Goal: Task Accomplishment & Management: Use online tool/utility

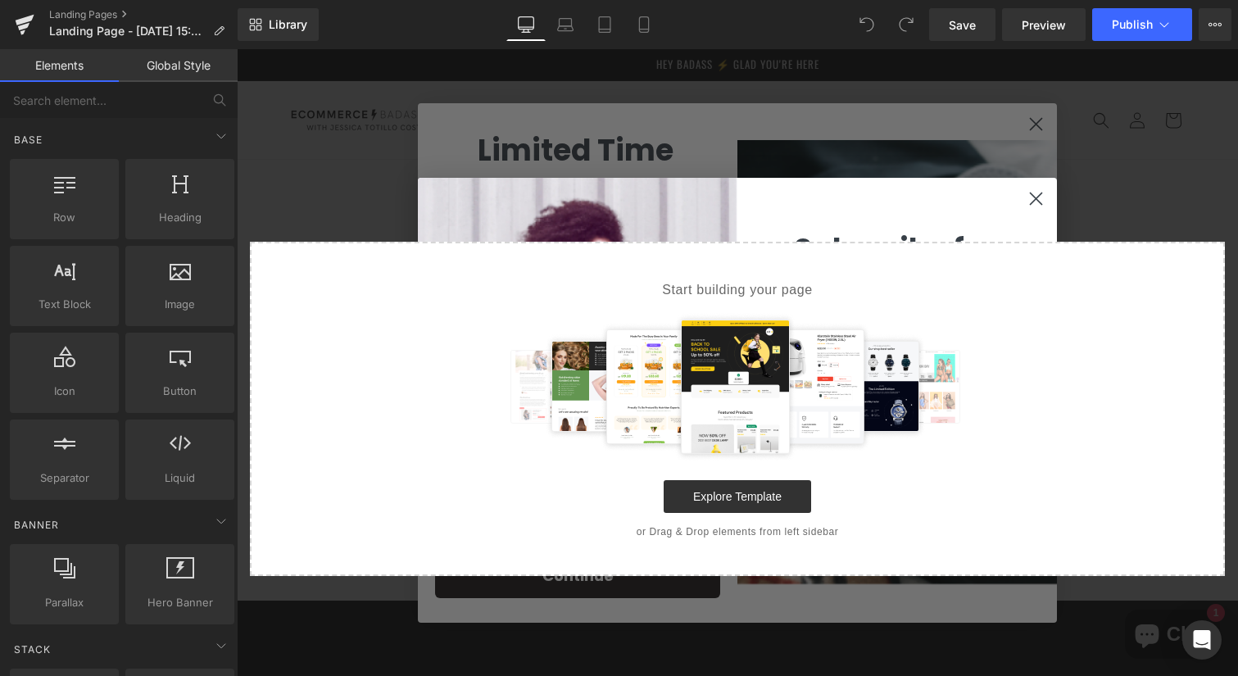
click at [1030, 192] on div "Select your layout" at bounding box center [737, 368] width 1001 height 416
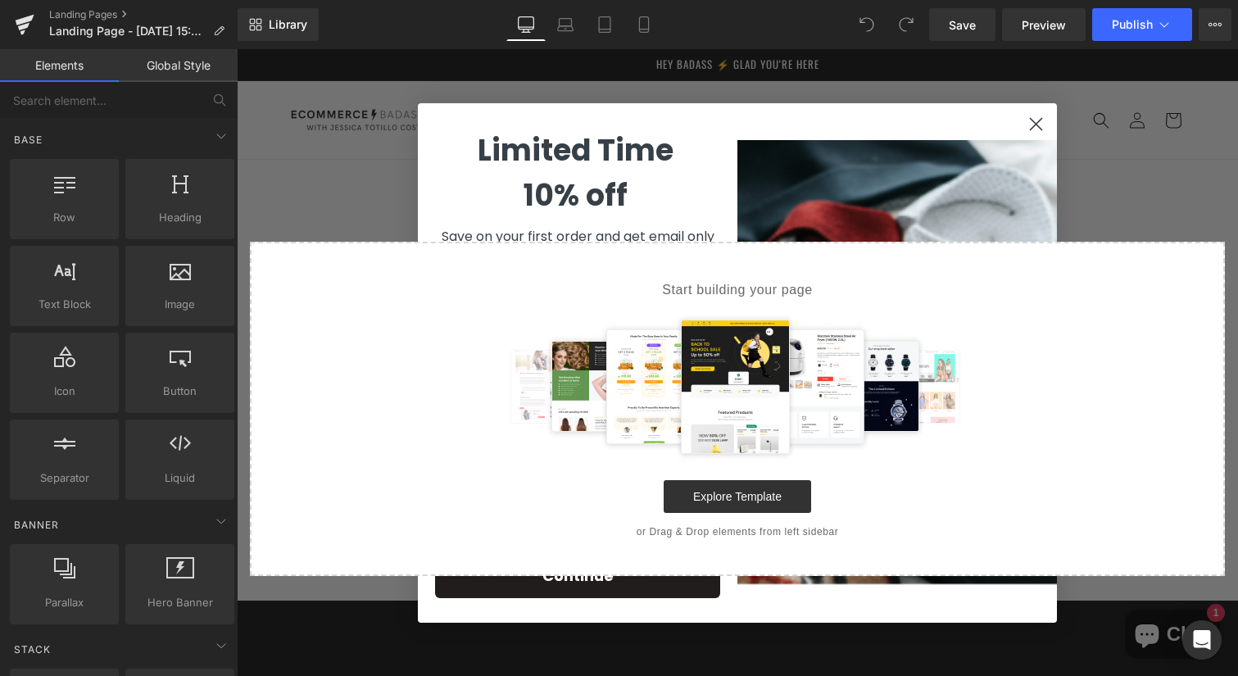
click at [1030, 119] on circle "Close dialog" at bounding box center [1035, 123] width 27 height 27
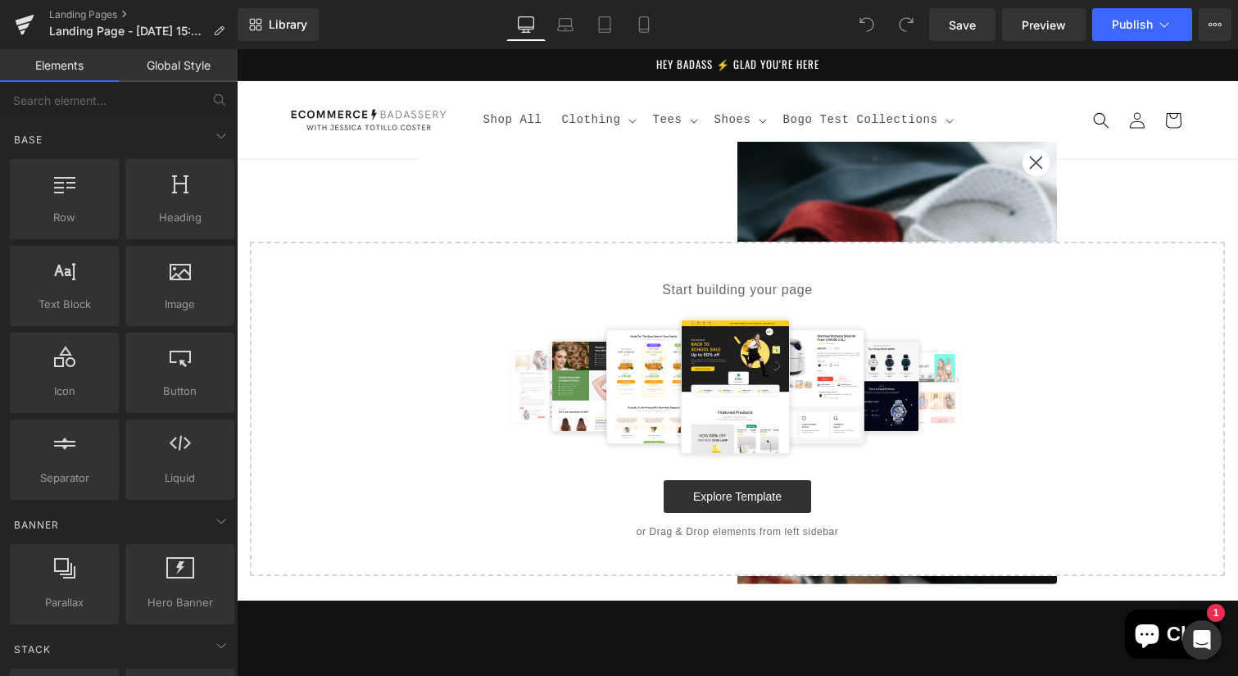
scroll to position [1, 0]
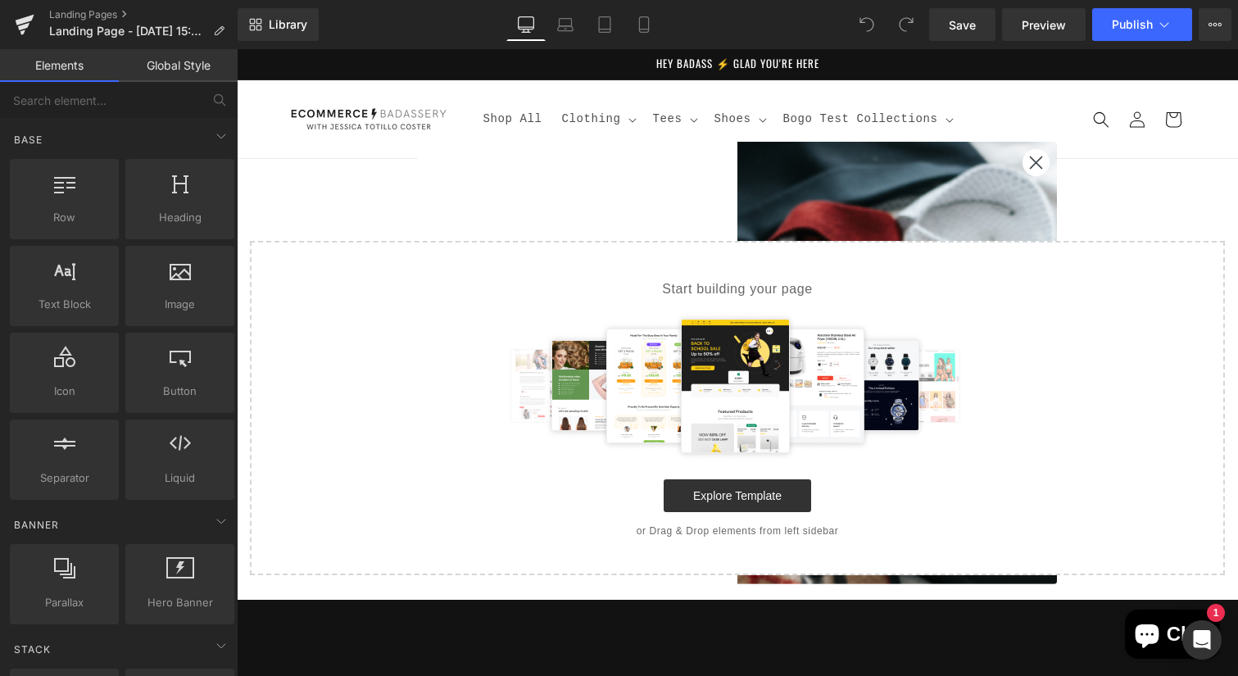
click at [1031, 165] on div "Select your layout" at bounding box center [737, 367] width 1001 height 416
click at [1028, 159] on div "Select your layout" at bounding box center [737, 367] width 1001 height 416
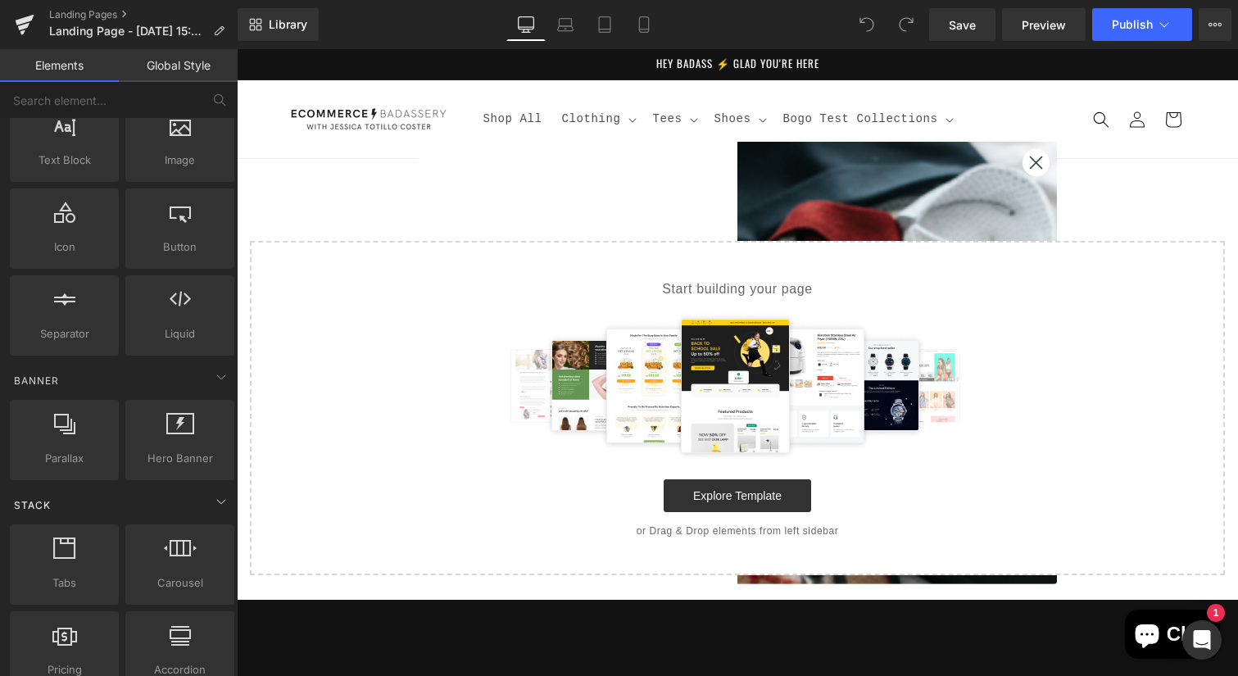
scroll to position [150, 0]
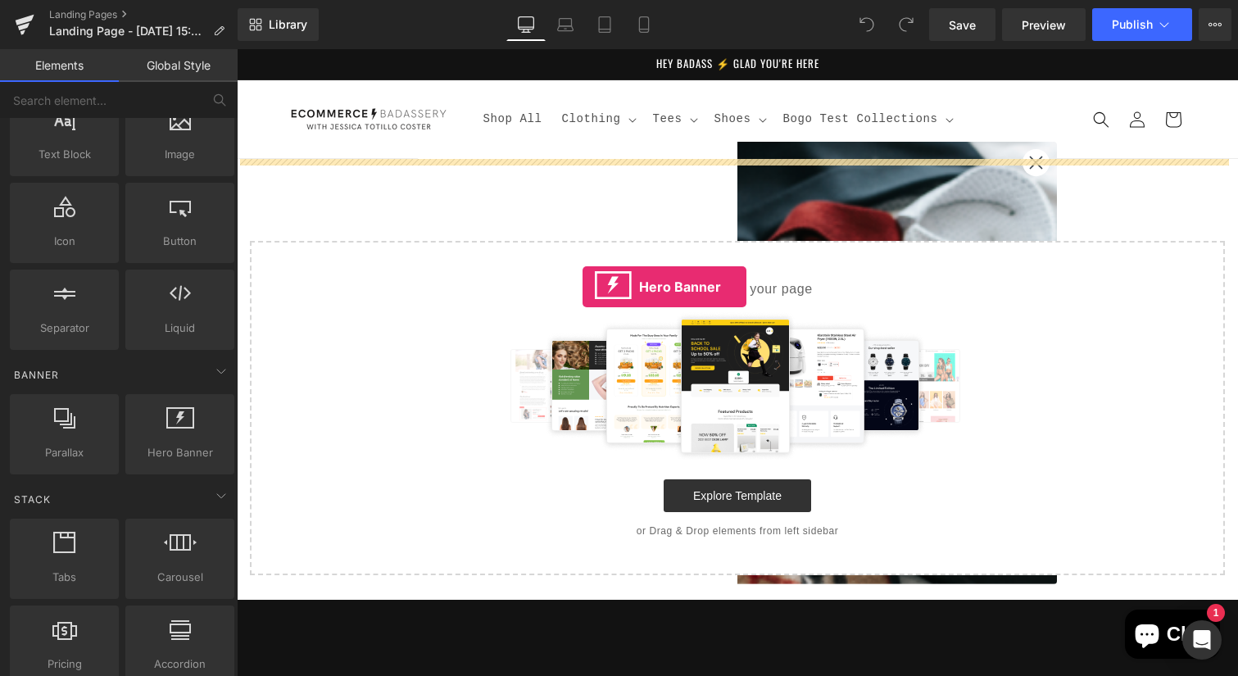
drag, startPoint x: 395, startPoint y: 499, endPoint x: 582, endPoint y: 287, distance: 283.2
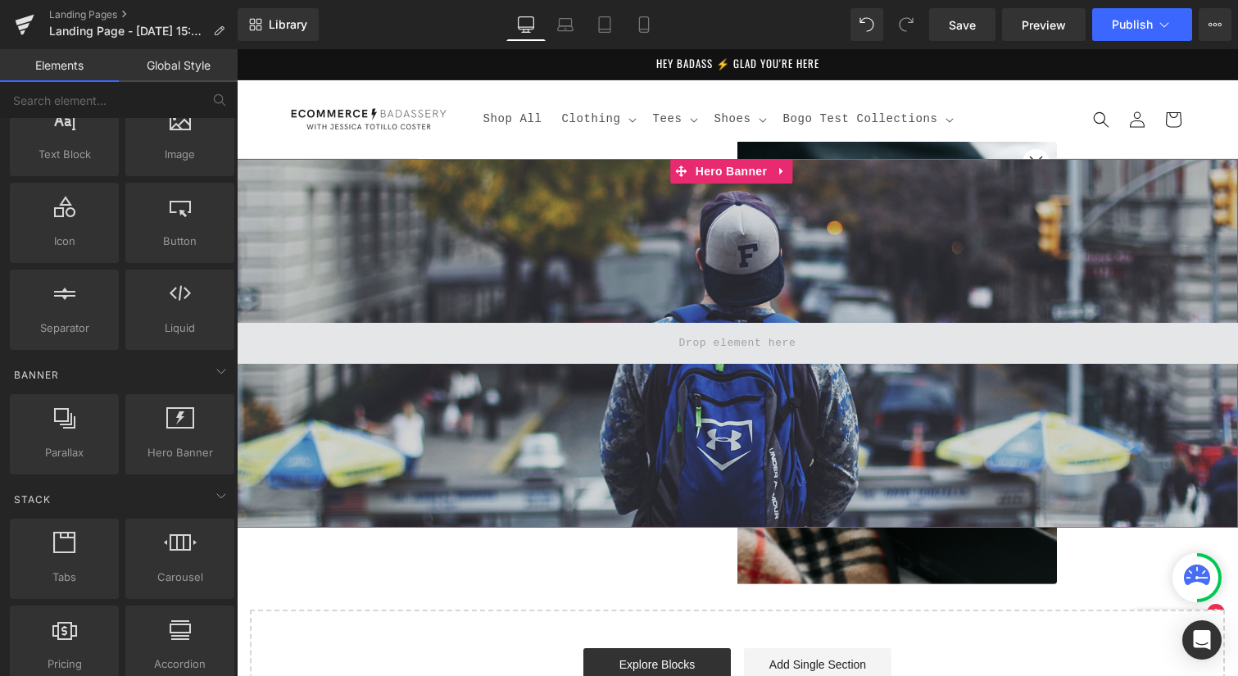
click at [780, 350] on span at bounding box center [737, 342] width 129 height 27
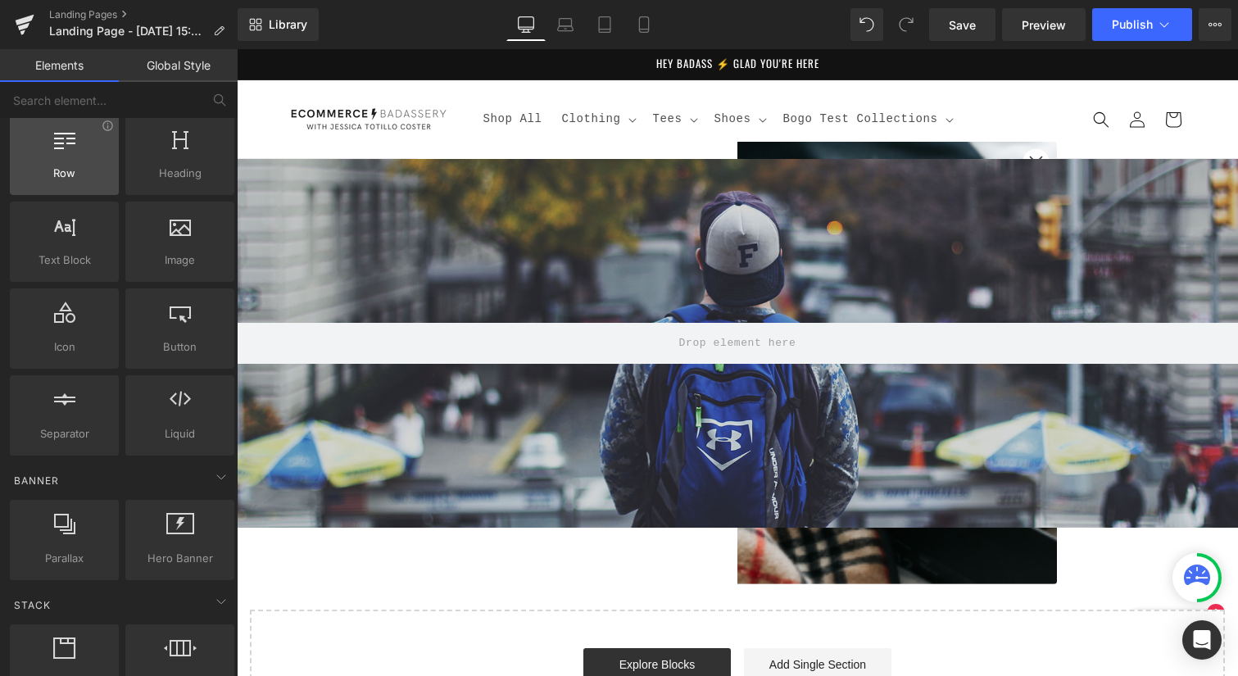
scroll to position [0, 0]
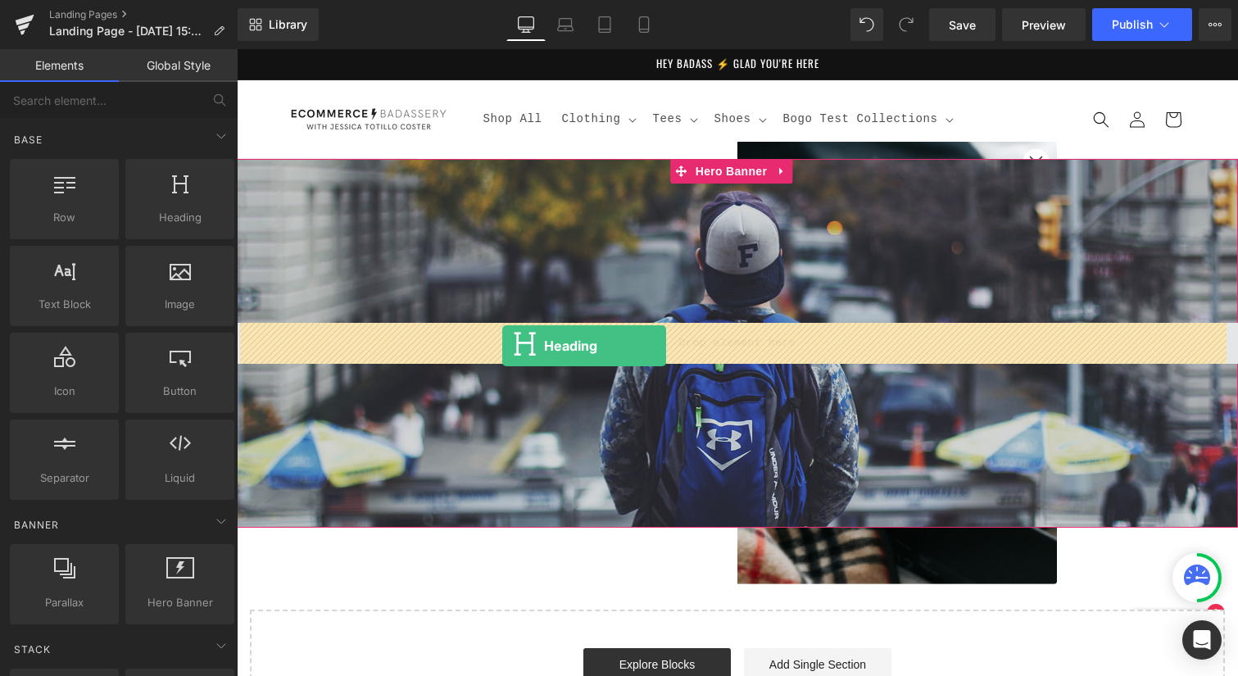
drag, startPoint x: 401, startPoint y: 252, endPoint x: 502, endPoint y: 345, distance: 138.0
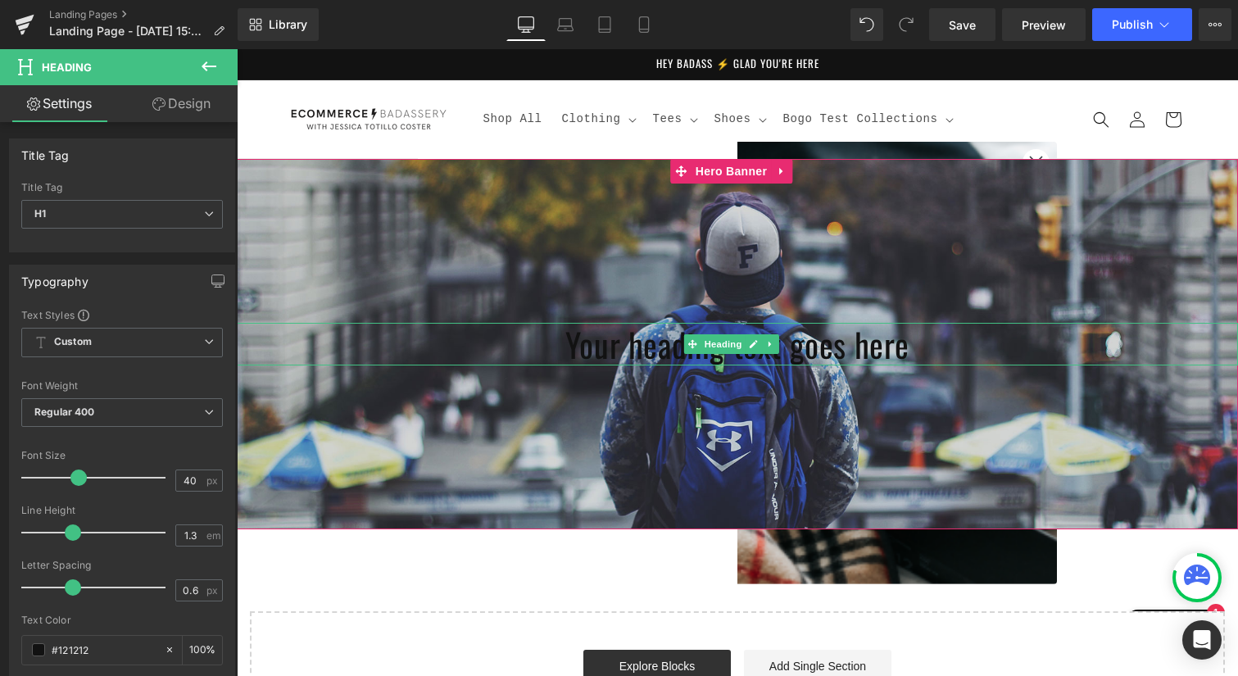
click at [628, 351] on h1 "Your heading text goes here" at bounding box center [737, 344] width 1001 height 43
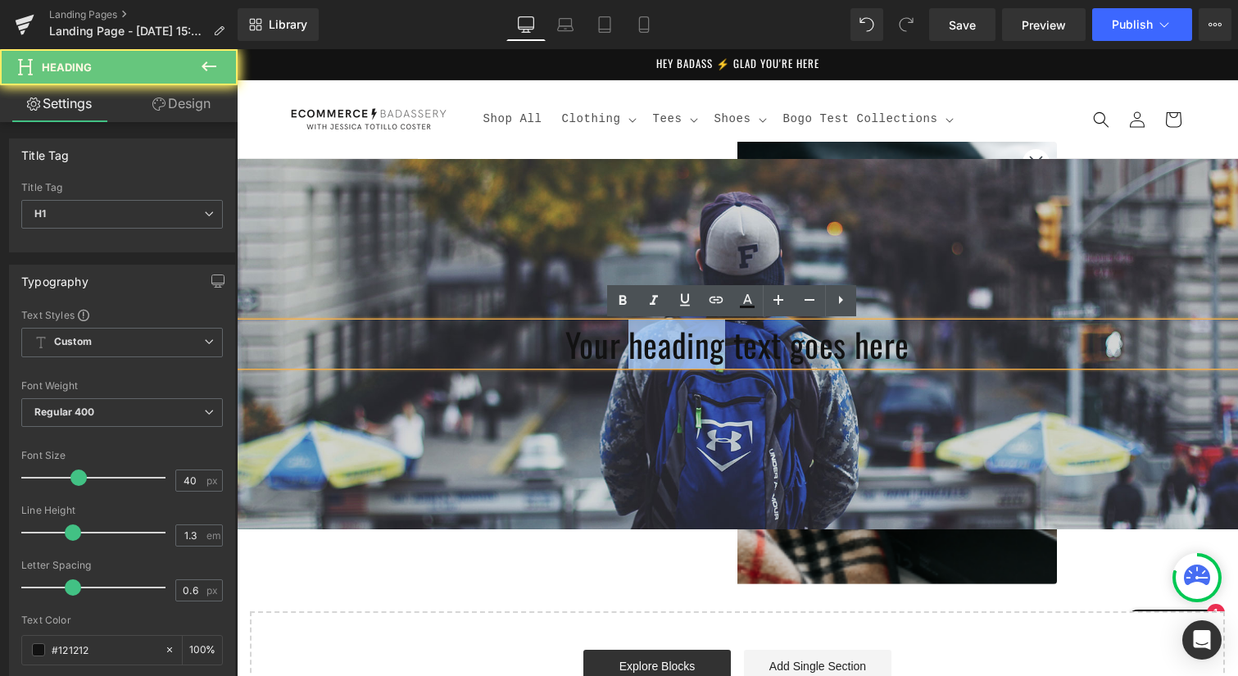
click at [628, 351] on h1 "Your heading text goes here" at bounding box center [737, 344] width 1001 height 43
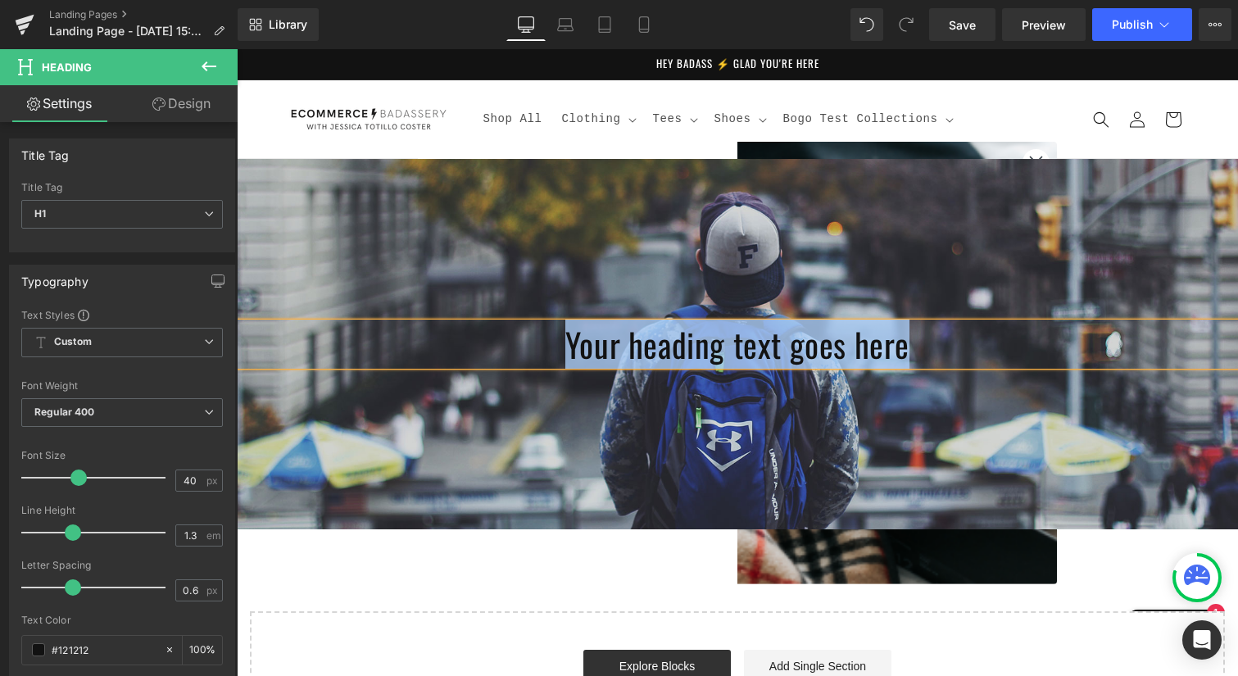
paste div
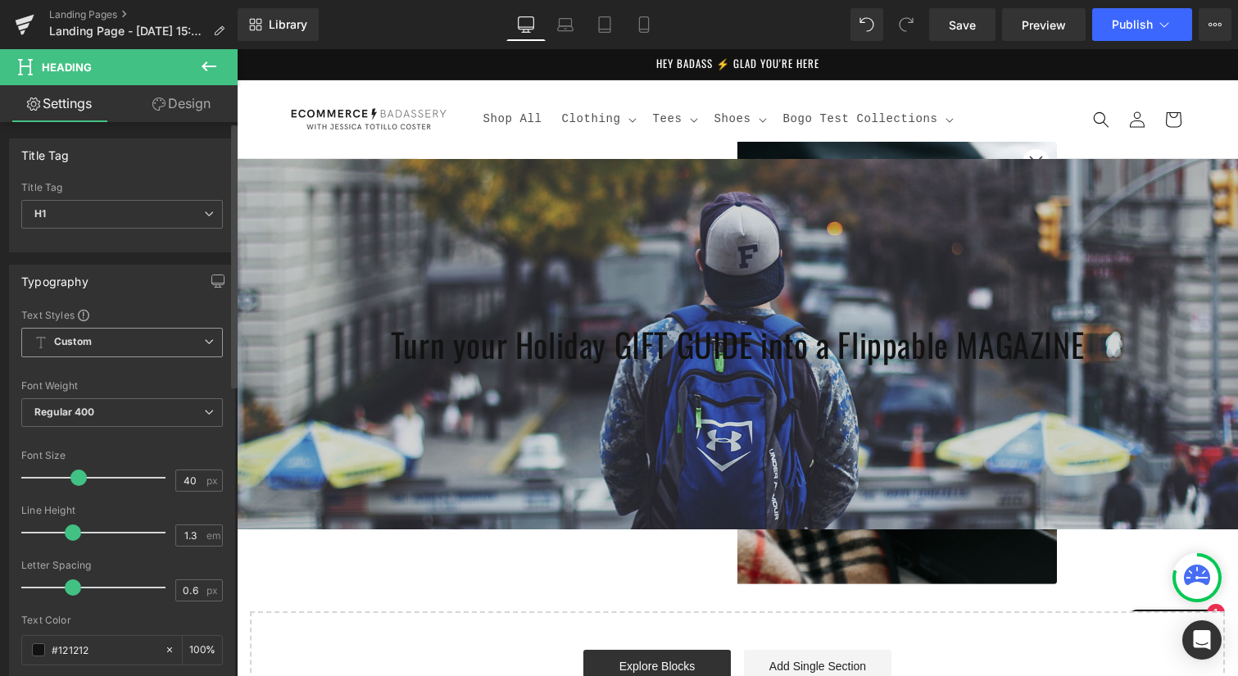
click at [104, 340] on span "Custom Setup Global Style" at bounding box center [122, 342] width 202 height 29
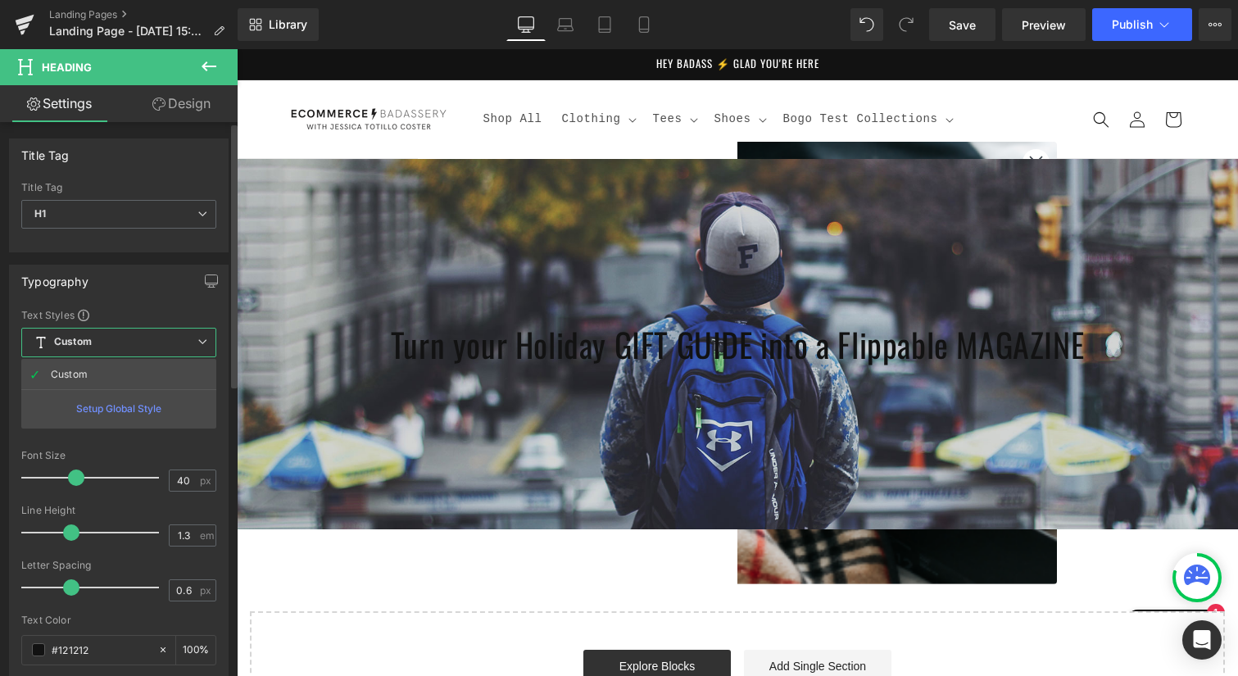
click at [108, 340] on span "Custom Setup Global Style" at bounding box center [118, 342] width 195 height 29
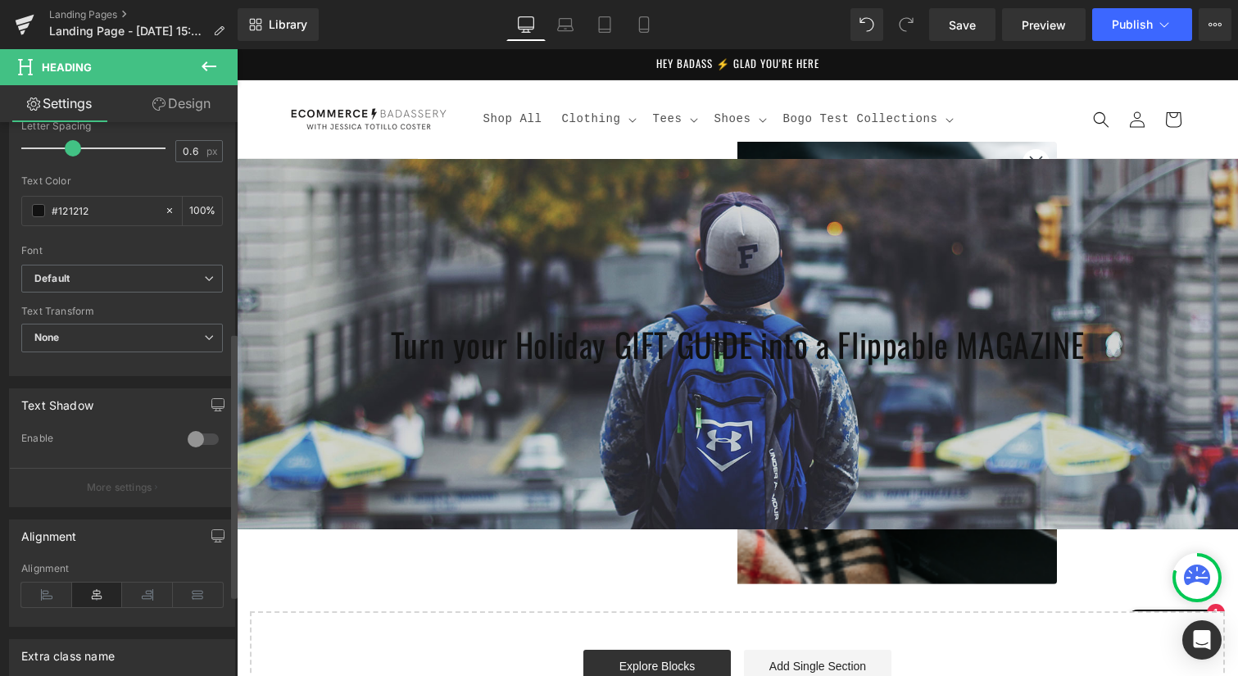
scroll to position [442, 0]
click at [92, 274] on b "Default" at bounding box center [119, 277] width 170 height 14
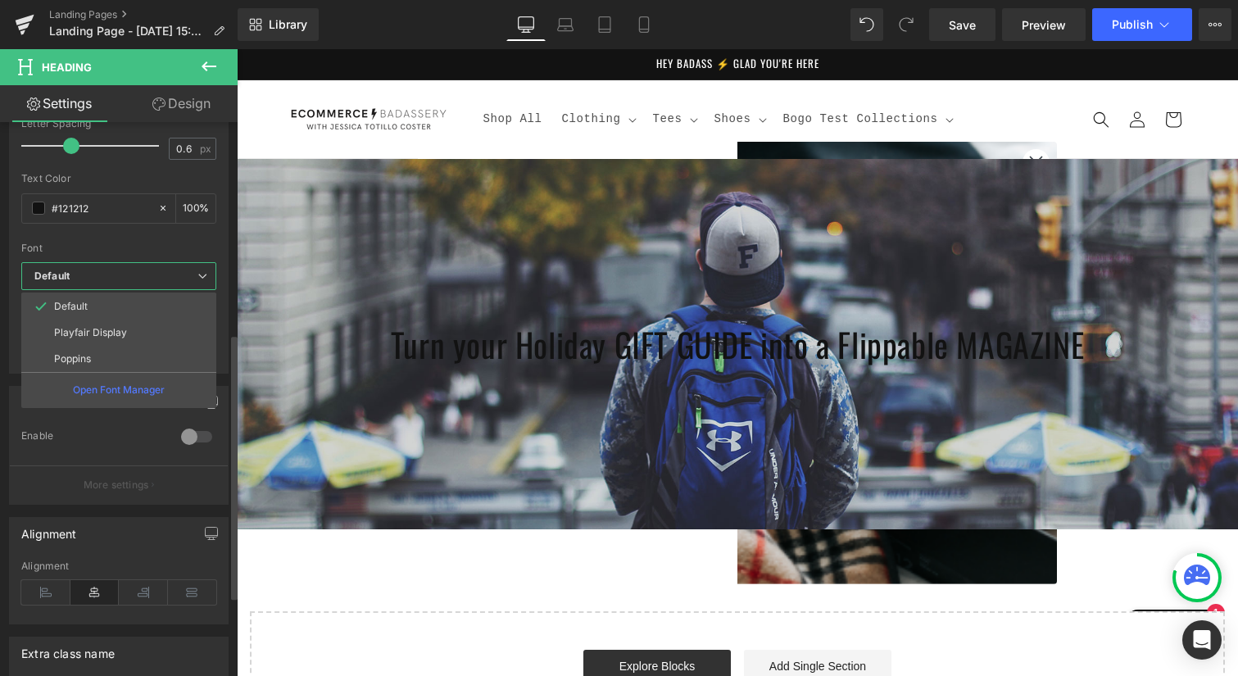
click at [89, 337] on p "Playfair Display" at bounding box center [90, 332] width 73 height 11
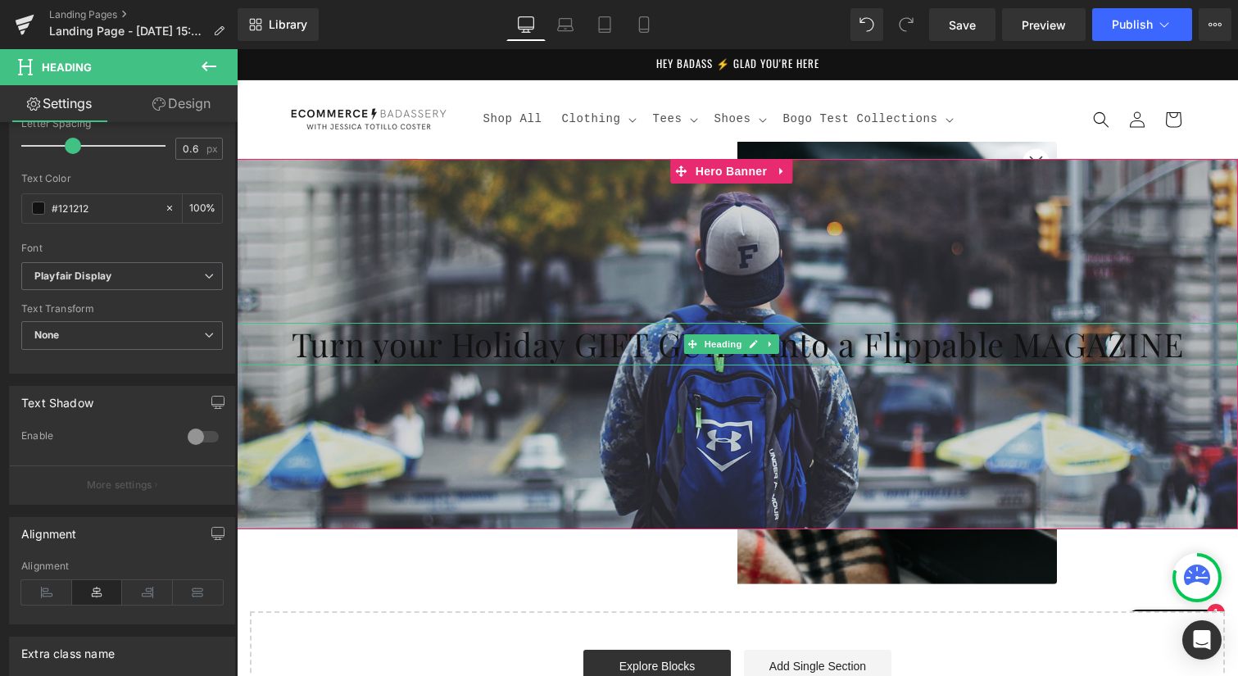
scroll to position [0, 0]
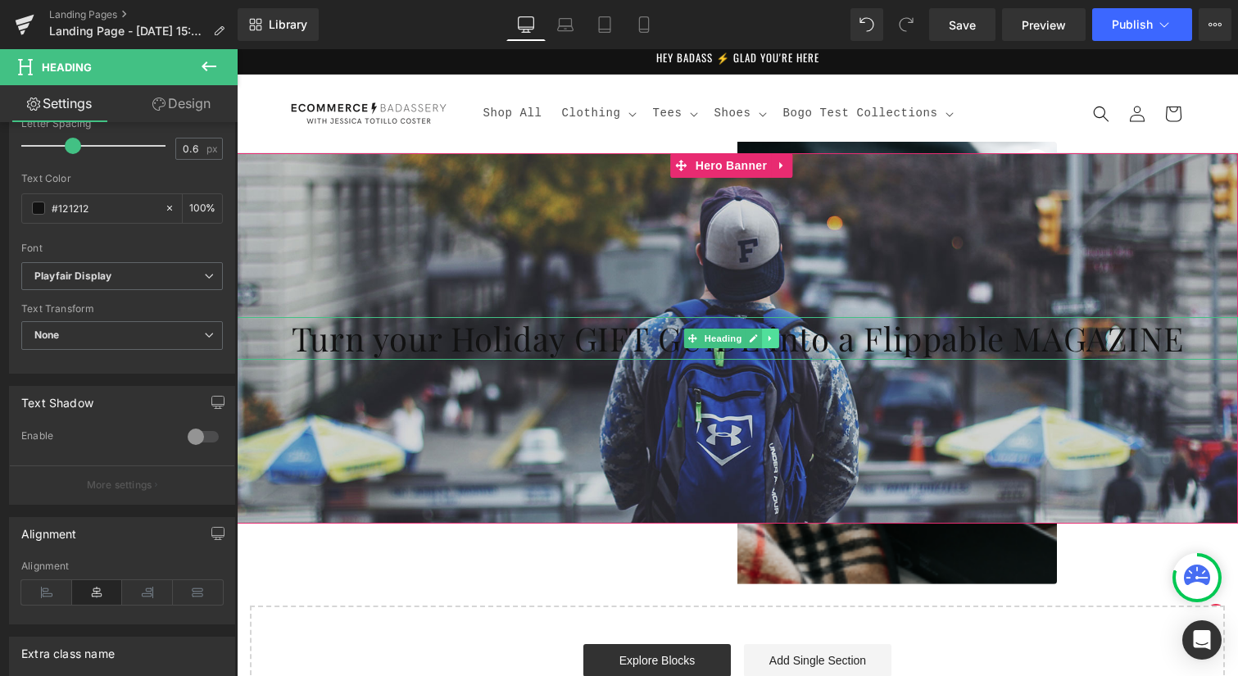
click at [774, 342] on link at bounding box center [770, 339] width 17 height 20
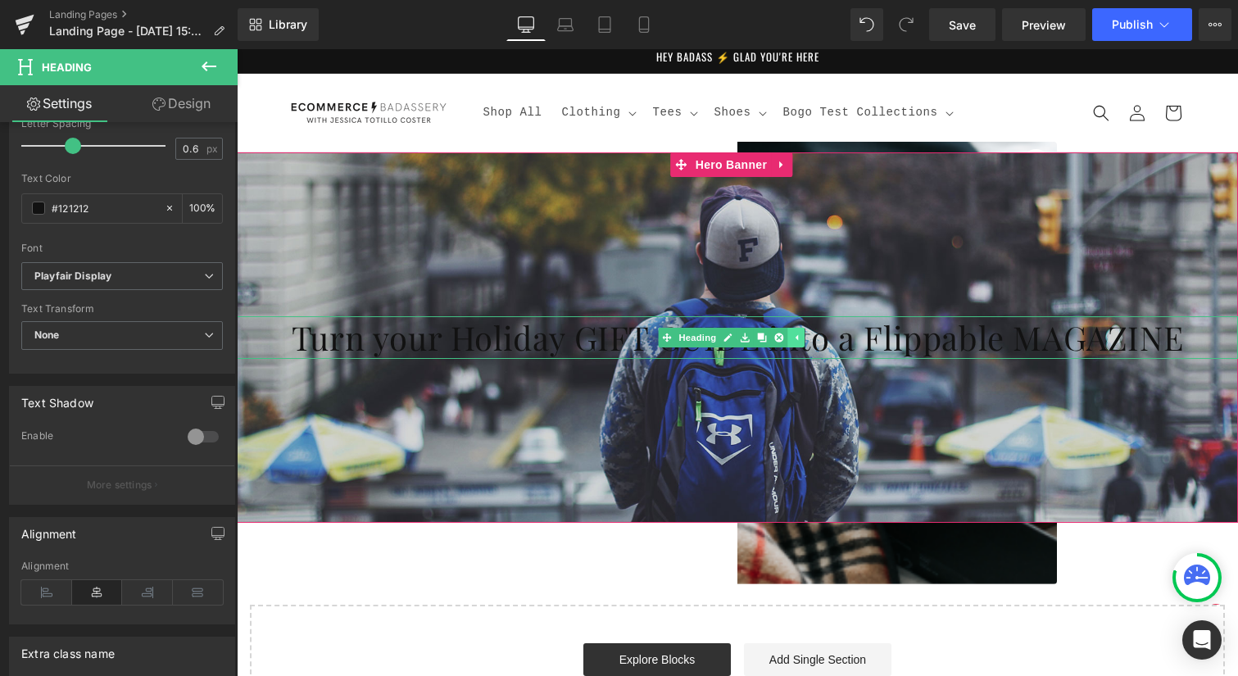
scroll to position [4, 0]
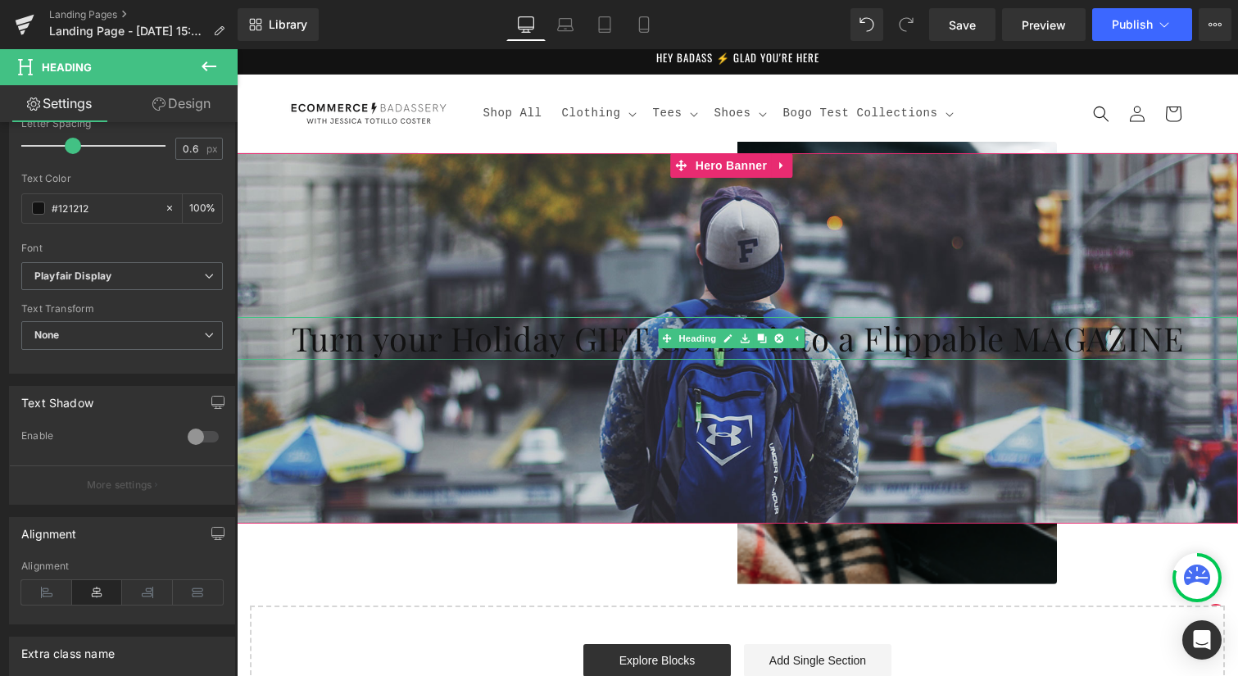
click at [728, 340] on icon at bounding box center [727, 338] width 9 height 10
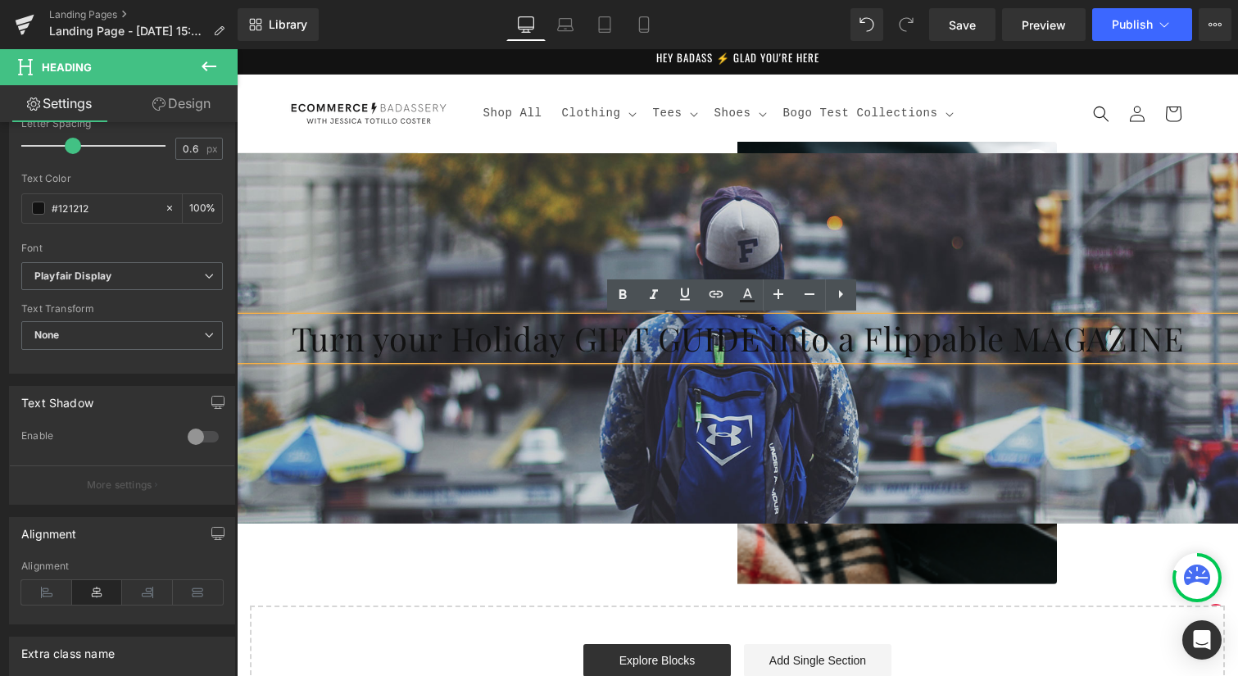
click at [728, 346] on h1 "Turn your Holiday GIFT GUIDE into a Flippable MAGAZINE" at bounding box center [737, 338] width 1001 height 43
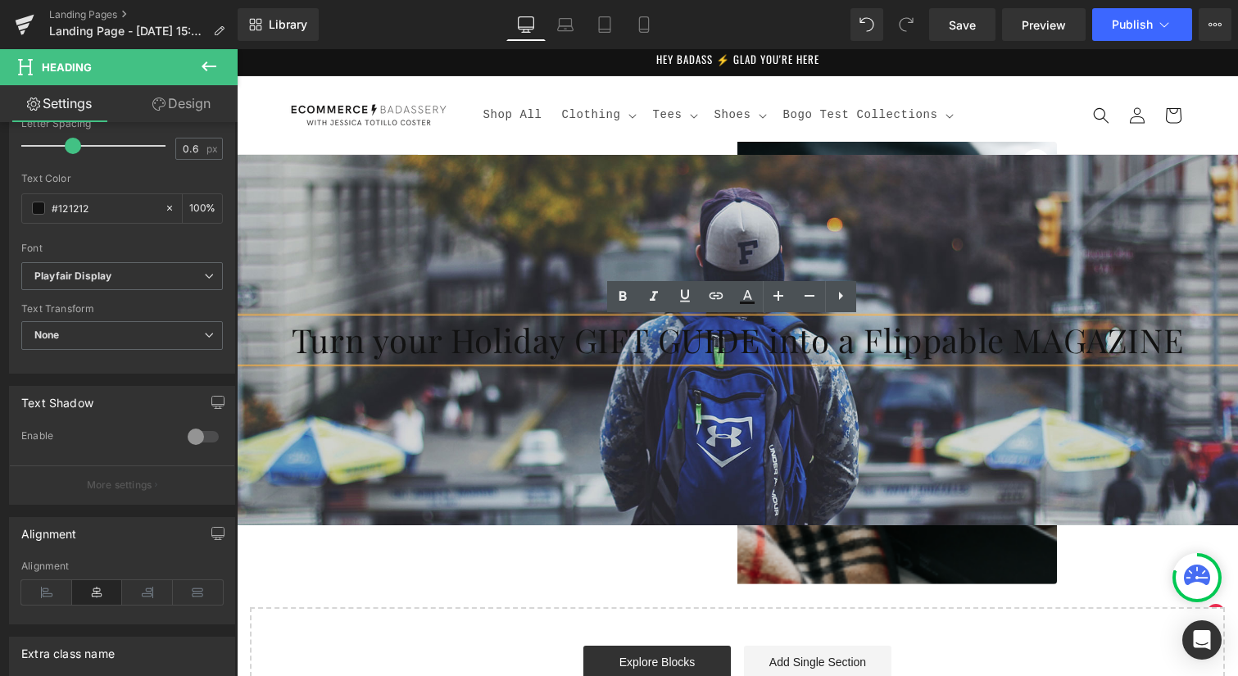
scroll to position [7, 0]
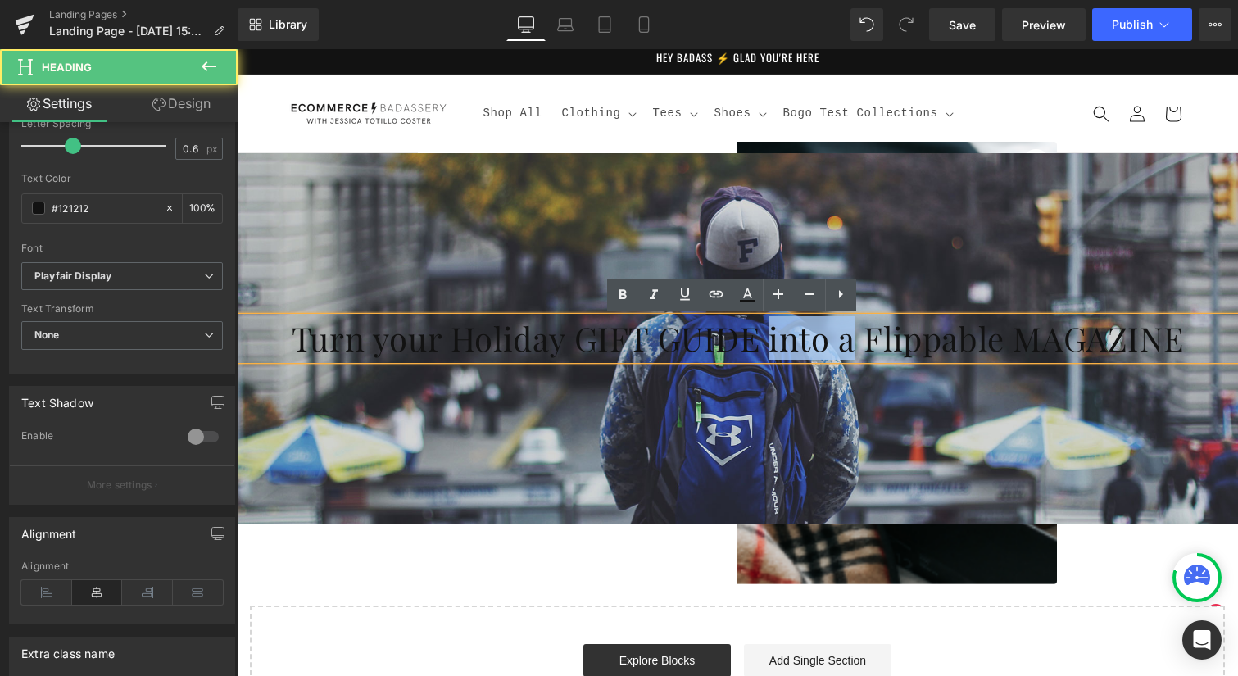
drag, startPoint x: 815, startPoint y: 347, endPoint x: 767, endPoint y: 347, distance: 48.3
click at [767, 347] on h1 "Turn your Holiday GIFT GUIDE into a Flippable MAGAZINE" at bounding box center [737, 338] width 1001 height 43
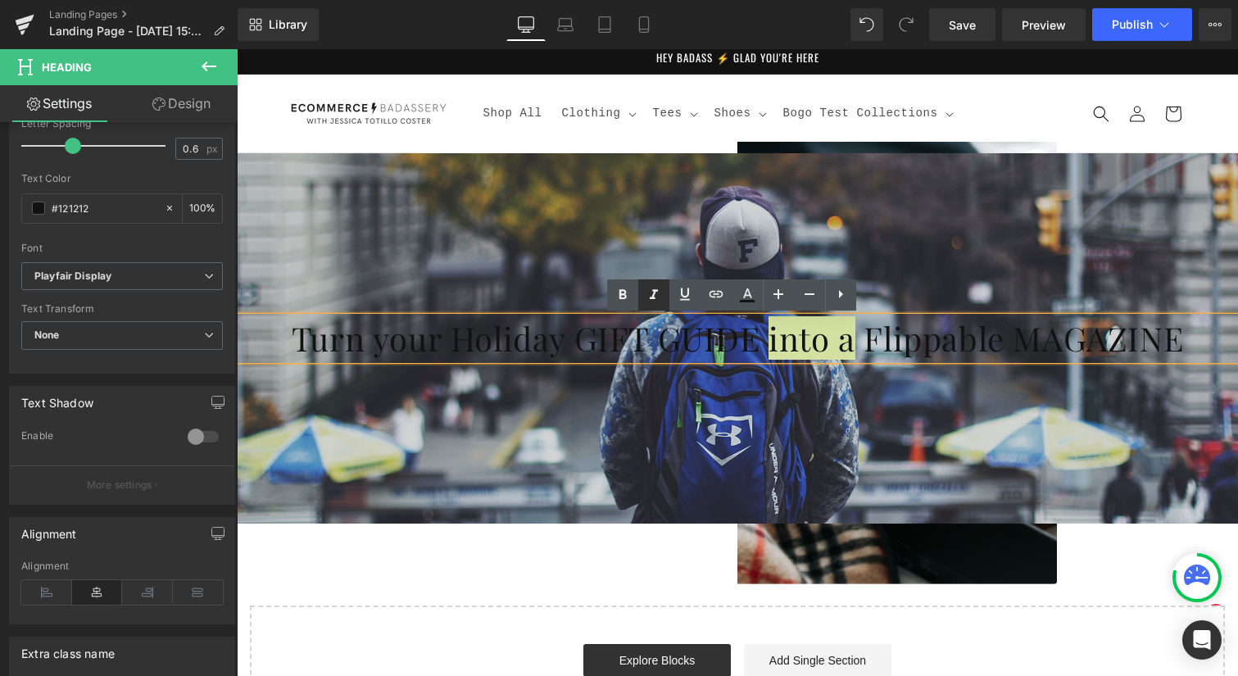
click at [649, 288] on icon at bounding box center [654, 295] width 20 height 20
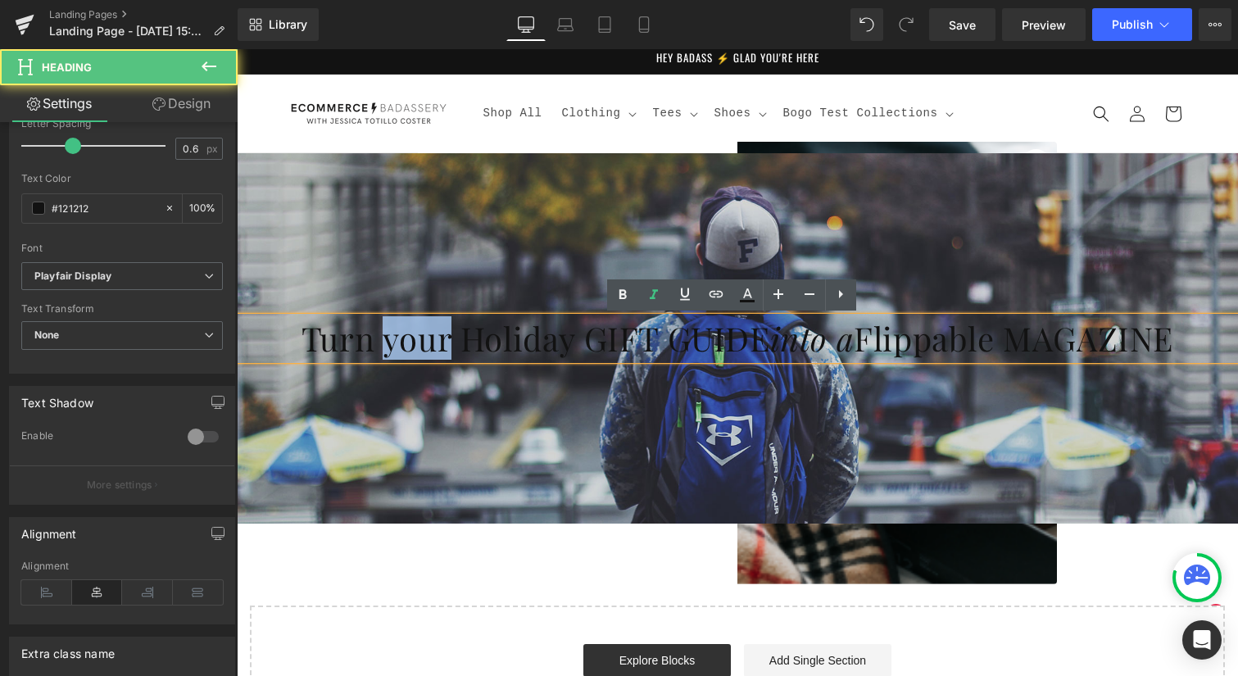
drag, startPoint x: 426, startPoint y: 343, endPoint x: 370, endPoint y: 348, distance: 55.9
click at [370, 348] on h1 "Turn your Holiday GIFT GUIDE into a Flippable MAGAZINE" at bounding box center [737, 338] width 1001 height 43
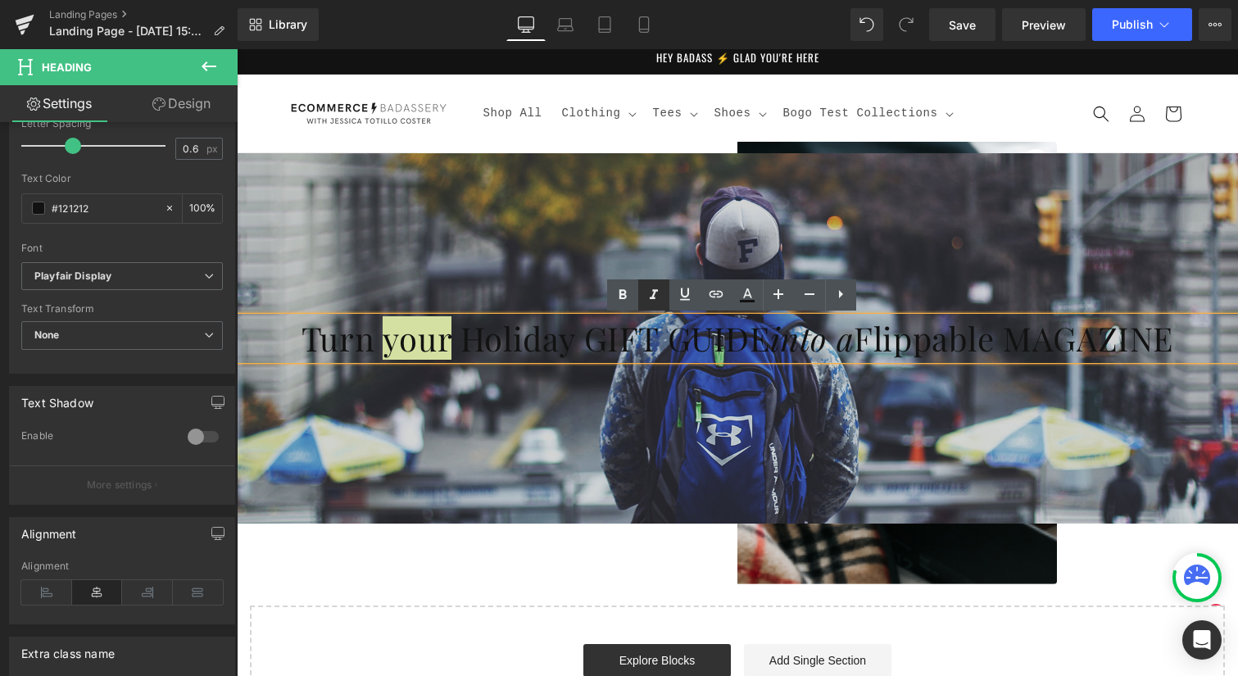
click at [650, 293] on icon at bounding box center [654, 295] width 20 height 20
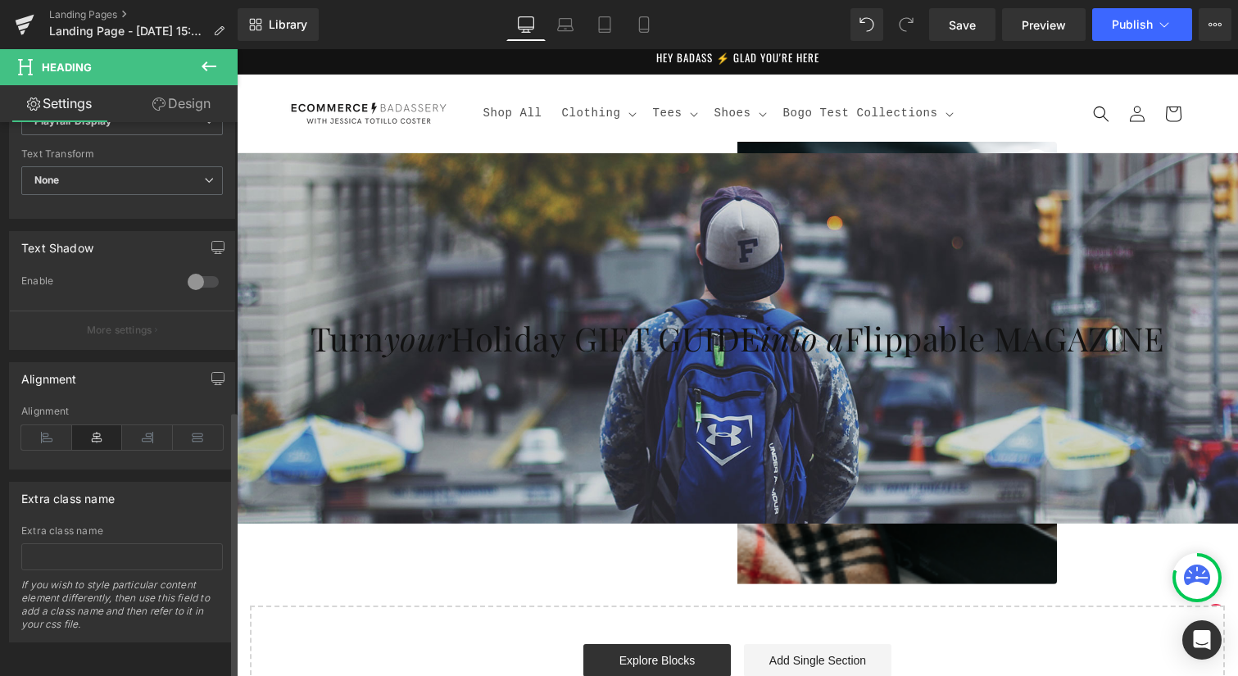
scroll to position [608, 0]
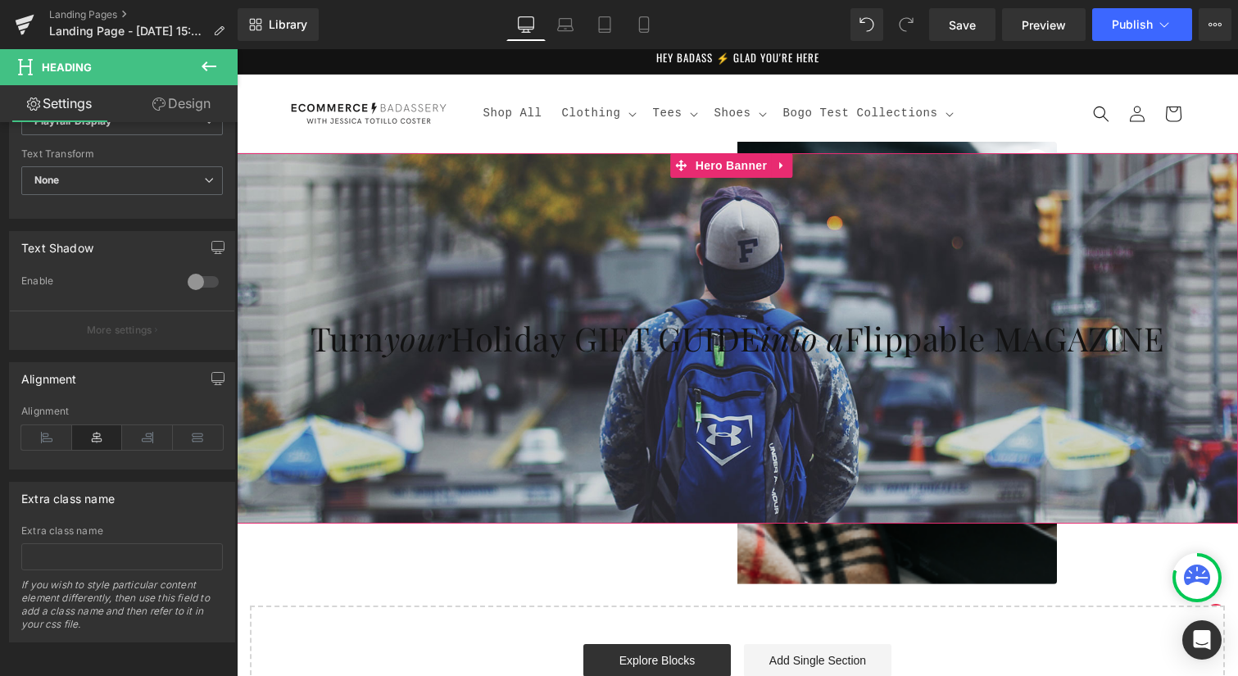
click at [299, 374] on div at bounding box center [737, 338] width 1001 height 370
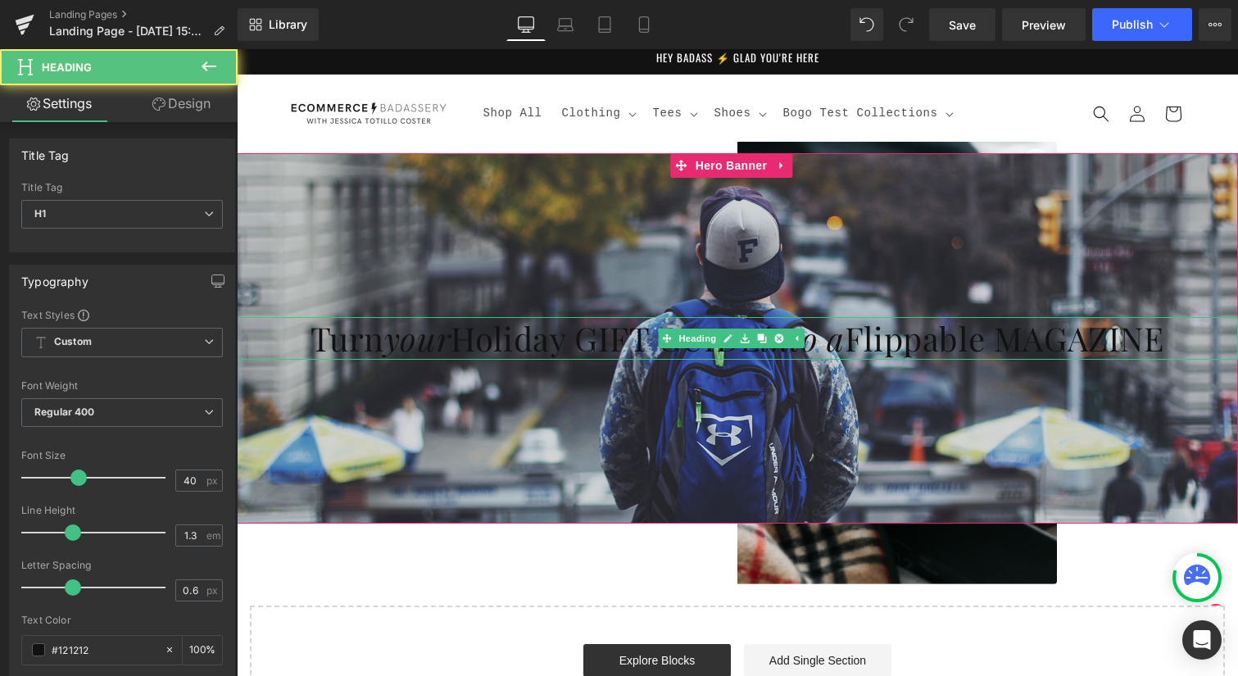
click at [277, 344] on h1 "Turn your Holiday GIFT GUIDE into a Flippable MAGAZINE" at bounding box center [737, 338] width 1001 height 43
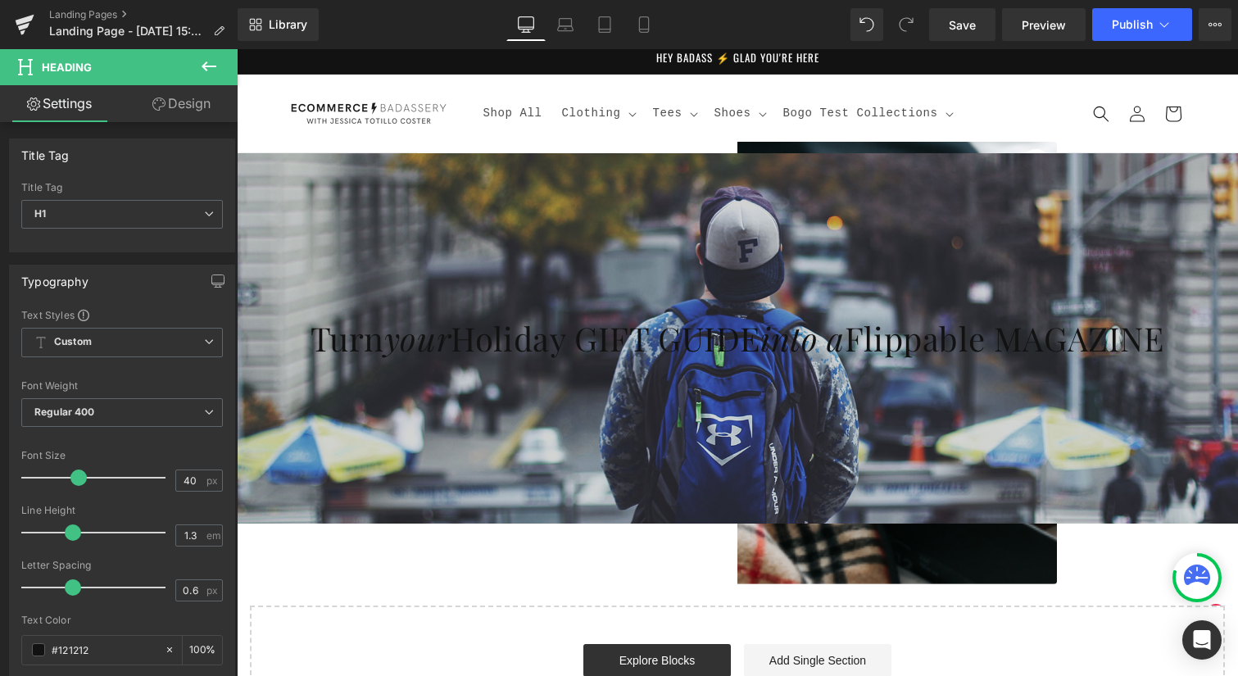
click at [181, 109] on link "Design" at bounding box center [181, 103] width 119 height 37
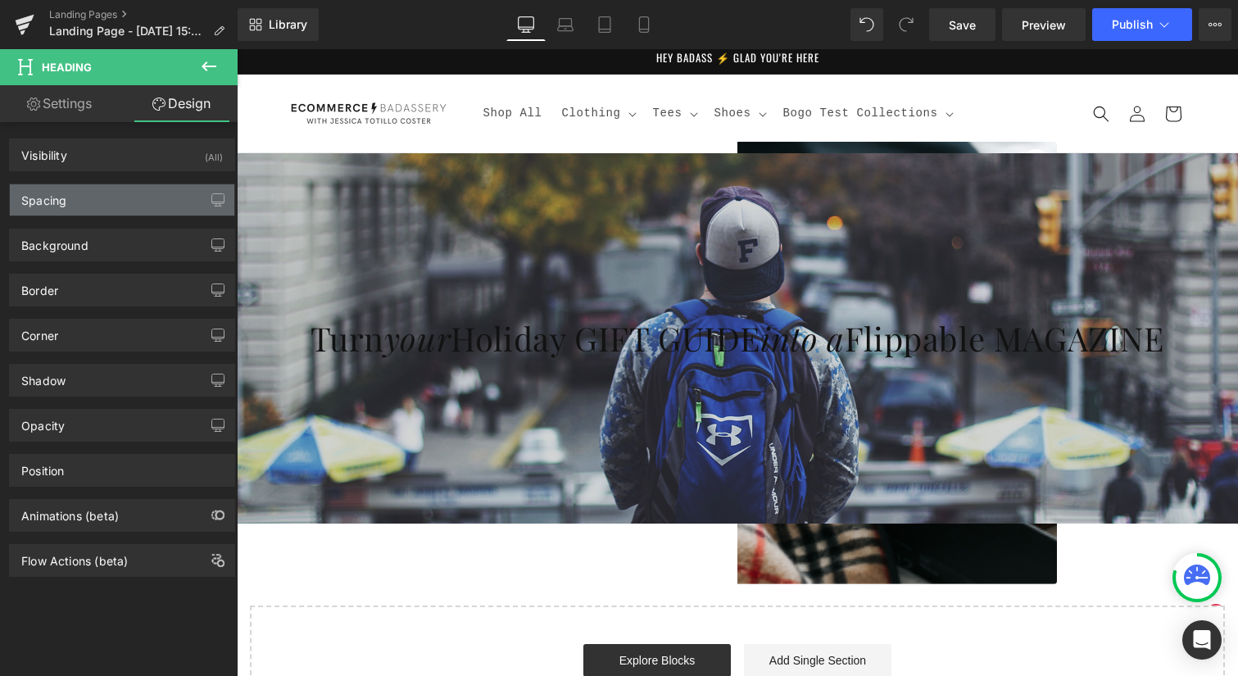
click at [129, 193] on div "Spacing" at bounding box center [122, 199] width 224 height 31
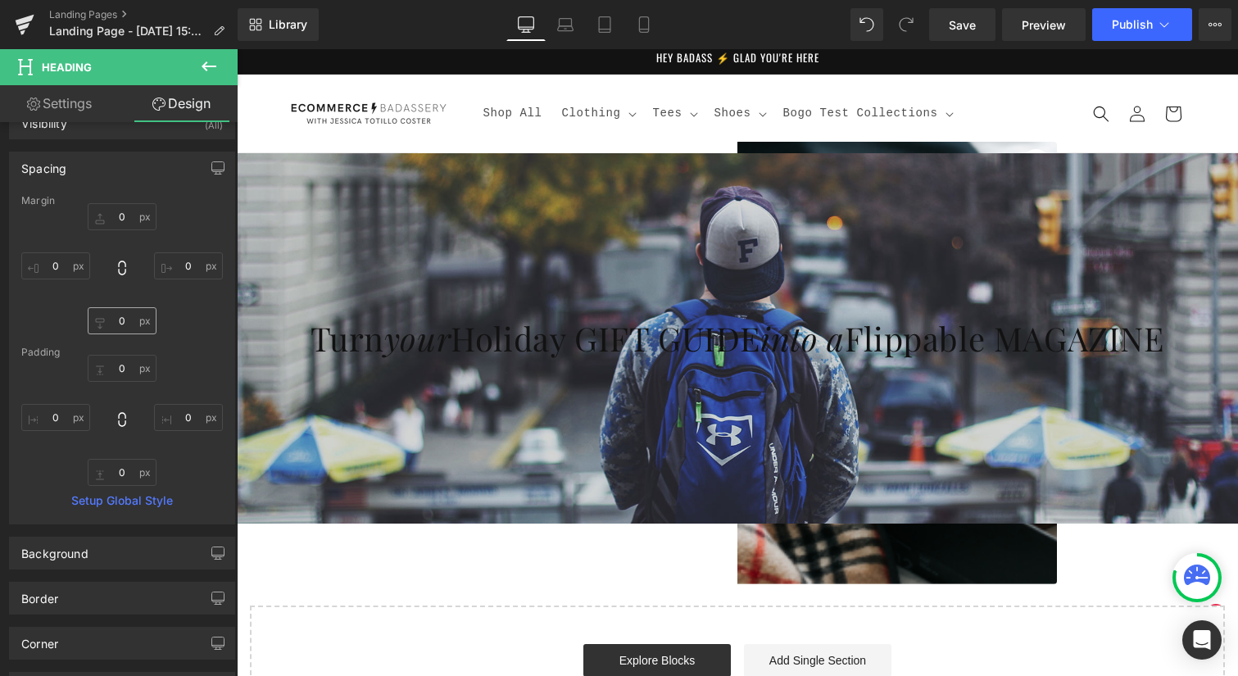
scroll to position [31, 0]
click at [58, 265] on input "0" at bounding box center [55, 266] width 69 height 27
type input "60"
click at [185, 263] on input "0" at bounding box center [188, 266] width 69 height 27
type input "60"
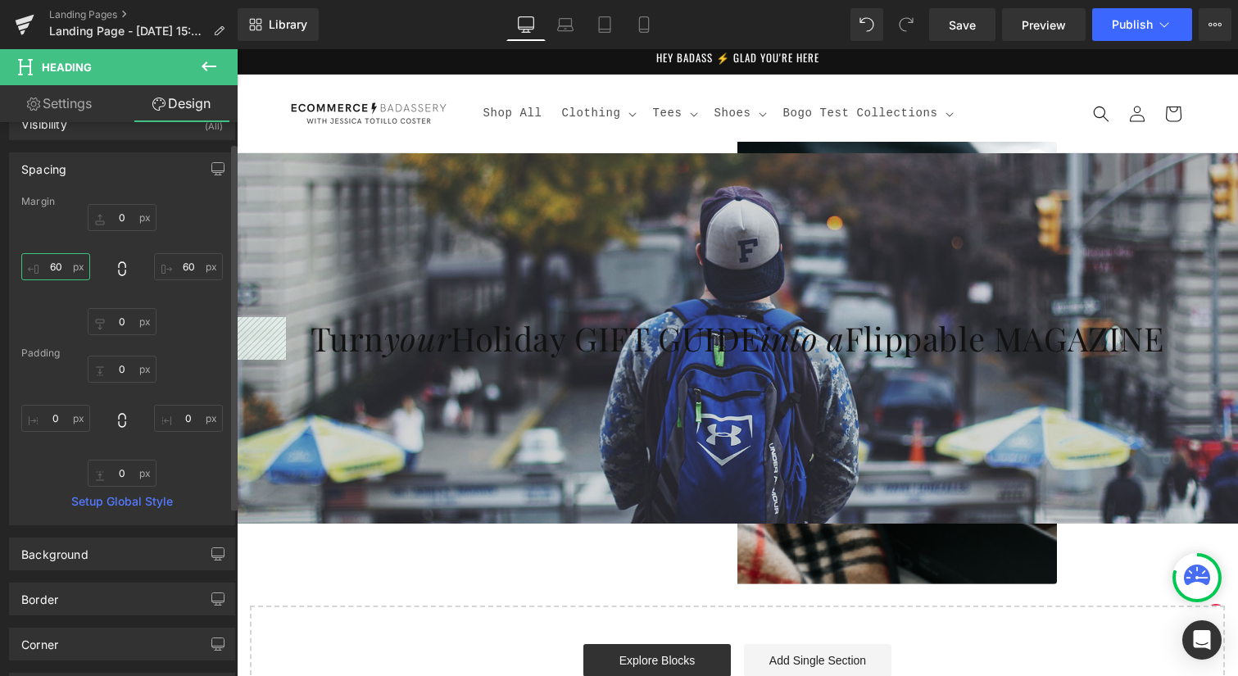
drag, startPoint x: 57, startPoint y: 265, endPoint x: 40, endPoint y: 266, distance: 17.3
click at [40, 266] on input "60" at bounding box center [55, 266] width 69 height 27
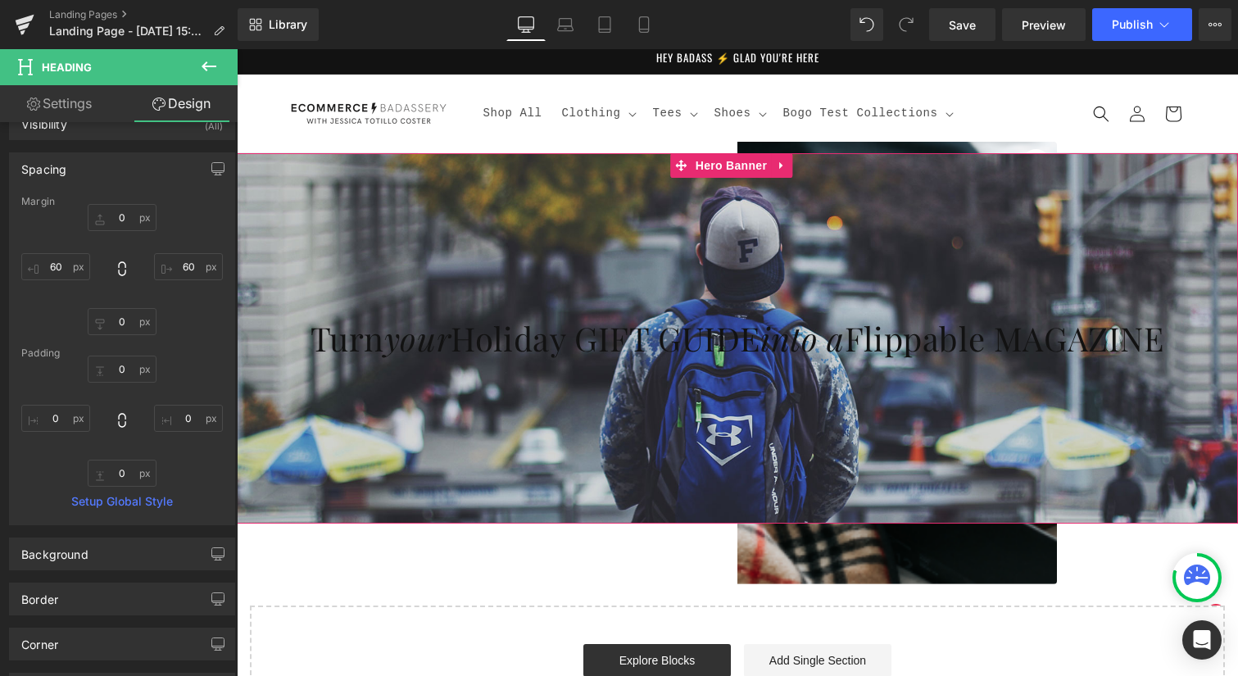
drag, startPoint x: 254, startPoint y: 342, endPoint x: 263, endPoint y: 342, distance: 9.0
click at [254, 342] on span "Turn your Holiday GIFT GUIDE into a Flippable MAGAZINE Heading" at bounding box center [737, 338] width 1001 height 43
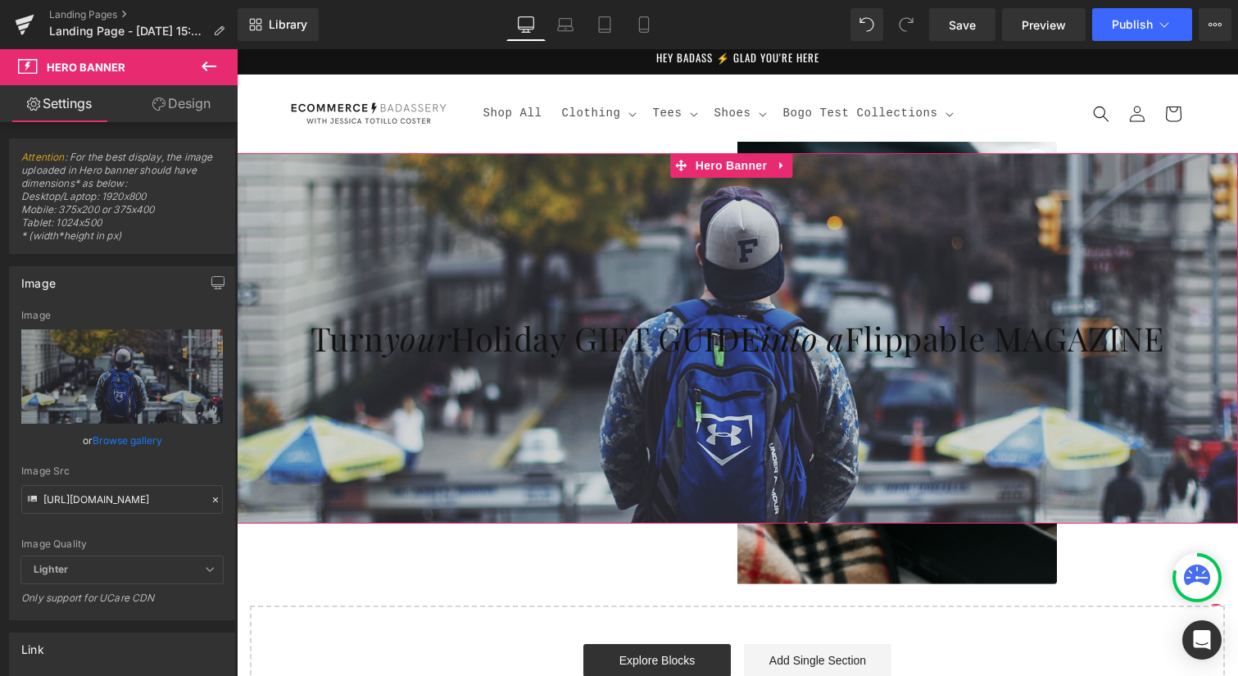
click at [195, 111] on link "Design" at bounding box center [181, 103] width 119 height 37
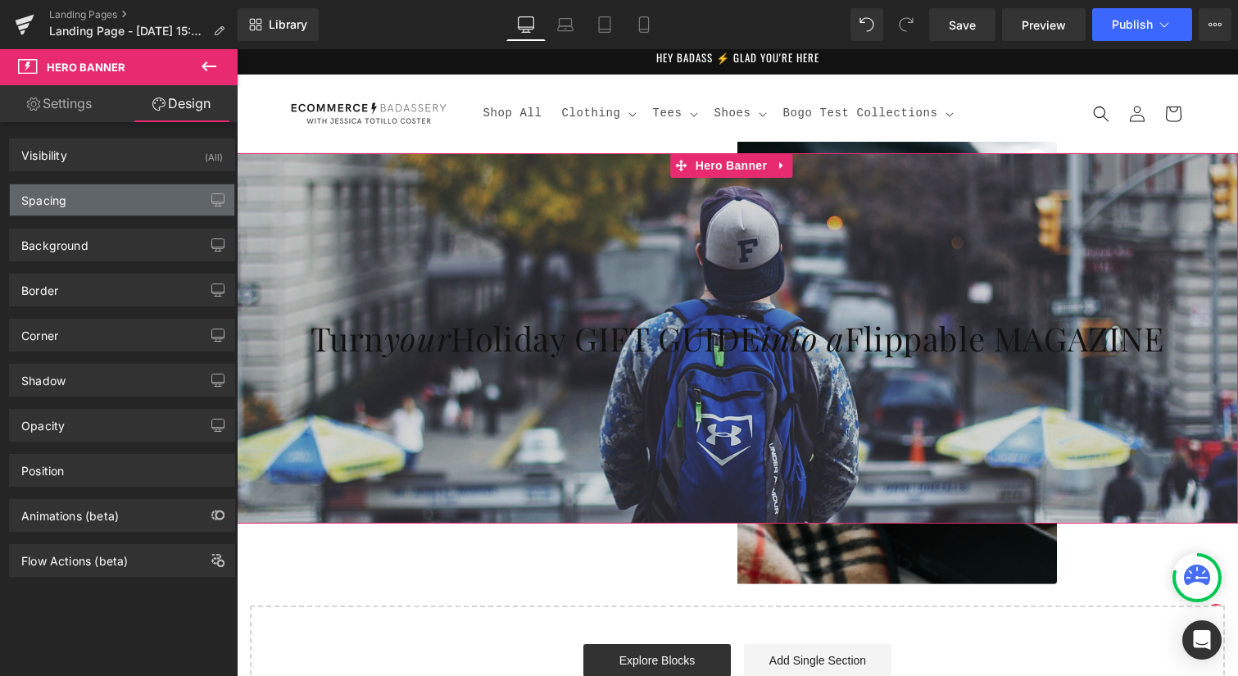
click at [100, 203] on div "Spacing" at bounding box center [122, 199] width 224 height 31
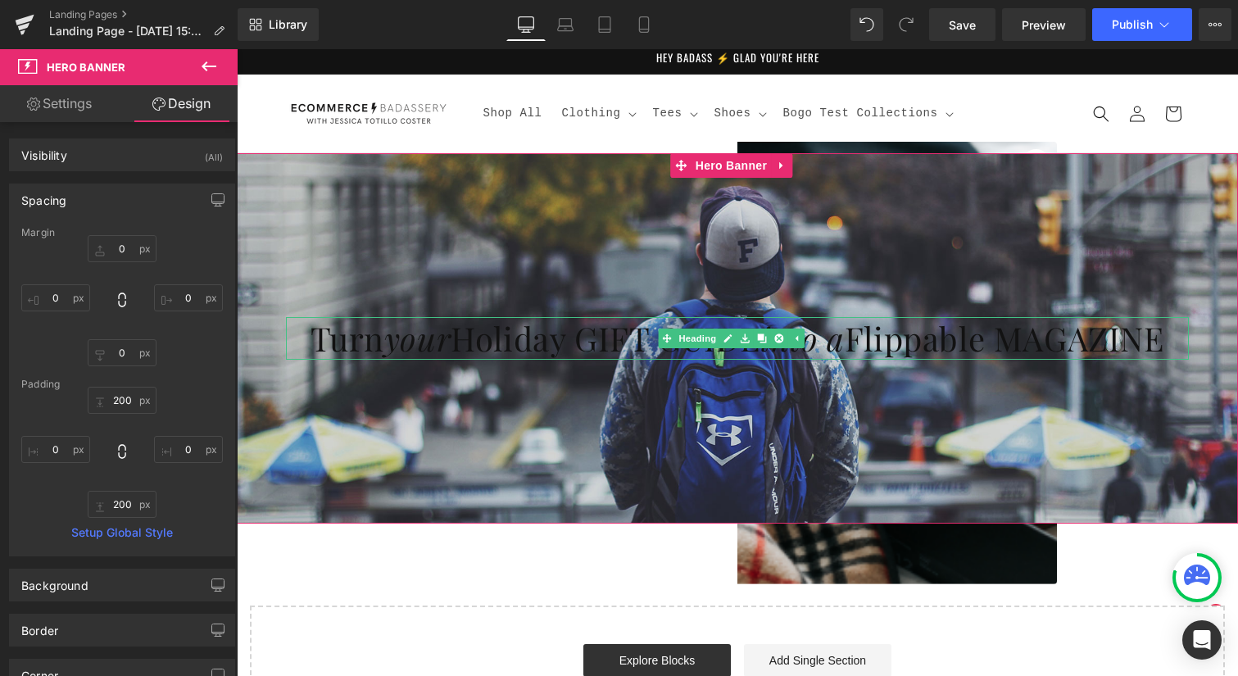
click at [351, 338] on h1 "Turn your Holiday GIFT GUIDE into a Flippable MAGAZINE" at bounding box center [737, 338] width 903 height 43
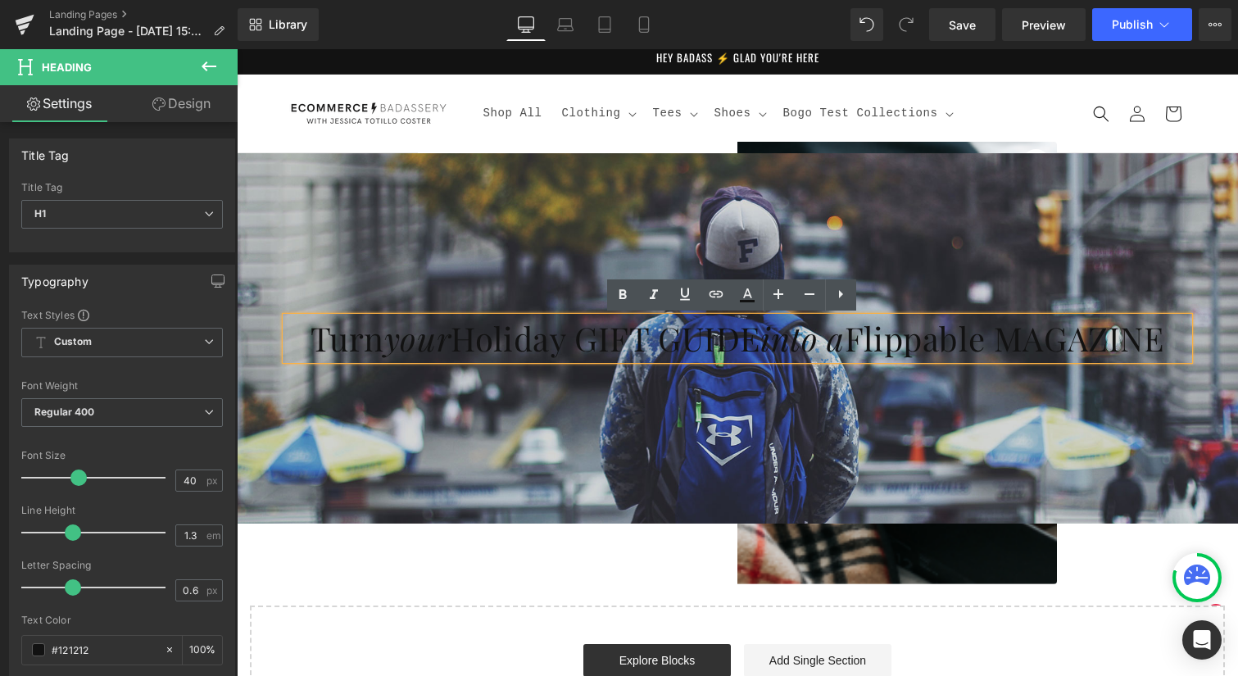
click at [445, 342] on h1 "Turn your Holiday GIFT GUIDE into a Flippable MAGAZINE" at bounding box center [737, 338] width 903 height 43
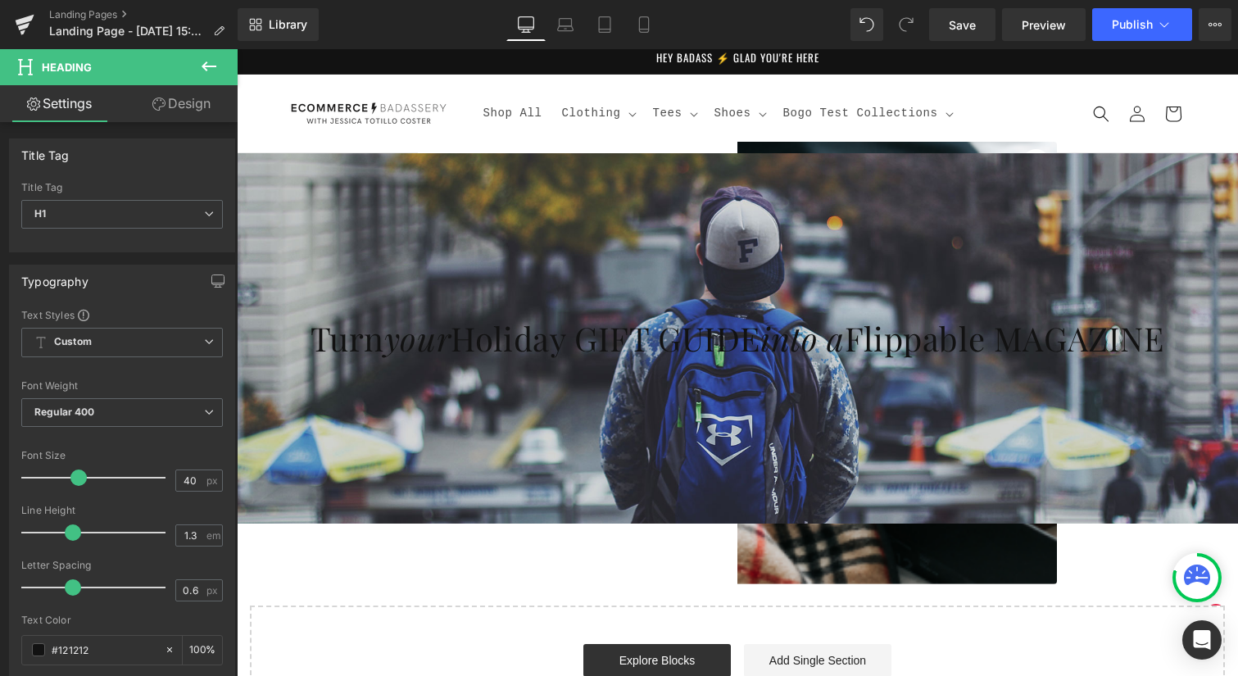
click at [193, 102] on link "Design" at bounding box center [181, 103] width 119 height 37
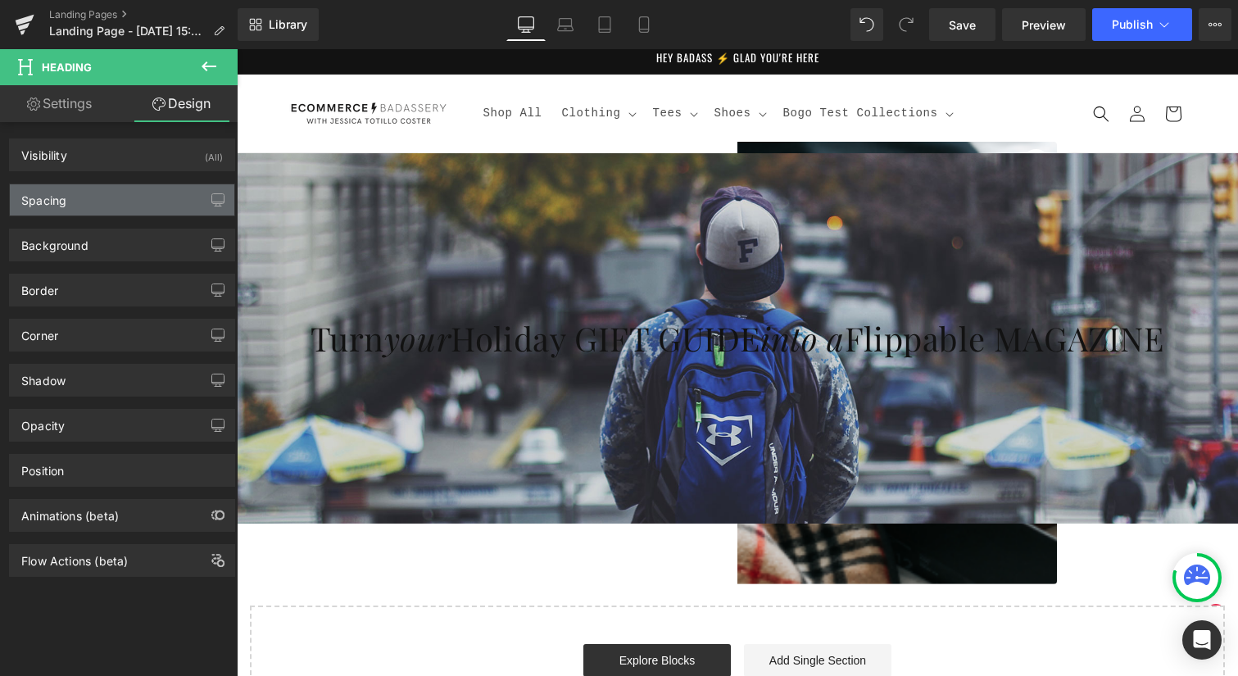
click at [136, 202] on div "Spacing" at bounding box center [122, 199] width 224 height 31
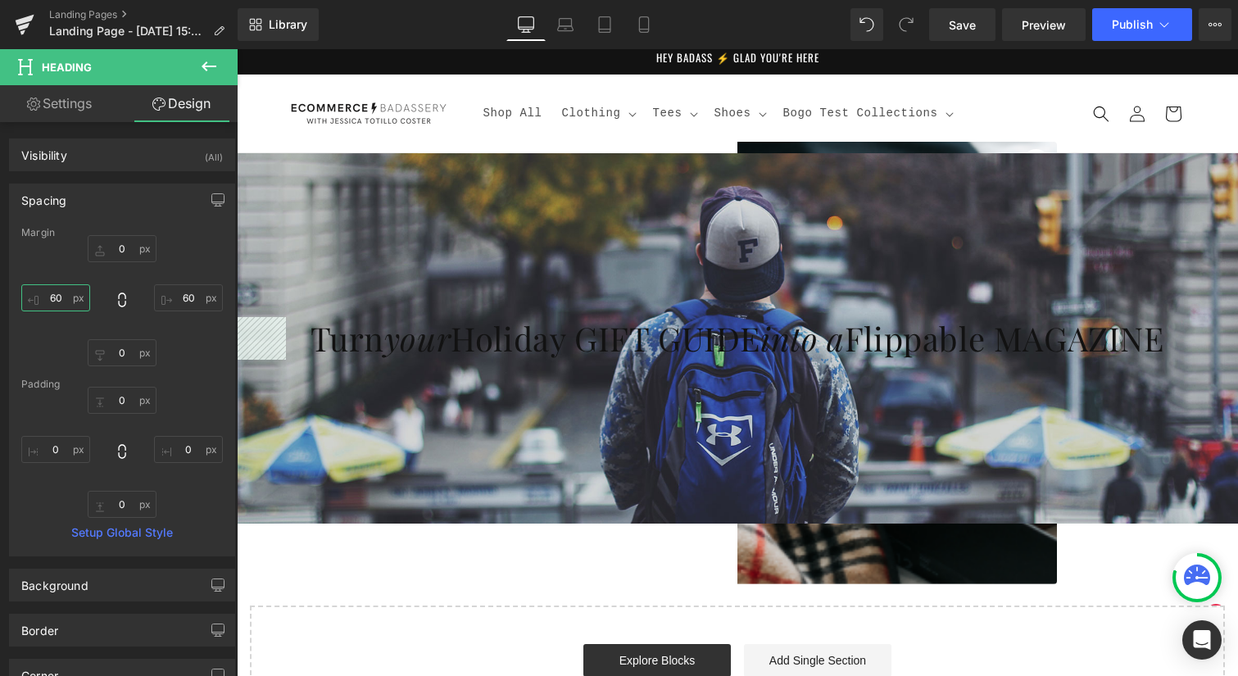
drag, startPoint x: 58, startPoint y: 296, endPoint x: 66, endPoint y: 301, distance: 9.3
click at [58, 296] on input "60" at bounding box center [55, 297] width 69 height 27
drag, startPoint x: 61, startPoint y: 298, endPoint x: 47, endPoint y: 298, distance: 14.7
click at [47, 297] on input "60" at bounding box center [55, 297] width 69 height 27
type input "300"
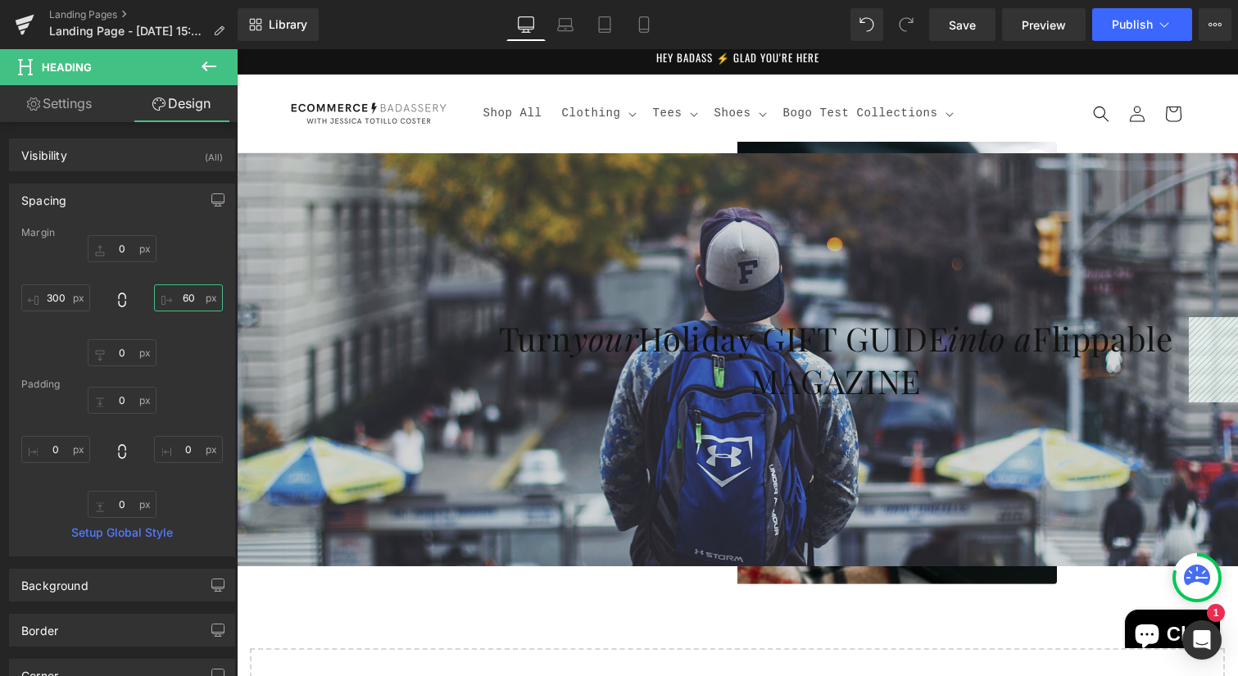
click at [180, 297] on input "60" at bounding box center [188, 297] width 69 height 27
click at [183, 296] on input "60" at bounding box center [188, 297] width 69 height 27
click at [181, 295] on input "60" at bounding box center [188, 297] width 69 height 27
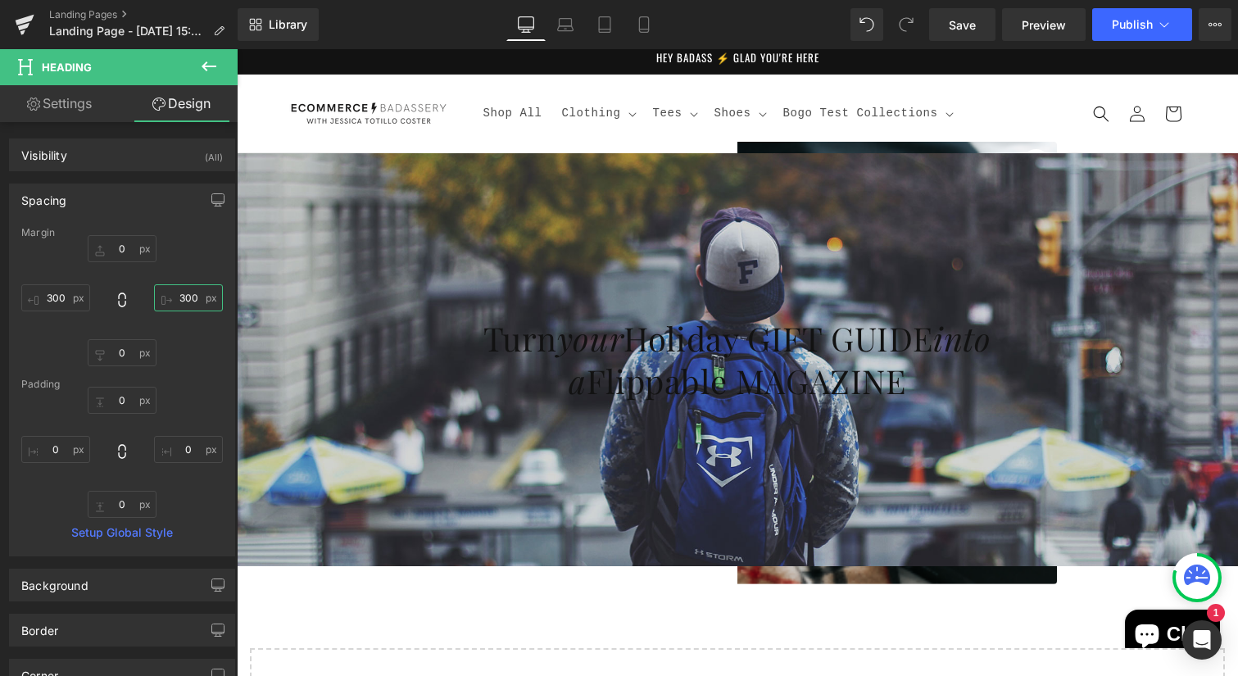
type input "300"
click at [192, 347] on div "0px 0 300 300 0px 0 300 300" at bounding box center [122, 300] width 202 height 131
click at [61, 111] on link "Settings" at bounding box center [59, 103] width 119 height 37
type input "100"
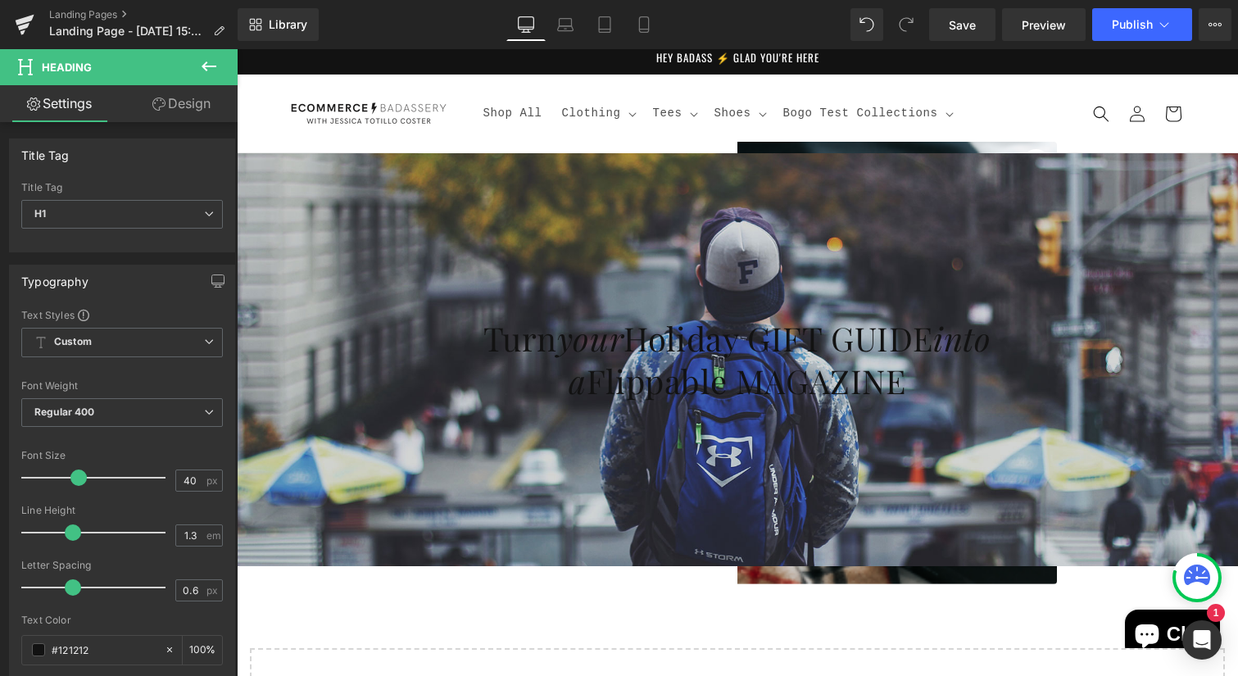
click at [211, 67] on icon at bounding box center [209, 67] width 20 height 20
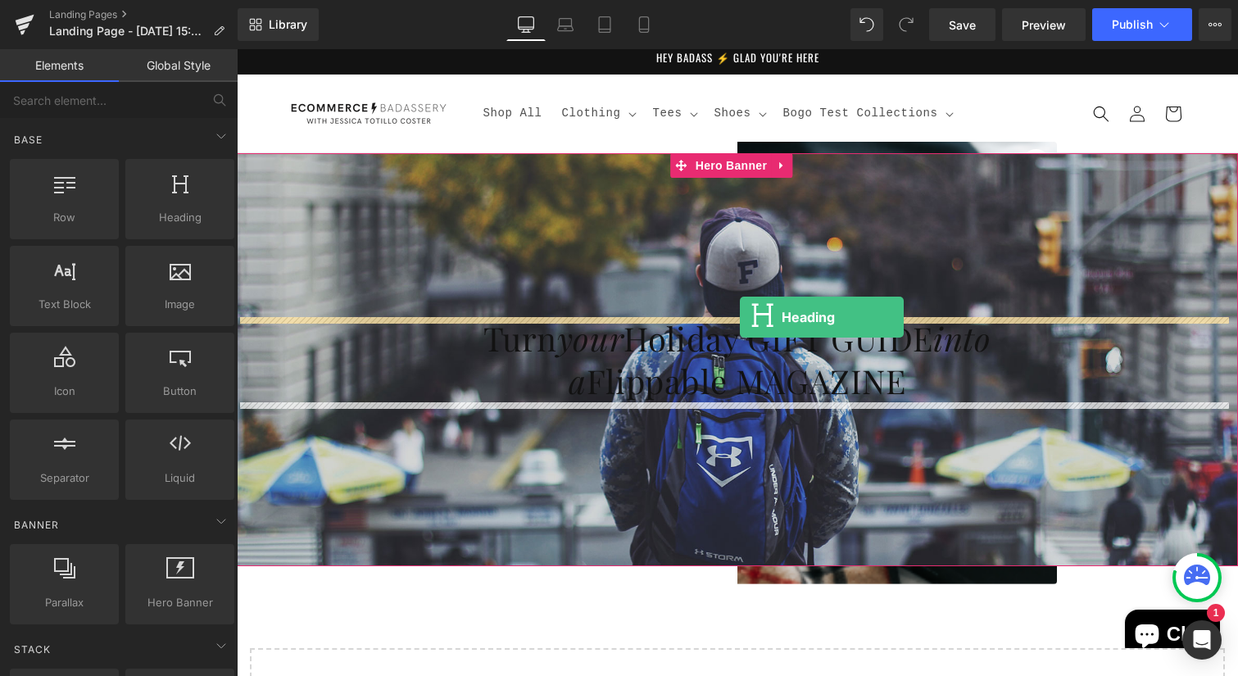
drag, startPoint x: 410, startPoint y: 247, endPoint x: 740, endPoint y: 317, distance: 337.4
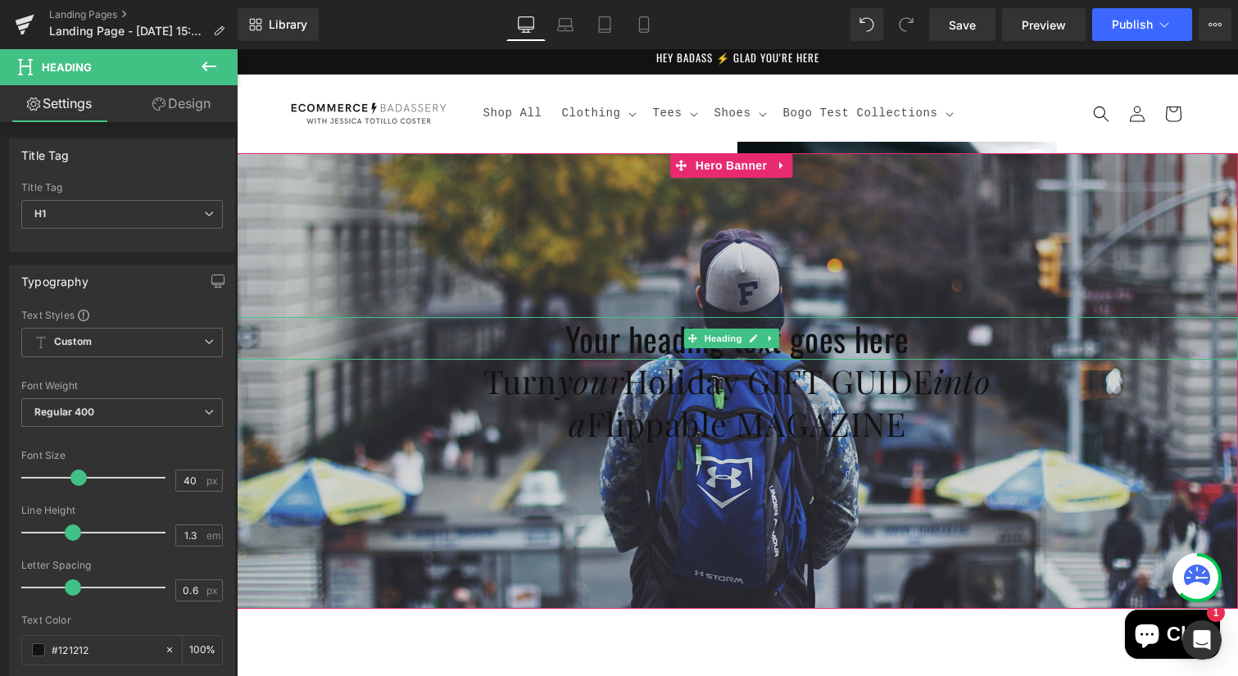
click at [812, 339] on h1 "Your heading text goes here" at bounding box center [737, 338] width 1001 height 43
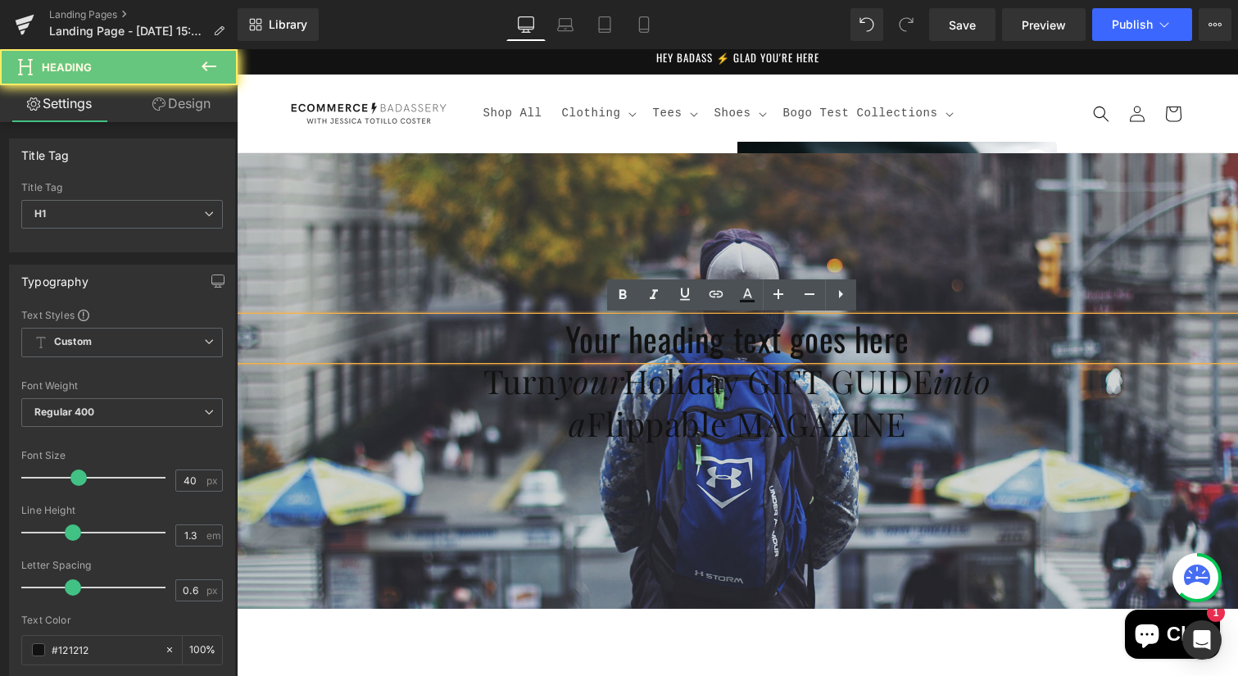
click at [840, 338] on h1 "Your heading text goes here" at bounding box center [737, 338] width 1001 height 43
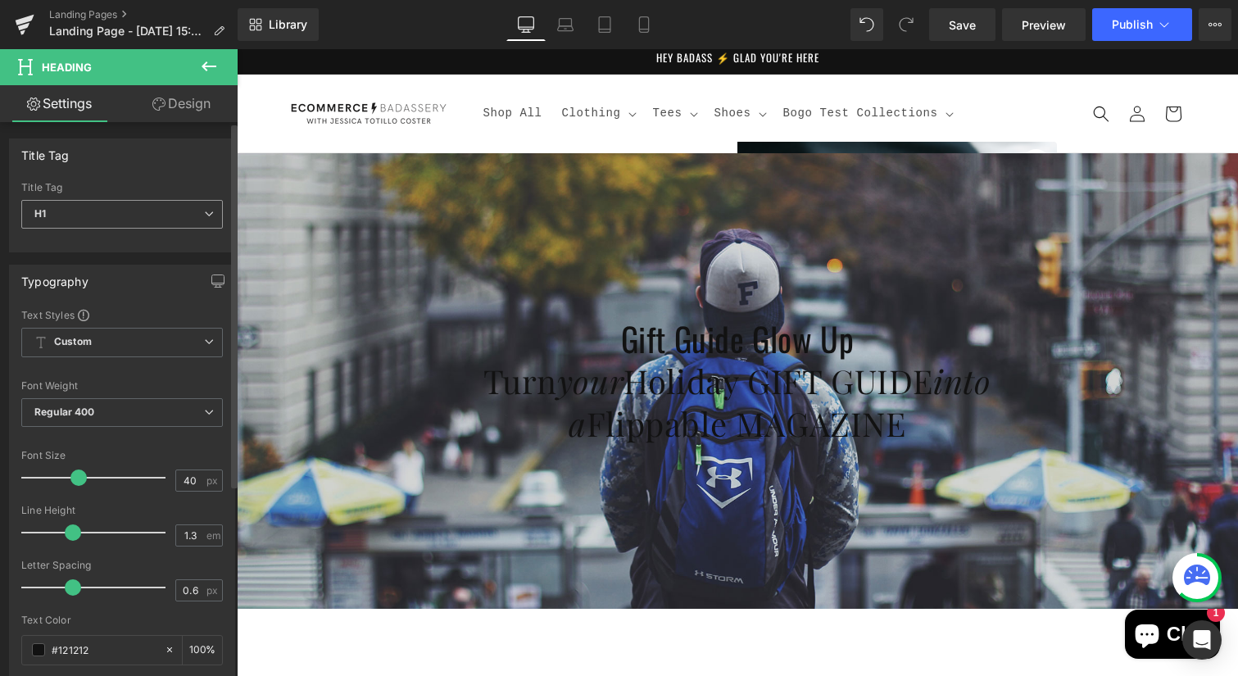
click at [128, 207] on span "H1" at bounding box center [122, 214] width 202 height 29
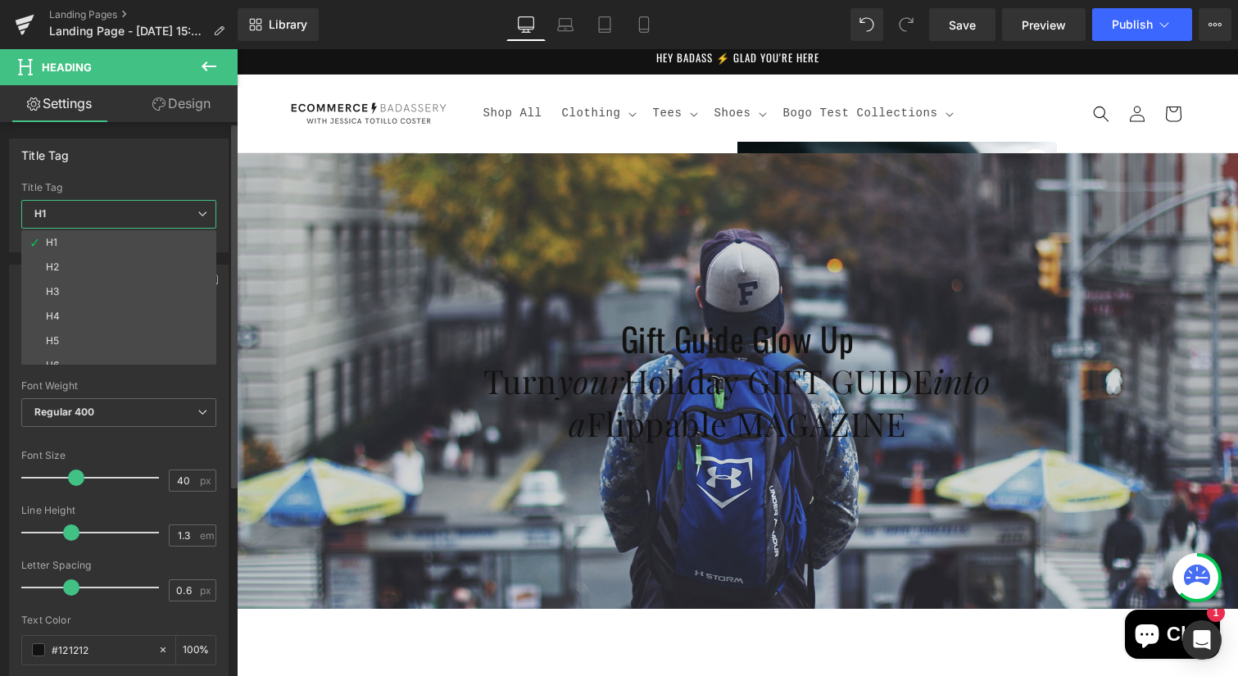
click at [123, 264] on li "H2" at bounding box center [122, 267] width 202 height 25
type input "24"
type input "100"
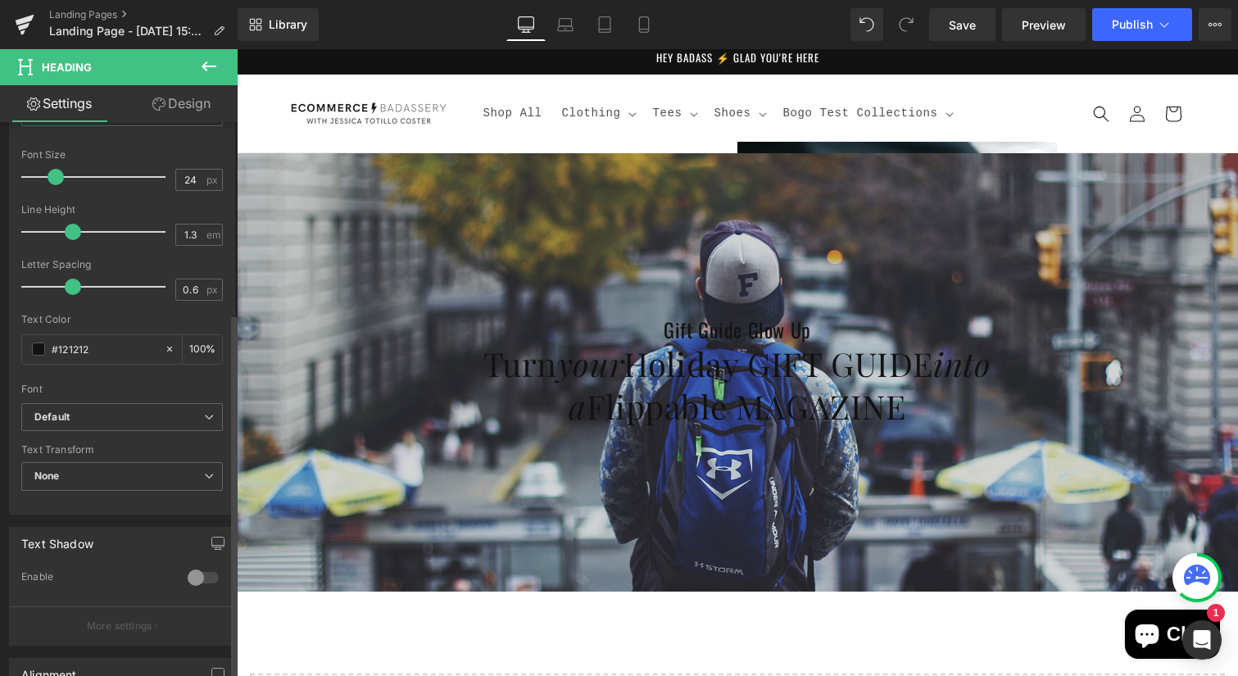
scroll to position [310, 0]
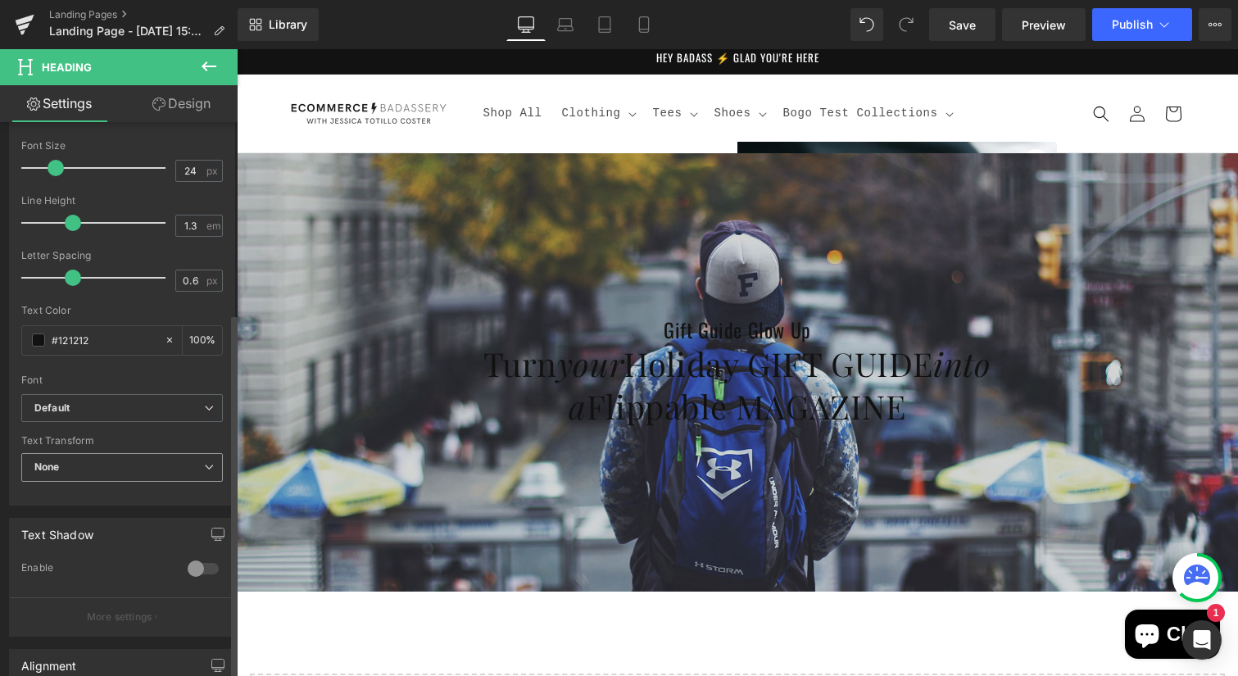
click at [97, 472] on span "None" at bounding box center [122, 467] width 202 height 29
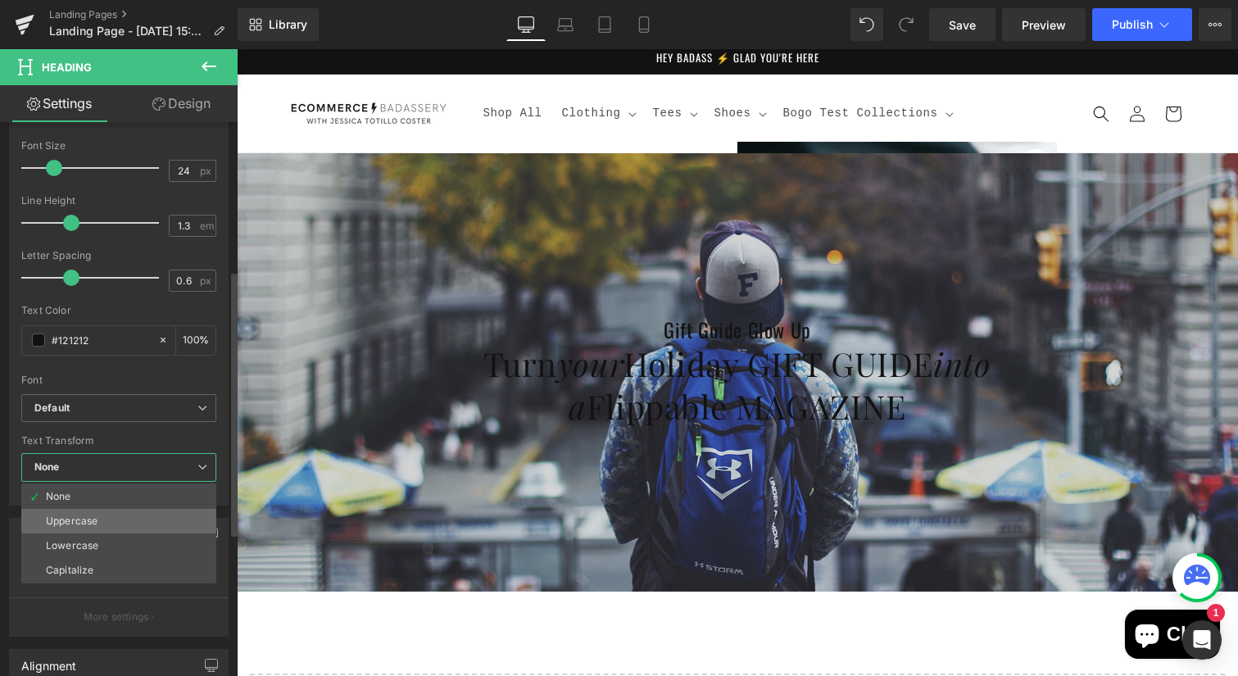
click at [92, 519] on div "Uppercase" at bounding box center [72, 520] width 52 height 11
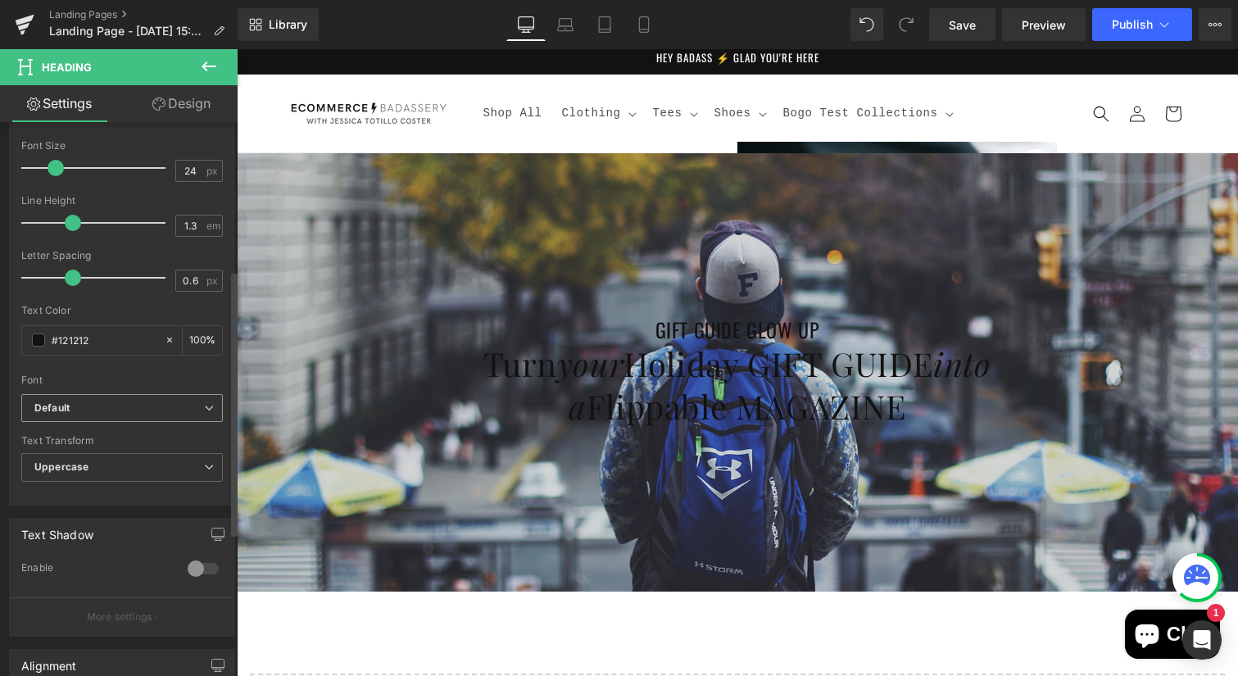
click at [108, 405] on b "Default" at bounding box center [119, 408] width 170 height 14
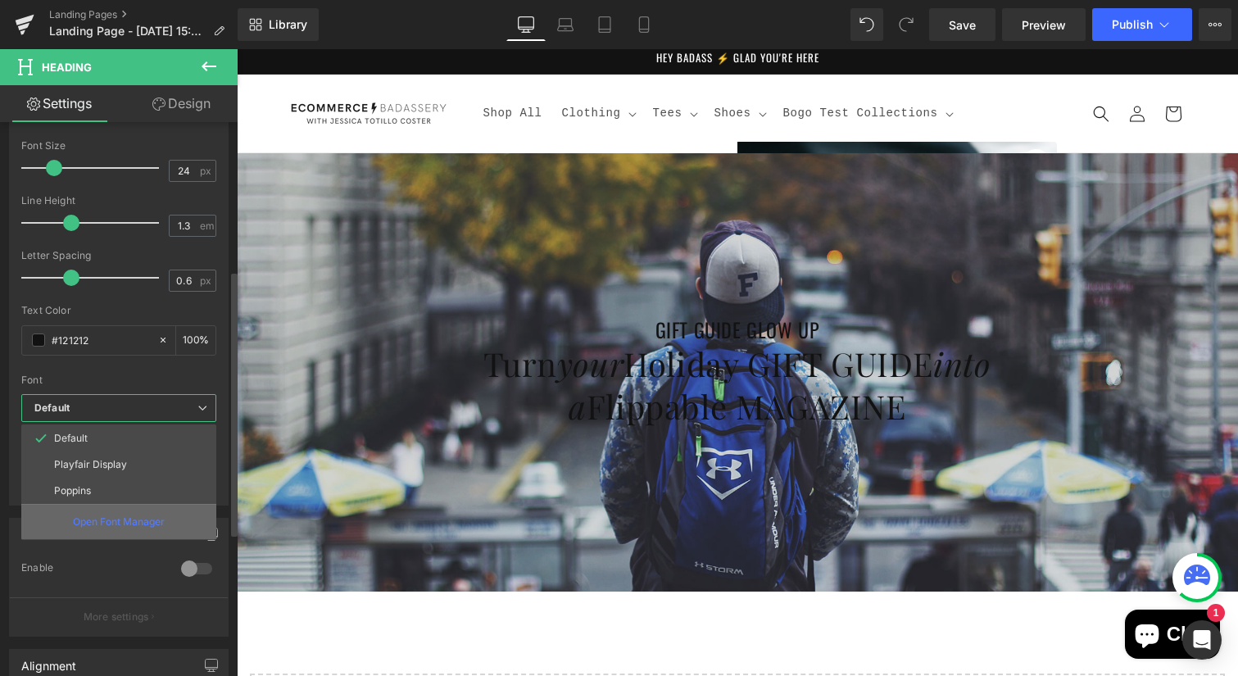
click at [127, 519] on p "Open Font Manager" at bounding box center [119, 521] width 92 height 15
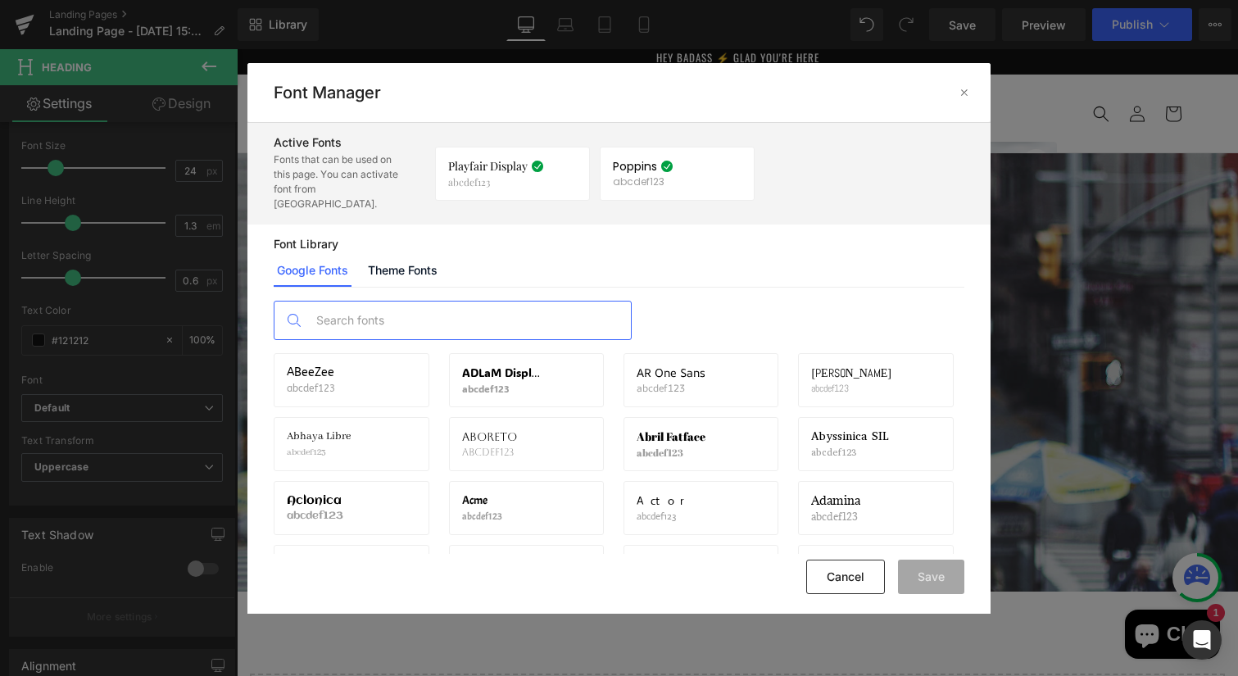
click at [435, 308] on input "text" at bounding box center [469, 320] width 324 height 38
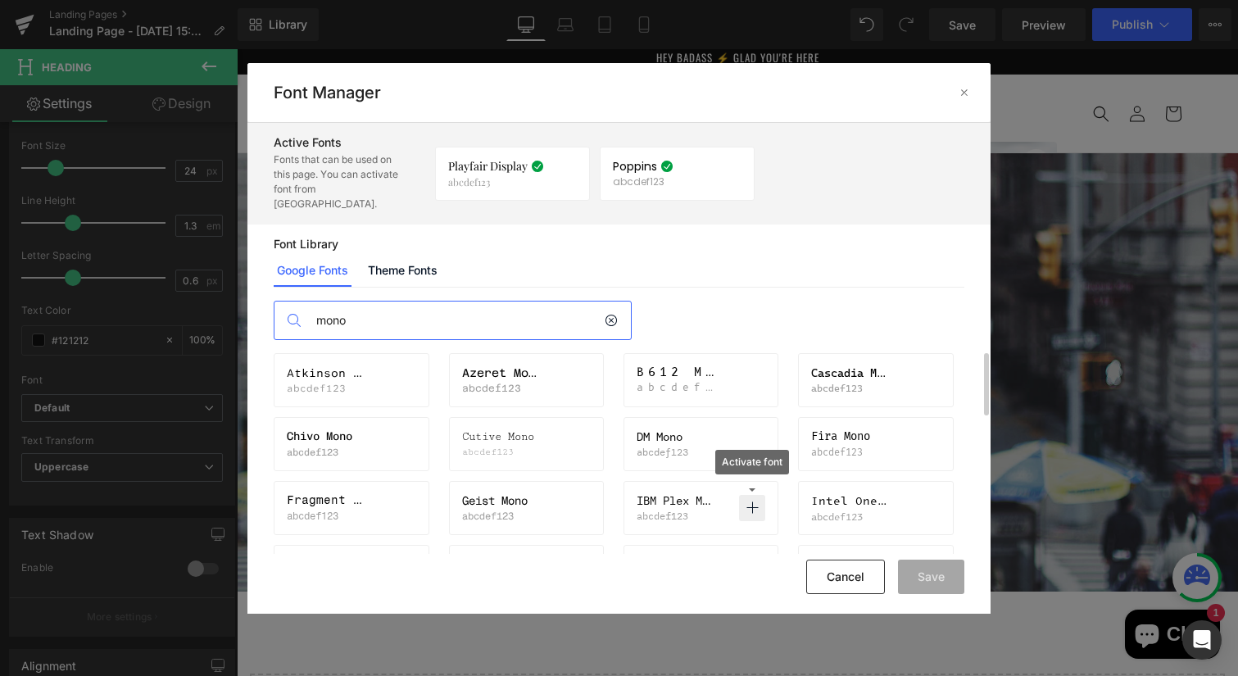
type input "mono"
click at [754, 501] on icon at bounding box center [752, 507] width 13 height 13
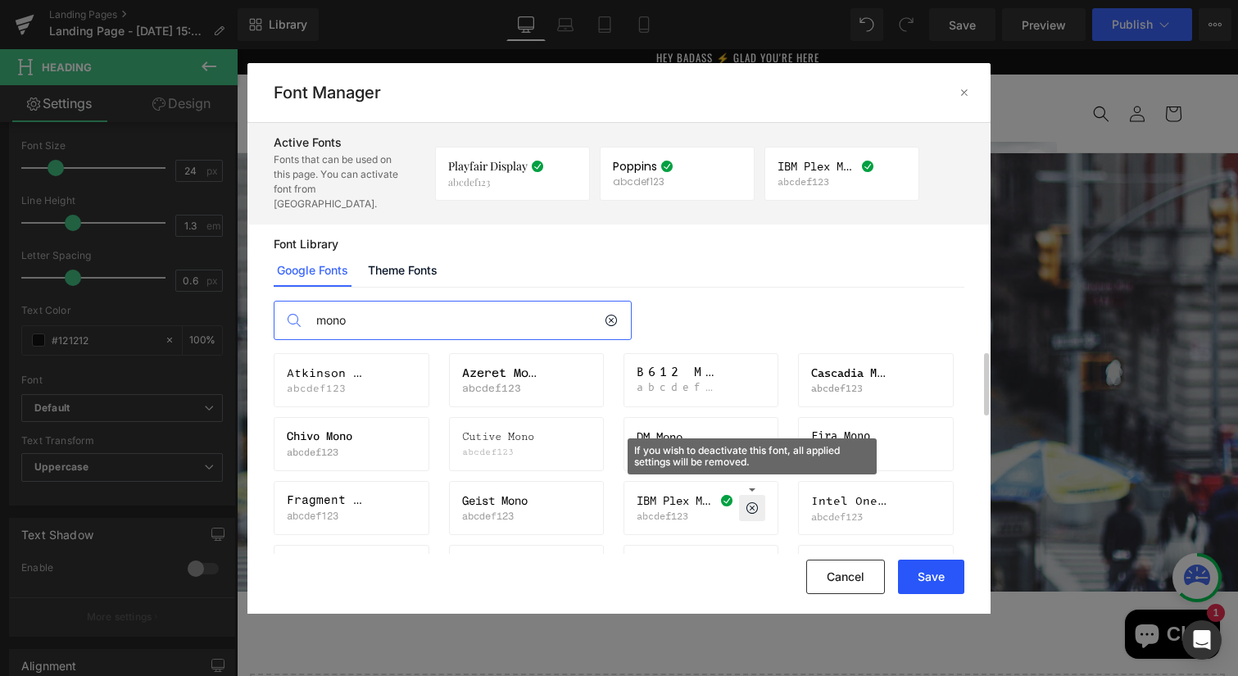
click at [917, 569] on button "Save" at bounding box center [931, 577] width 66 height 34
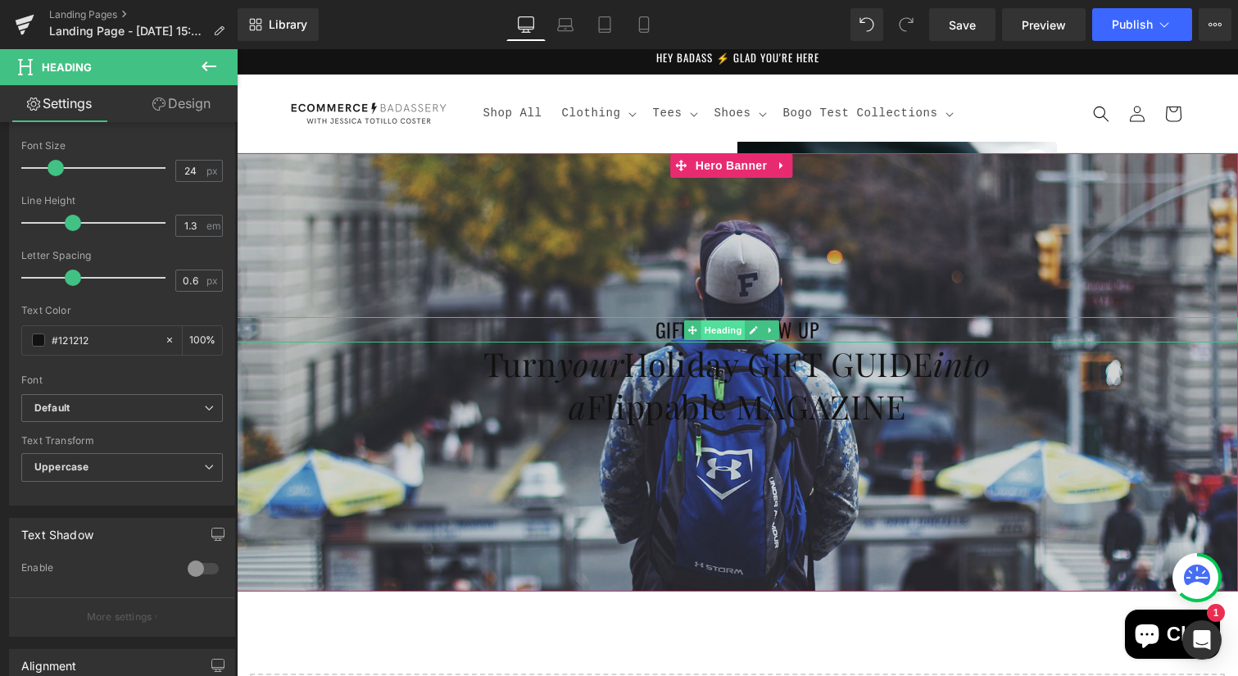
click at [740, 329] on span "Heading" at bounding box center [722, 330] width 44 height 20
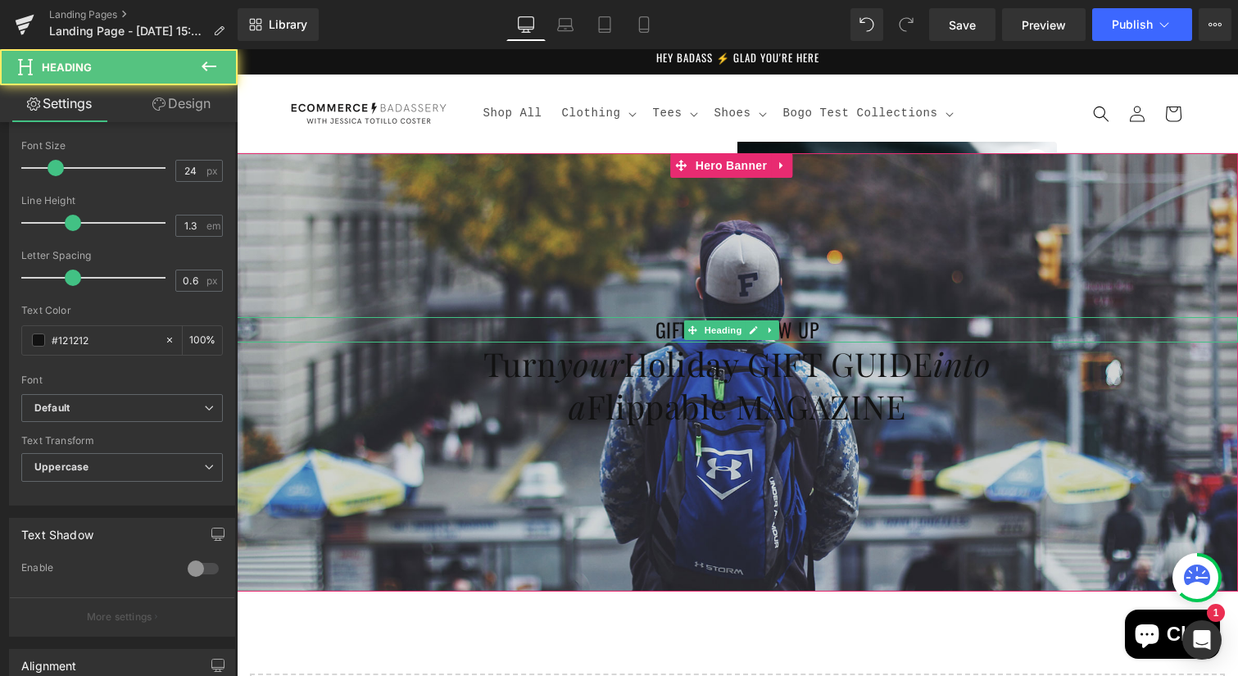
drag, startPoint x: 619, startPoint y: 324, endPoint x: 564, endPoint y: 331, distance: 55.3
click at [619, 324] on h2 "Gift Guide Glow Up" at bounding box center [737, 329] width 1001 height 25
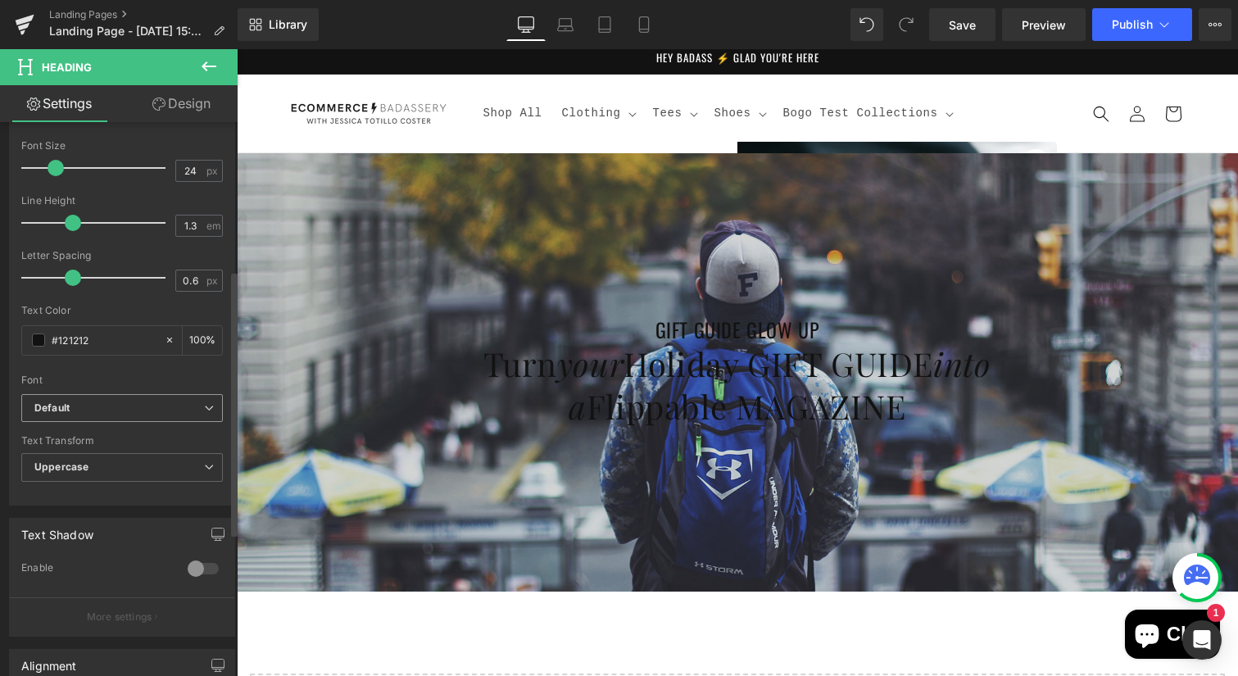
click at [102, 410] on b "Default" at bounding box center [119, 408] width 170 height 14
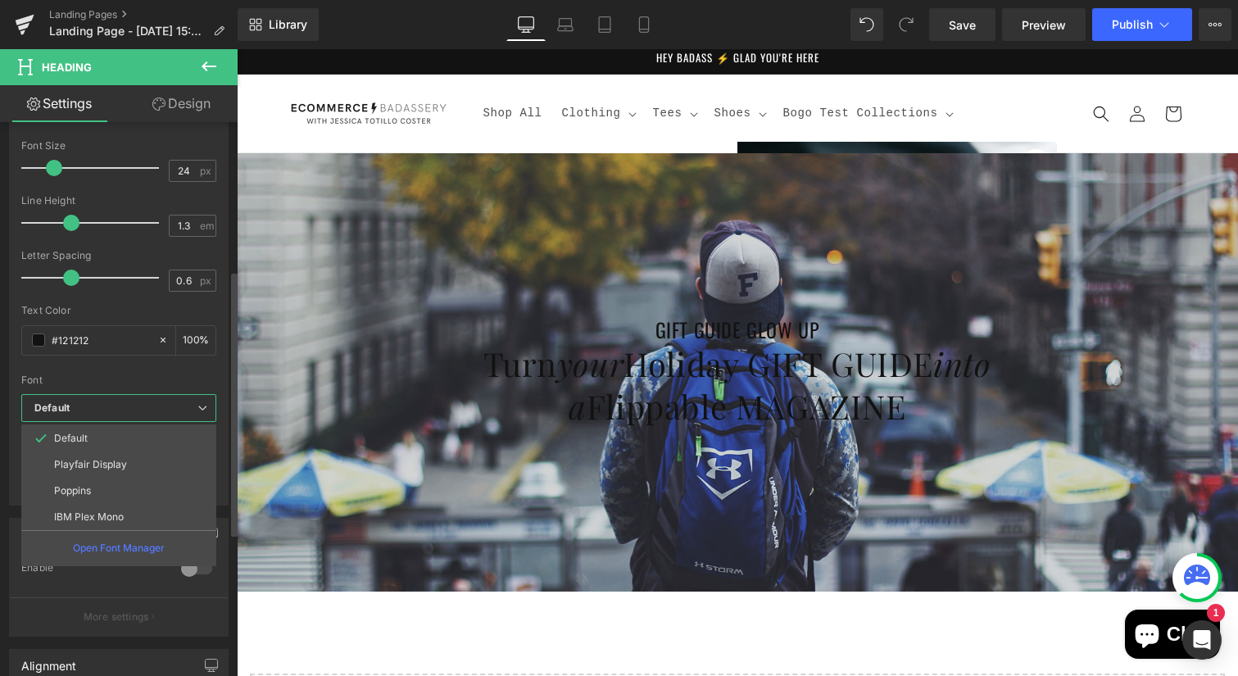
click at [88, 513] on p "IBM Plex Mono" at bounding box center [89, 516] width 70 height 11
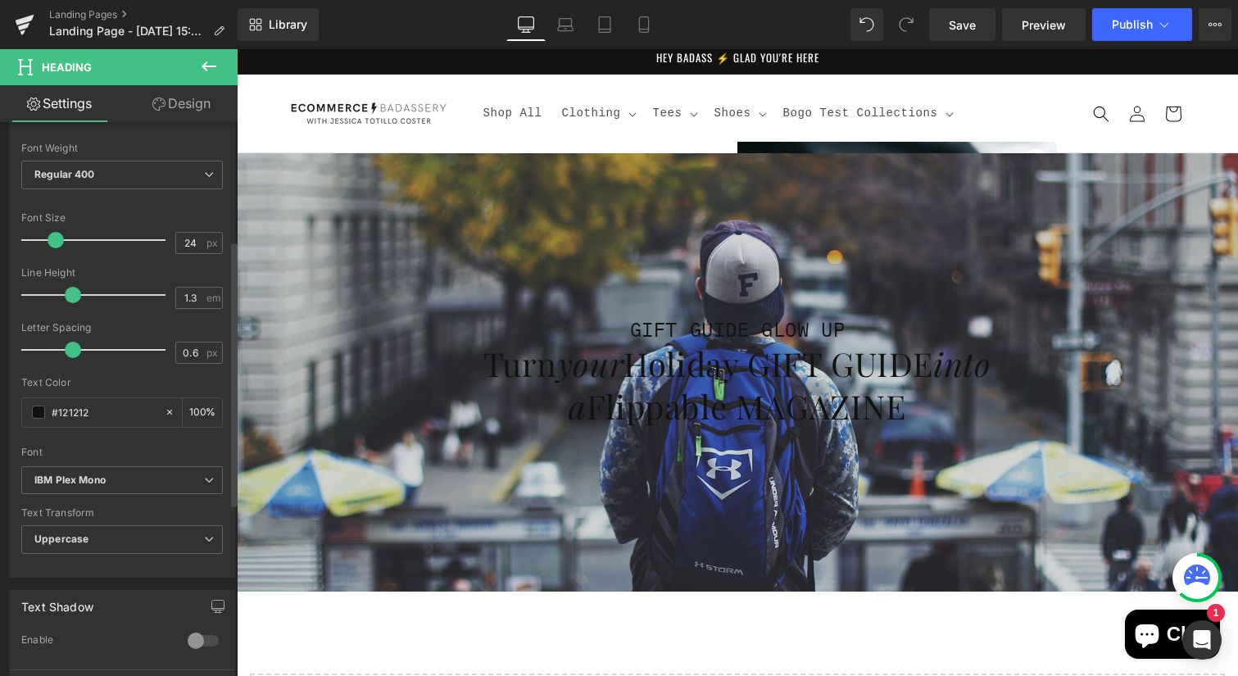
scroll to position [236, 0]
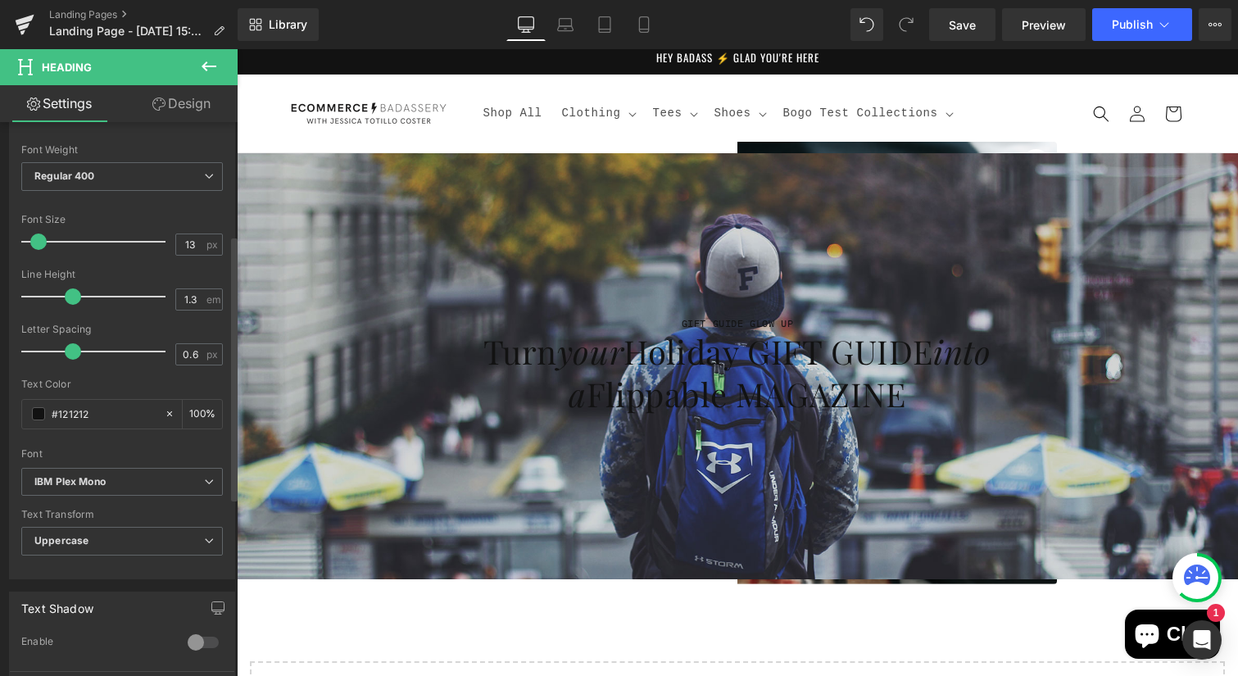
type input "14"
drag, startPoint x: 51, startPoint y: 245, endPoint x: 38, endPoint y: 243, distance: 13.2
click at [38, 243] on span at bounding box center [41, 241] width 16 height 16
click at [203, 70] on icon at bounding box center [209, 67] width 20 height 20
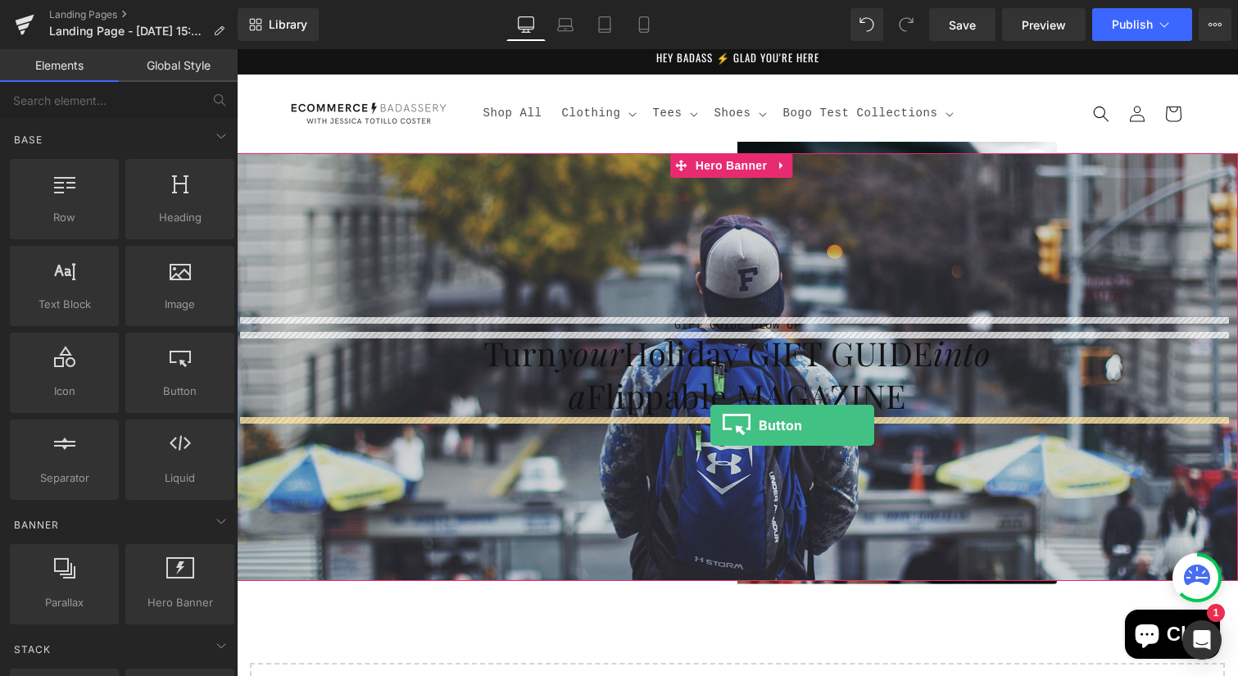
drag, startPoint x: 407, startPoint y: 413, endPoint x: 710, endPoint y: 425, distance: 303.4
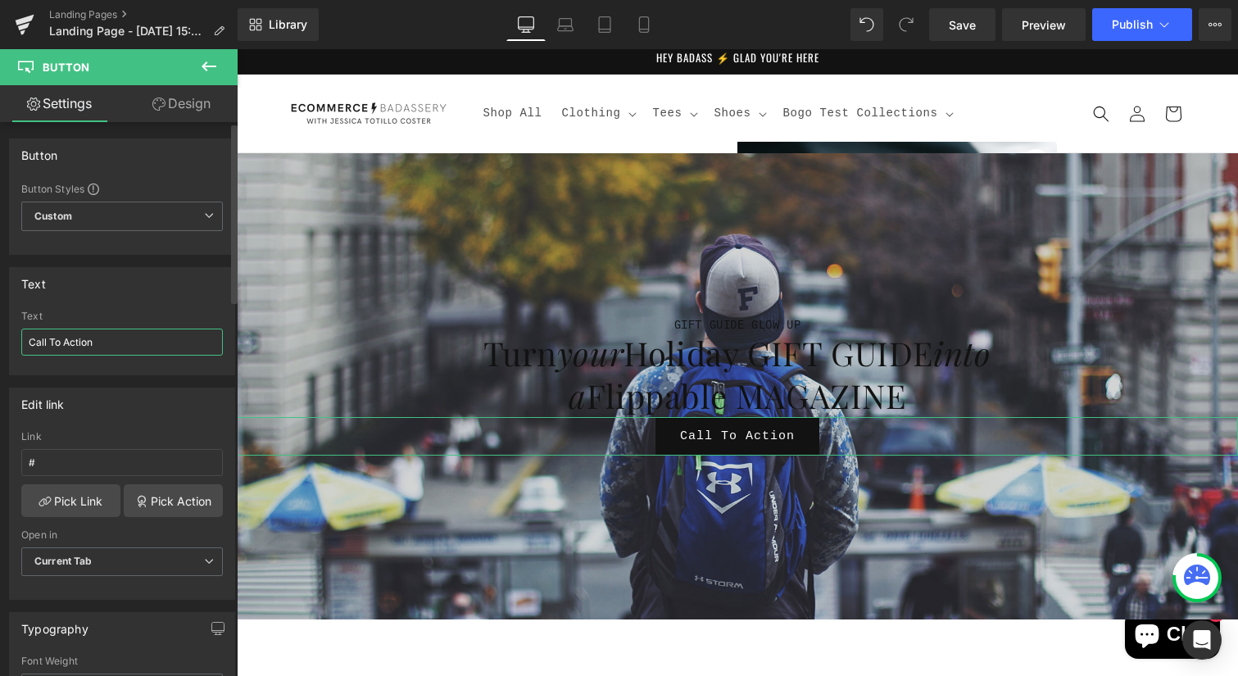
click at [90, 342] on input "Call To Action" at bounding box center [122, 342] width 202 height 27
drag, startPoint x: 83, startPoint y: 341, endPoint x: 5, endPoint y: 329, distance: 78.7
click at [0, 338] on html "Button You are previewing how the will restyle your page. You can not edit Elem…" at bounding box center [619, 338] width 1238 height 676
type input "Yes, I want Instant access for $34"
click at [135, 214] on span "Custom Setup Global Style" at bounding box center [122, 216] width 202 height 29
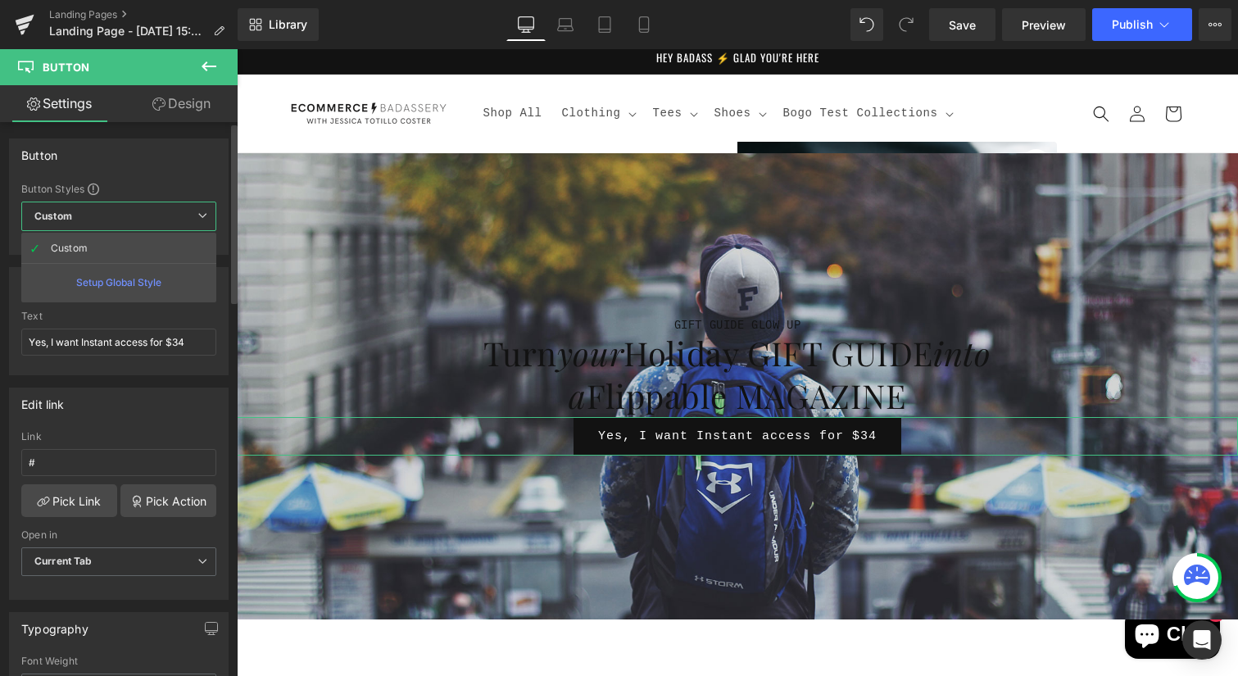
click at [135, 214] on span "Custom Setup Global Style" at bounding box center [118, 216] width 195 height 29
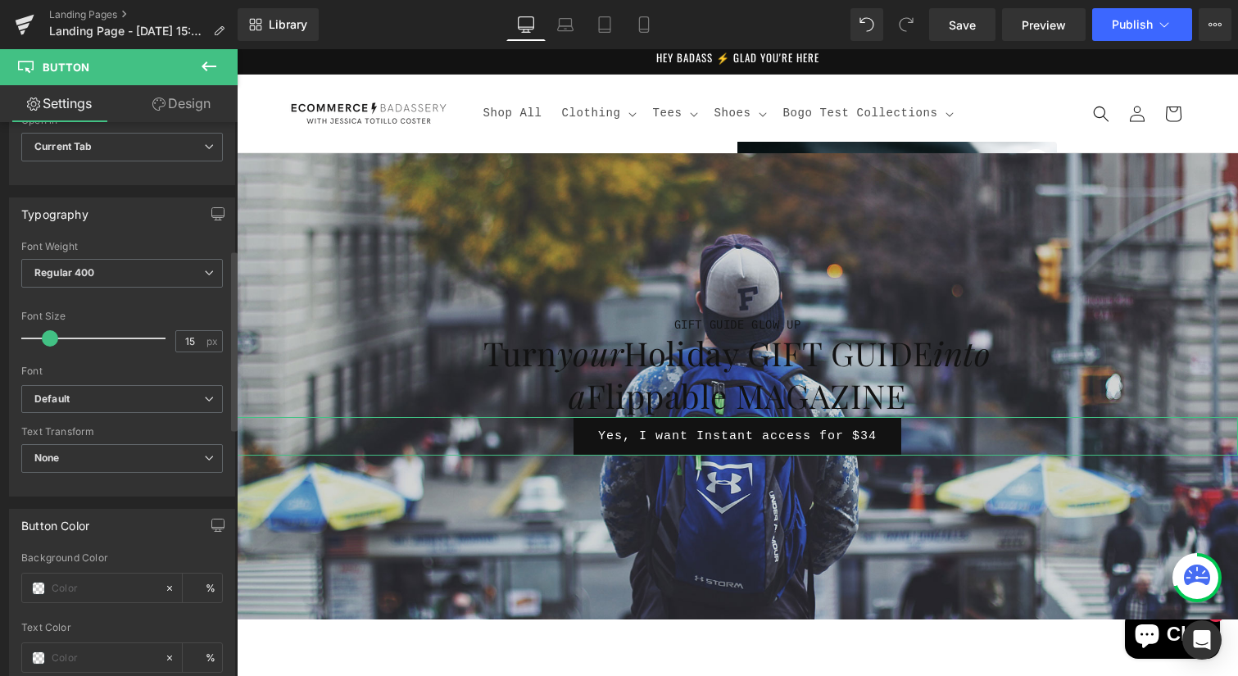
scroll to position [447, 0]
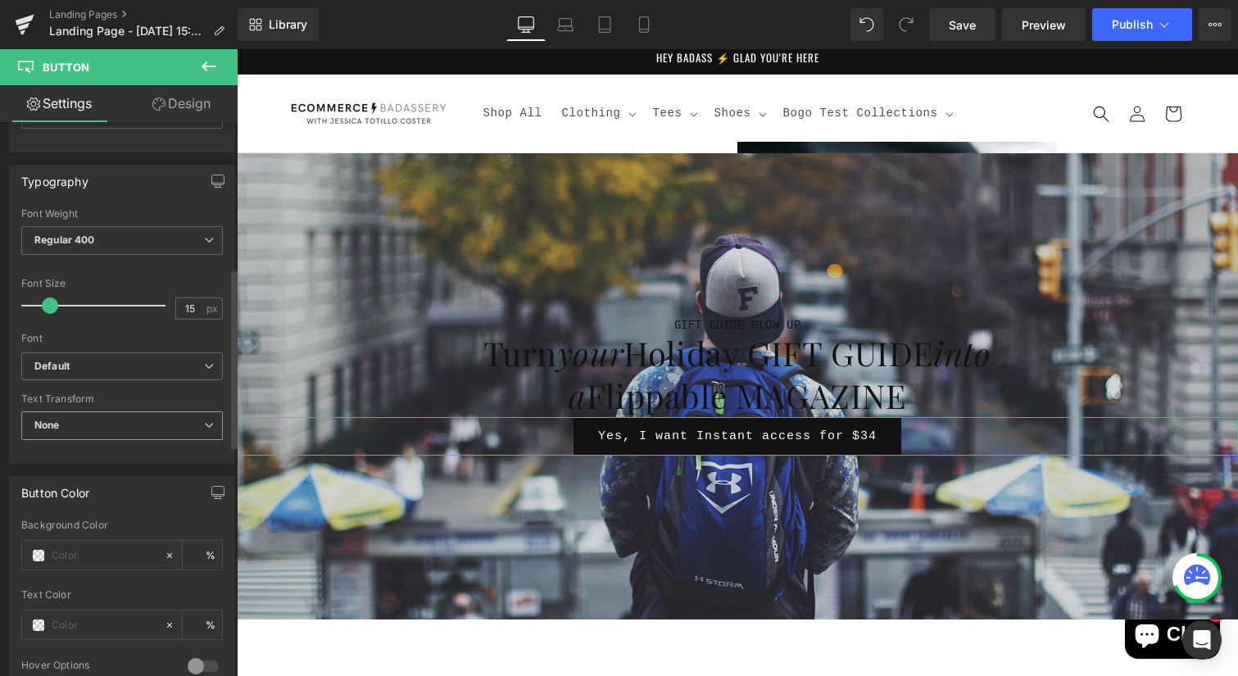
click at [57, 426] on b "None" at bounding box center [46, 425] width 25 height 12
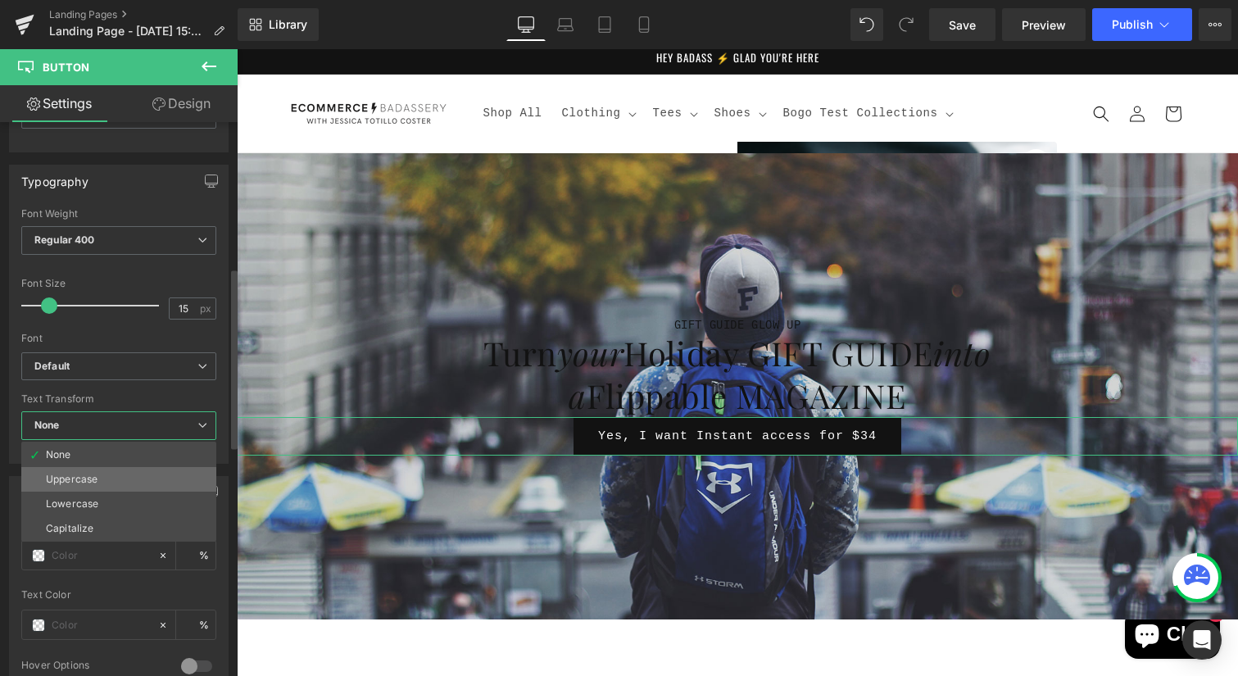
click at [113, 474] on li "Uppercase" at bounding box center [118, 479] width 195 height 25
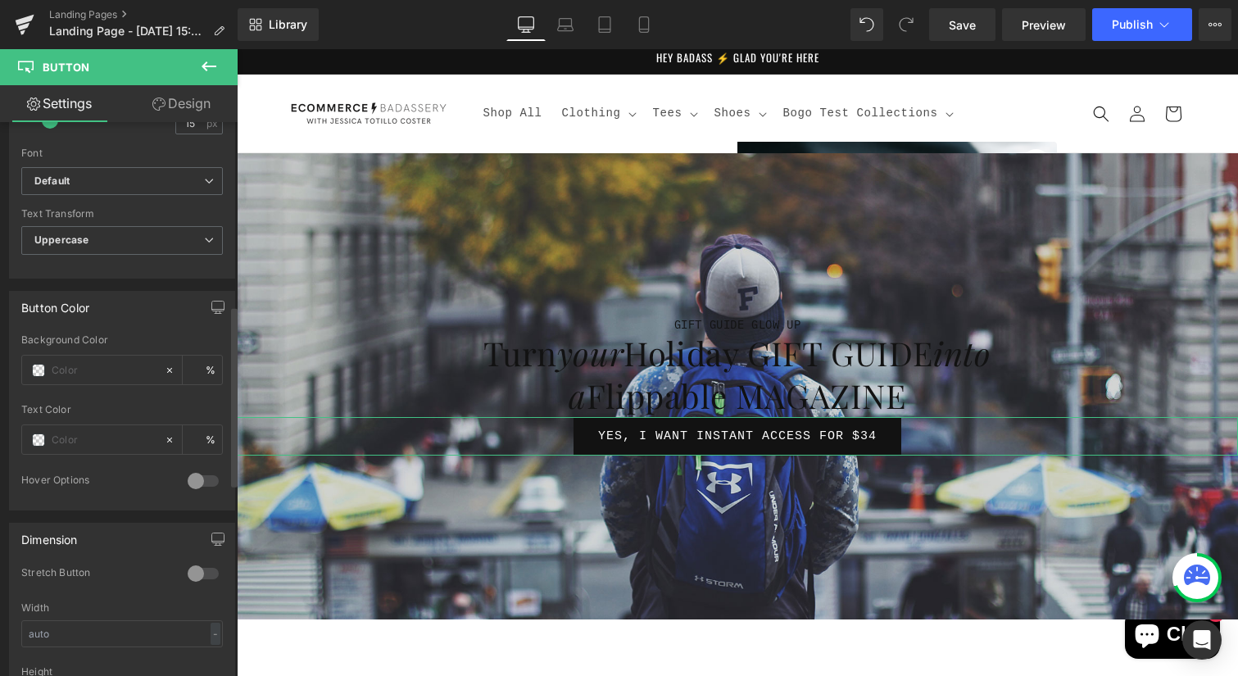
scroll to position [636, 0]
click at [36, 366] on span at bounding box center [38, 366] width 13 height 13
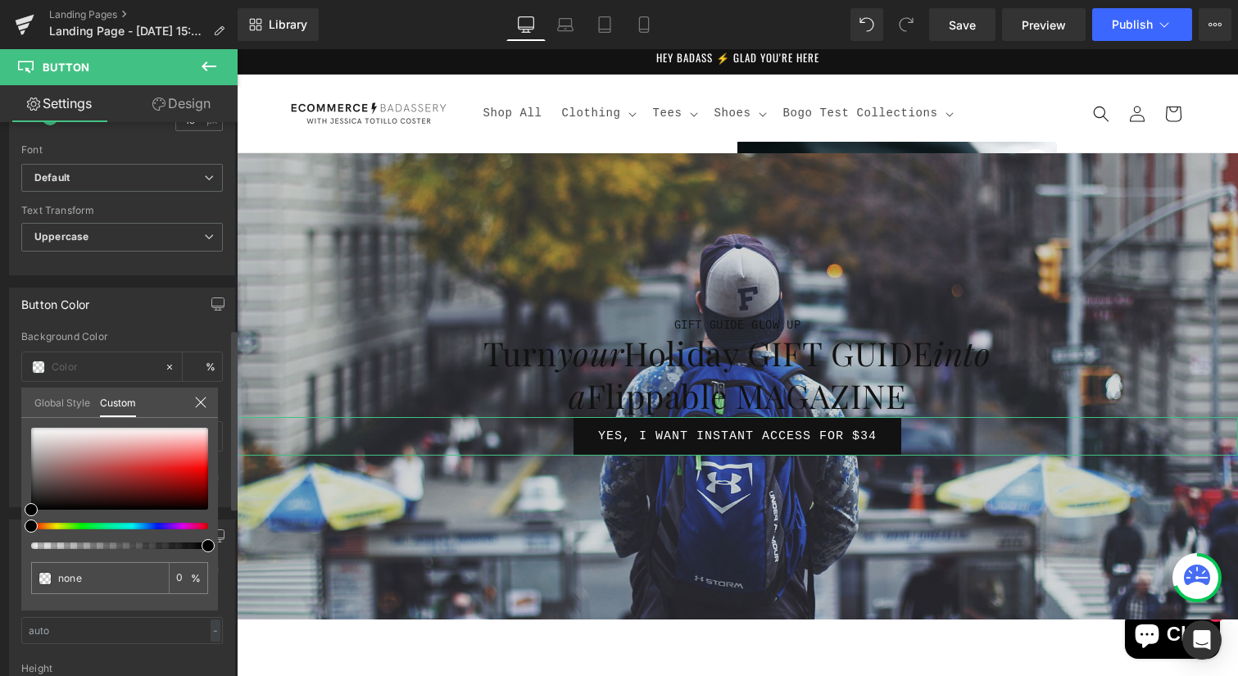
type input "#000000"
type input "100"
type input "#000000"
type input "100"
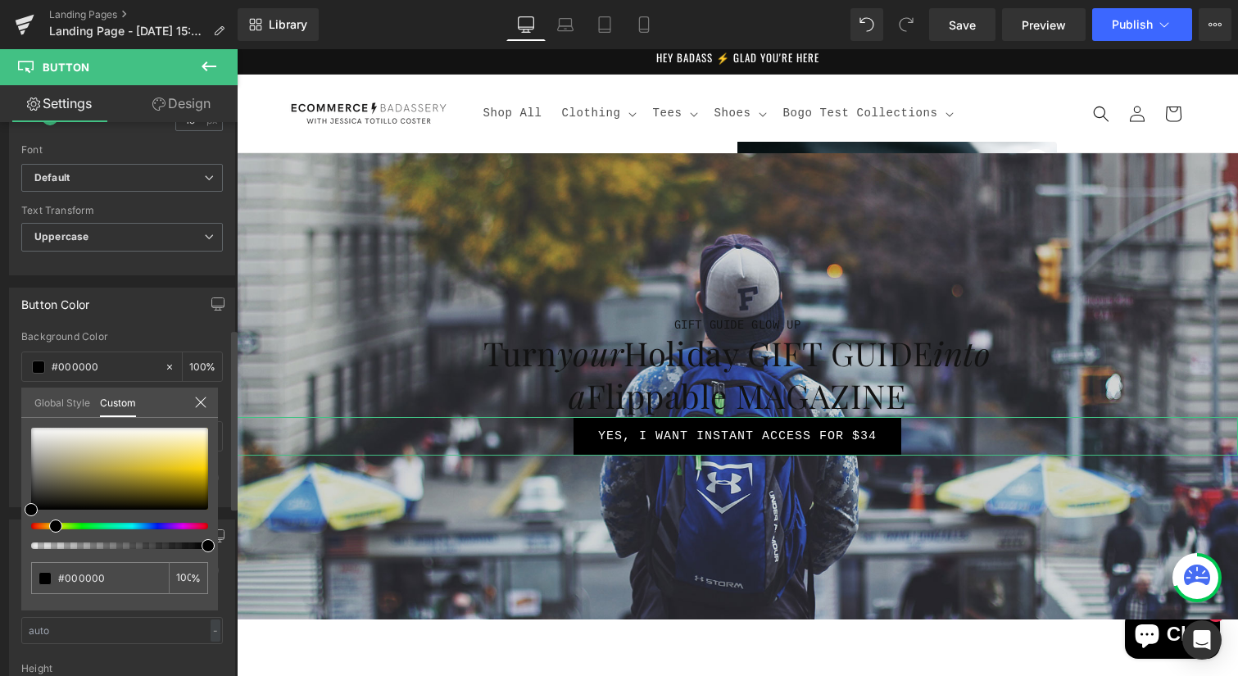
drag, startPoint x: 32, startPoint y: 528, endPoint x: 60, endPoint y: 514, distance: 31.1
click at [50, 527] on span at bounding box center [55, 525] width 13 height 13
type input "#e5d79d"
click at [136, 447] on div at bounding box center [119, 469] width 177 height 82
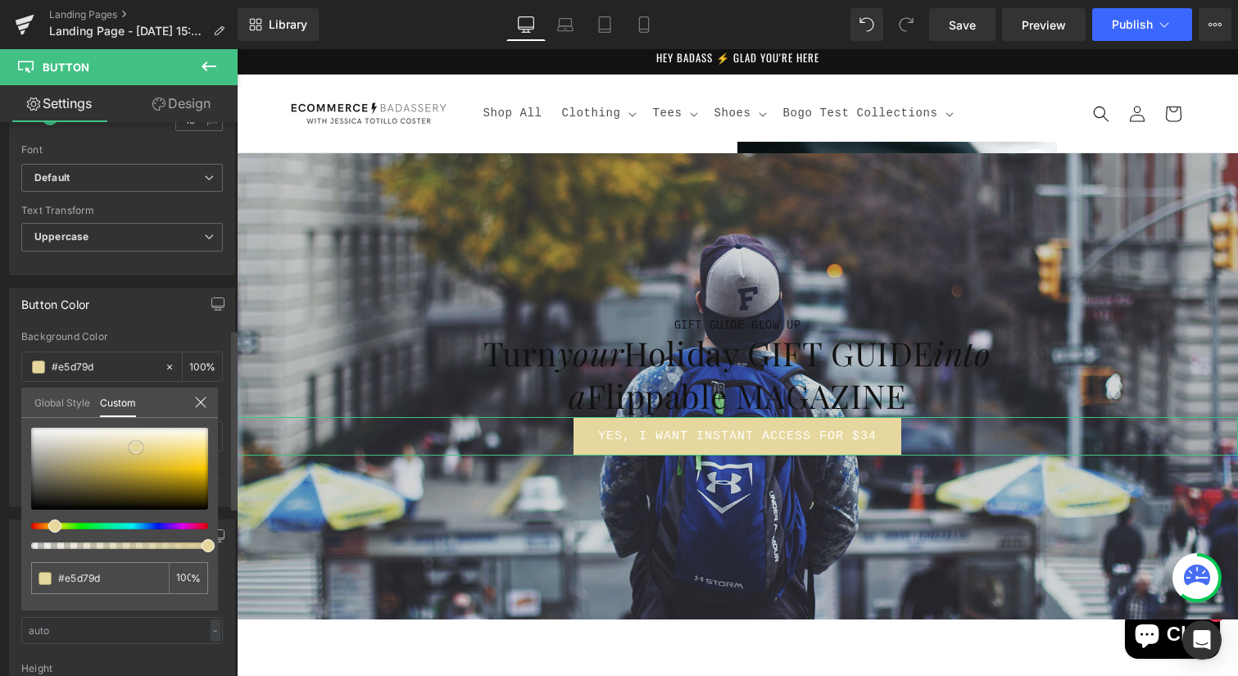
type input "#cab253"
drag, startPoint x: 127, startPoint y: 464, endPoint x: 120, endPoint y: 472, distance: 10.5
click at [127, 464] on div at bounding box center [119, 469] width 177 height 82
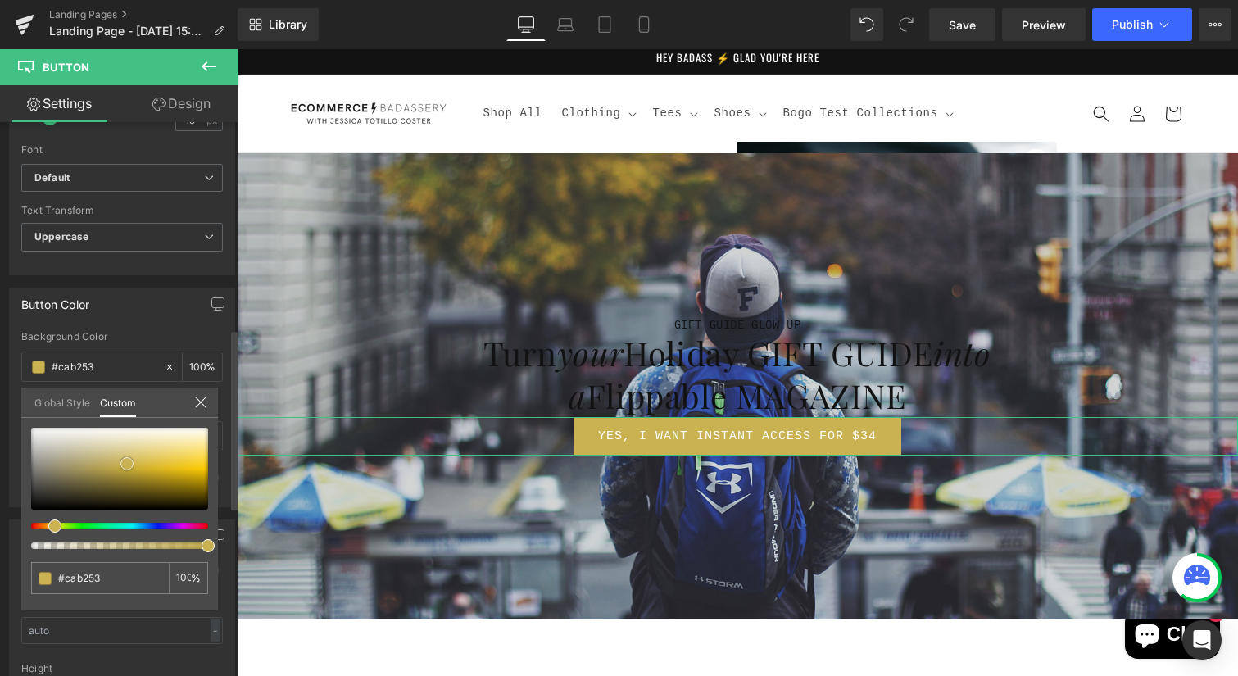
type input "#ac9539"
click at [119, 473] on div at bounding box center [119, 469] width 177 height 82
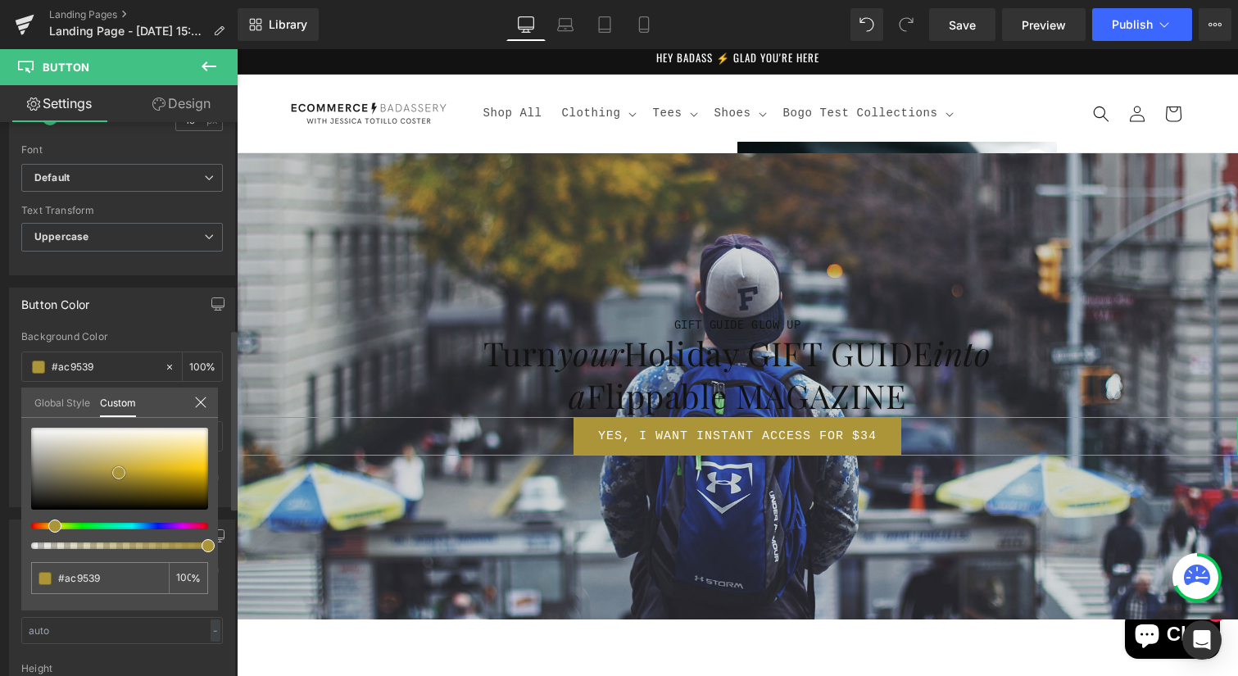
click at [111, 466] on div at bounding box center [119, 469] width 177 height 82
type input "#bda751"
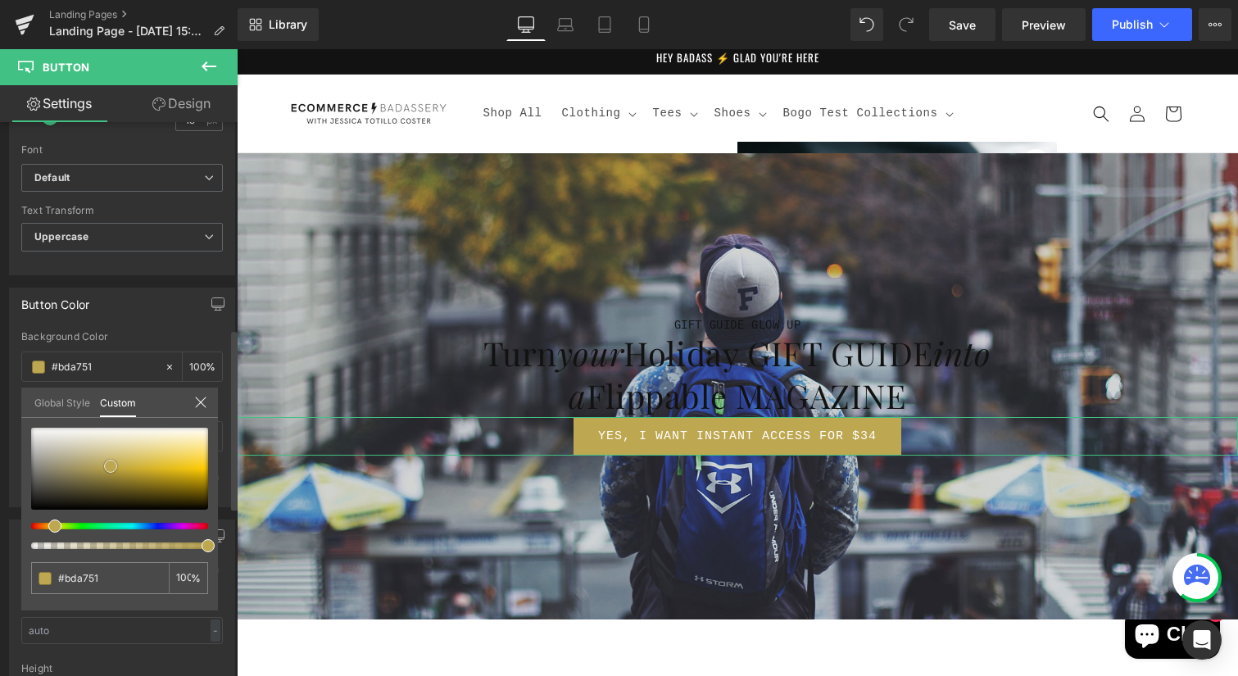
type input "#9b893f"
click at [106, 474] on div at bounding box center [119, 469] width 177 height 82
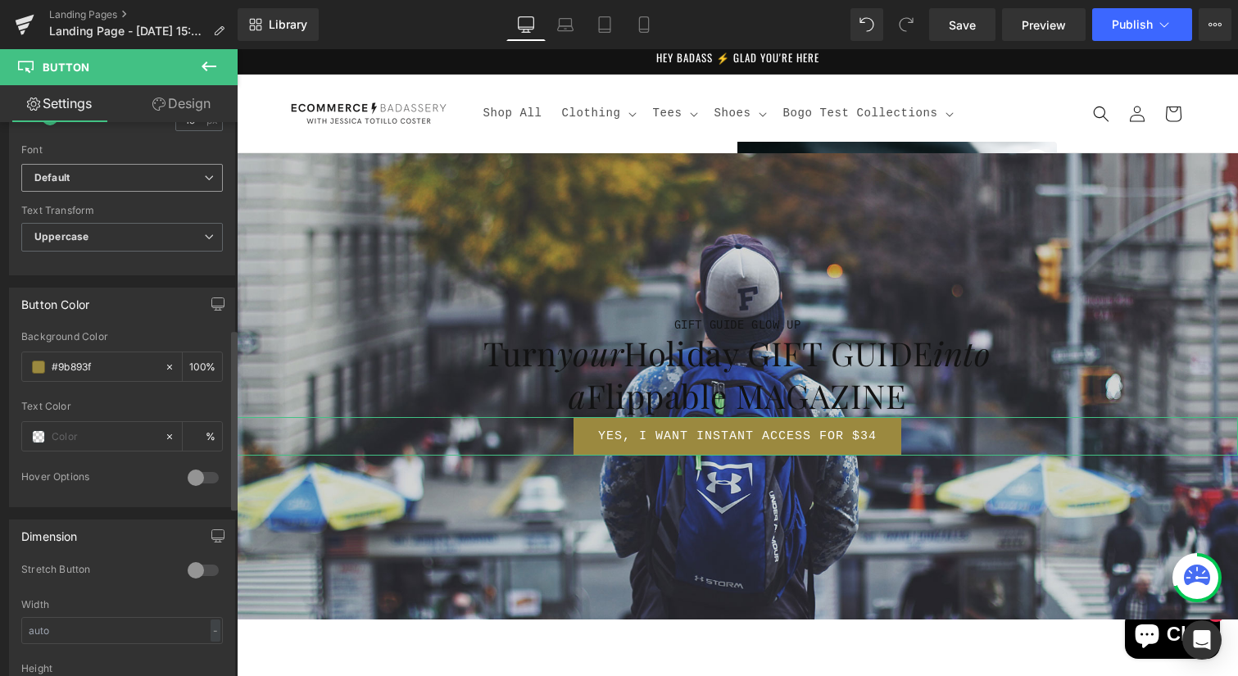
click at [111, 172] on b "Default" at bounding box center [119, 178] width 170 height 14
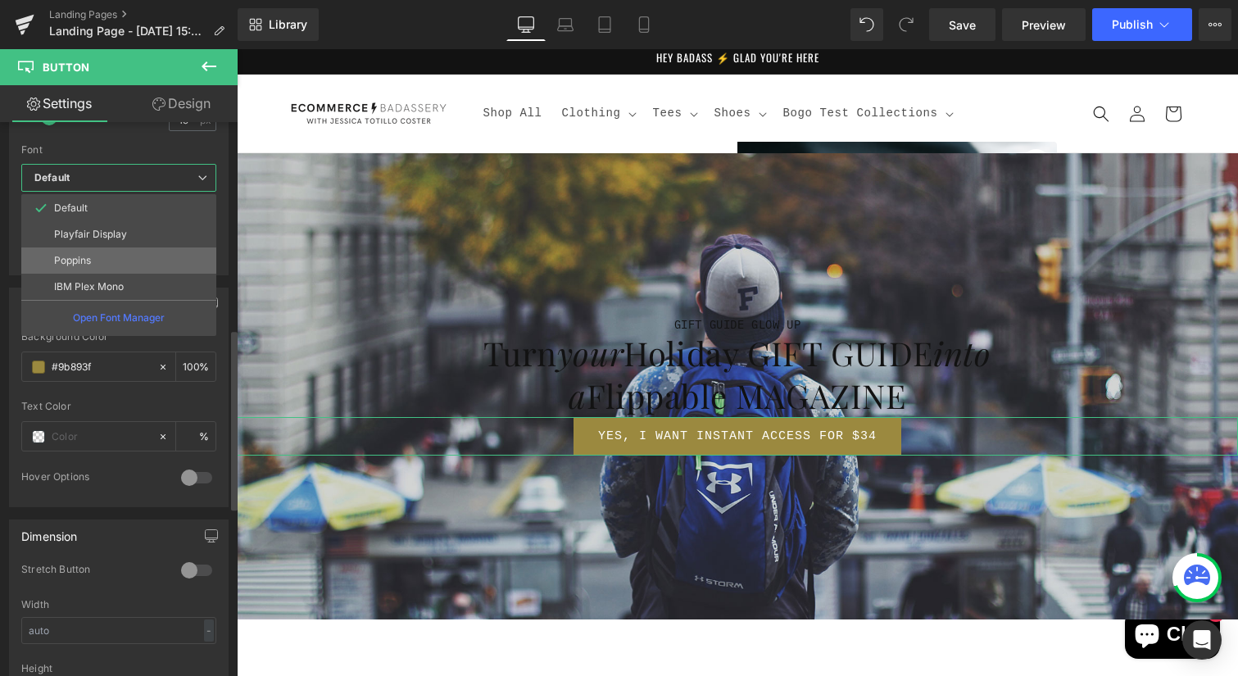
click at [116, 250] on li "Poppins" at bounding box center [118, 260] width 195 height 26
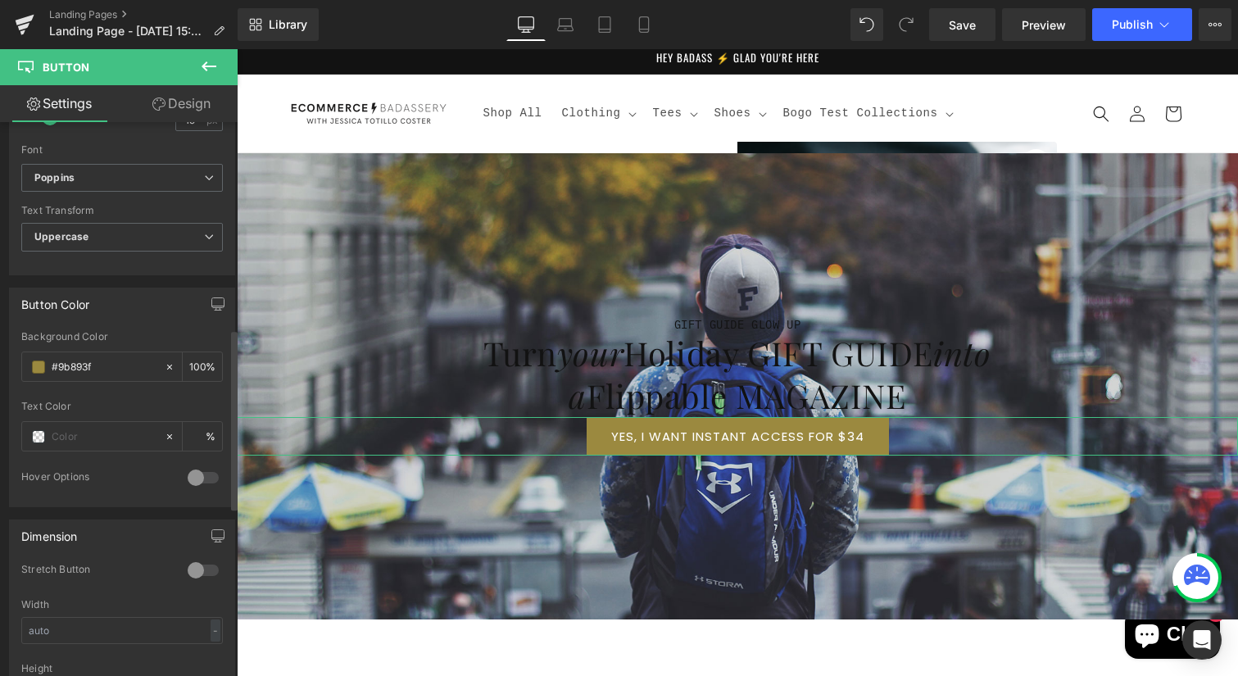
click at [152, 512] on div "Dimension 0 Stretch Button Width - % px Height" at bounding box center [122, 617] width 245 height 220
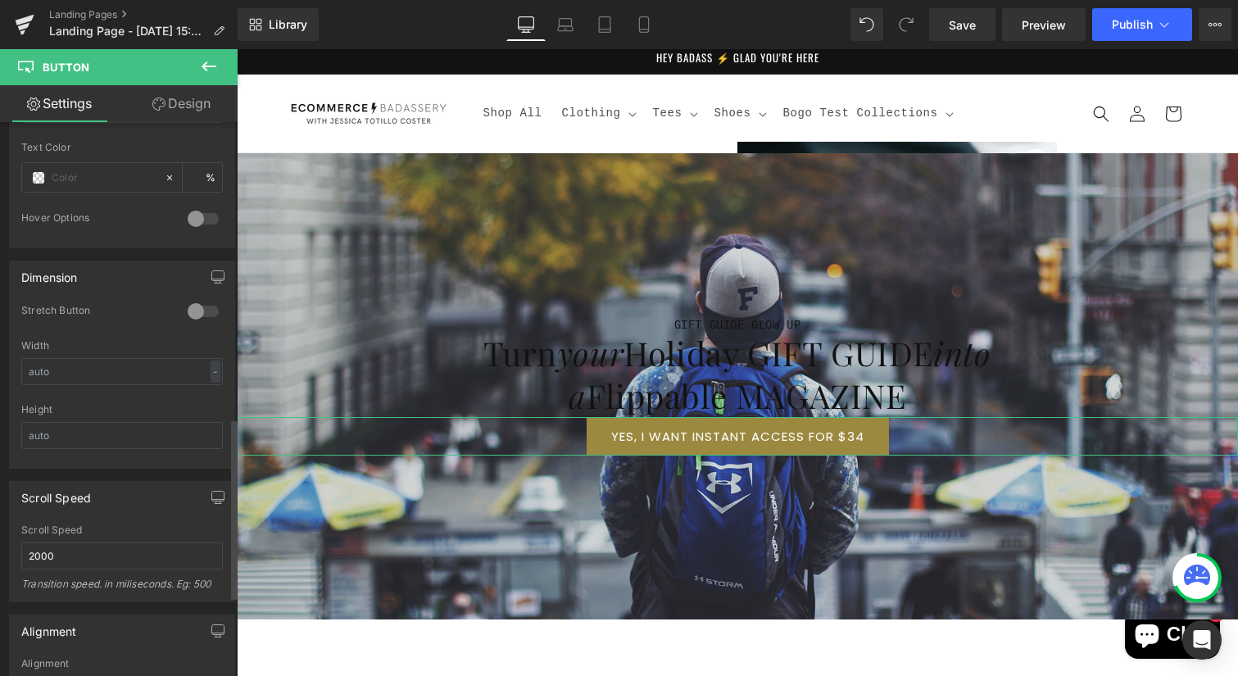
scroll to position [919, 0]
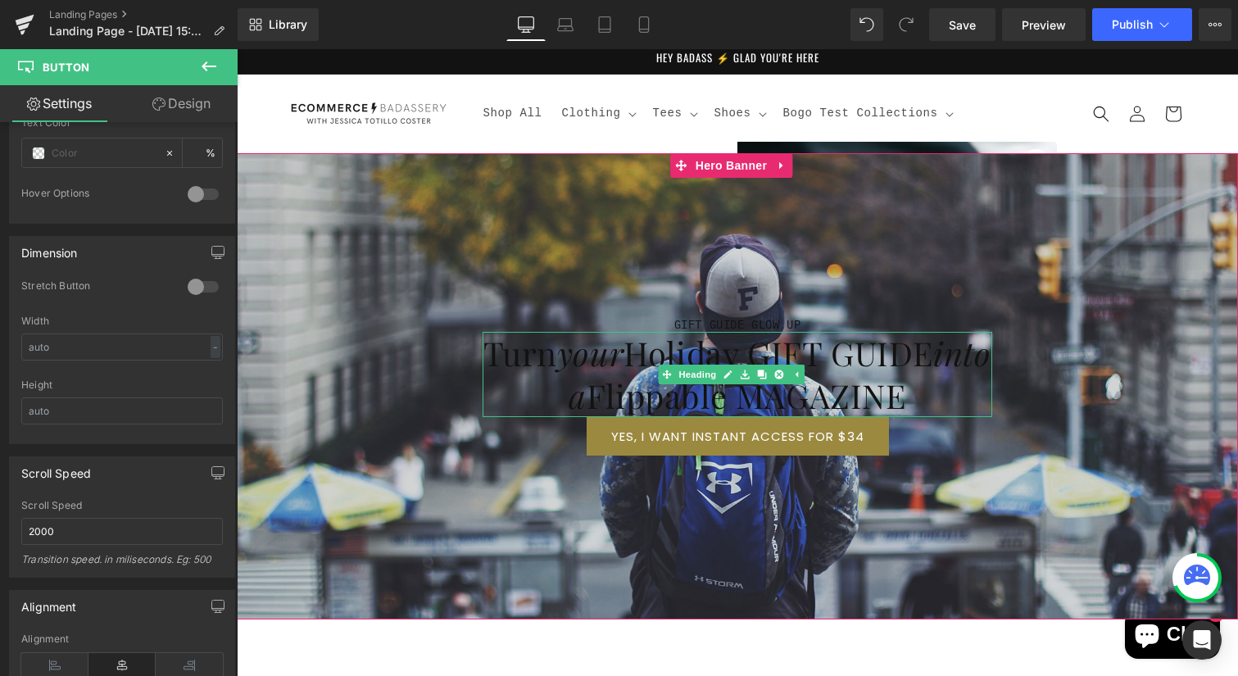
click at [587, 377] on icon "into a" at bounding box center [780, 374] width 422 height 86
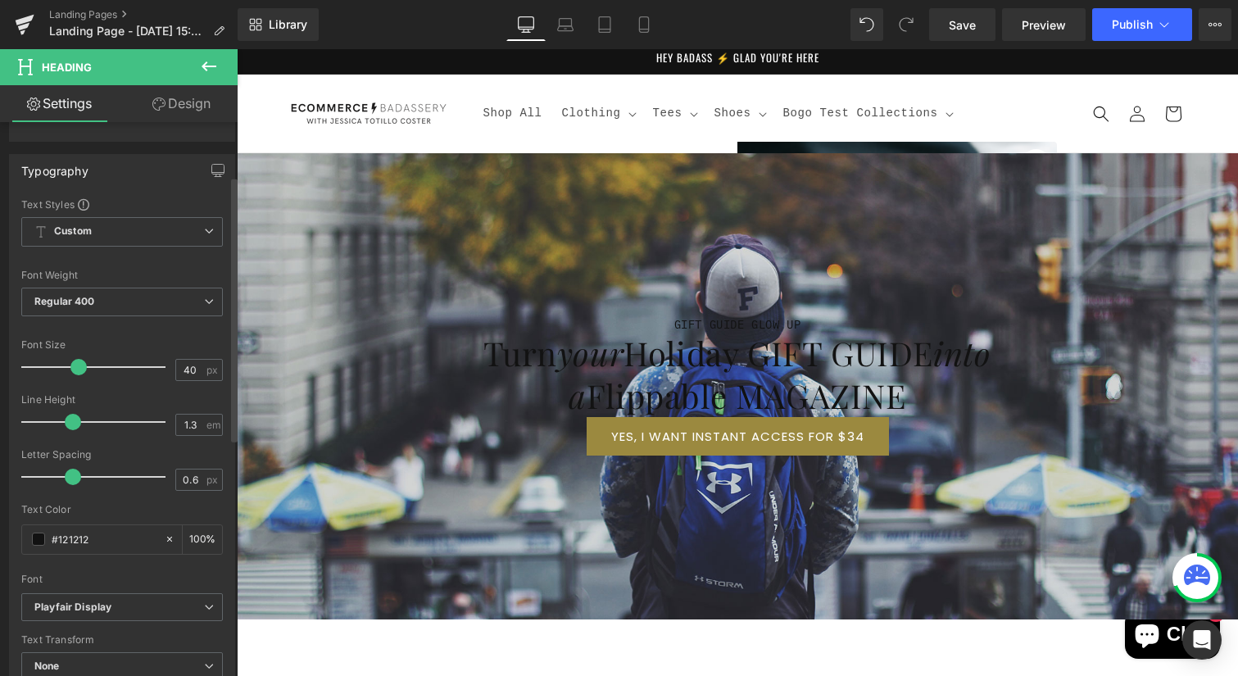
scroll to position [123, 0]
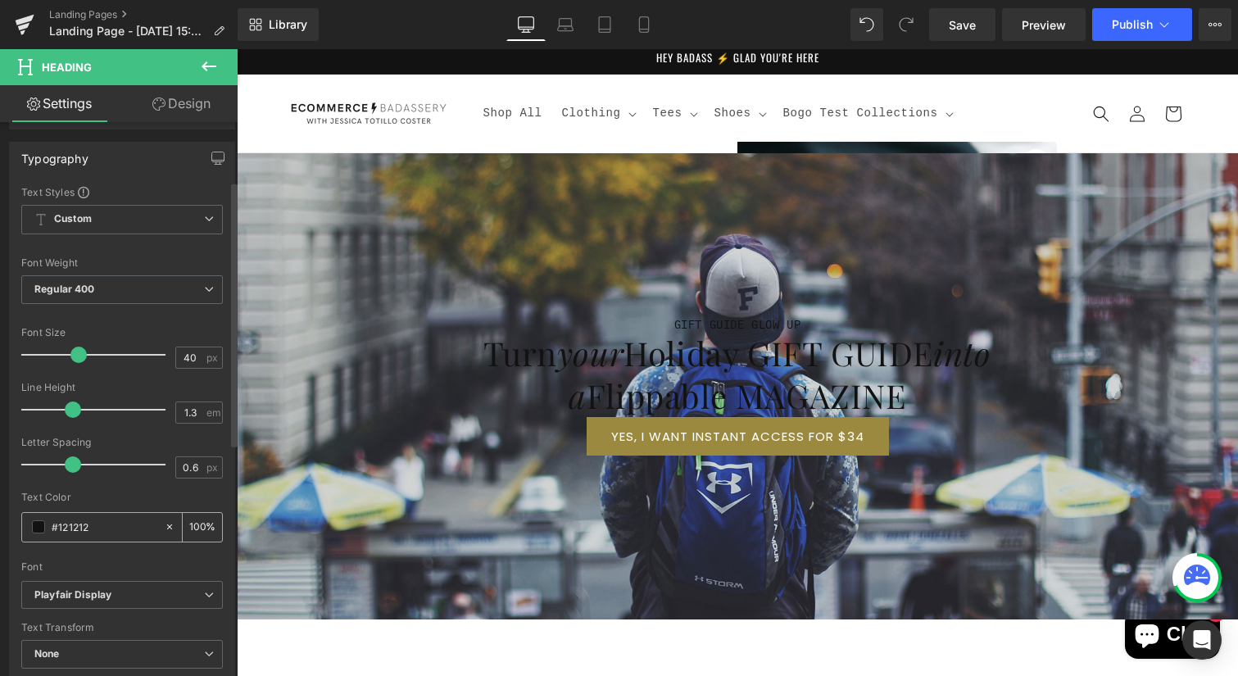
click at [38, 530] on span at bounding box center [38, 526] width 13 height 13
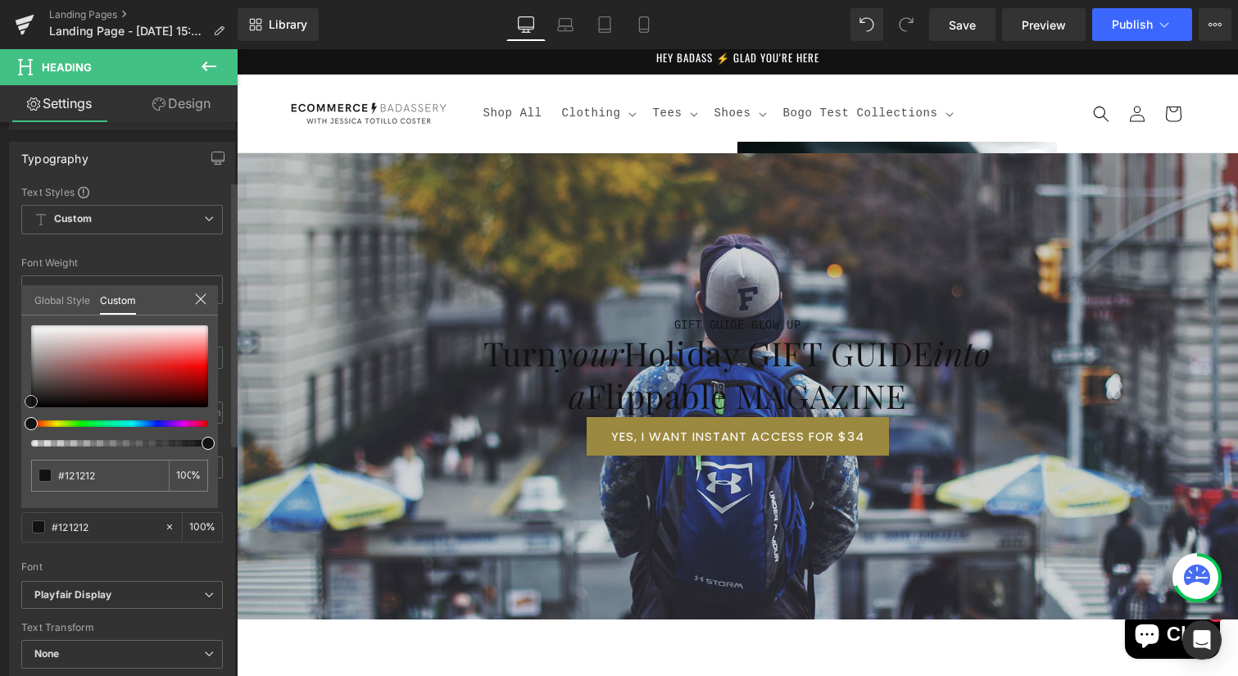
type input "#f2f1f1"
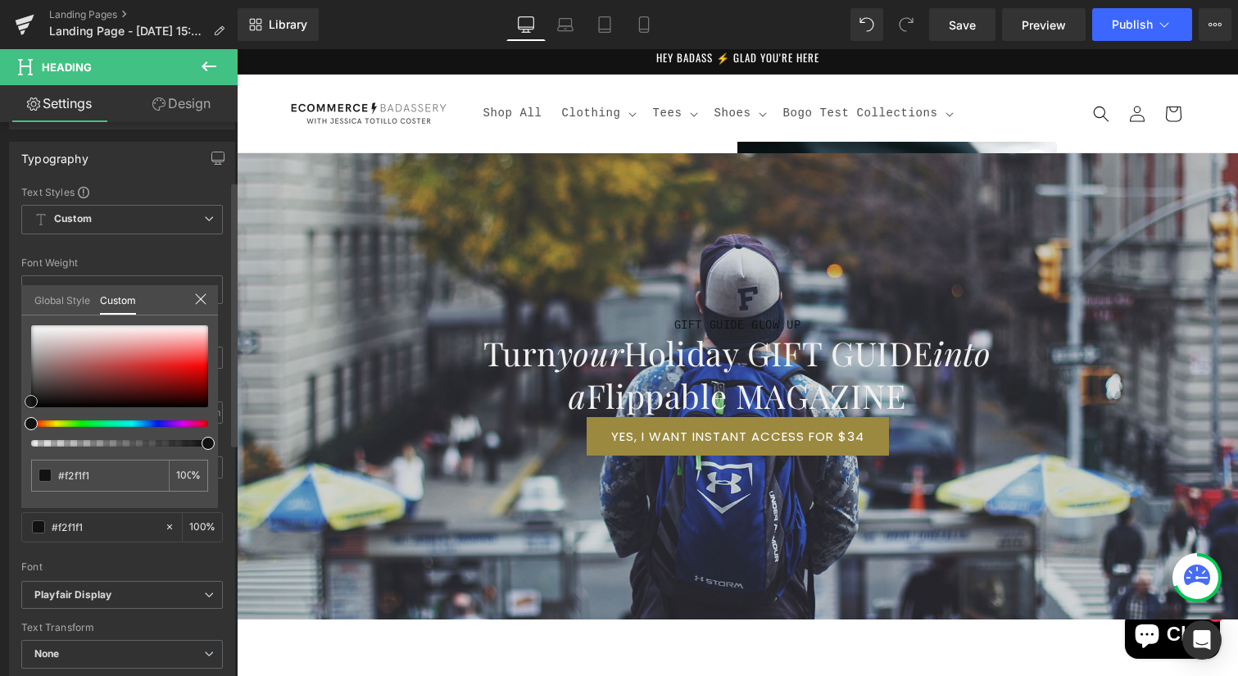
type input "#f5f4f4"
type input "#fcfcfc"
type input "#ffffff"
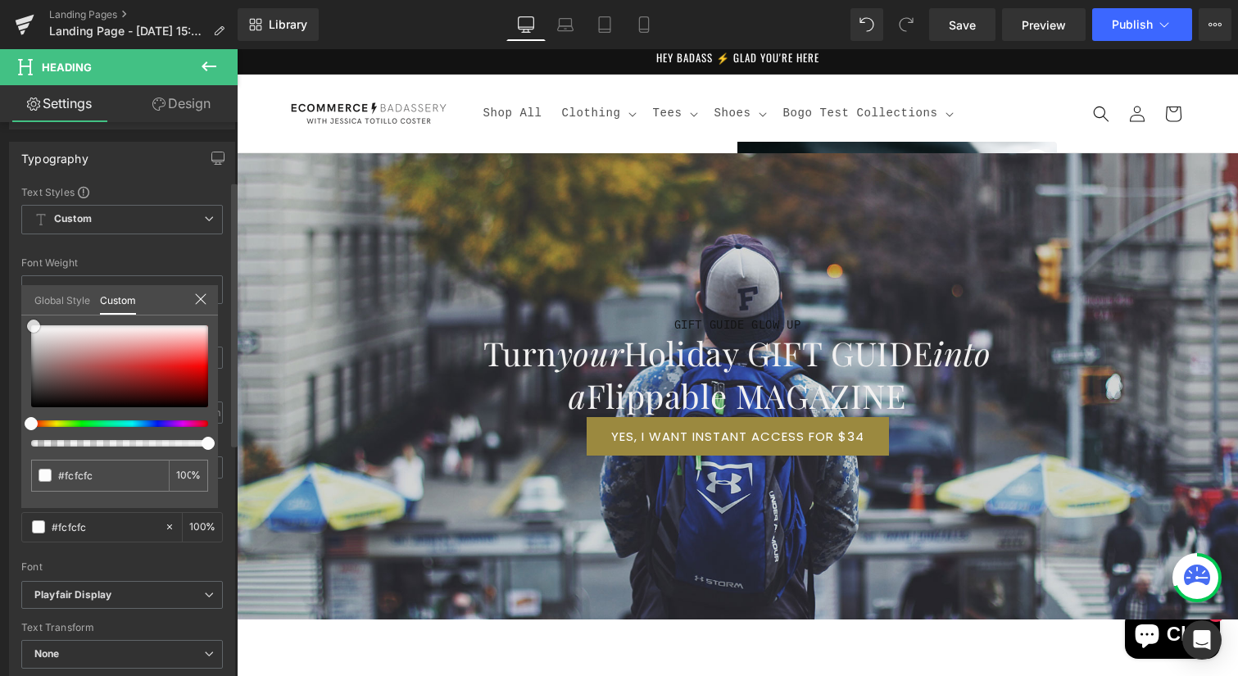
type input "#ffffff"
drag, startPoint x: 37, startPoint y: 329, endPoint x: 20, endPoint y: 315, distance: 21.5
click at [17, 315] on div "Typography Text Styles Custom Custom Setup Global Style Custom Setup Global Sty…" at bounding box center [122, 410] width 245 height 563
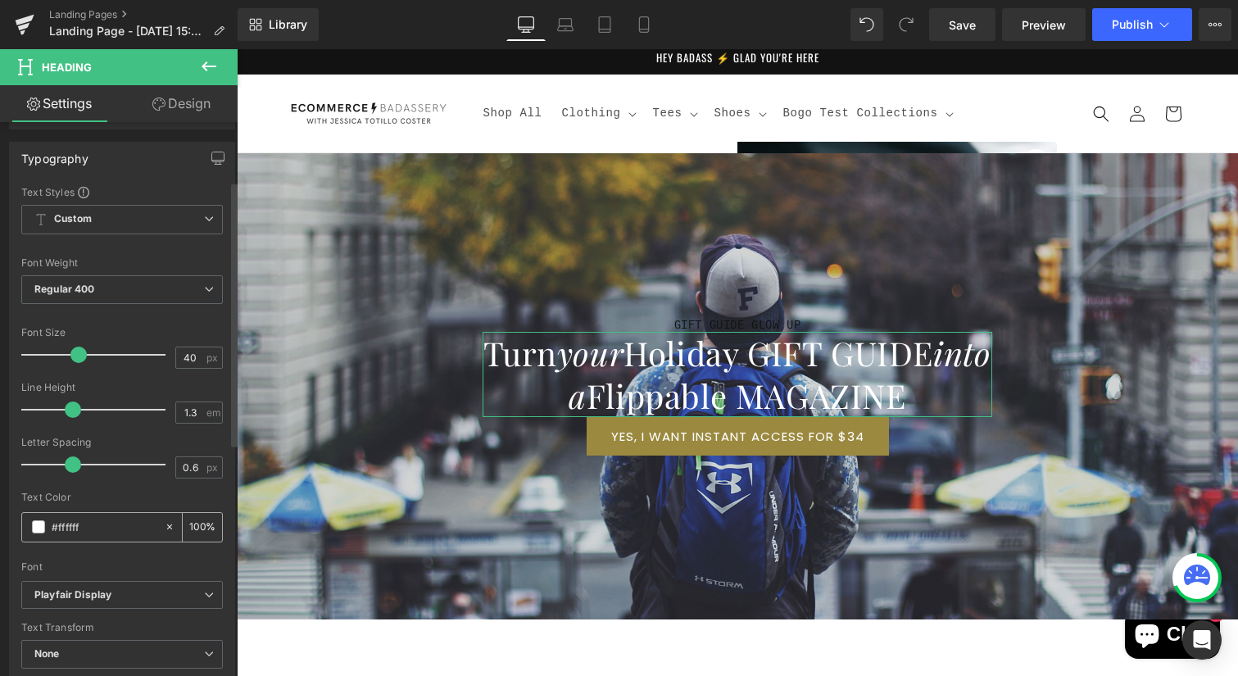
click at [33, 528] on span at bounding box center [38, 526] width 13 height 13
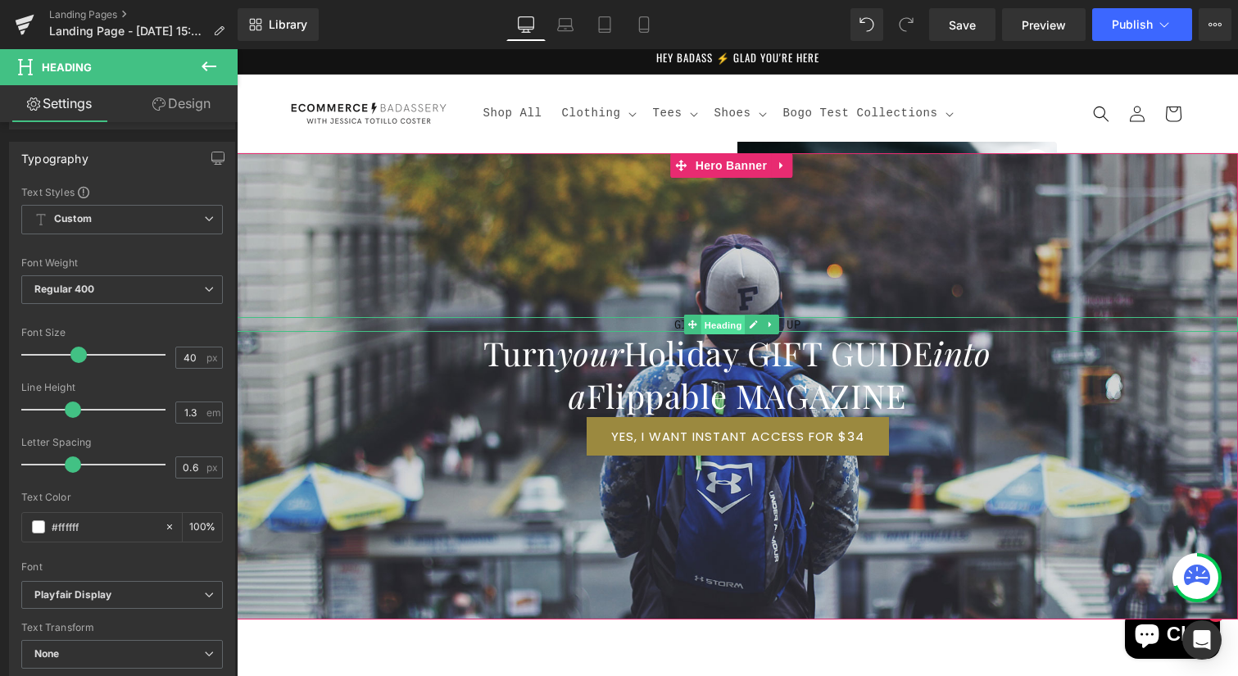
click at [714, 324] on span "Heading" at bounding box center [722, 325] width 44 height 20
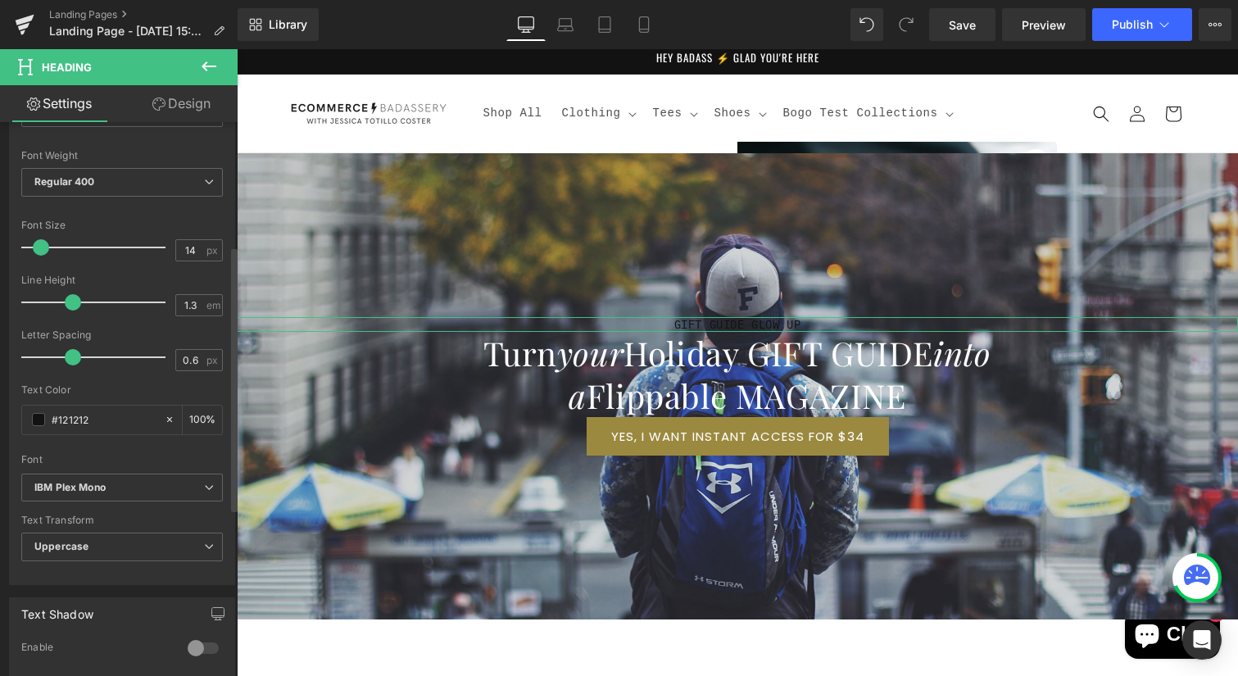
scroll to position [263, 0]
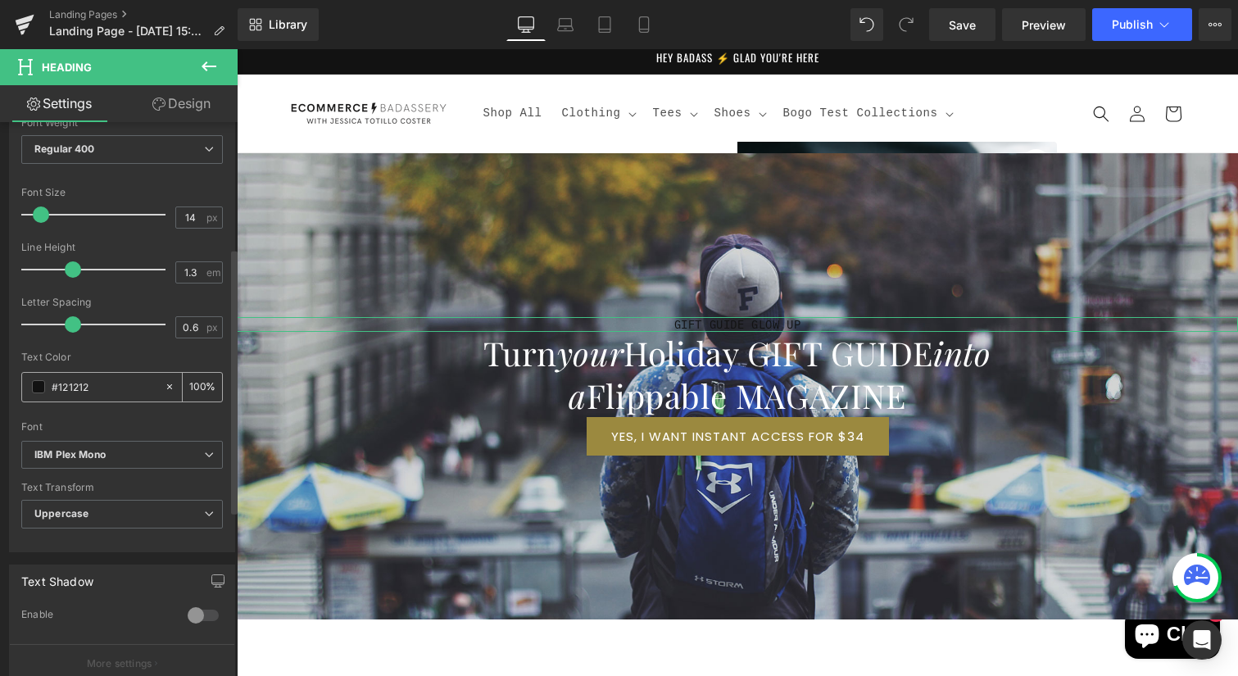
click at [40, 388] on span at bounding box center [38, 386] width 13 height 13
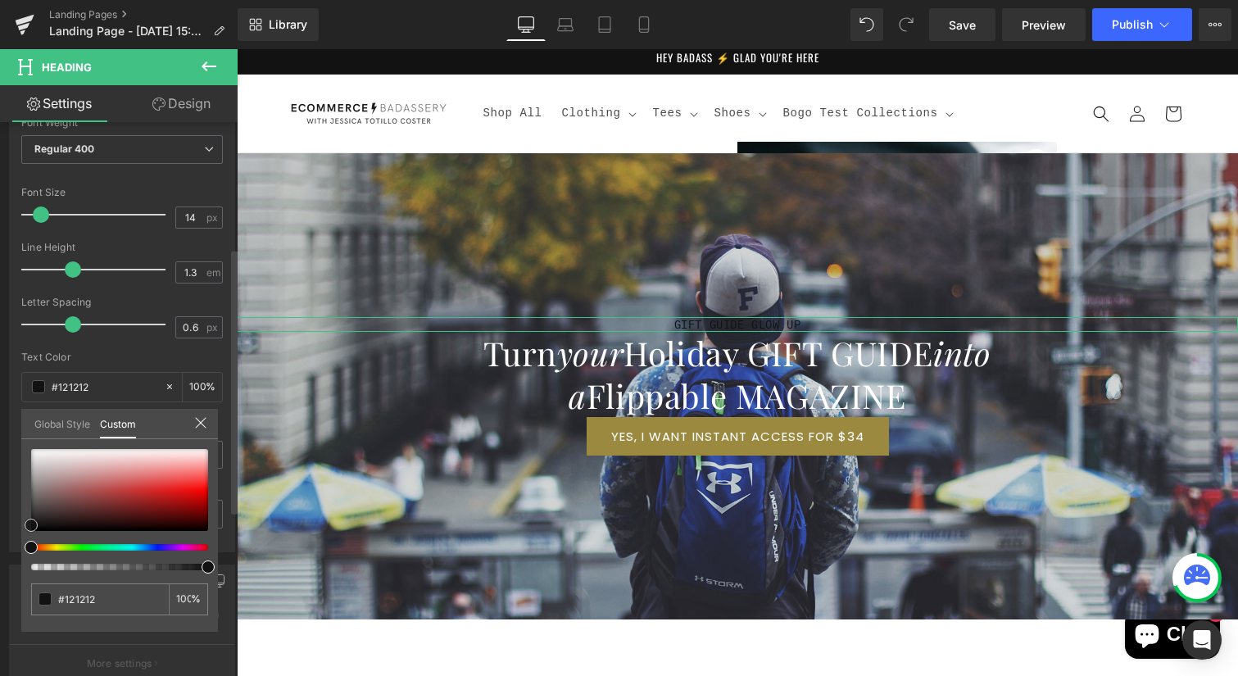
type input "#e1dfdf"
type input "#e3e2e2"
type input "#f2f1f1"
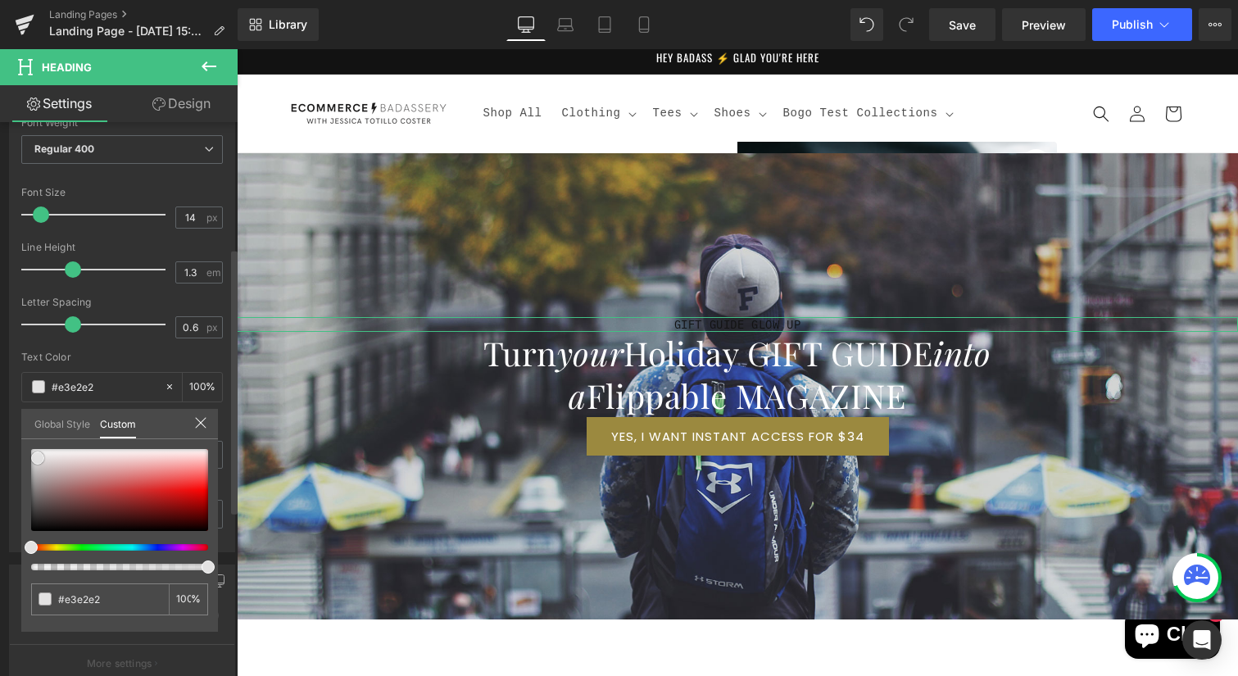
type input "#f2f1f1"
type input "#ffffff"
drag, startPoint x: 38, startPoint y: 458, endPoint x: 11, endPoint y: 424, distance: 43.8
click at [11, 424] on div "Typography Text Styles Custom Custom Setup Global Style Custom Setup Global Sty…" at bounding box center [122, 270] width 245 height 563
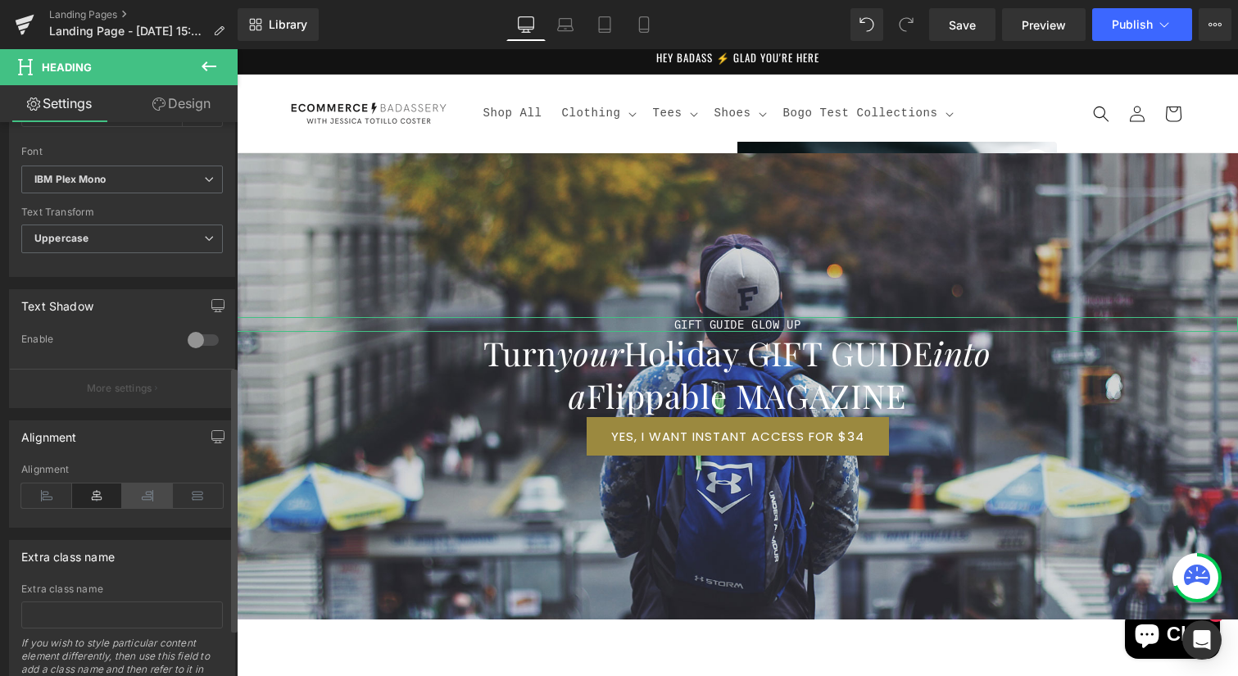
scroll to position [608, 0]
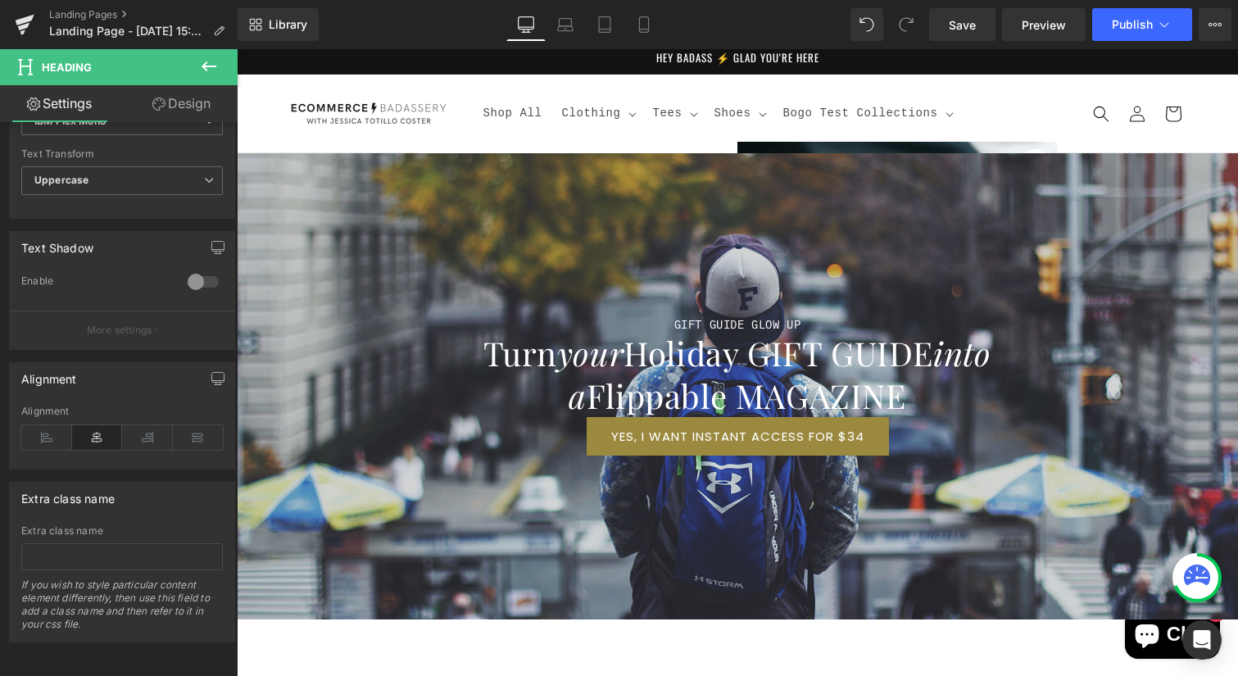
click at [215, 68] on icon at bounding box center [209, 67] width 20 height 20
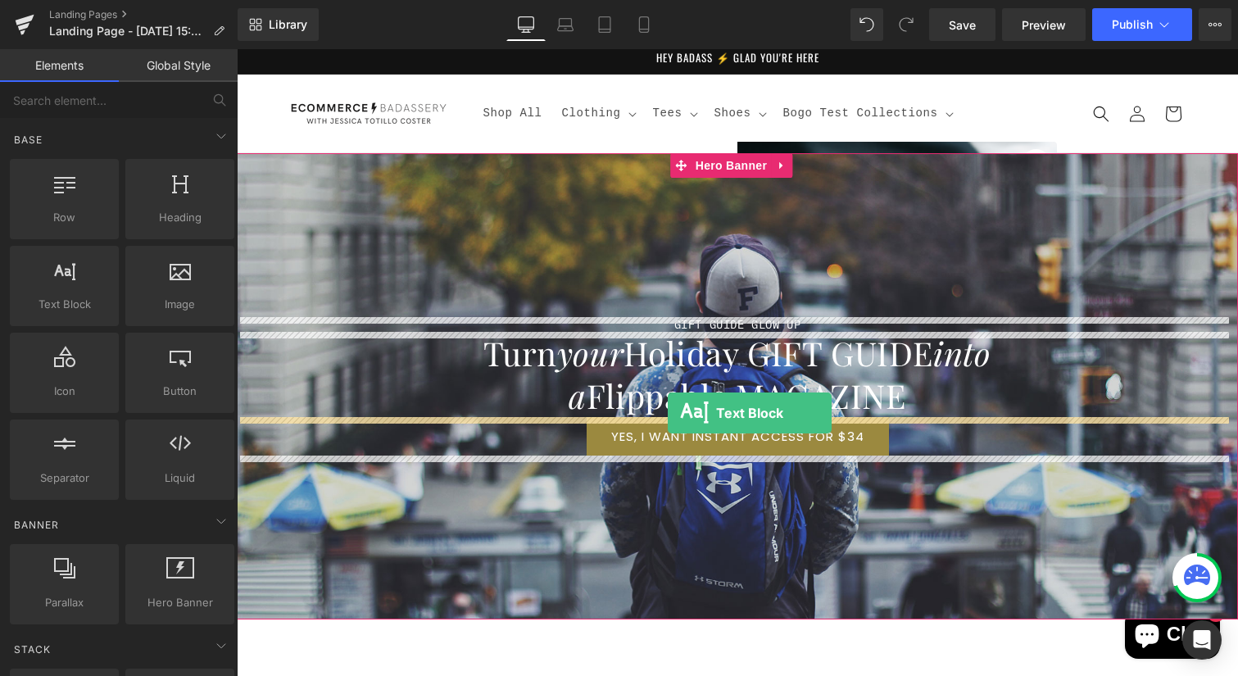
drag, startPoint x: 325, startPoint y: 352, endPoint x: 668, endPoint y: 413, distance: 347.8
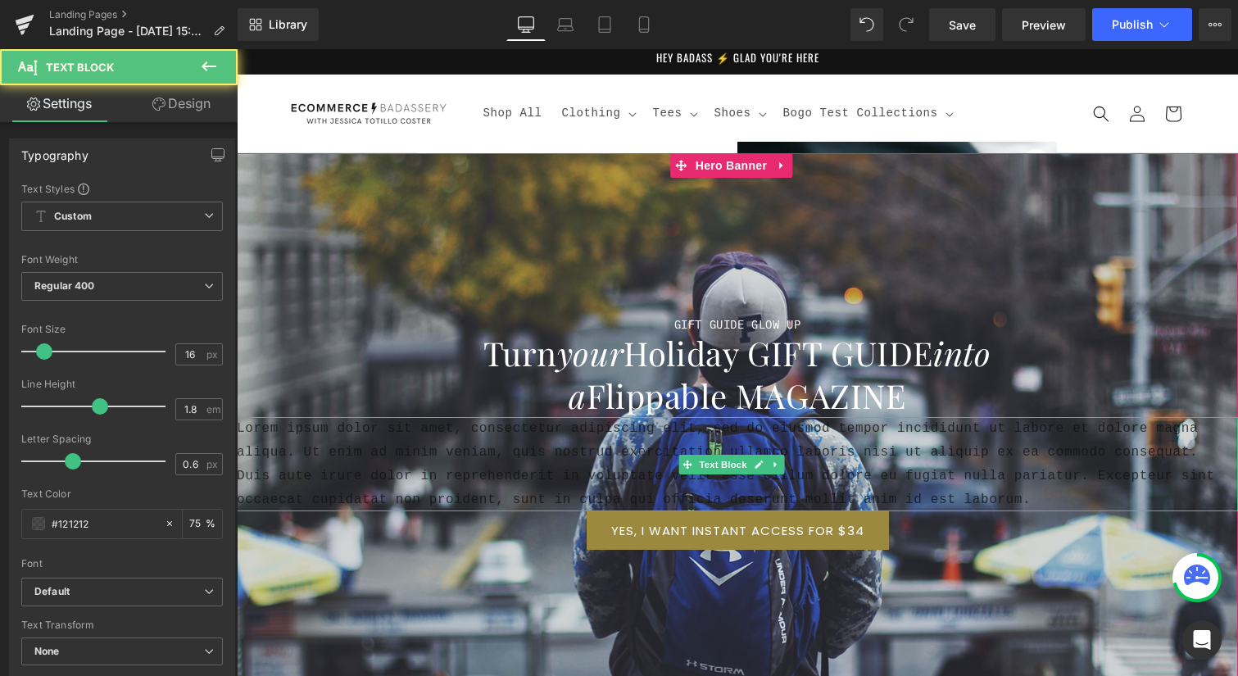
scroll to position [17, 0]
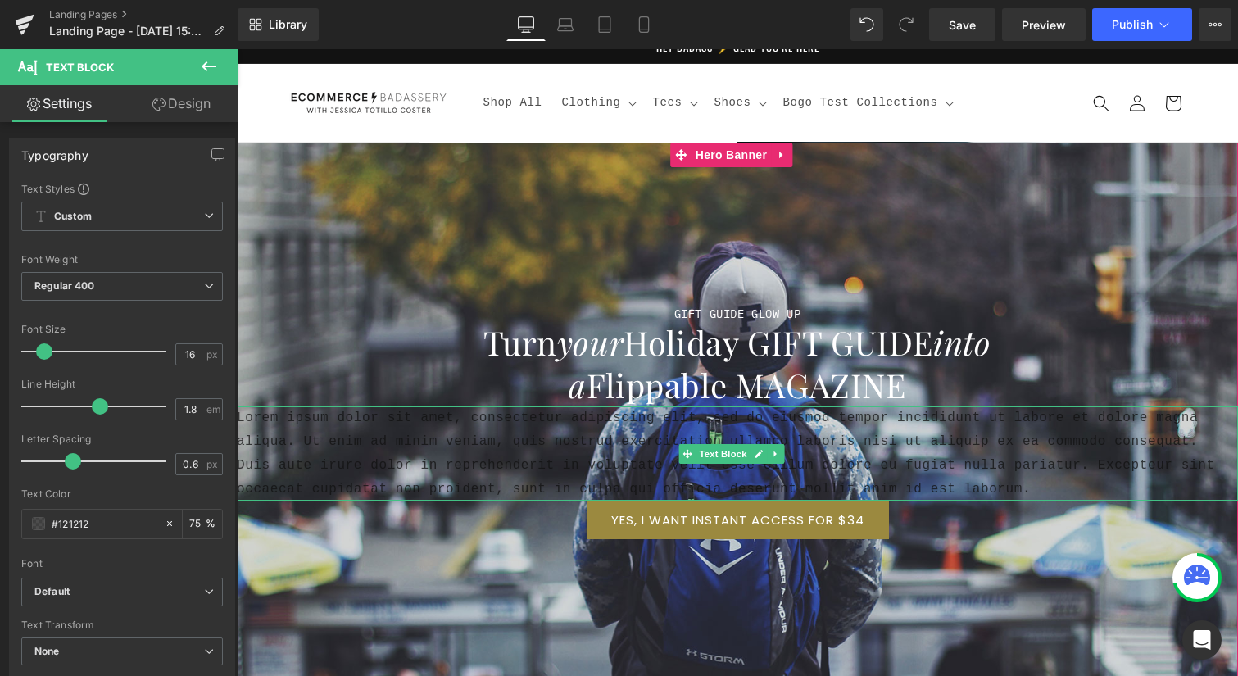
click at [627, 458] on p "Lorem ipsum dolor sit amet, consectetur adipiscing elit, sed do eiusmod tempor …" at bounding box center [737, 453] width 1001 height 94
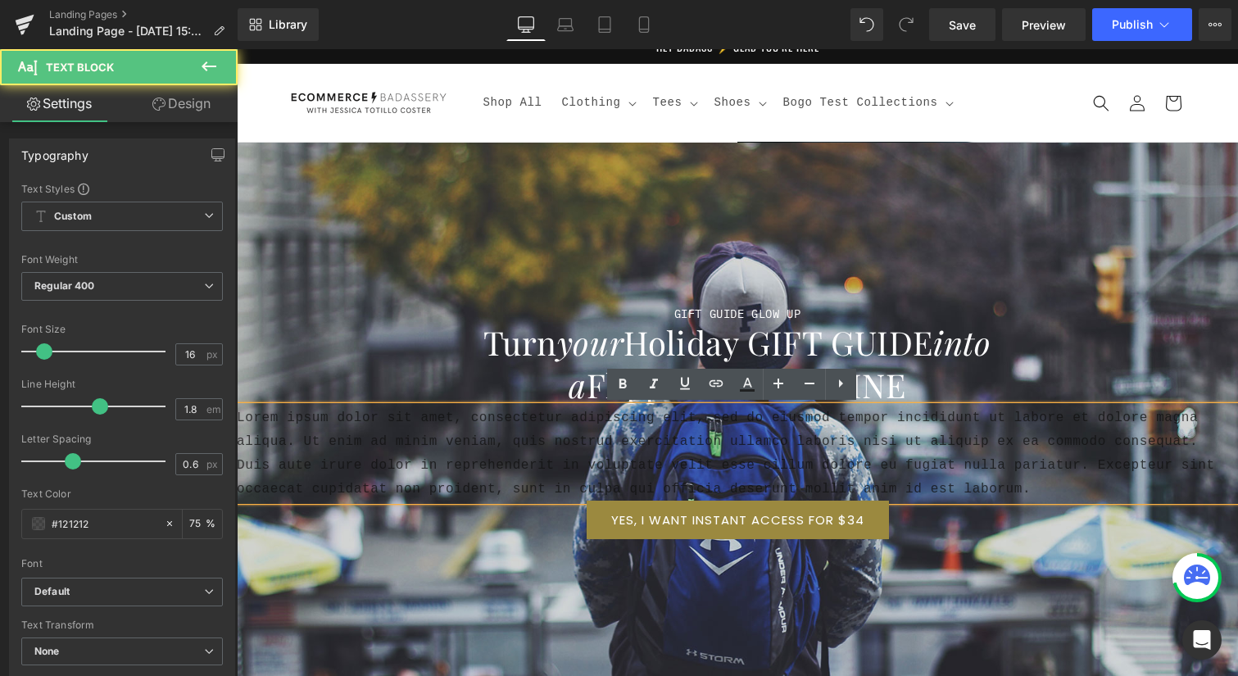
click at [483, 460] on p "Lorem ipsum dolor sit amet, consectetur adipiscing elit, sed do eiusmod tempor …" at bounding box center [737, 453] width 1001 height 94
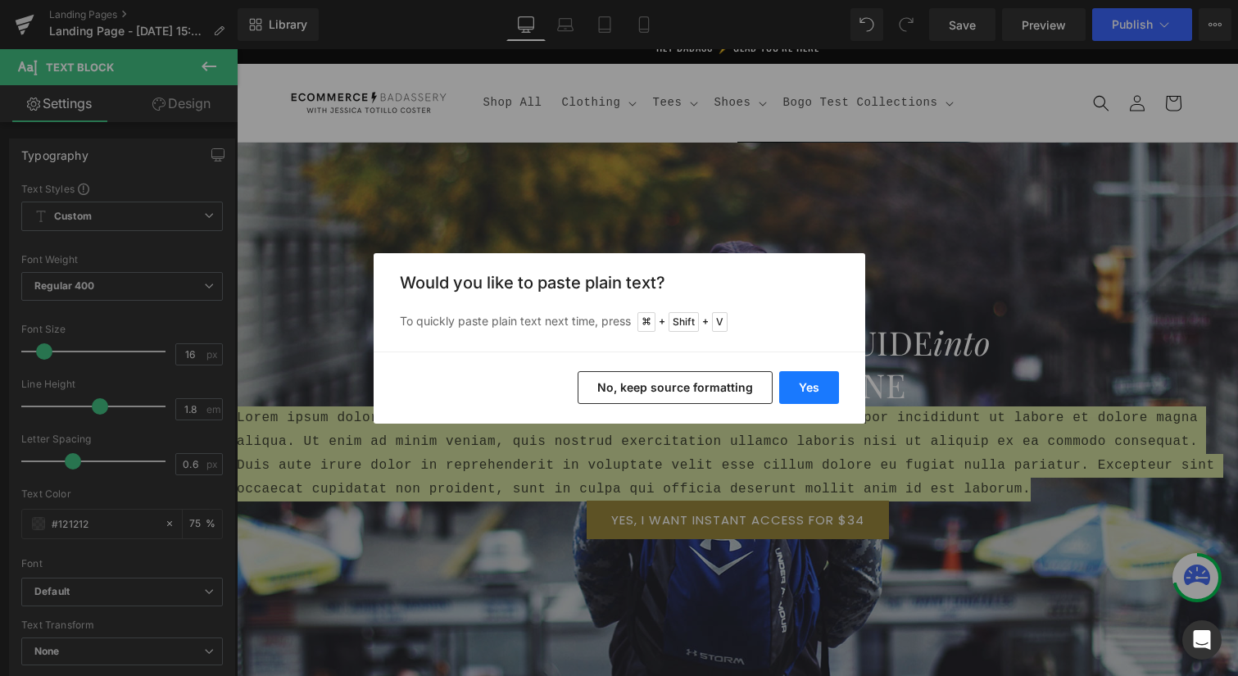
click at [806, 383] on button "Yes" at bounding box center [809, 387] width 60 height 33
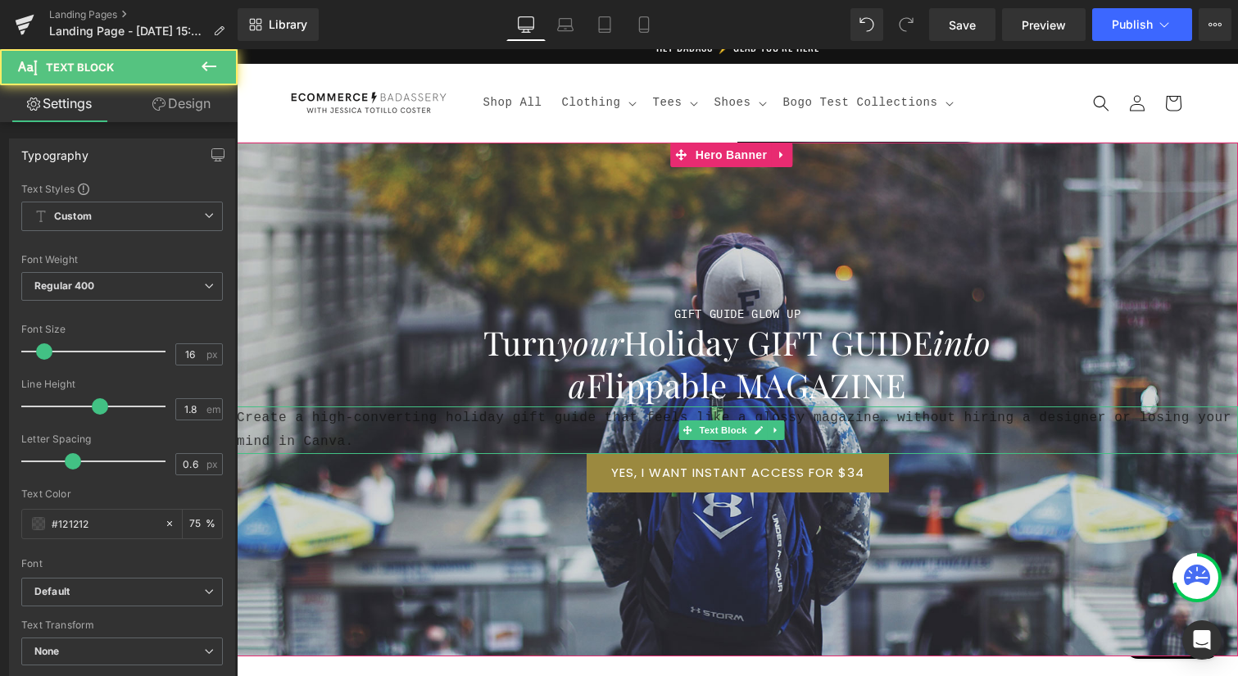
click at [467, 423] on p "Create a high-converting holiday gift guide that feels like a glossy magazine… …" at bounding box center [737, 430] width 1001 height 48
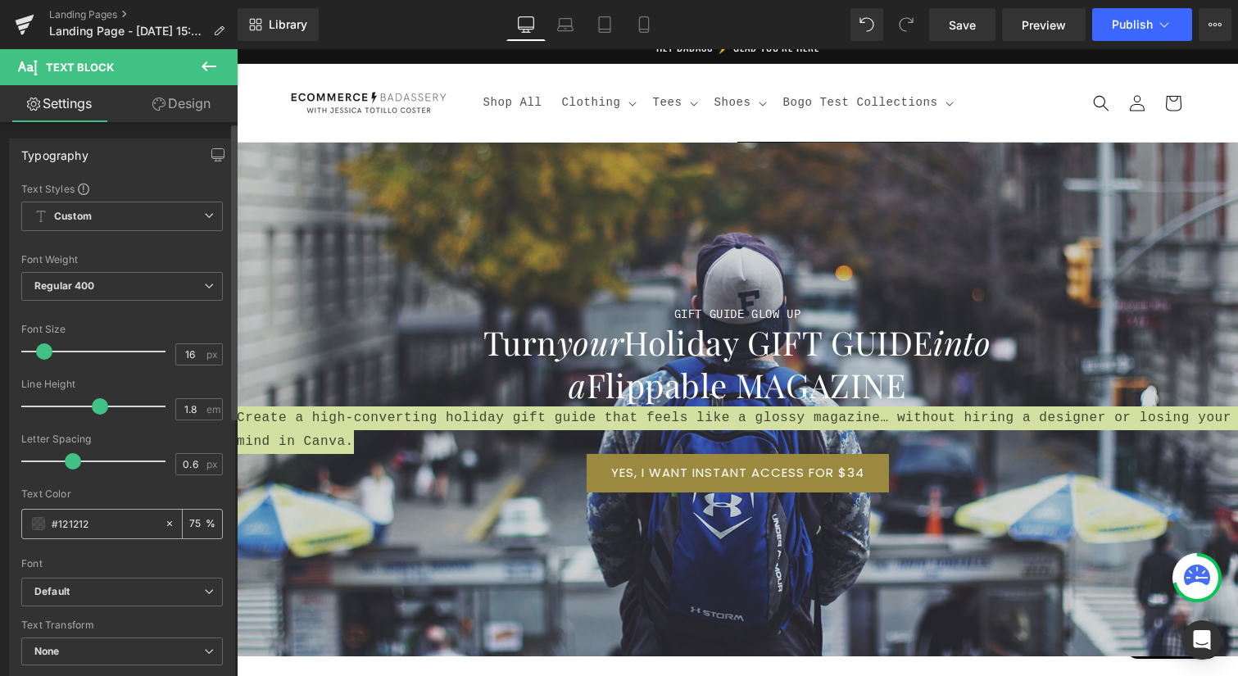
click at [37, 524] on span at bounding box center [38, 523] width 13 height 13
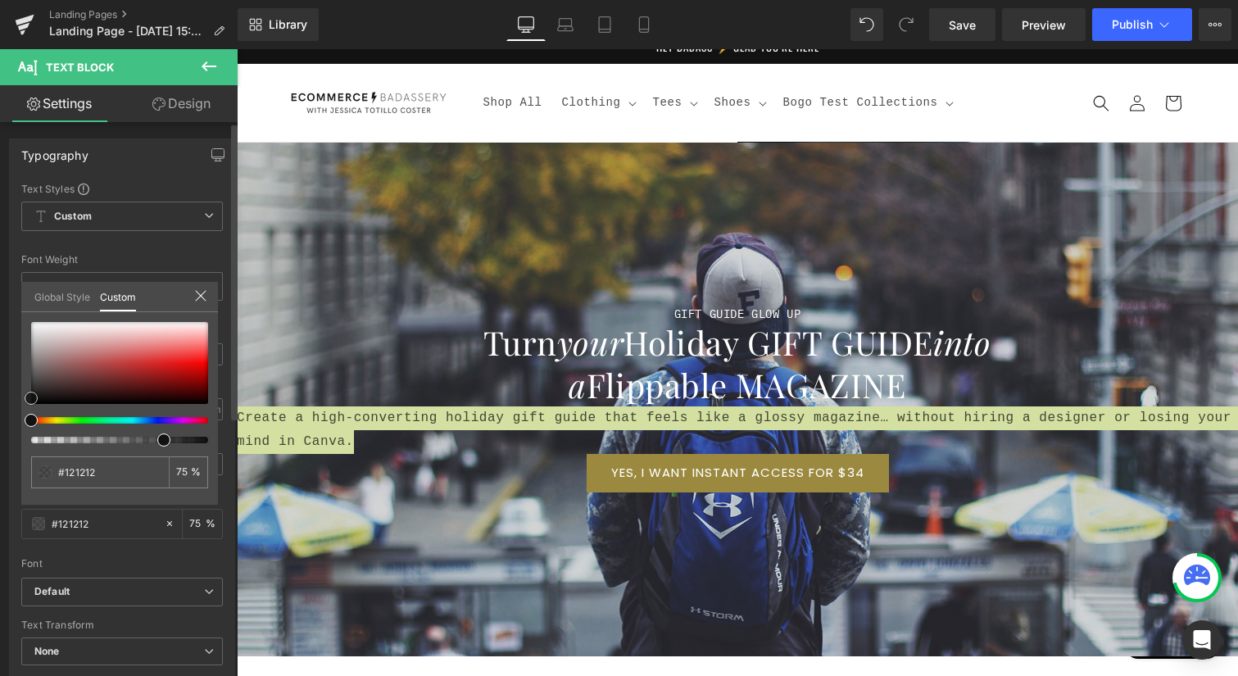
type input "#d2caca"
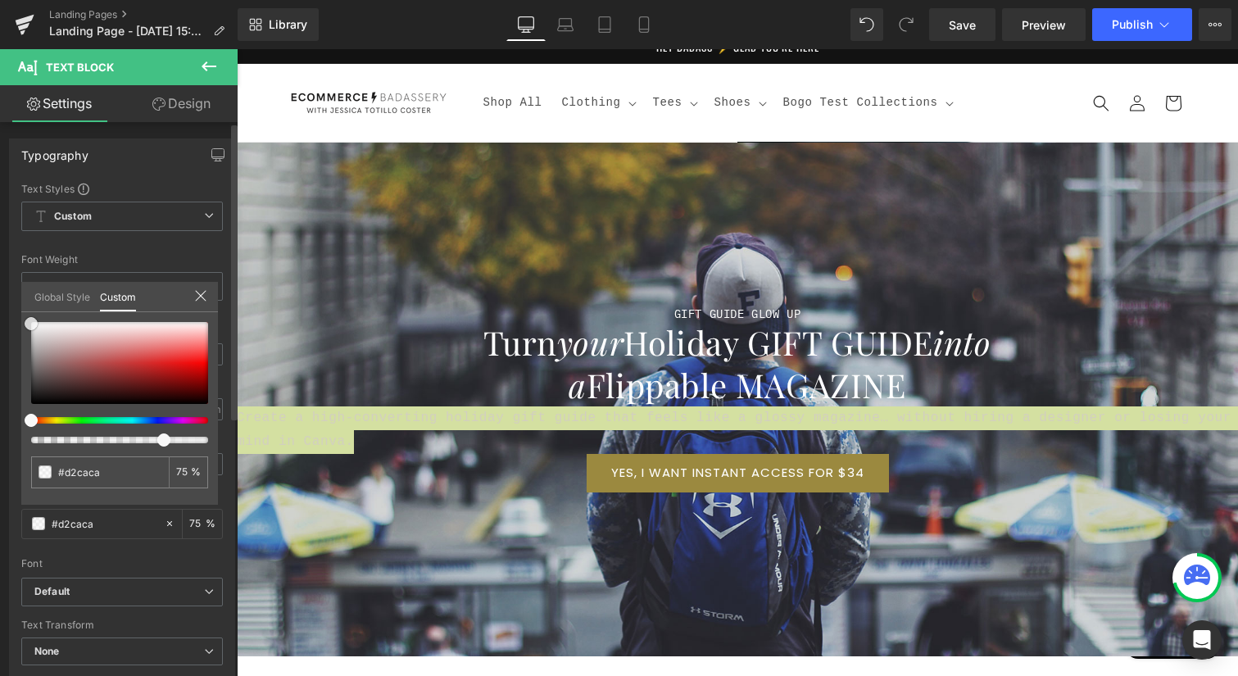
type input "#d3cece"
type input "#f9f9f9"
type input "#ffffff"
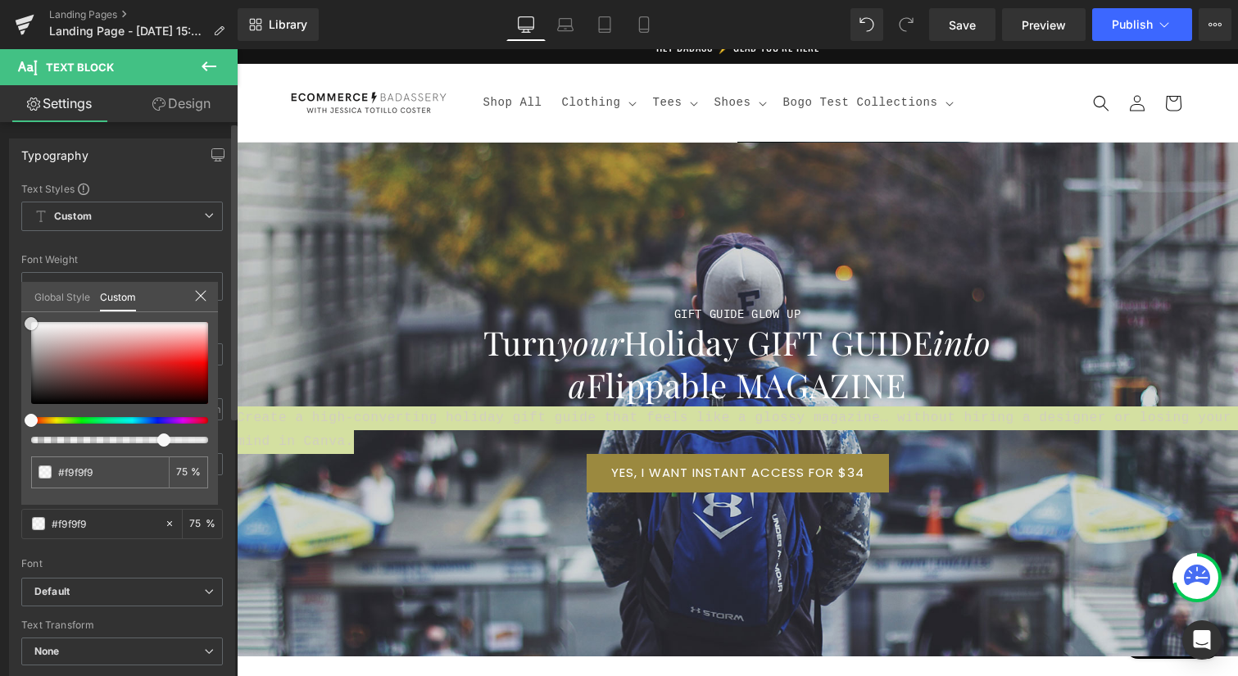
type input "#ffffff"
drag, startPoint x: 26, startPoint y: 324, endPoint x: 4, endPoint y: 297, distance: 34.9
click at [4, 297] on div "Typography Text Styles Custom Custom Setup Global Style Custom Setup Global Sty…" at bounding box center [122, 407] width 245 height 563
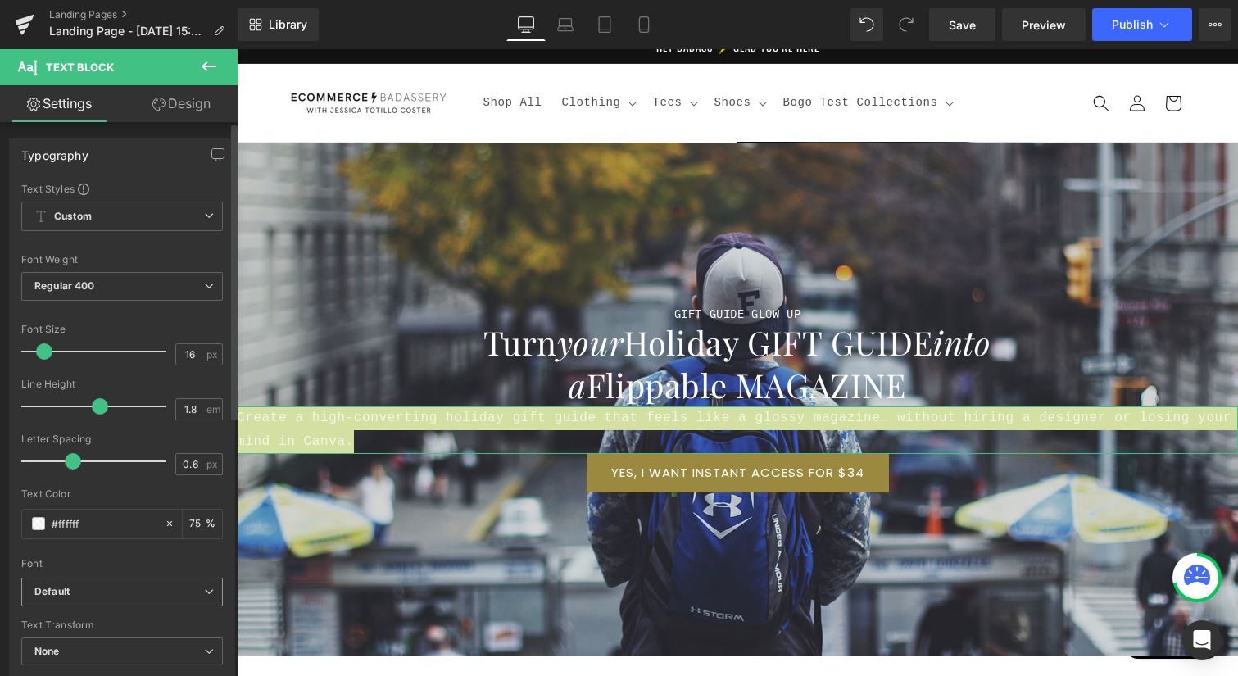
click at [129, 590] on b "Default" at bounding box center [119, 592] width 170 height 14
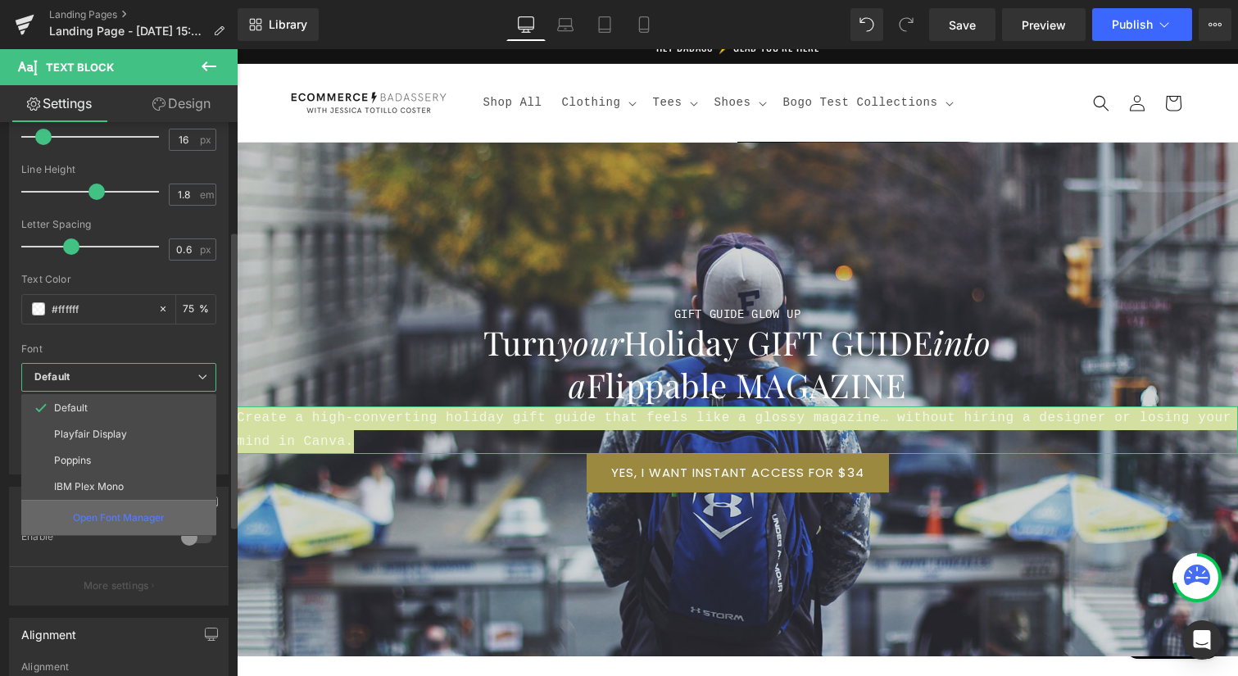
scroll to position [215, 0]
click at [145, 513] on p "Open Font Manager" at bounding box center [119, 517] width 92 height 15
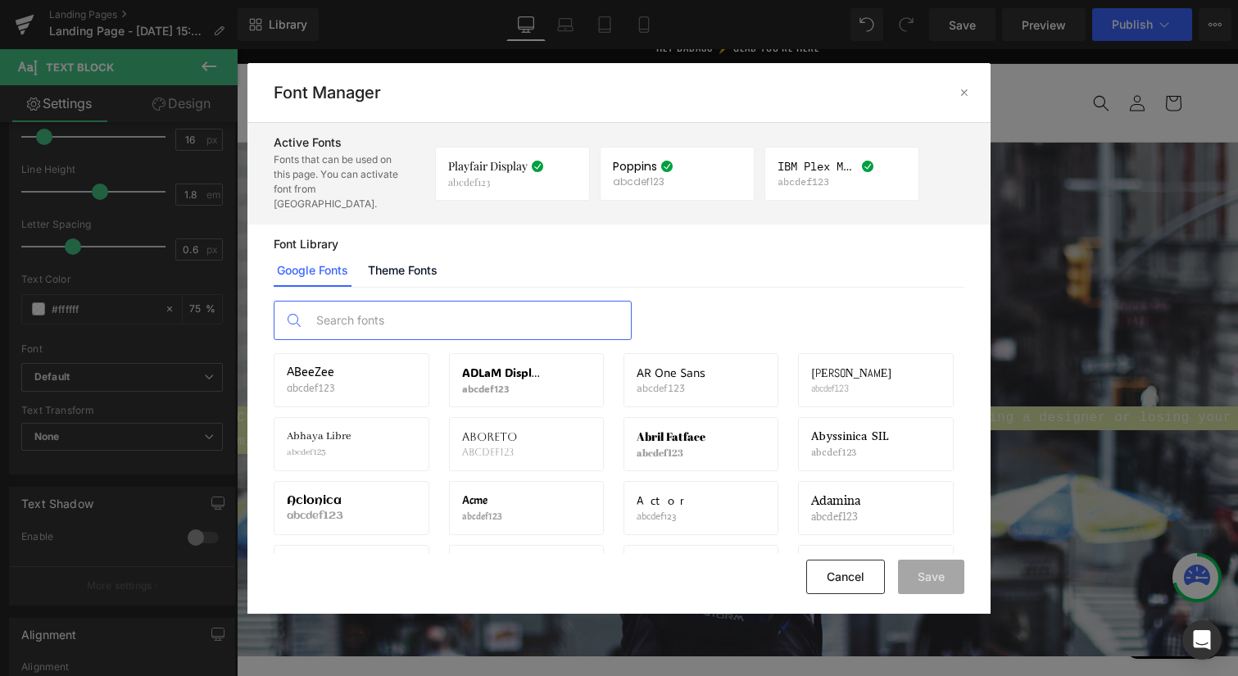
click at [383, 309] on input "text" at bounding box center [469, 320] width 324 height 38
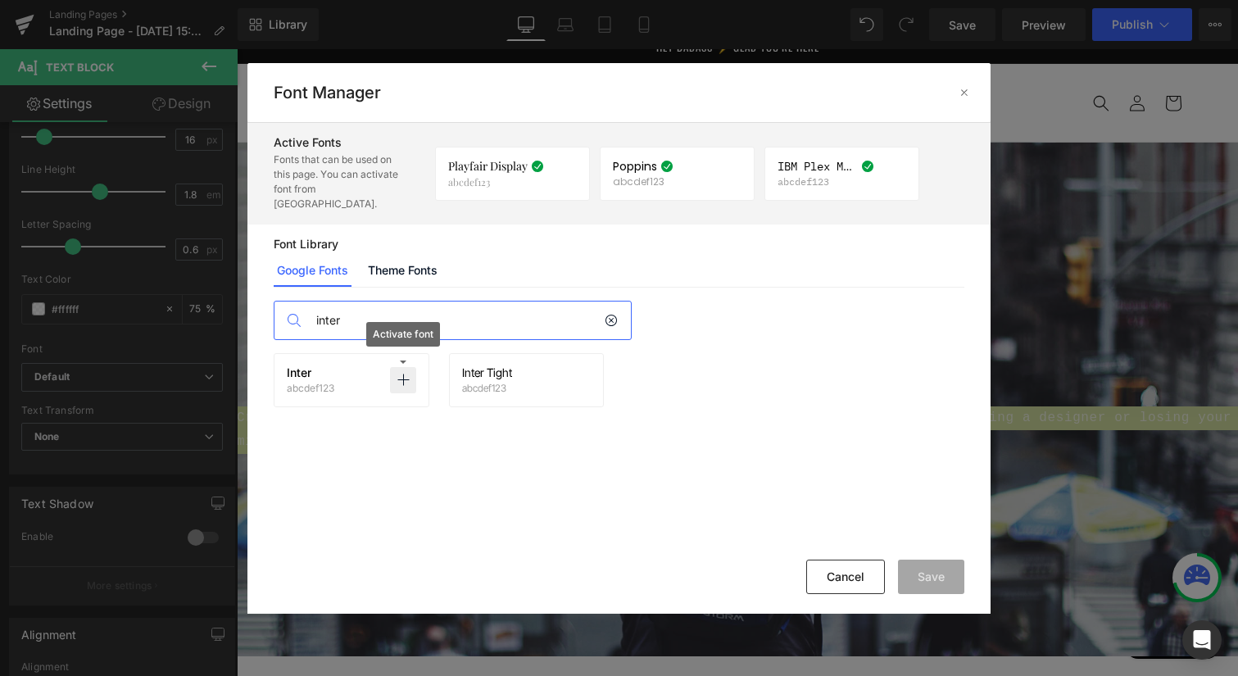
type input "inter"
click at [404, 374] on icon at bounding box center [403, 380] width 13 height 13
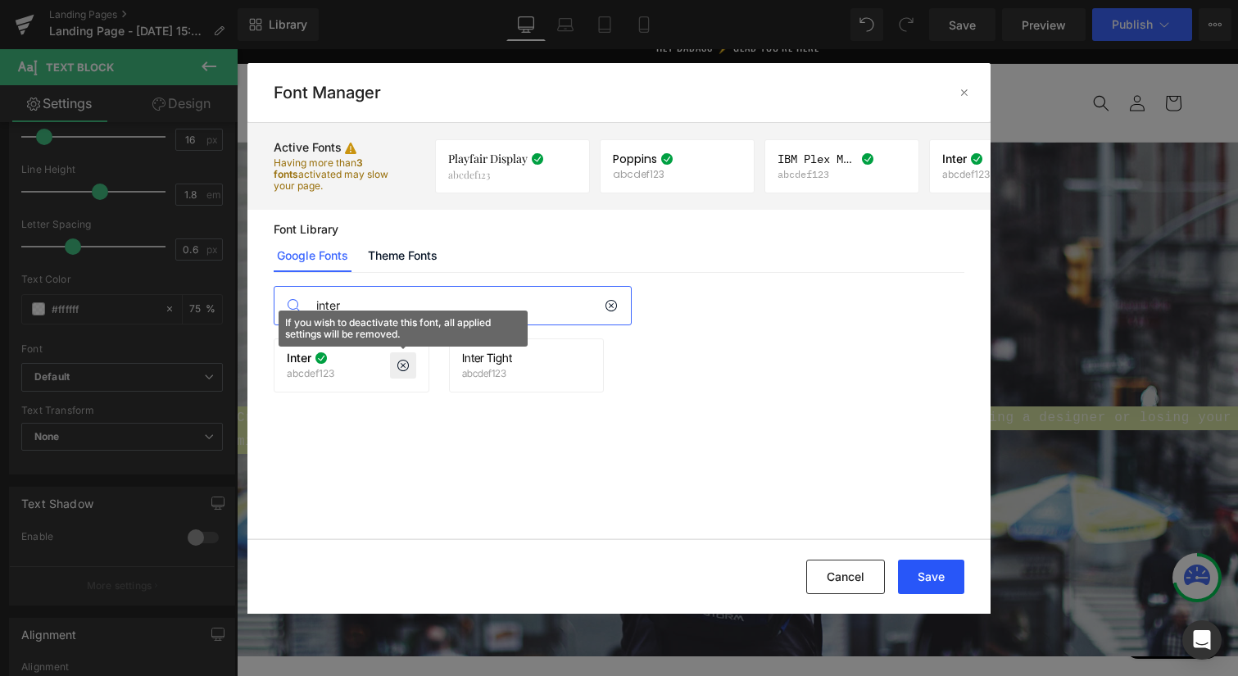
click at [923, 578] on button "Save" at bounding box center [931, 577] width 66 height 34
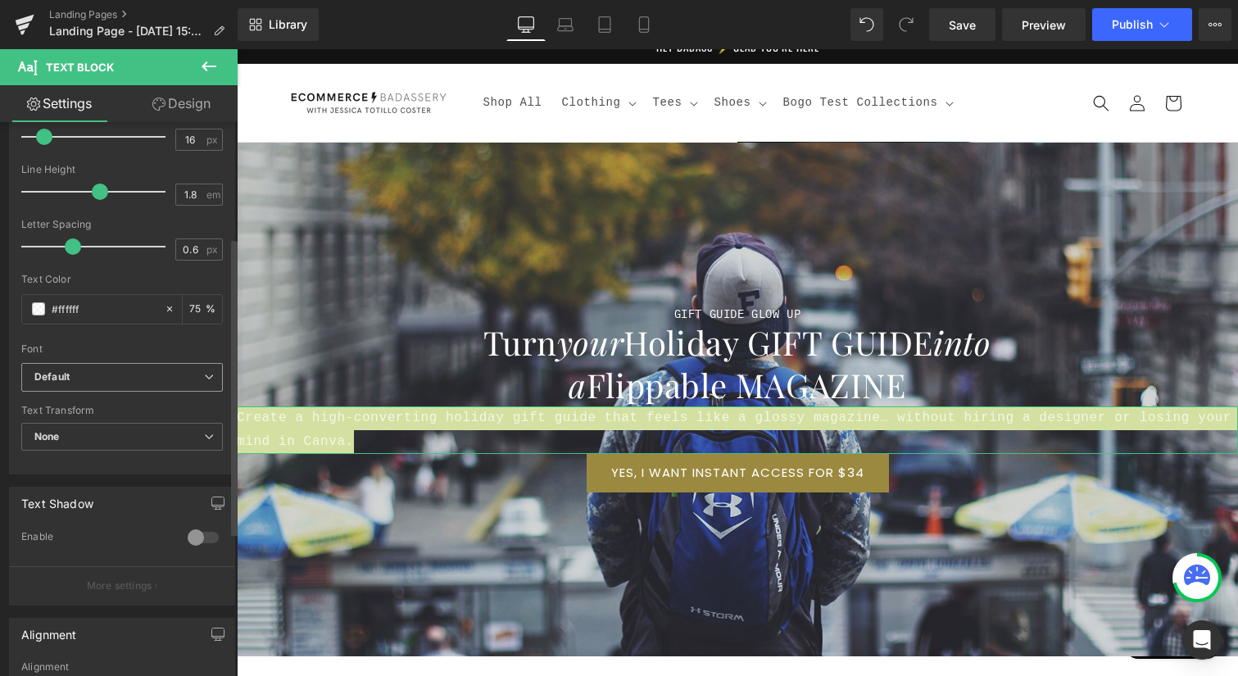
click at [84, 370] on b "Default" at bounding box center [119, 377] width 170 height 14
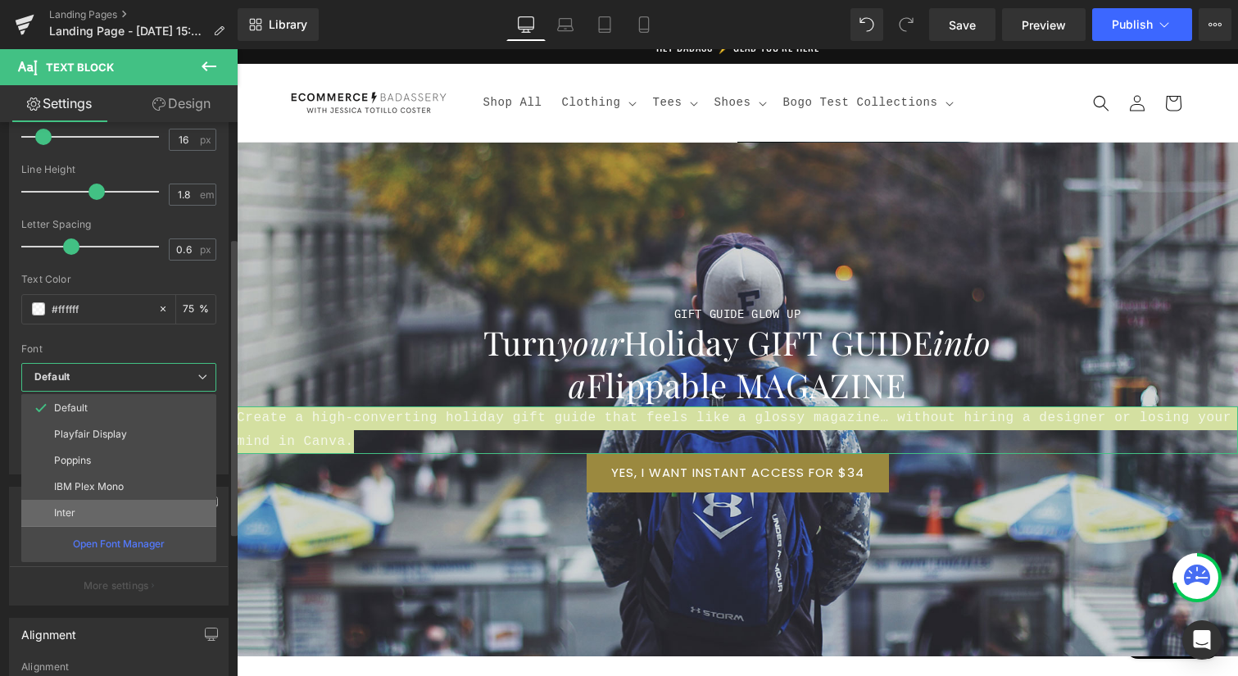
click at [87, 515] on li "Inter" at bounding box center [118, 513] width 195 height 26
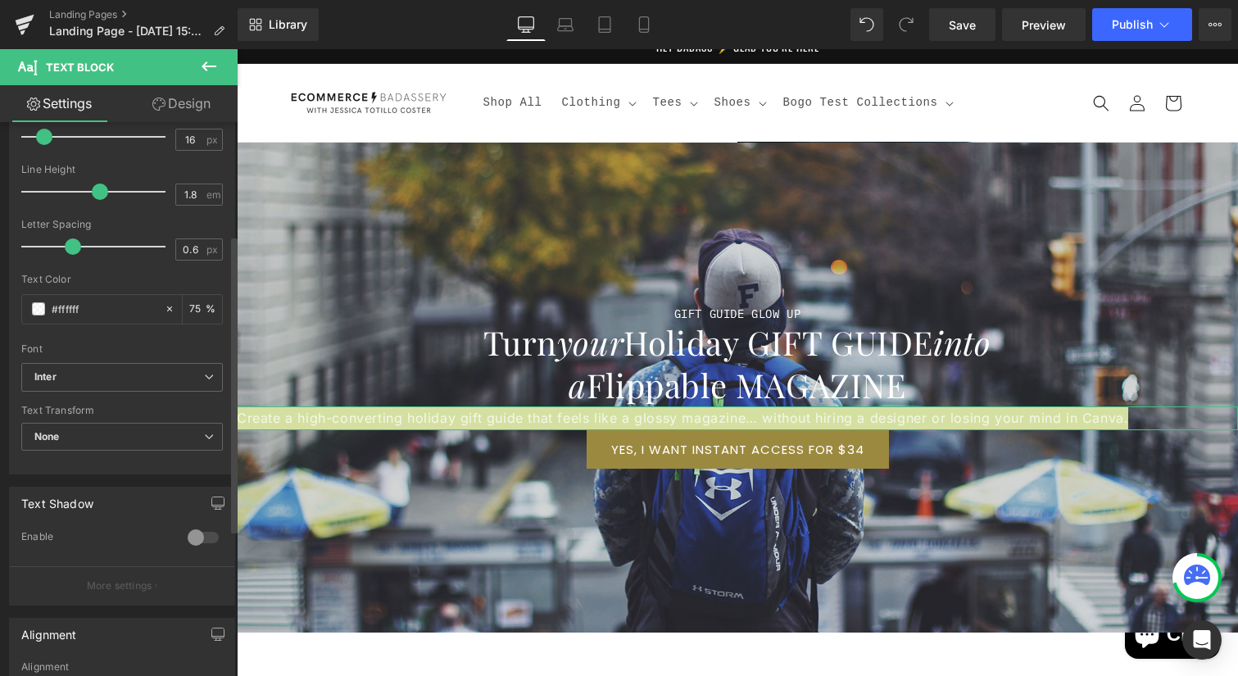
scroll to position [210, 0]
click at [192, 312] on input "75" at bounding box center [197, 314] width 16 height 18
drag, startPoint x: 193, startPoint y: 313, endPoint x: 177, endPoint y: 312, distance: 15.6
click at [183, 312] on div "75 %" at bounding box center [202, 314] width 39 height 29
type input "100"
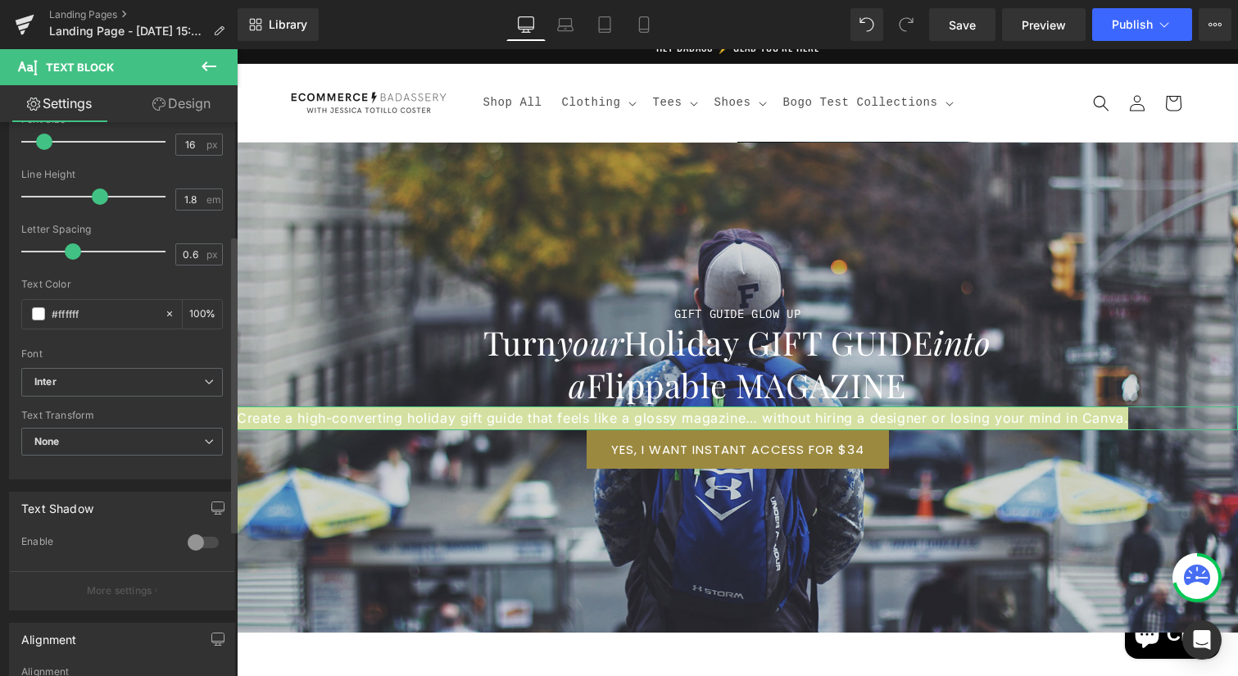
scroll to position [0, 0]
click at [138, 342] on div at bounding box center [122, 343] width 202 height 11
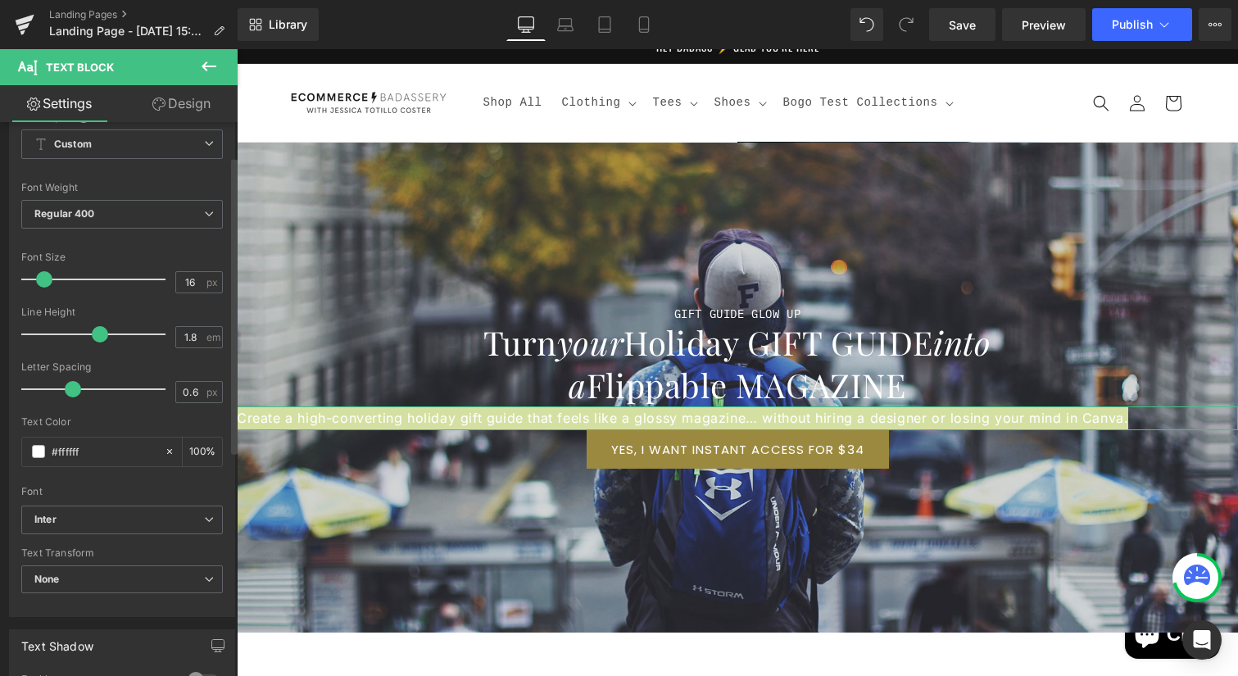
scroll to position [63, 0]
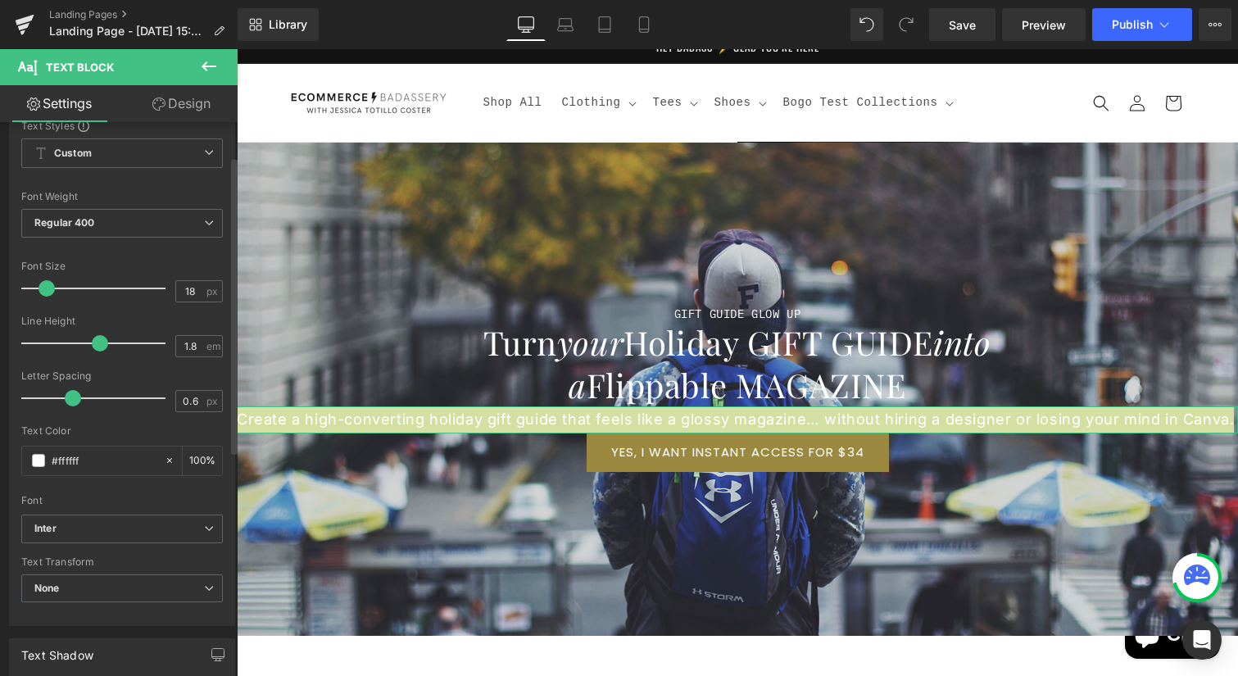
type input "17"
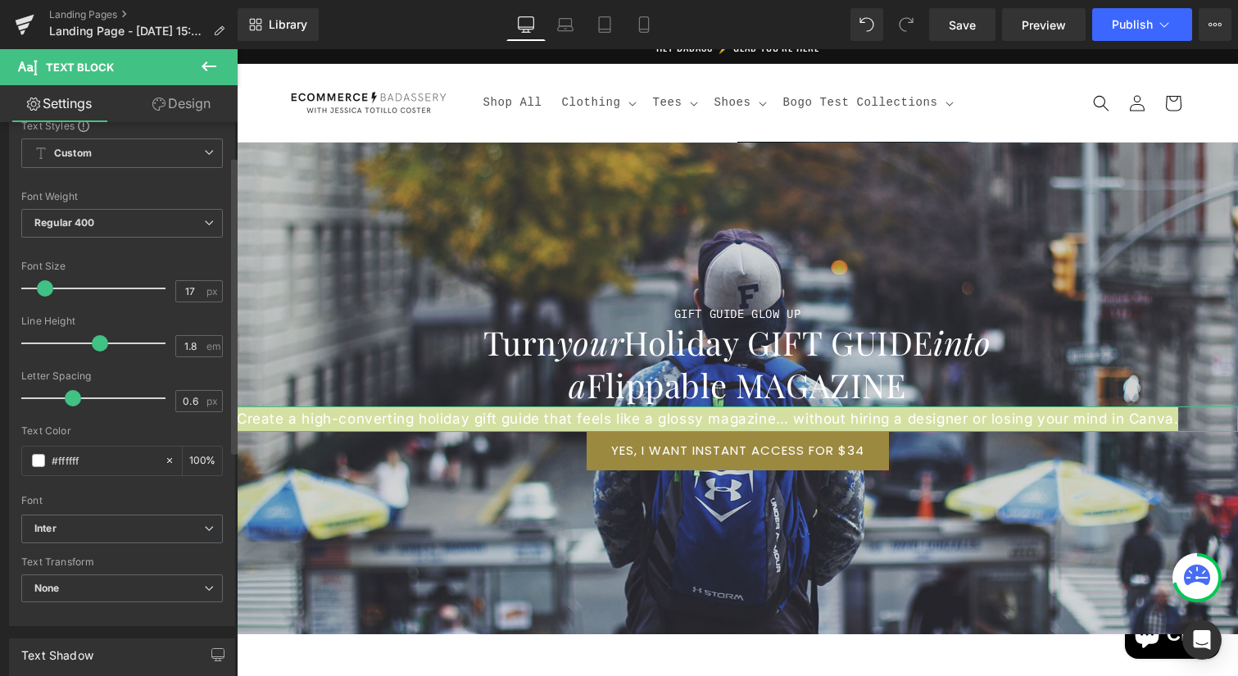
click at [43, 288] on span at bounding box center [45, 288] width 16 height 16
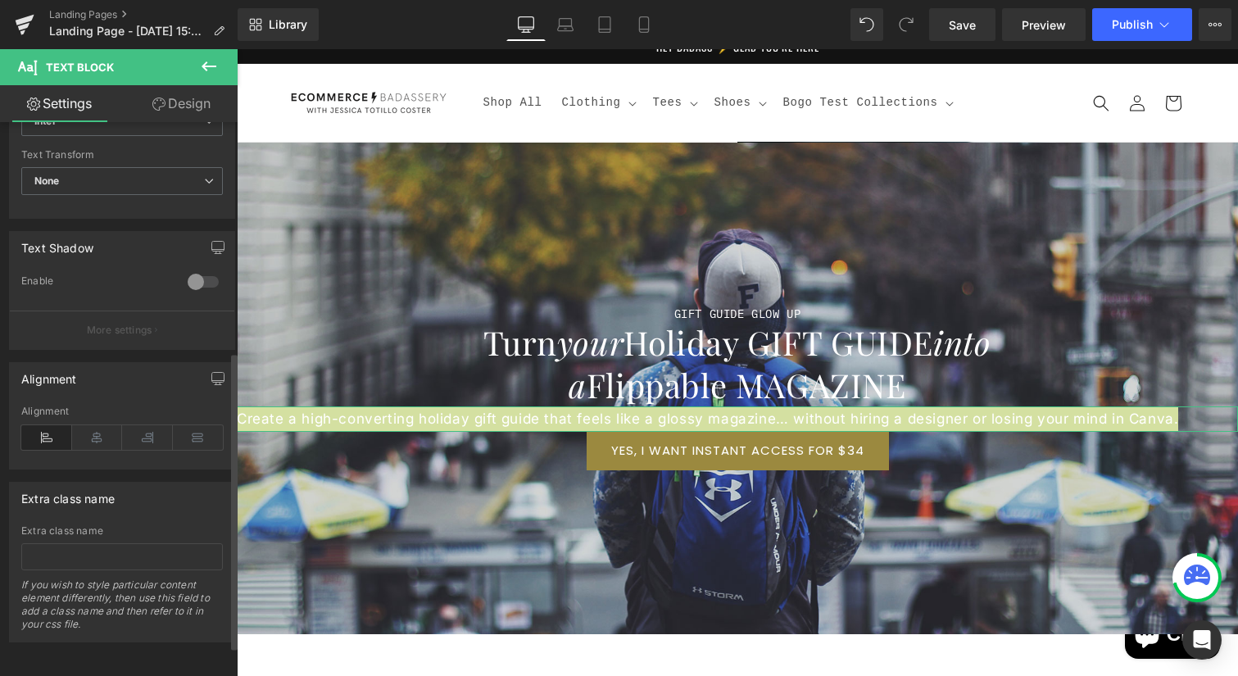
scroll to position [483, 0]
click at [93, 425] on icon at bounding box center [97, 437] width 51 height 25
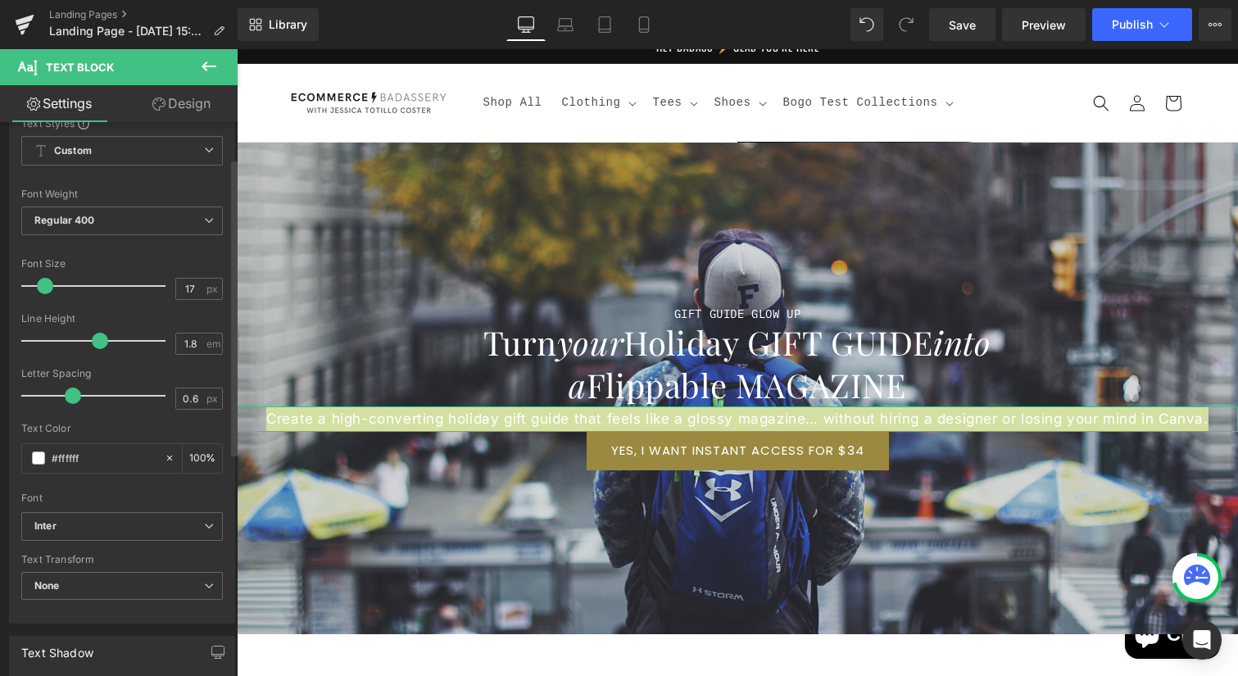
scroll to position [0, 0]
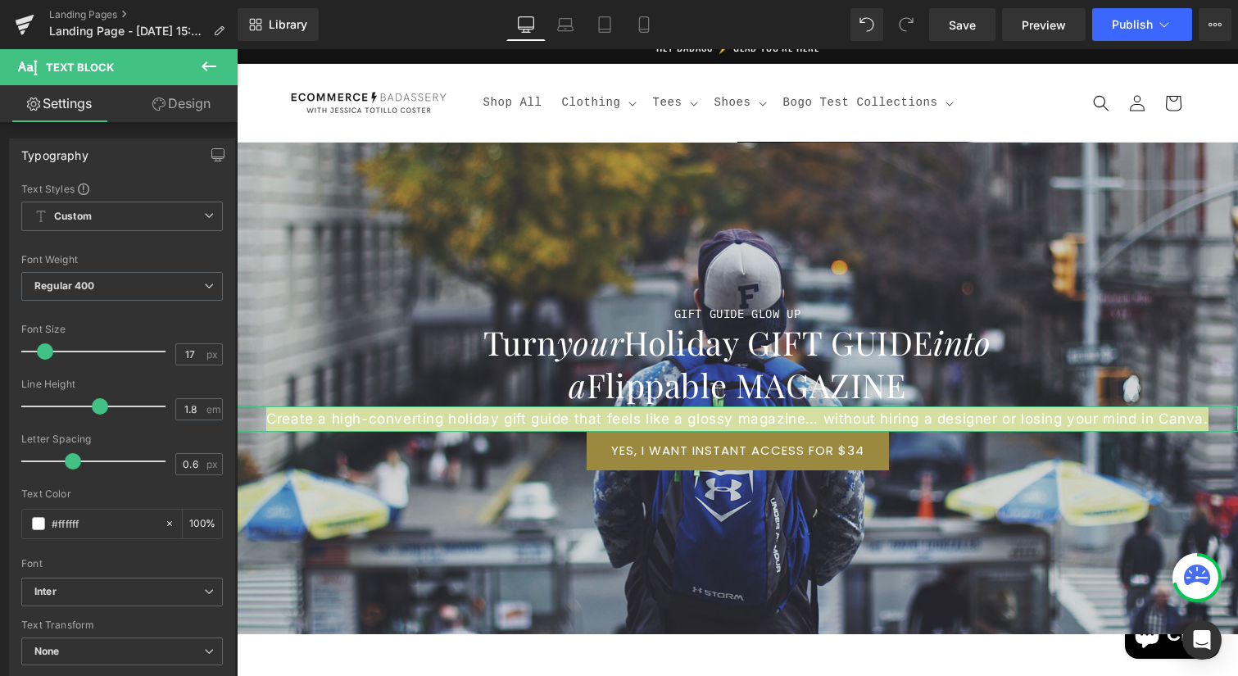
click at [170, 109] on link "Design" at bounding box center [181, 103] width 119 height 37
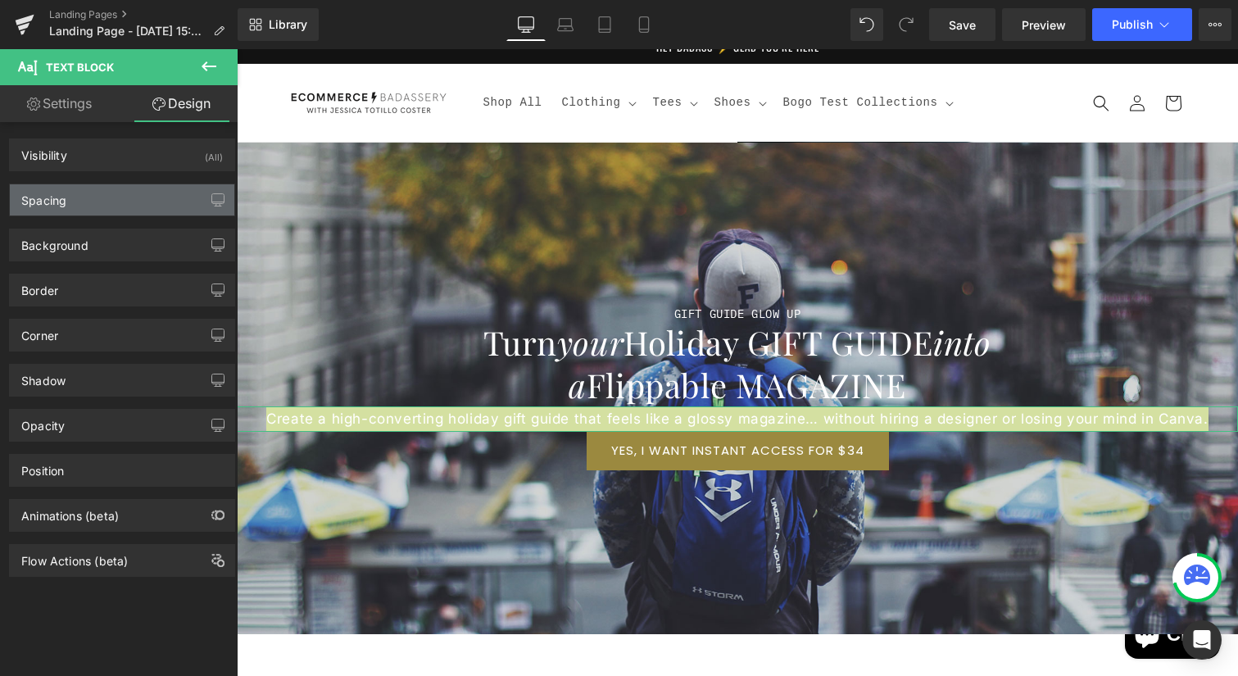
click at [129, 204] on div "Spacing" at bounding box center [122, 199] width 224 height 31
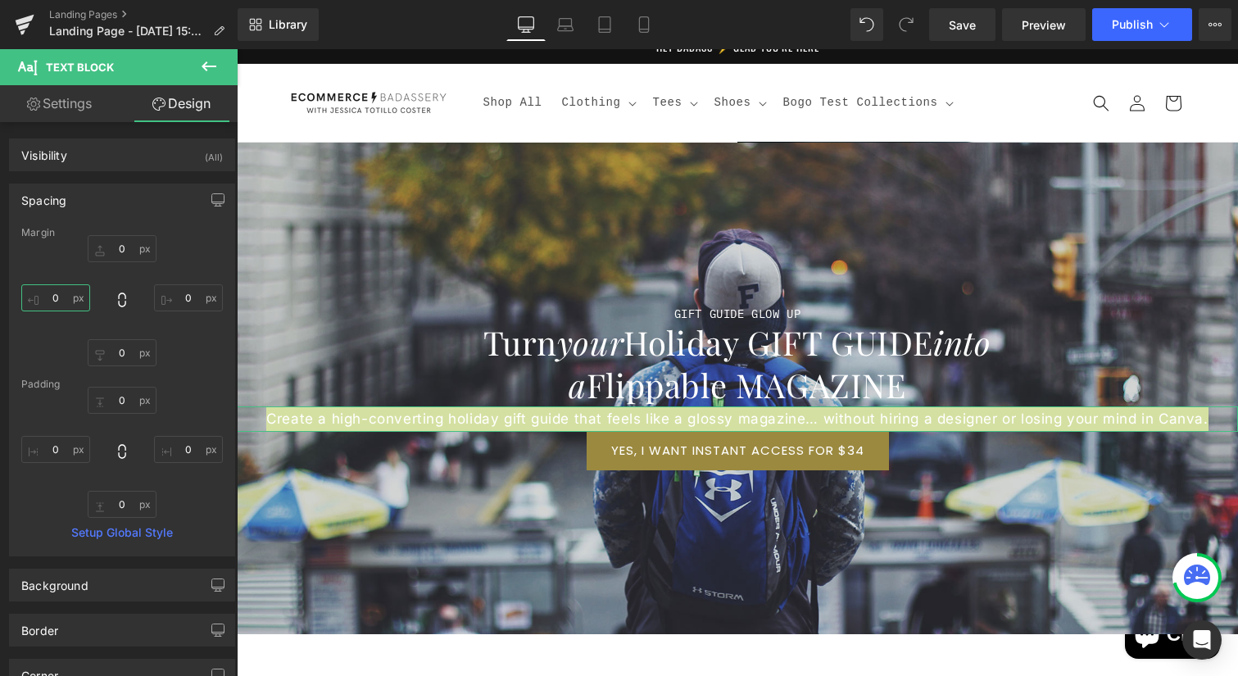
click at [57, 296] on input "0" at bounding box center [55, 297] width 69 height 27
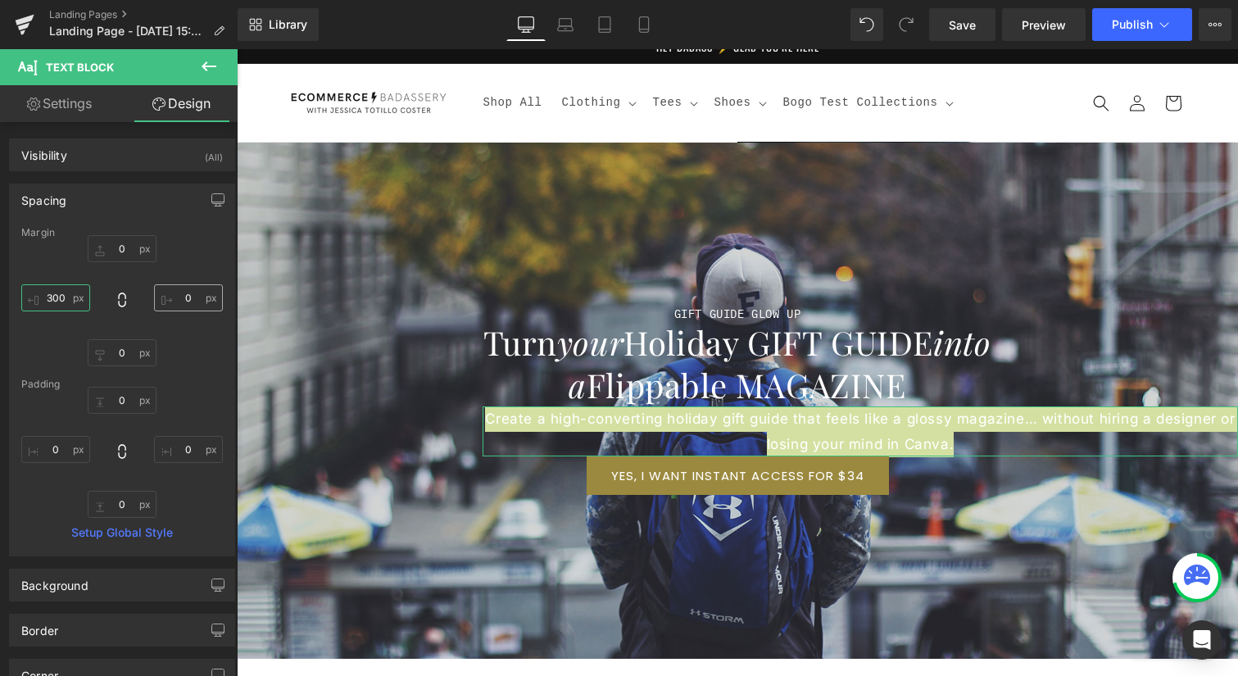
type input "300"
click at [184, 296] on input "0" at bounding box center [188, 297] width 69 height 27
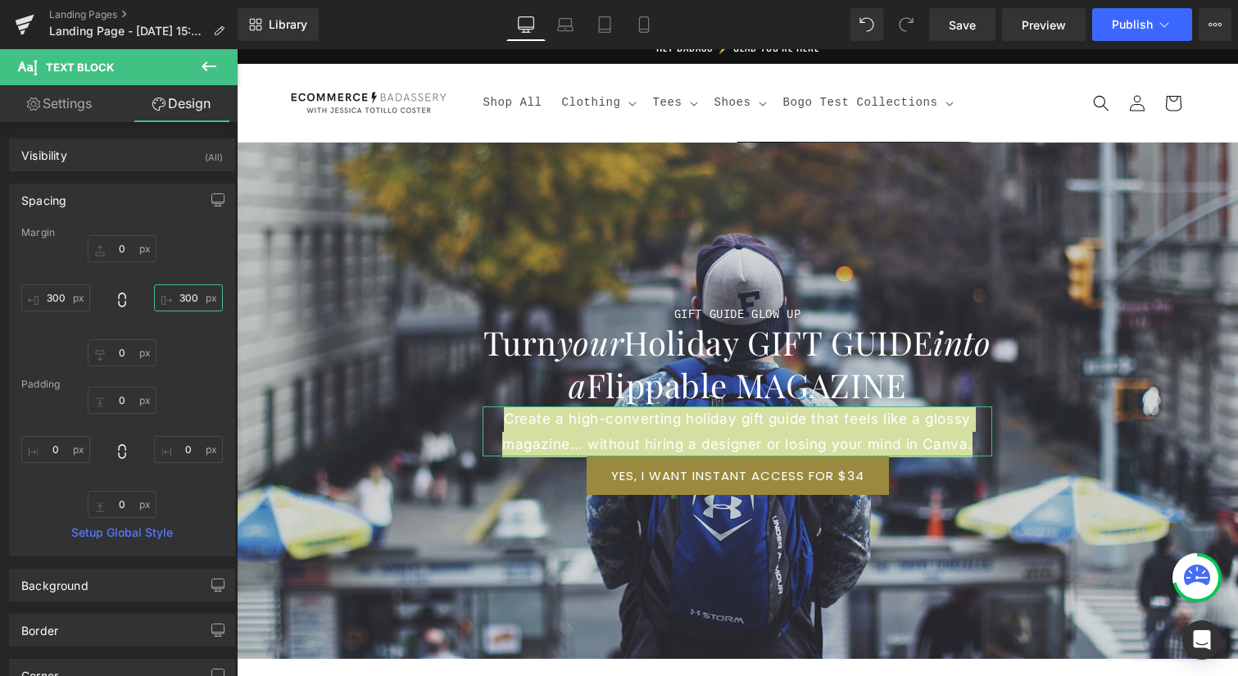
type input "300"
click at [195, 354] on div "0px 0 300 300 0px 0 300 300" at bounding box center [122, 300] width 202 height 131
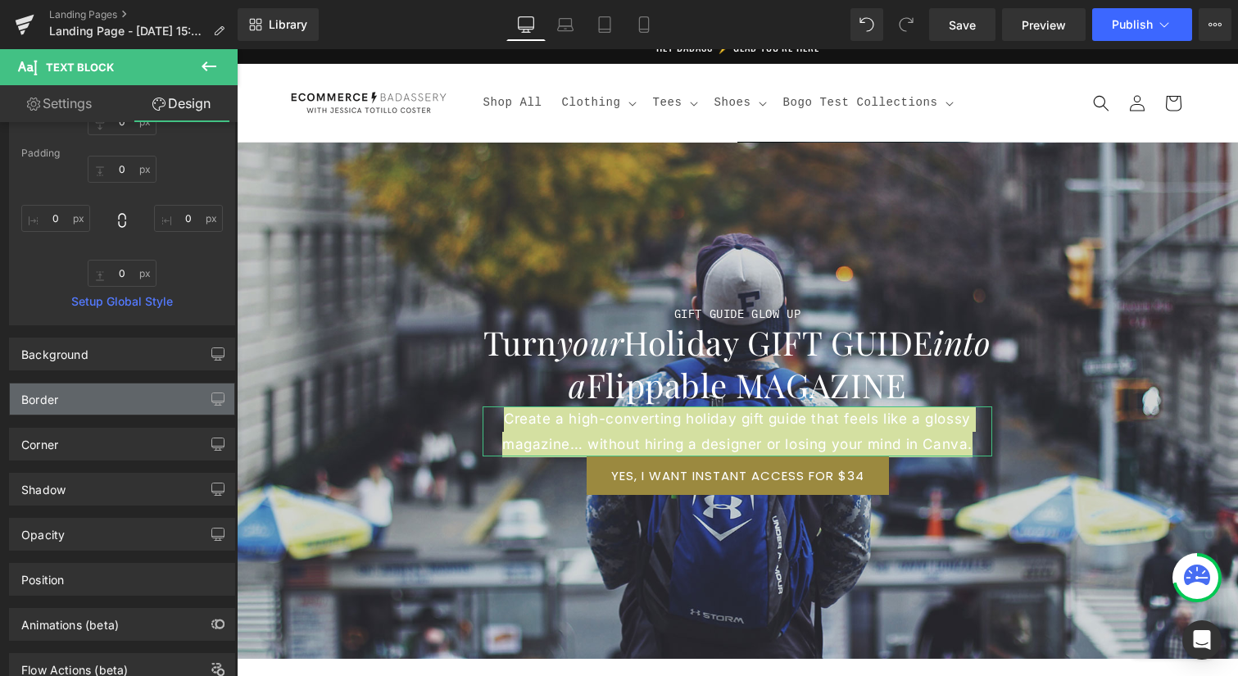
scroll to position [235, 0]
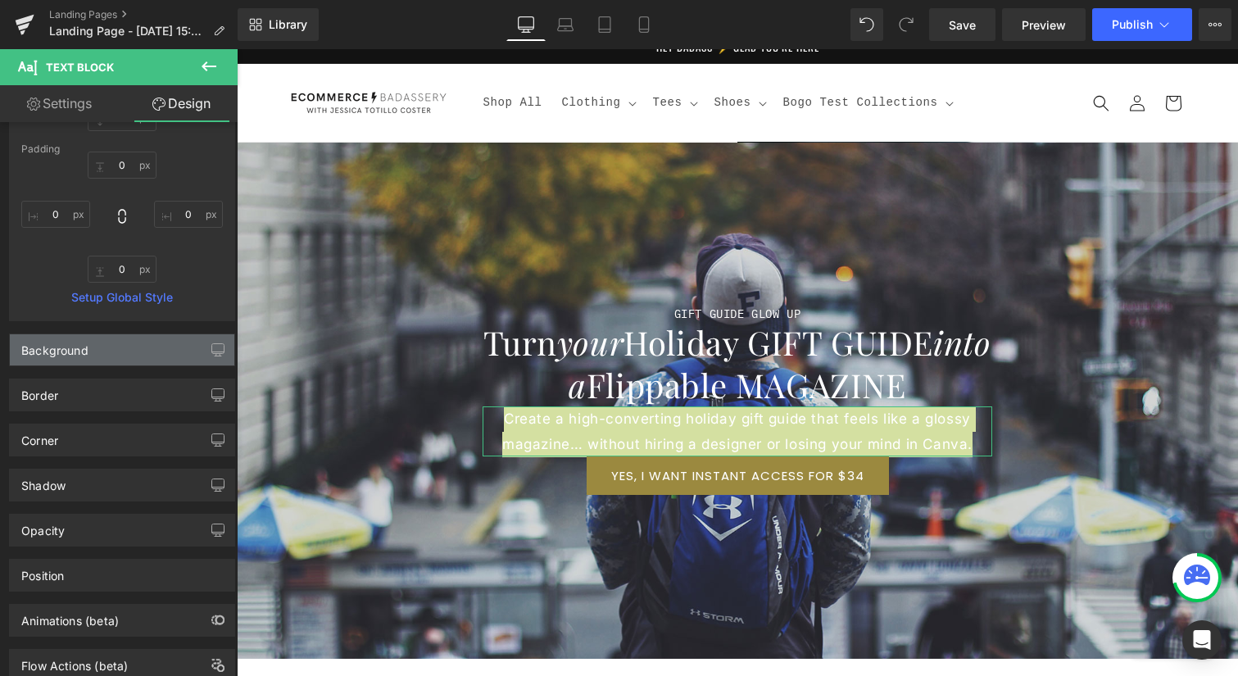
click at [127, 355] on div "Background" at bounding box center [122, 349] width 224 height 31
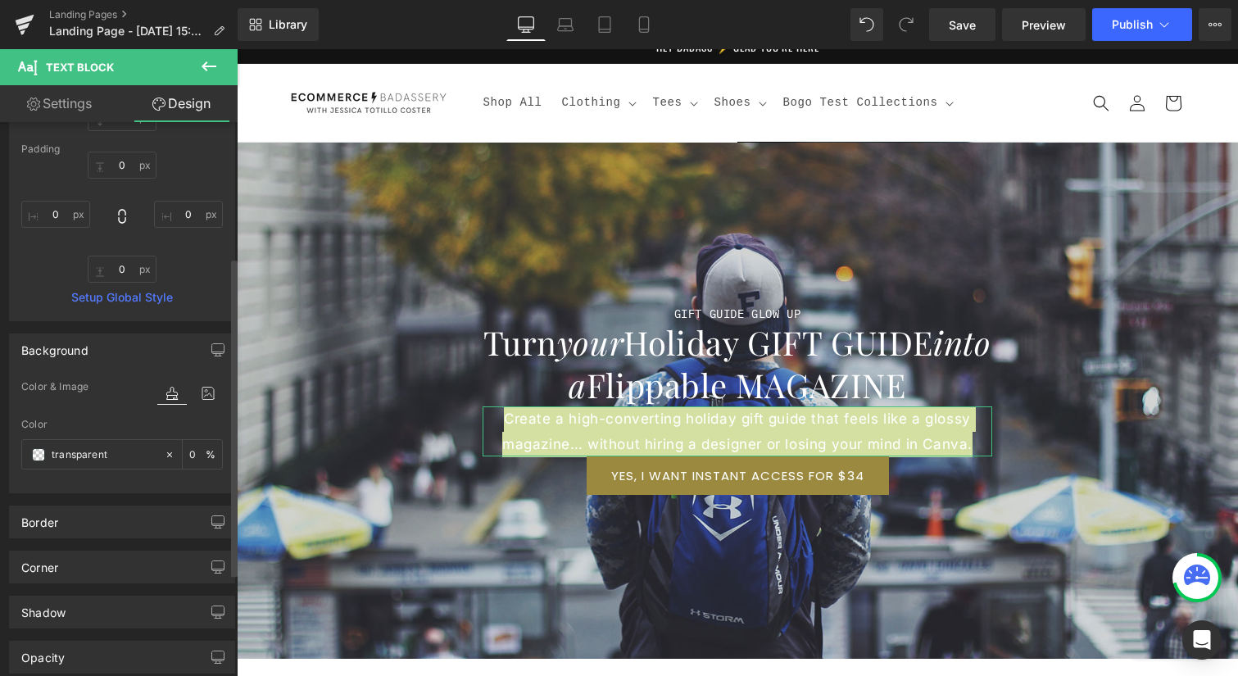
click at [125, 348] on div "Background" at bounding box center [122, 349] width 224 height 31
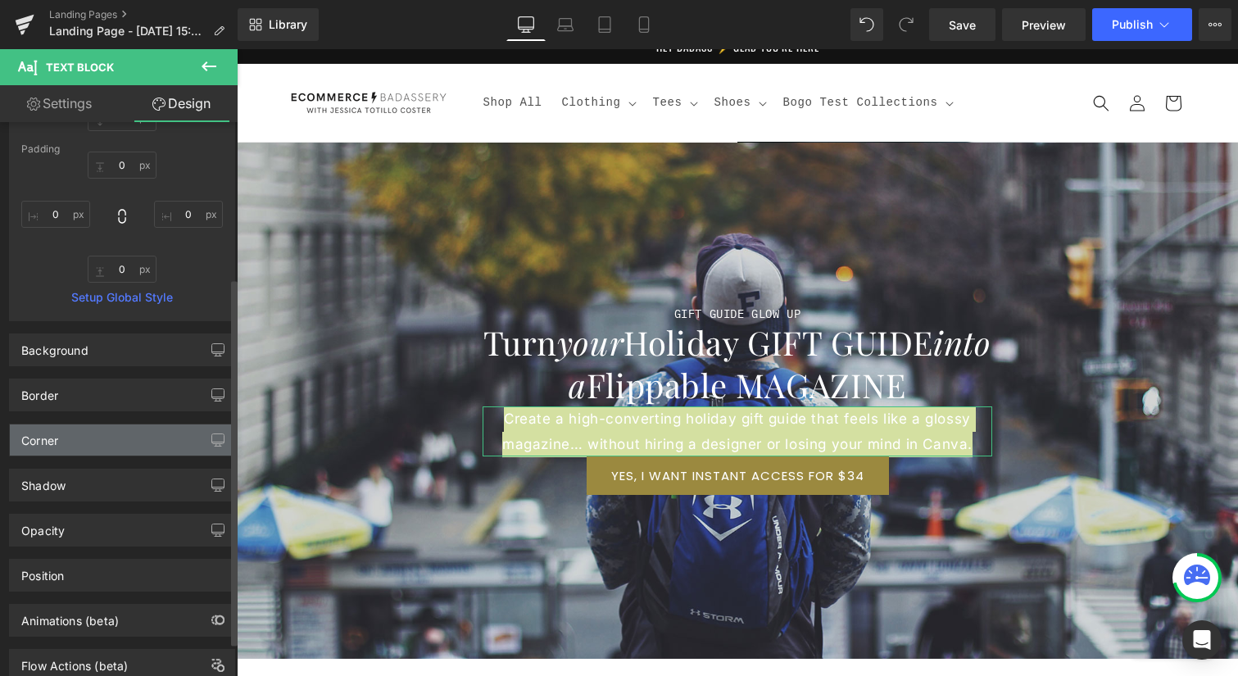
click at [134, 442] on div "Corner" at bounding box center [122, 439] width 224 height 31
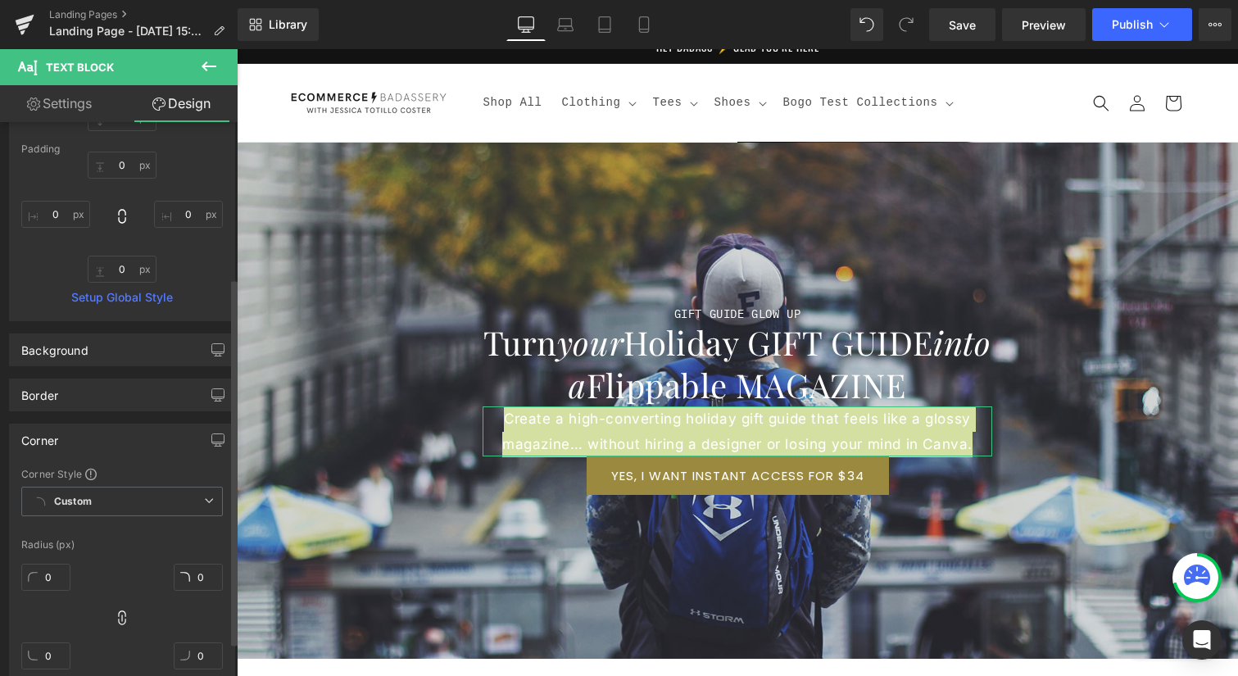
click at [134, 442] on div "Corner" at bounding box center [122, 439] width 224 height 31
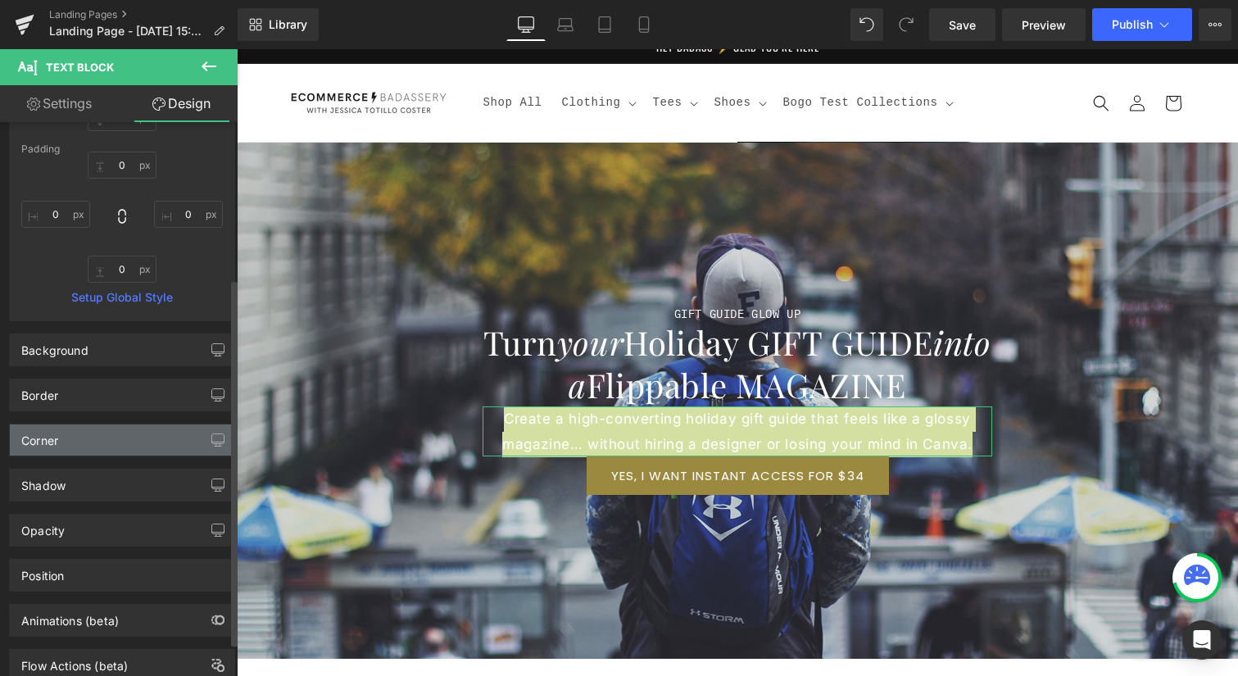
scroll to position [287, 0]
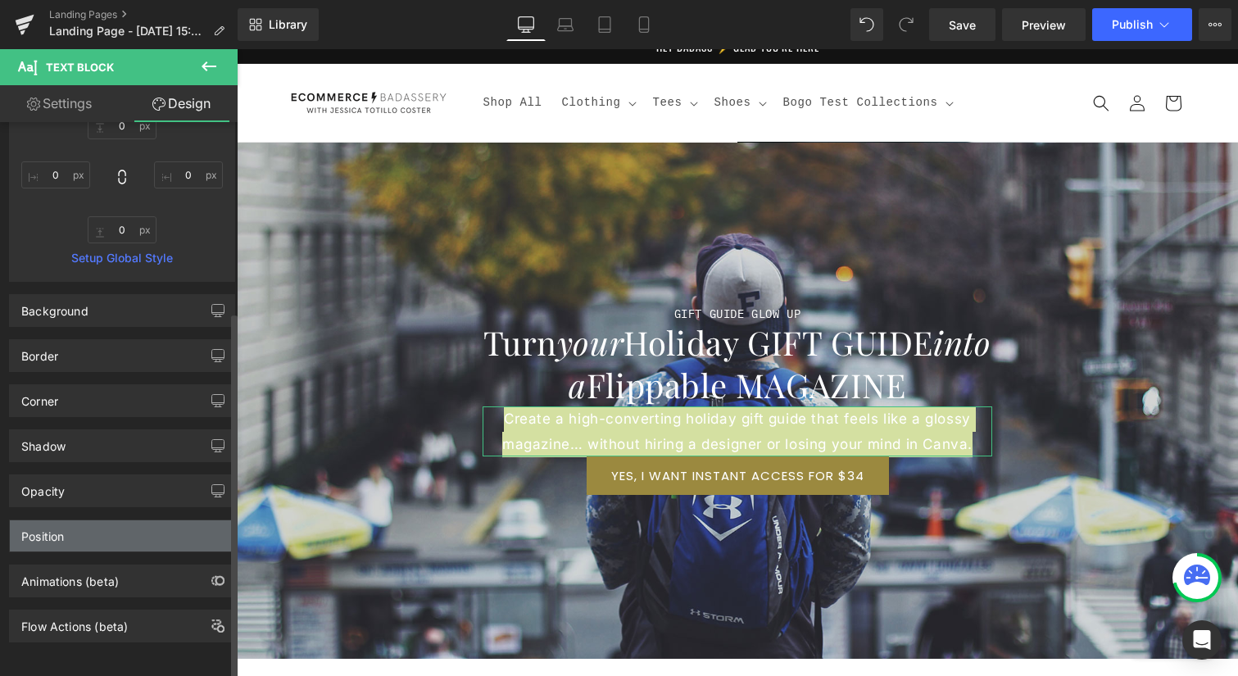
click at [125, 529] on div "Position" at bounding box center [122, 535] width 224 height 31
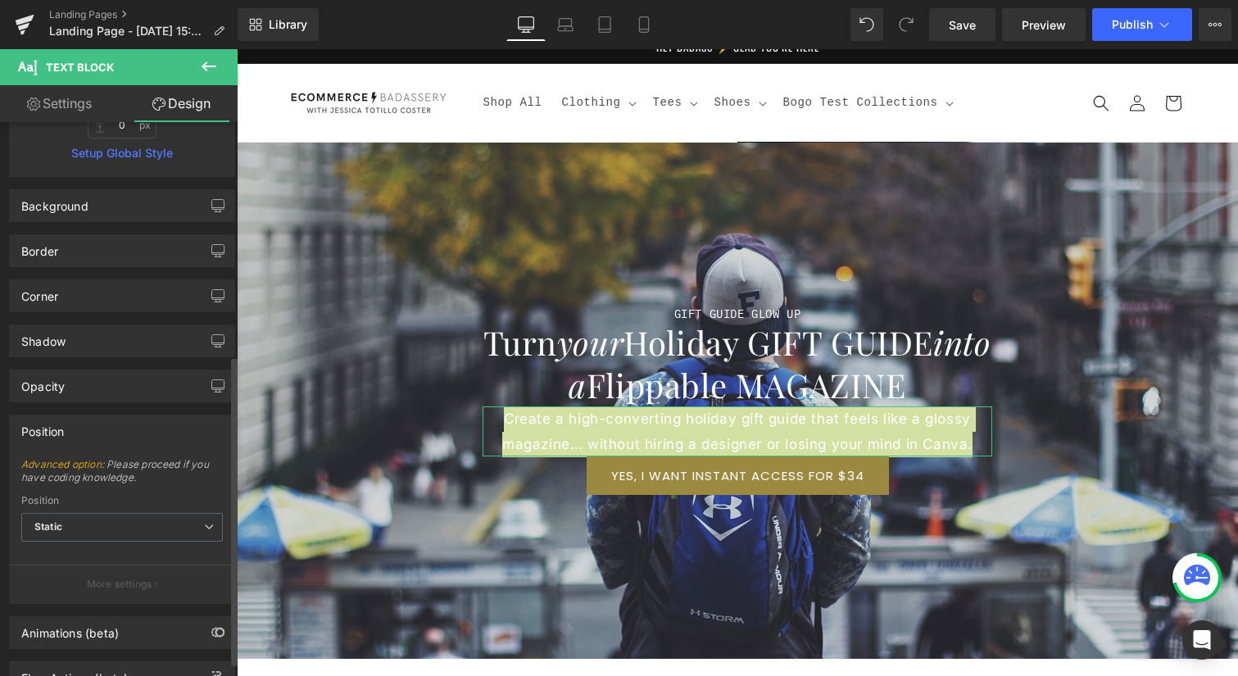
scroll to position [443, 0]
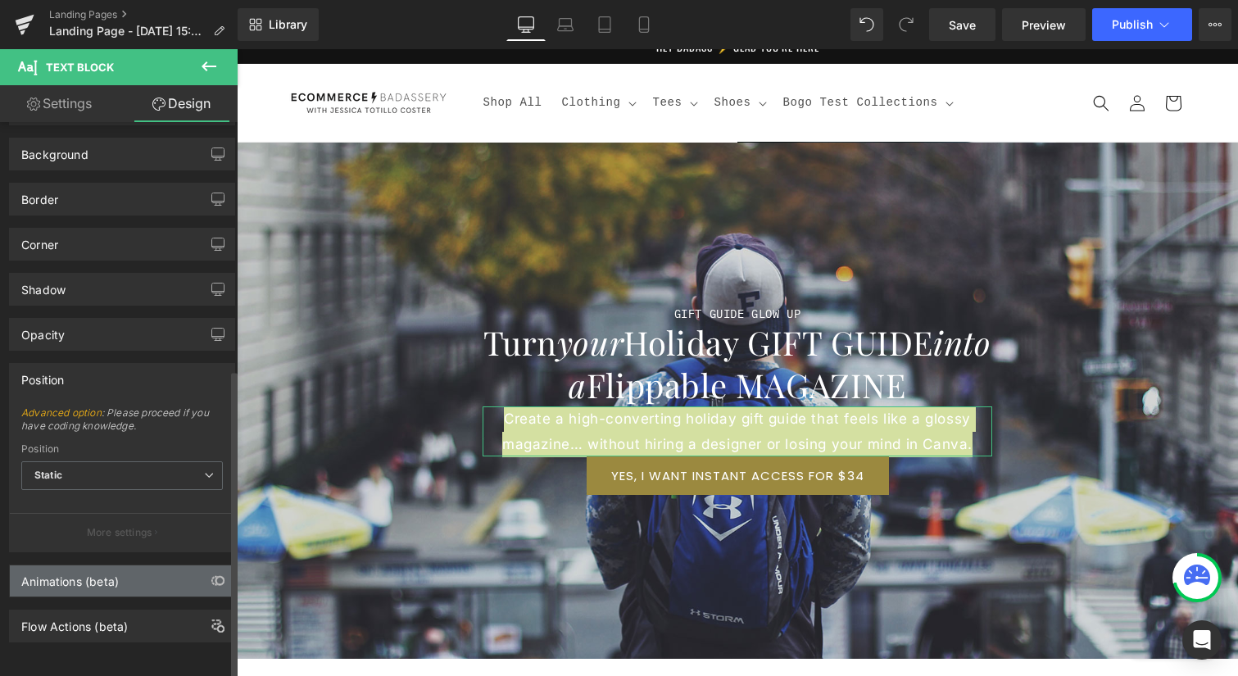
click at [129, 565] on div "Animations (beta)" at bounding box center [122, 580] width 224 height 31
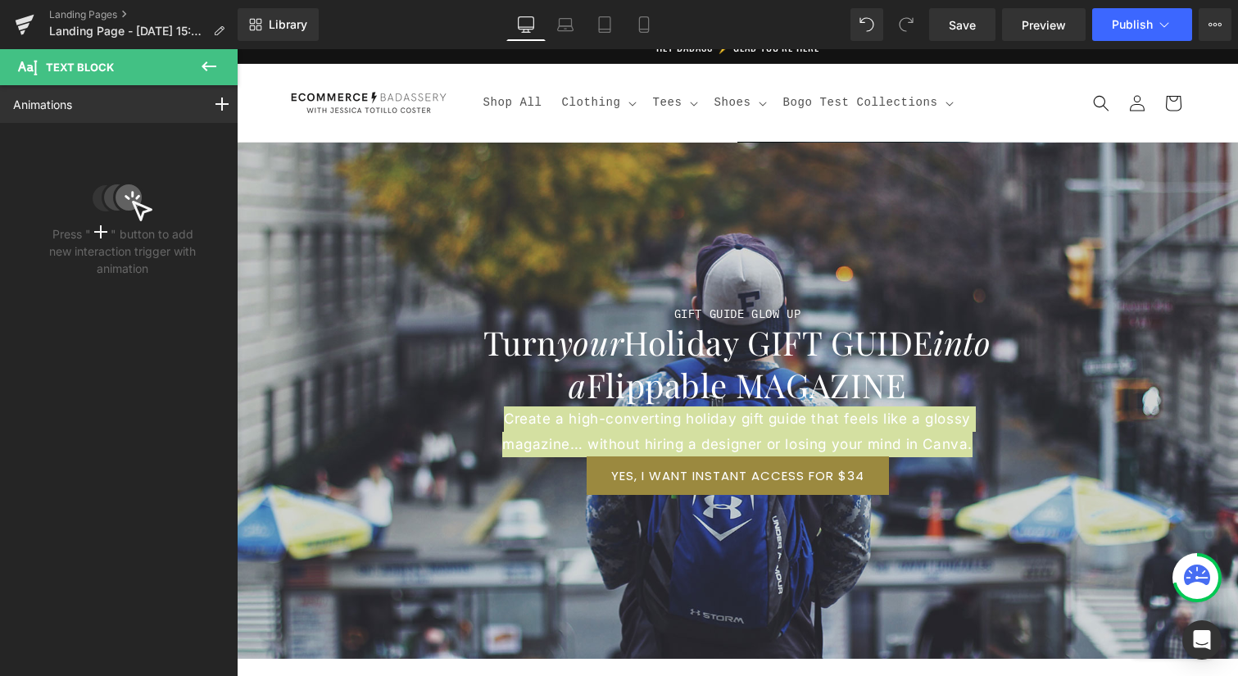
drag, startPoint x: 207, startPoint y: 67, endPoint x: 206, endPoint y: 95, distance: 27.9
click at [206, 67] on icon at bounding box center [209, 67] width 20 height 20
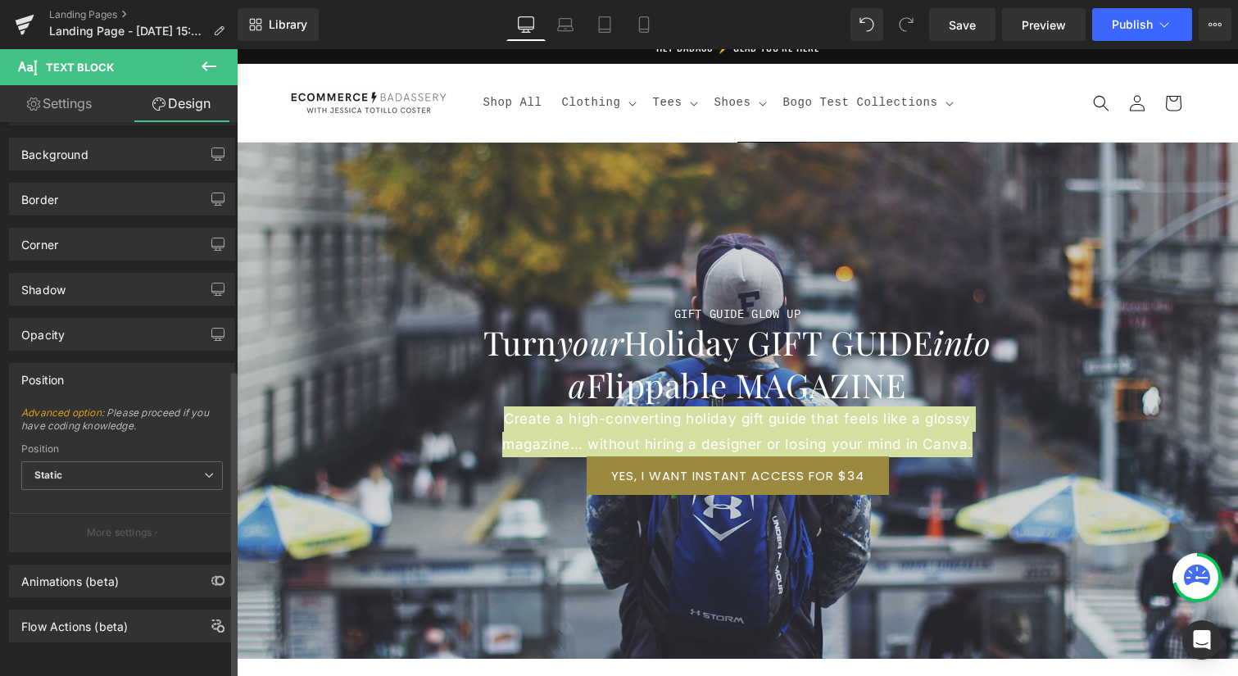
type input "0"
type input "300"
type input "0"
type input "300"
type input "0"
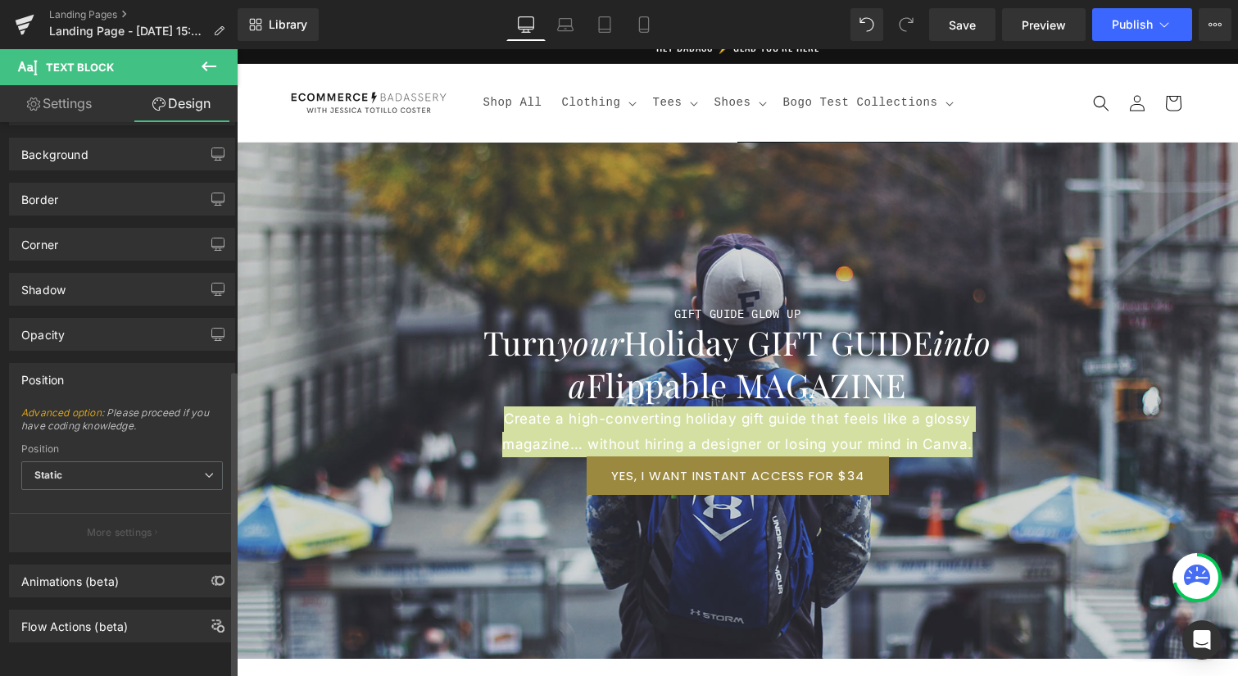
type input "0"
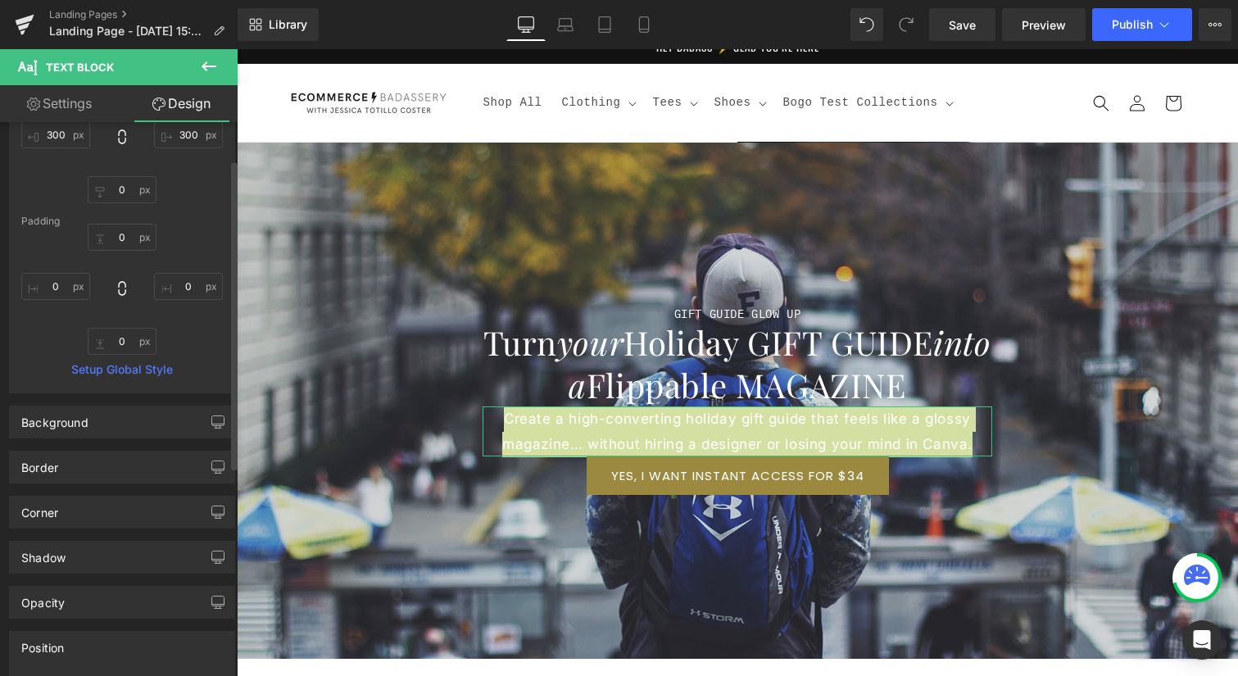
scroll to position [0, 0]
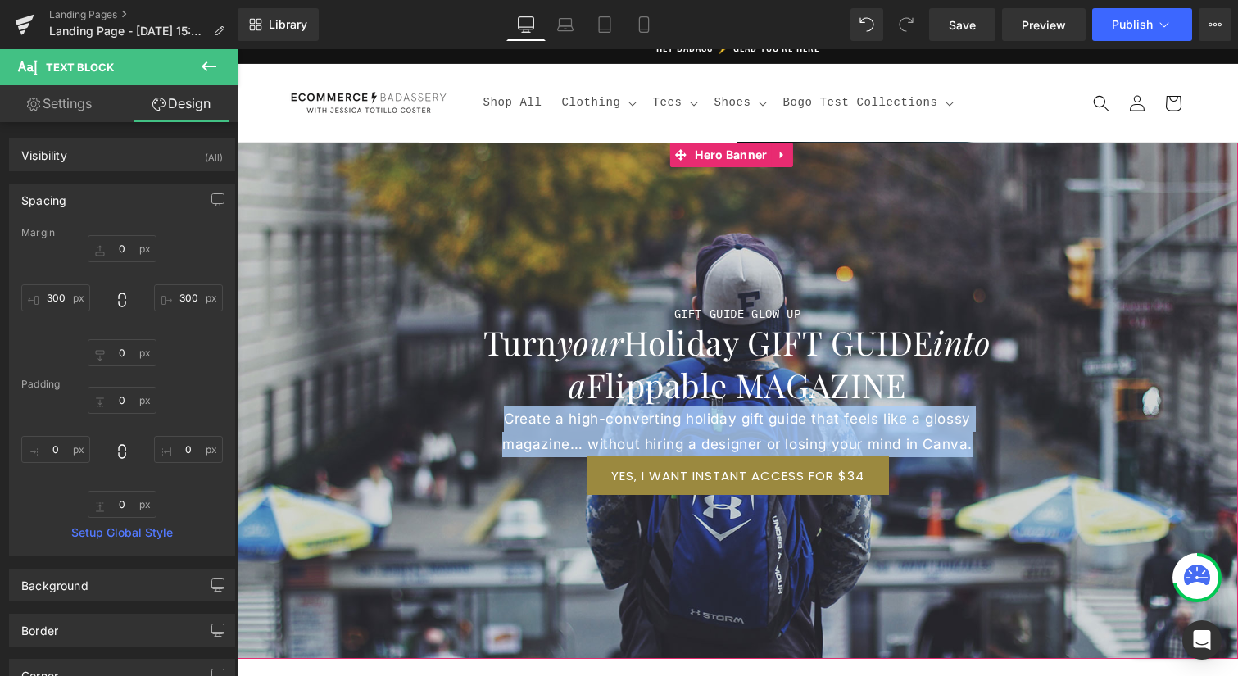
click at [411, 283] on div at bounding box center [737, 401] width 1001 height 516
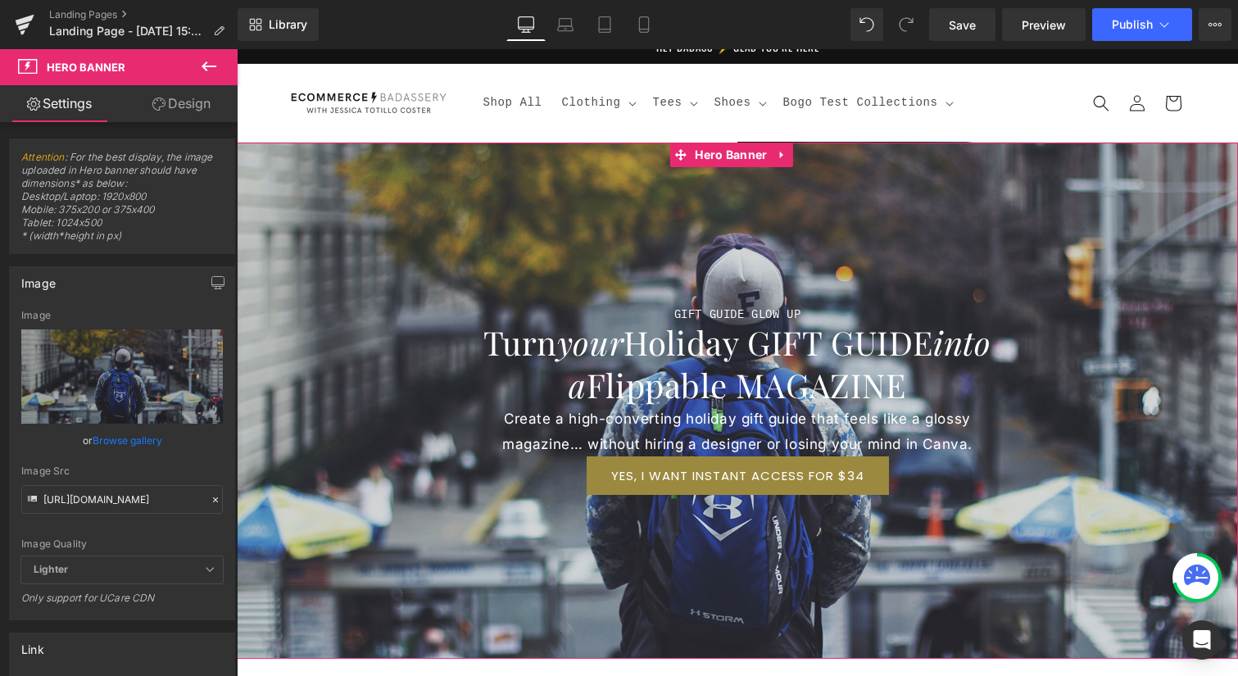
click at [181, 97] on link "Design" at bounding box center [181, 103] width 119 height 37
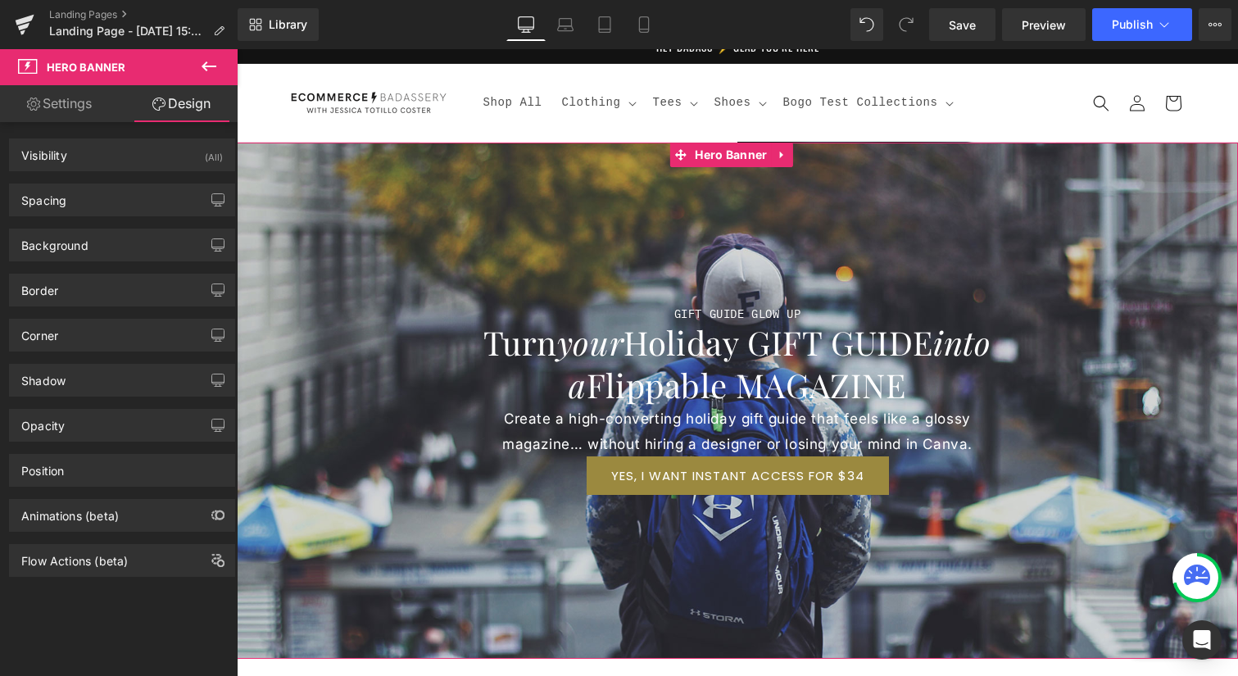
type input "0"
type input "200"
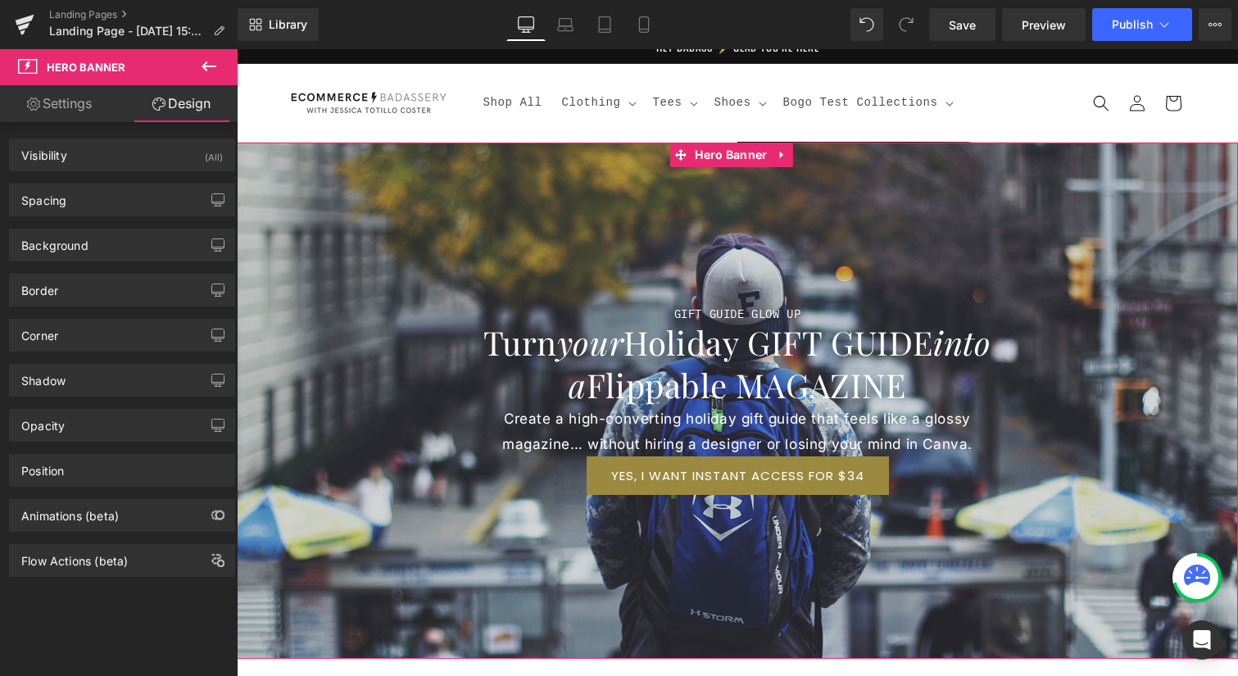
type input "0"
type input "200"
type input "0"
click at [147, 198] on div "Spacing" at bounding box center [122, 199] width 224 height 31
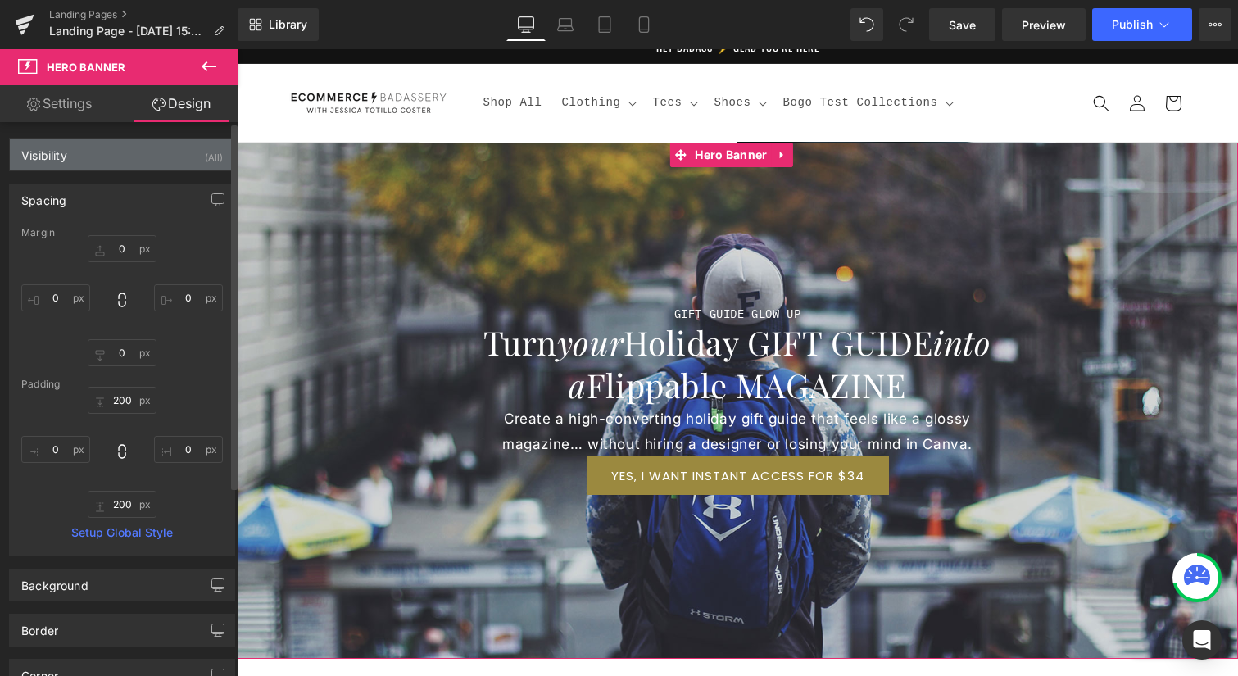
click at [107, 156] on div "Visibility (All)" at bounding box center [122, 154] width 224 height 31
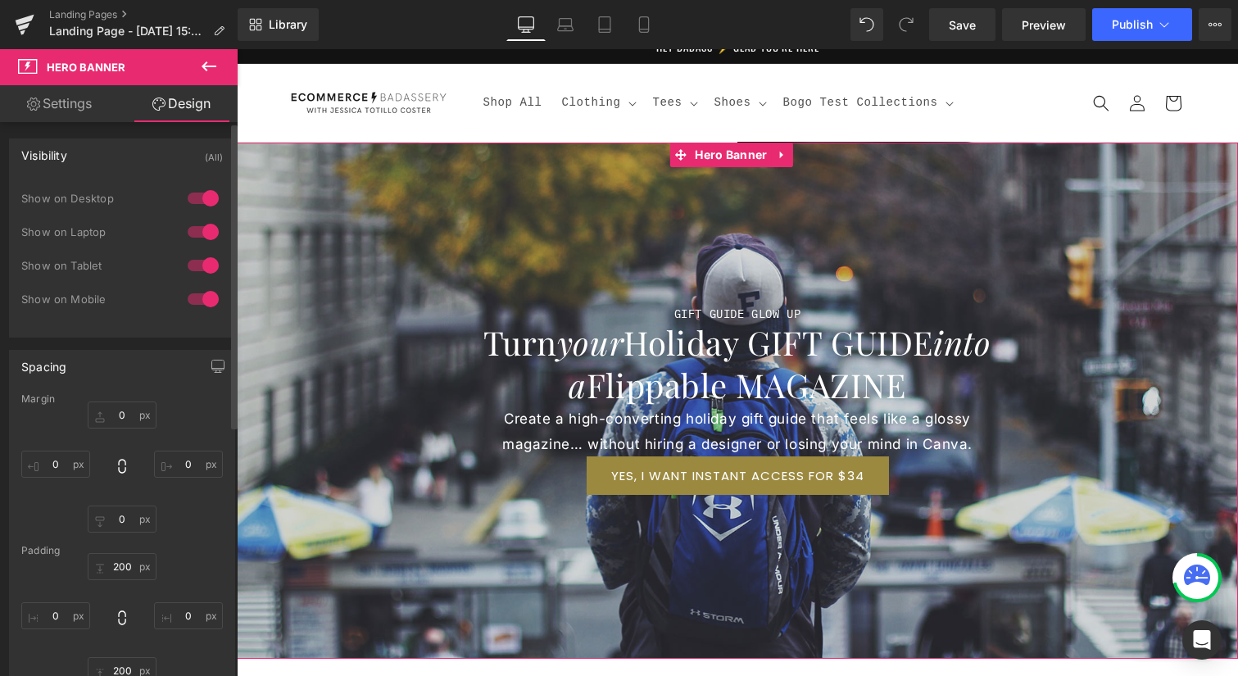
click at [107, 156] on div "Visibility (All)" at bounding box center [122, 154] width 224 height 31
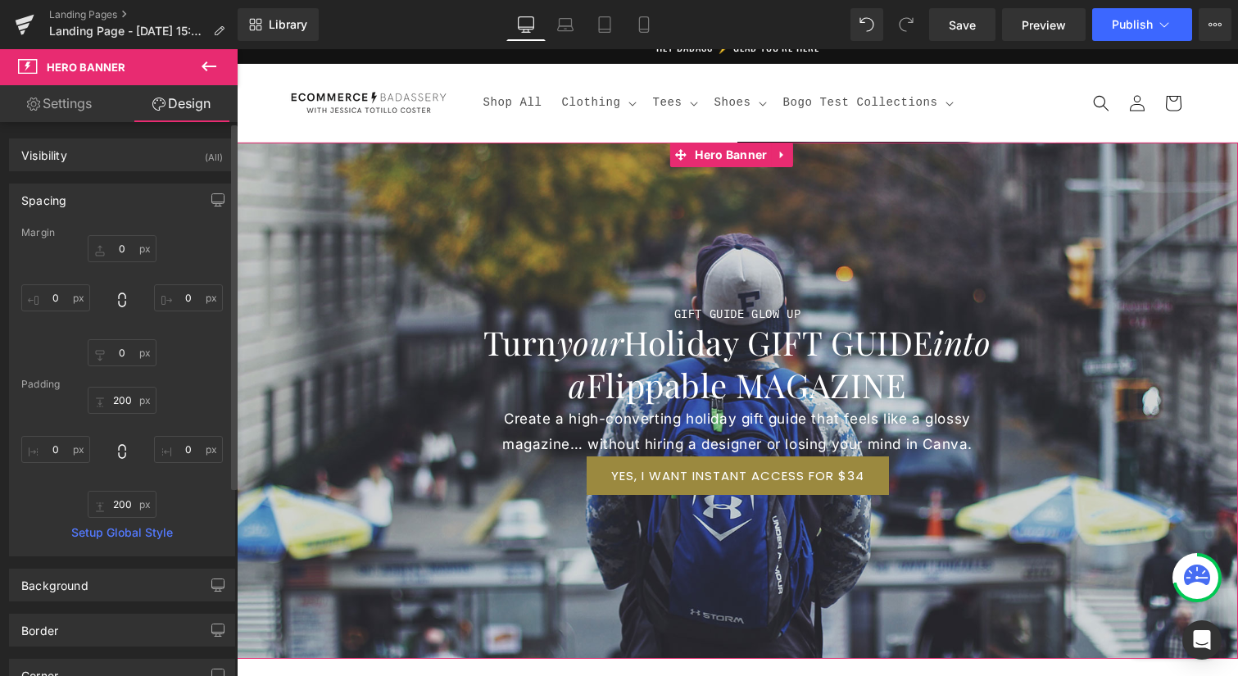
click at [113, 196] on div "Spacing" at bounding box center [122, 199] width 224 height 31
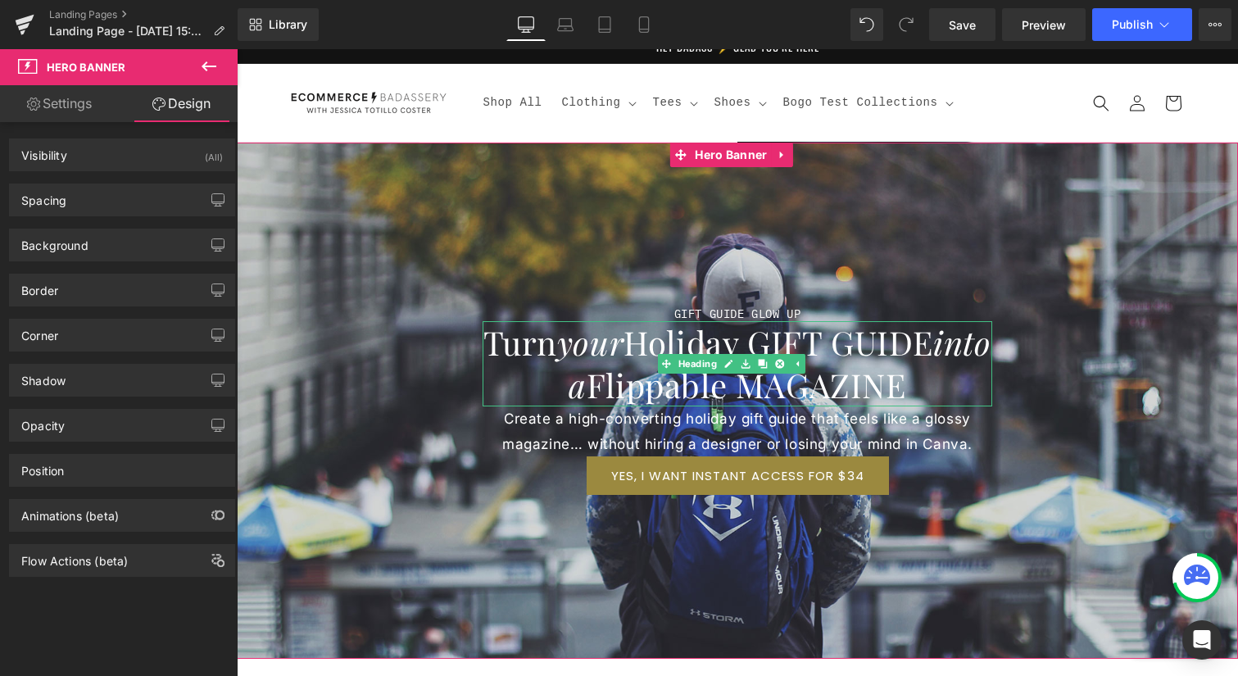
click at [959, 377] on h1 "Turn your Holiday GIFT GUIDE into a Flippable MAGAZINE" at bounding box center [738, 363] width 510 height 85
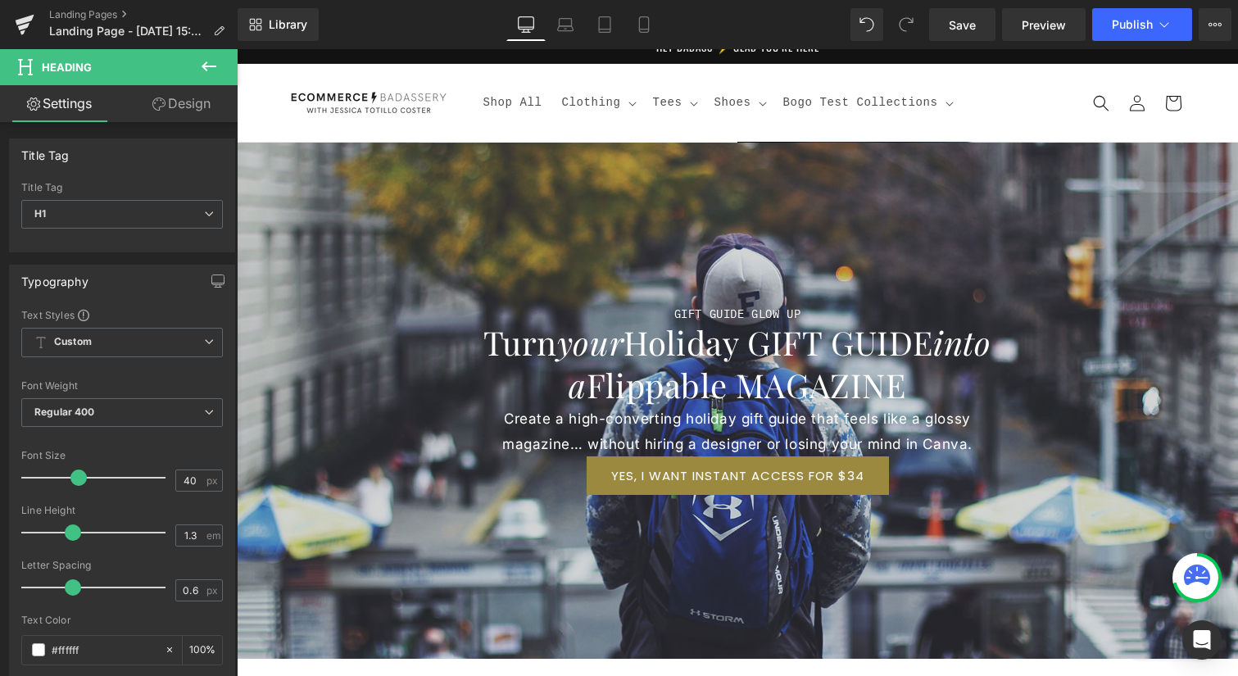
click at [205, 116] on link "Design" at bounding box center [181, 103] width 119 height 37
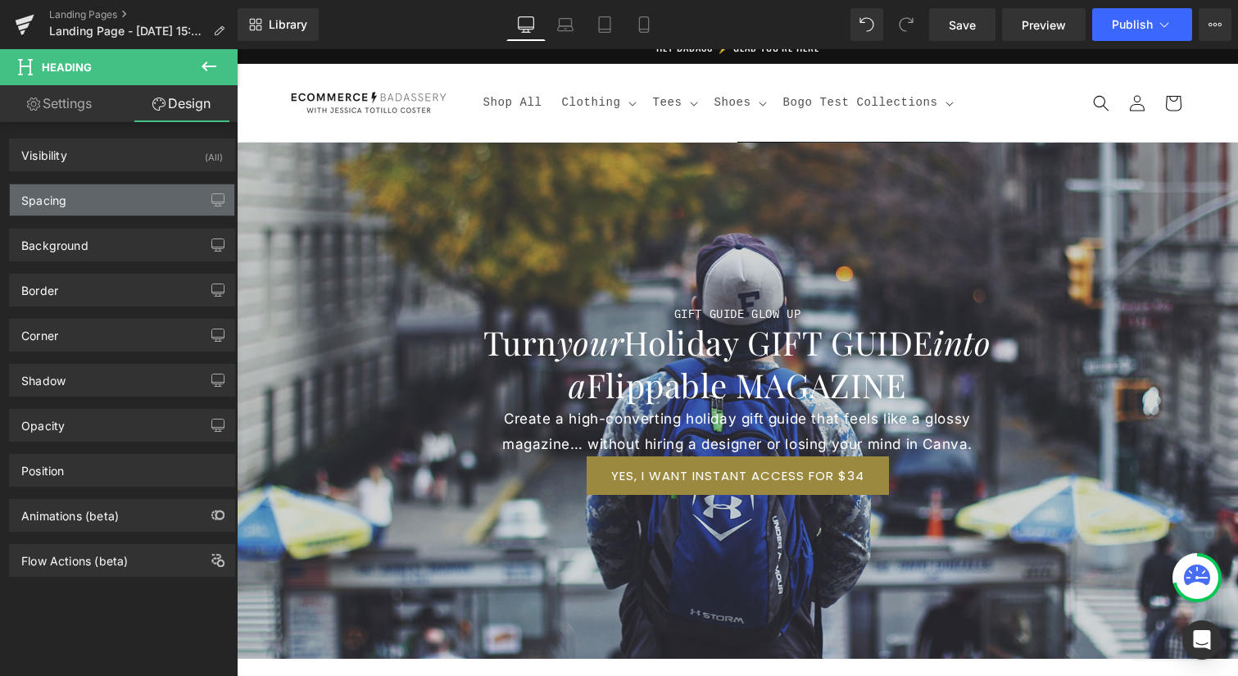
click at [152, 206] on div "Spacing" at bounding box center [122, 199] width 224 height 31
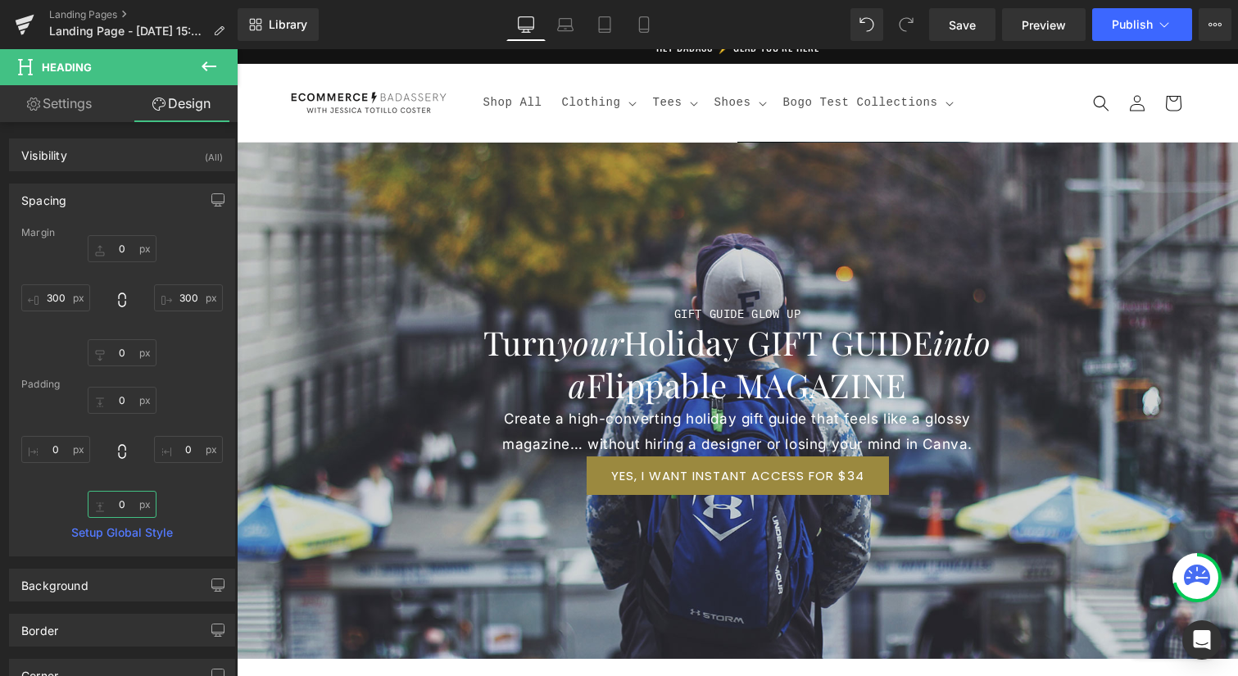
click at [122, 505] on input "0" at bounding box center [122, 504] width 69 height 27
type input "24"
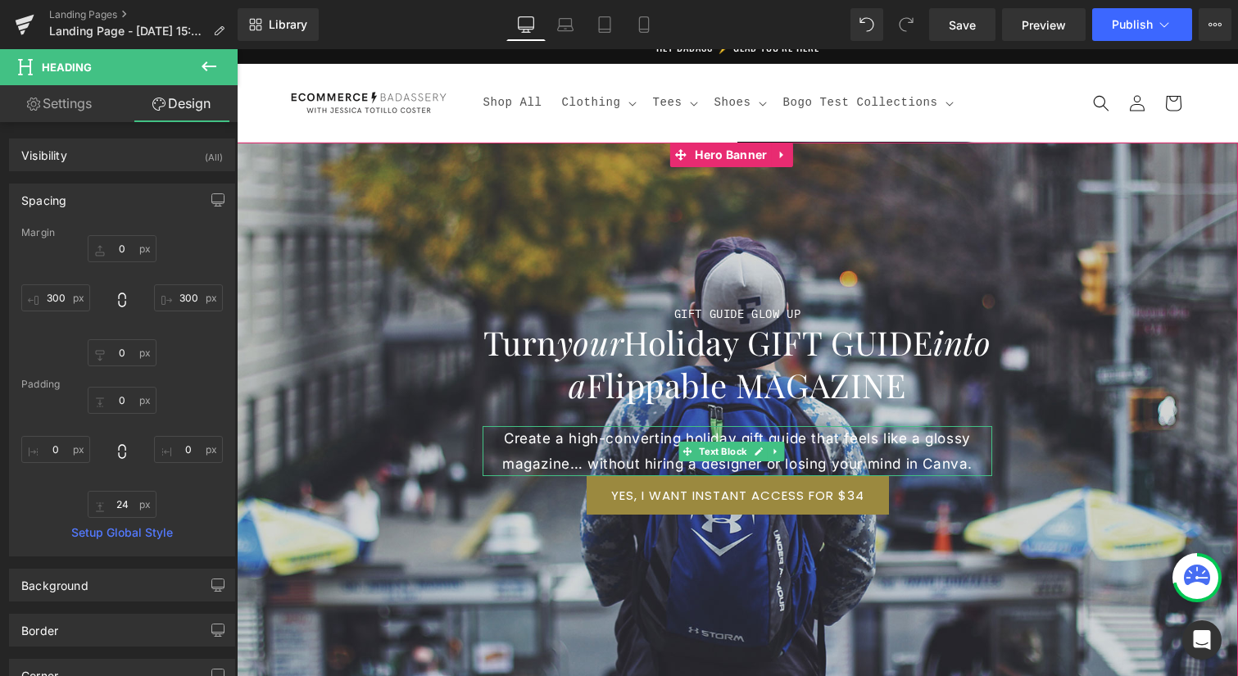
click at [830, 456] on p "Create a high-converting holiday gift guide that feels like a glossy magazine… …" at bounding box center [738, 451] width 510 height 50
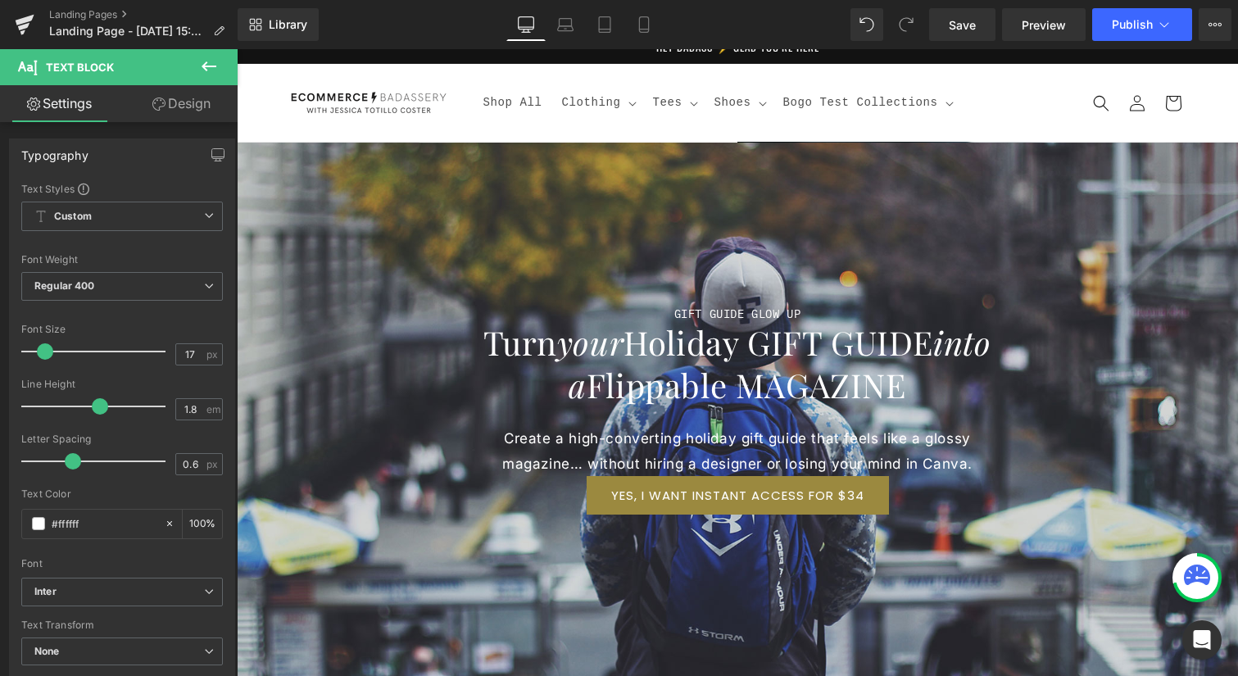
drag, startPoint x: 175, startPoint y: 98, endPoint x: 167, endPoint y: 197, distance: 99.5
click at [175, 99] on link "Design" at bounding box center [181, 103] width 119 height 37
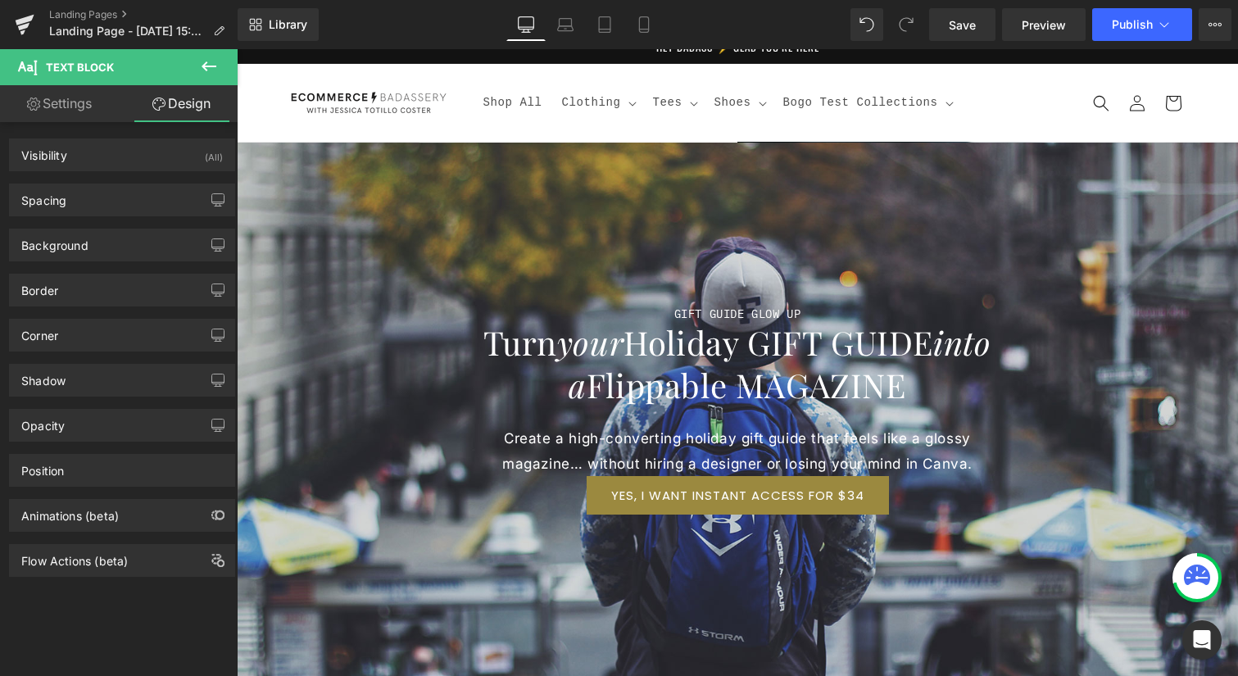
type input "0"
type input "300"
type input "0"
type input "300"
type input "0"
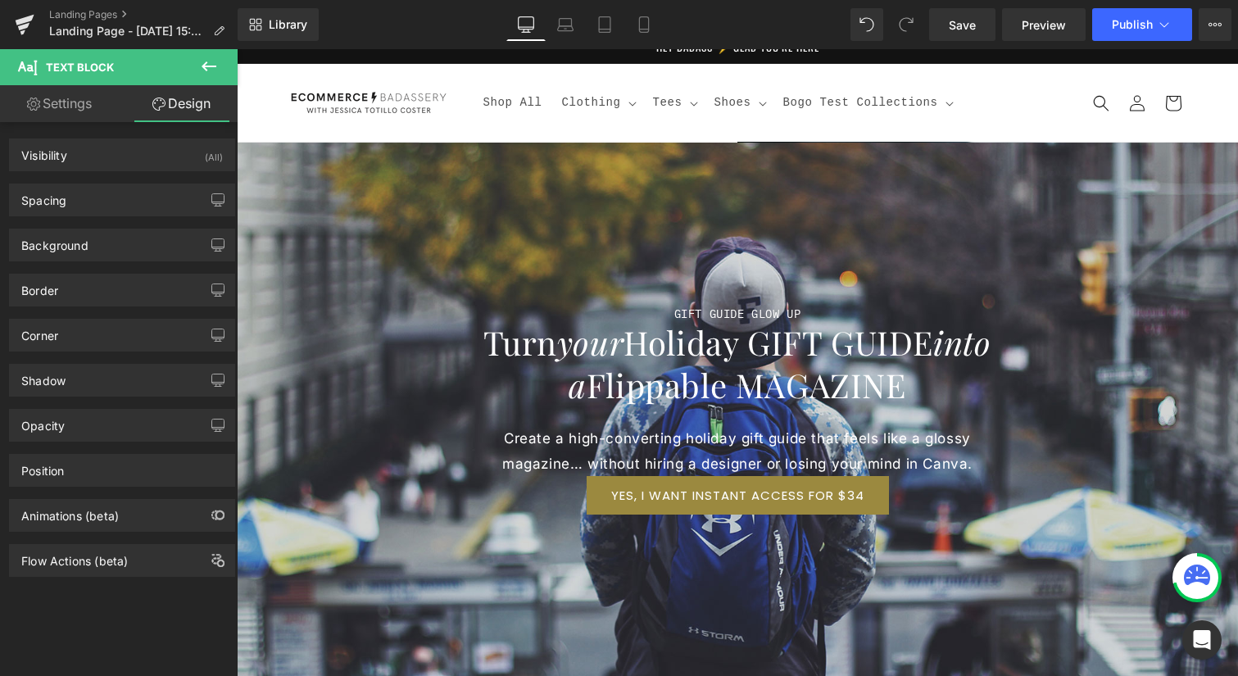
type input "0"
click at [149, 203] on div "Spacing" at bounding box center [122, 199] width 224 height 31
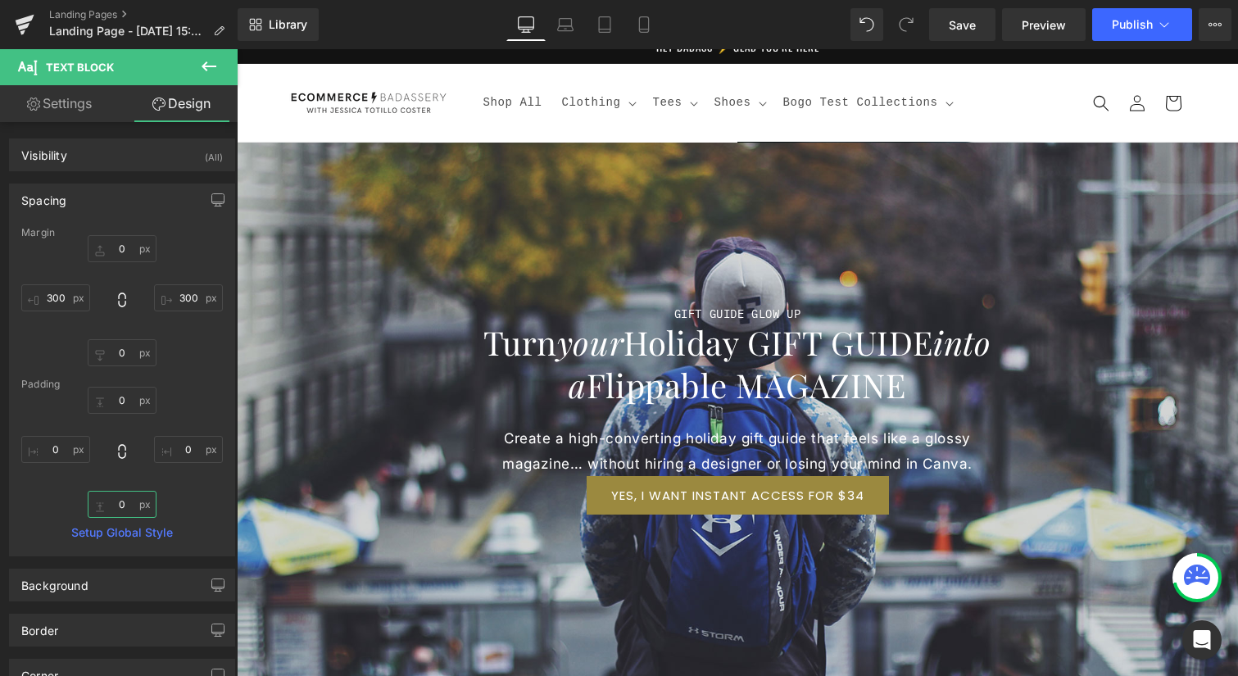
click at [113, 499] on input "0" at bounding box center [122, 504] width 69 height 27
drag, startPoint x: 112, startPoint y: 501, endPoint x: 104, endPoint y: 502, distance: 8.2
click at [104, 502] on input "0" at bounding box center [122, 504] width 69 height 27
type input "24"
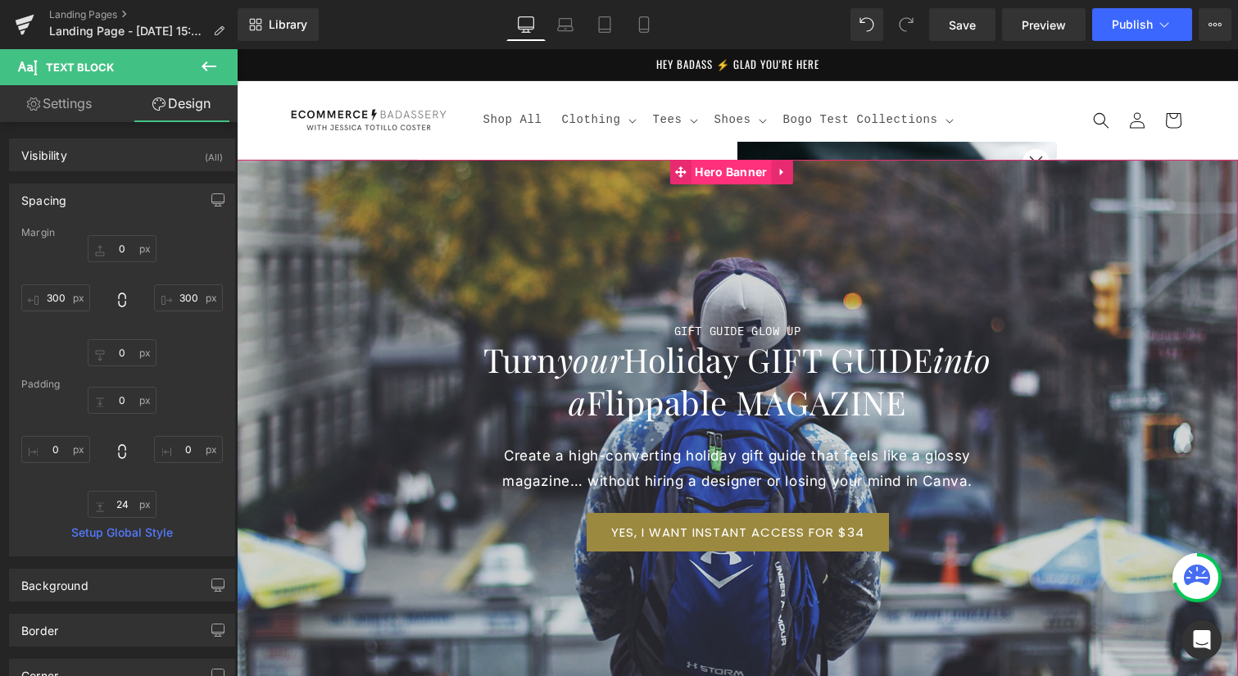
click at [718, 170] on span "Hero Banner" at bounding box center [731, 172] width 80 height 25
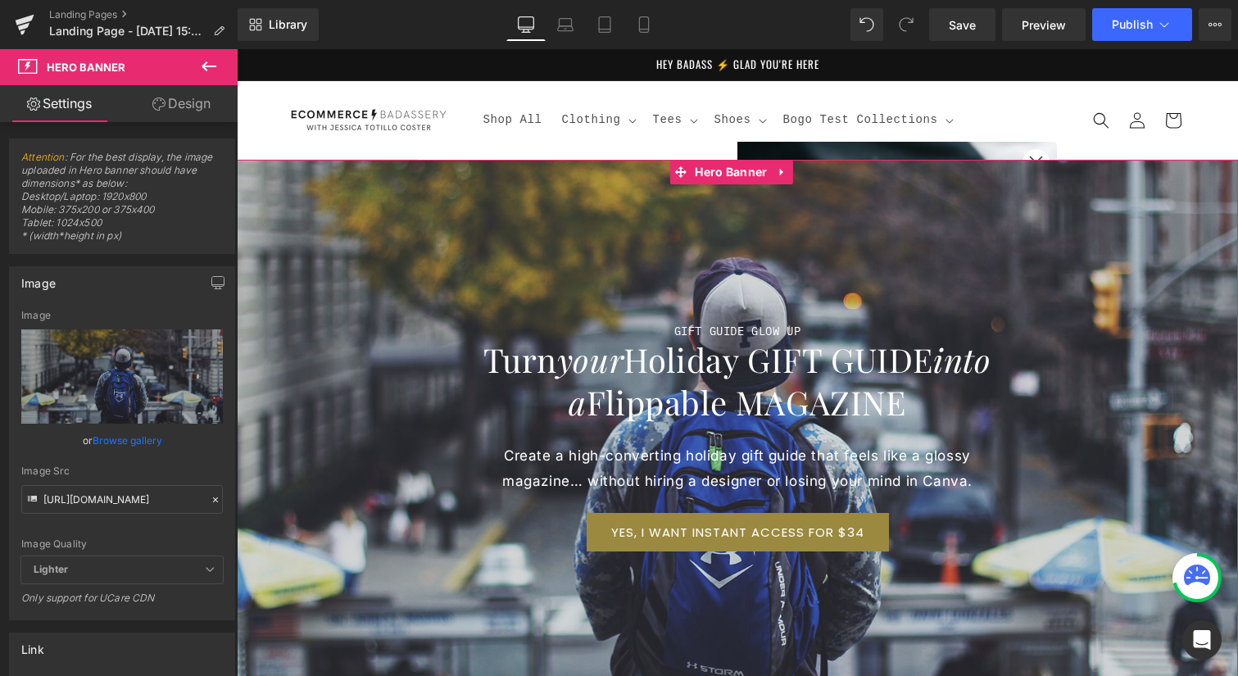
click at [189, 107] on link "Design" at bounding box center [181, 103] width 119 height 37
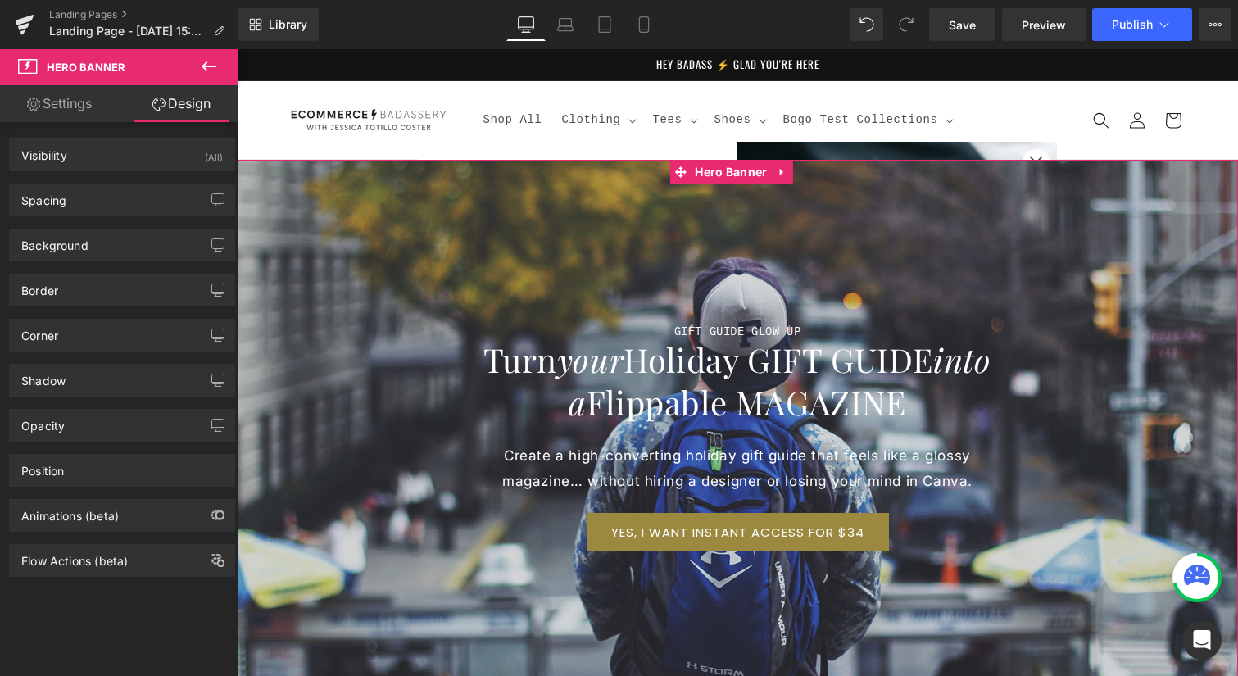
type input "0"
type input "200"
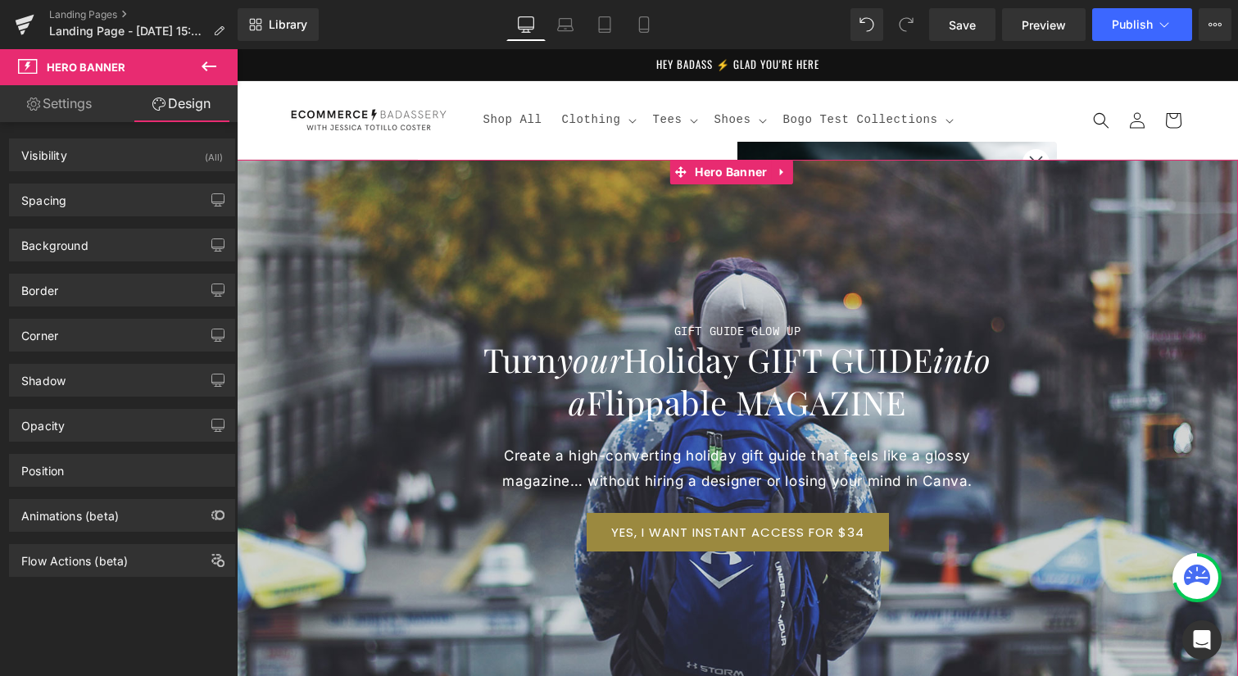
type input "0"
type input "200"
type input "0"
click at [107, 198] on div "Spacing" at bounding box center [122, 199] width 224 height 31
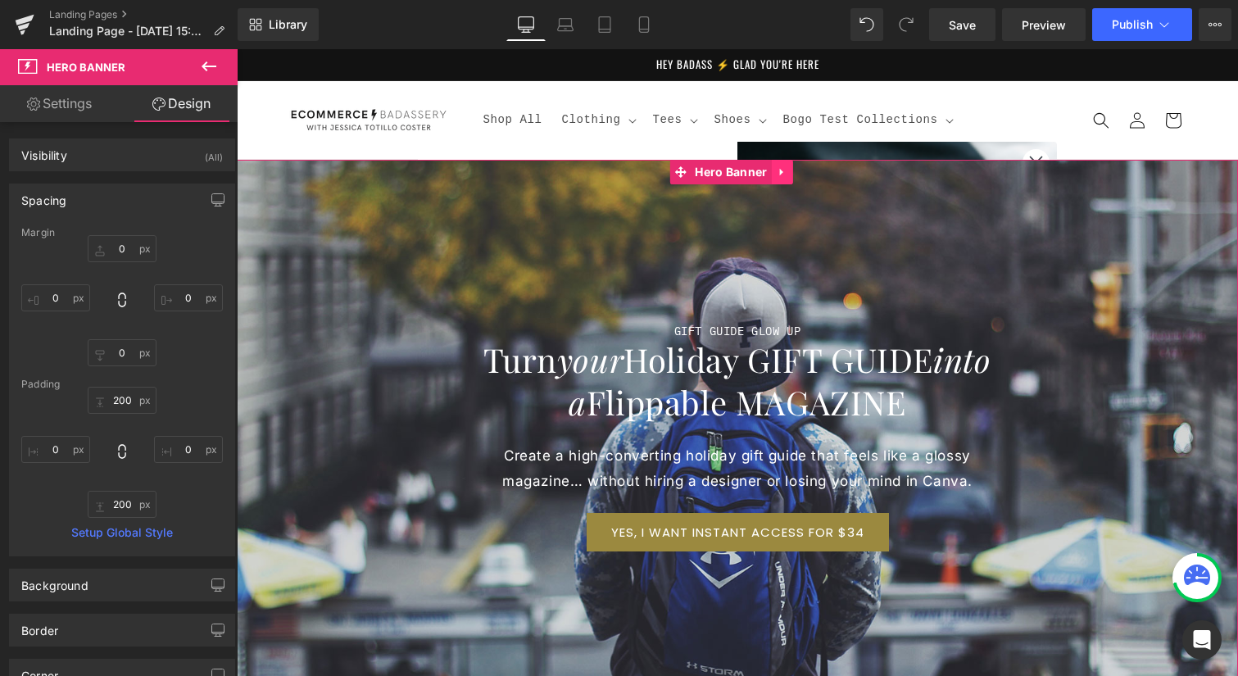
click at [782, 173] on icon at bounding box center [780, 172] width 3 height 7
click at [816, 172] on icon at bounding box center [815, 172] width 3 height 7
click at [719, 177] on span "Hero Banner" at bounding box center [731, 172] width 80 height 25
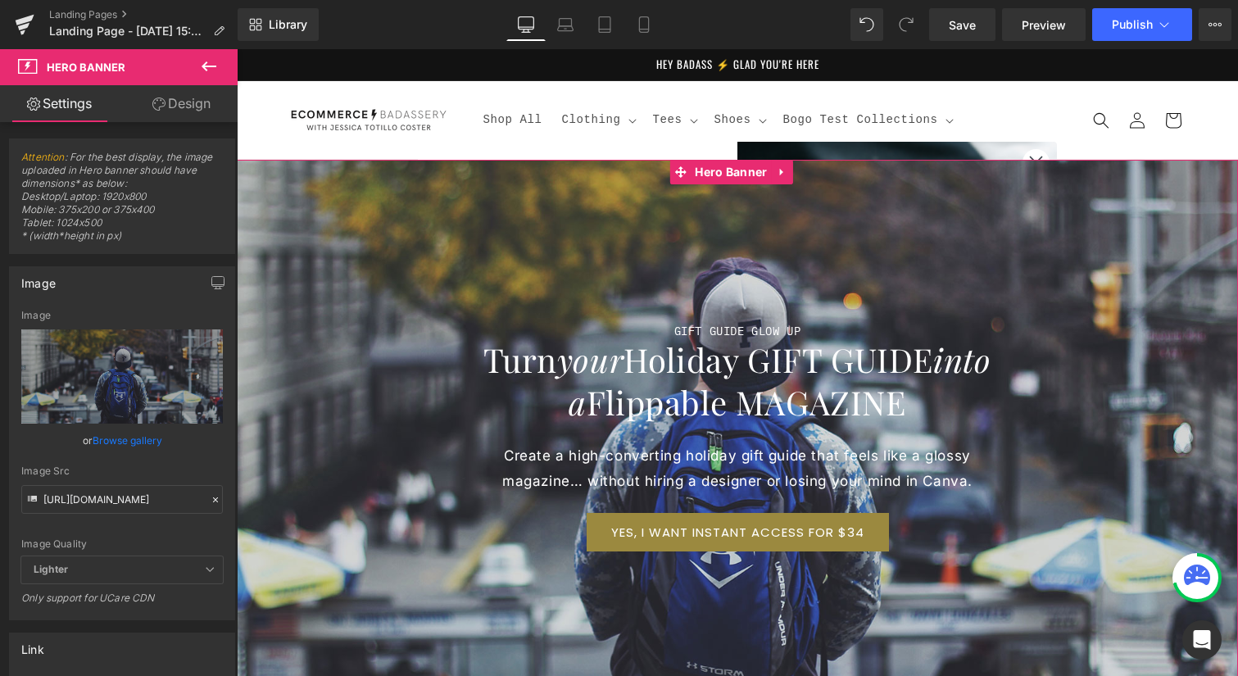
drag, startPoint x: 207, startPoint y: 499, endPoint x: 169, endPoint y: 503, distance: 38.7
click at [210, 499] on icon at bounding box center [215, 499] width 11 height 11
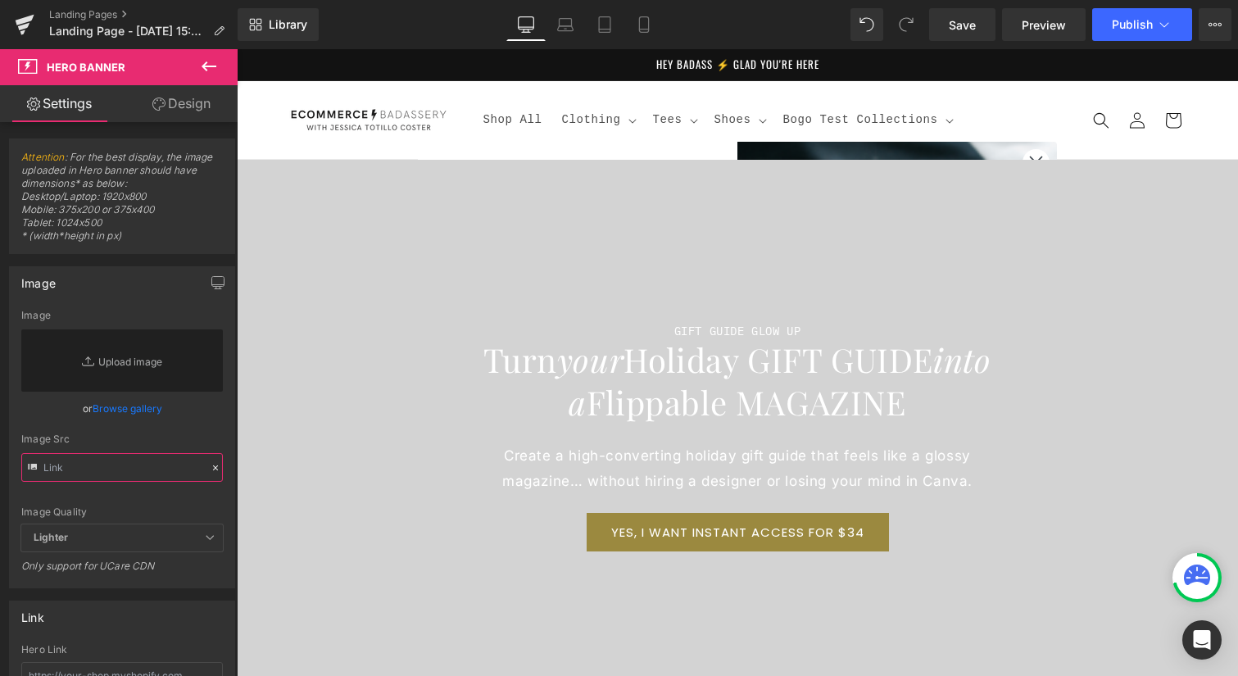
click at [75, 463] on input "text" at bounding box center [122, 467] width 202 height 29
paste input "[URL][DOMAIN_NAME]"
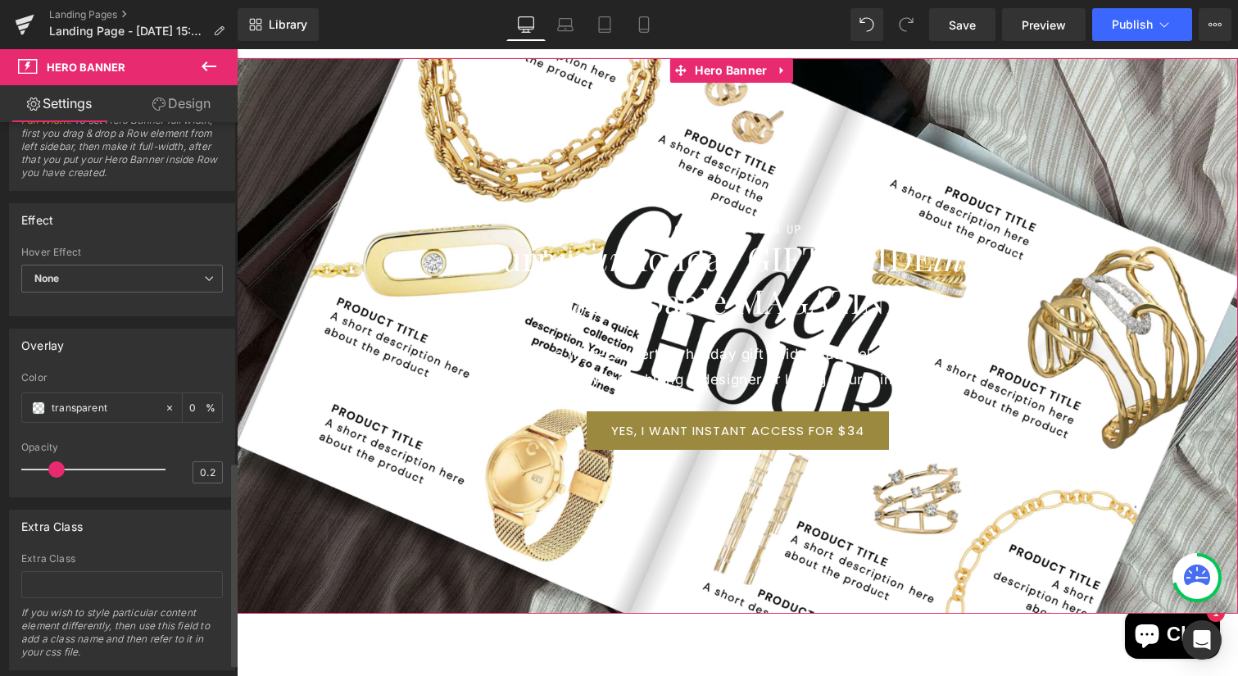
scroll to position [922, 0]
type input "[URL][DOMAIN_NAME]"
click at [39, 406] on span at bounding box center [38, 403] width 13 height 13
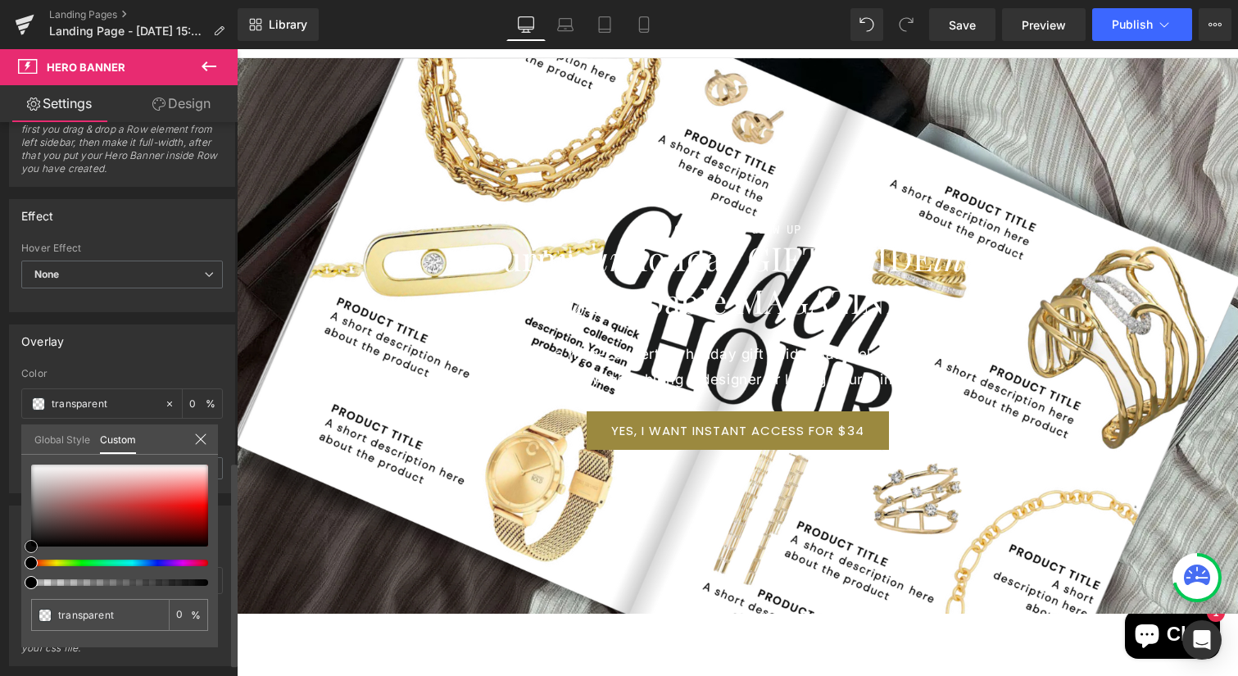
type input "#5a4343"
type input "100"
type input "#5a4343"
type input "100"
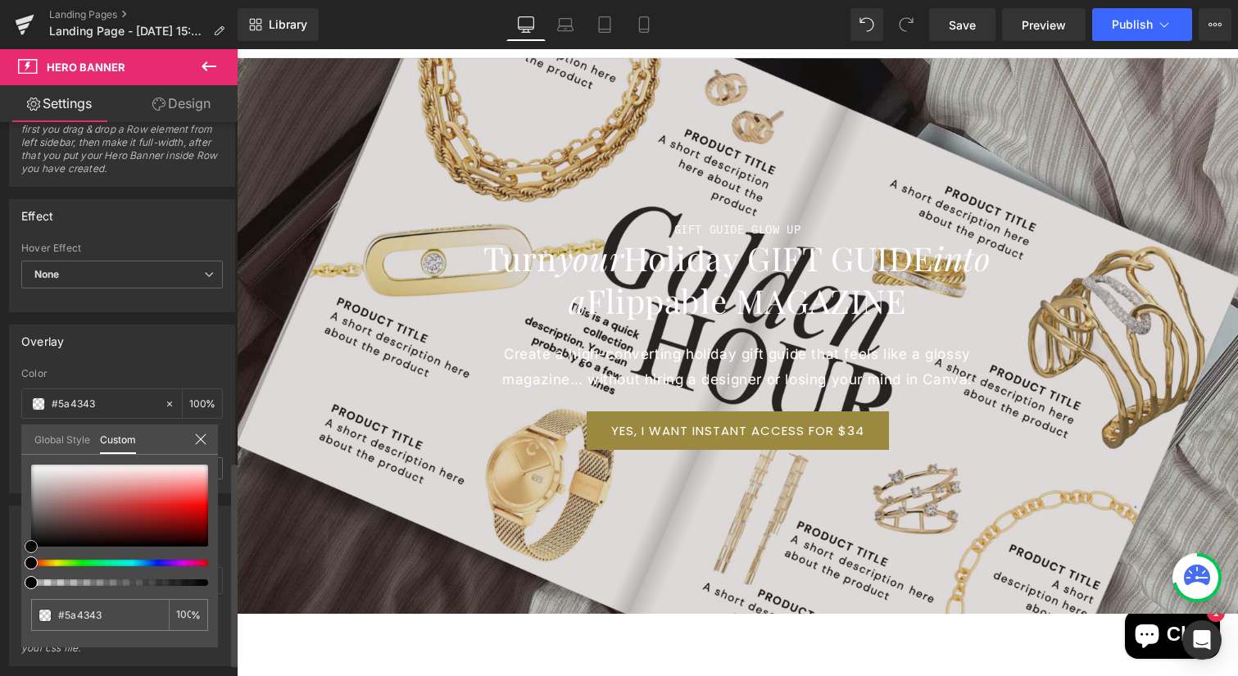
type input "#524141"
type input "#353030"
type input "#141414"
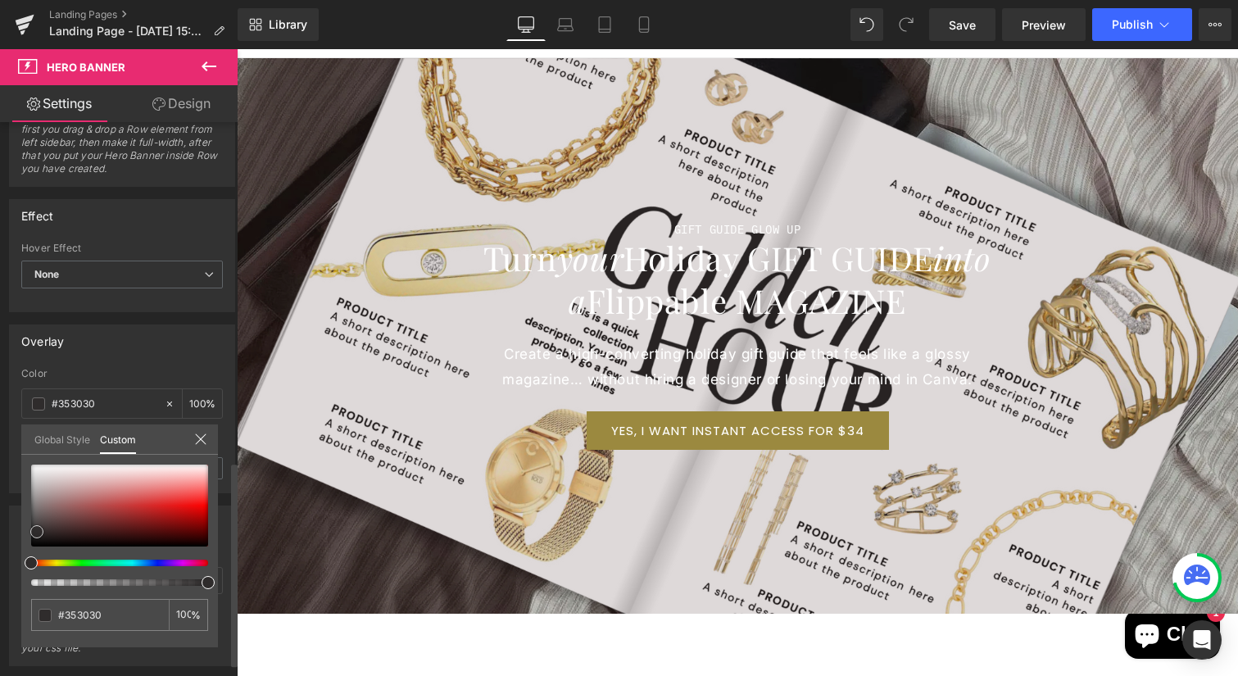
type input "#141414"
type input "#0f0f0f"
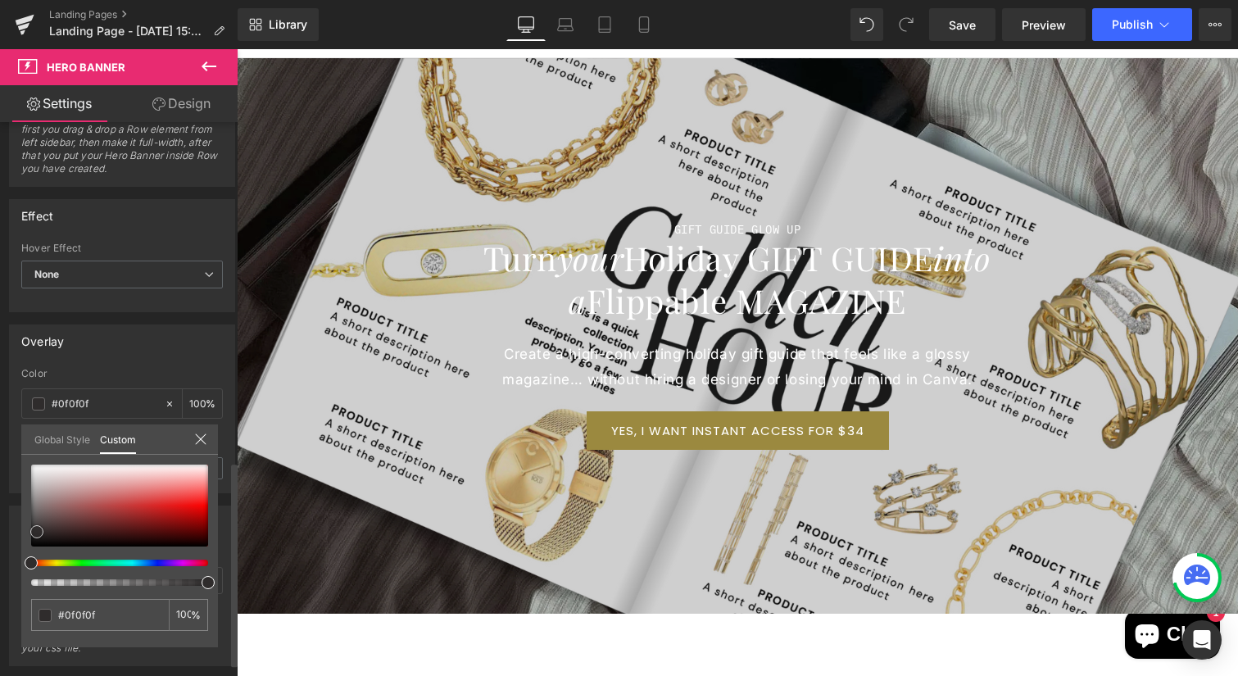
type input "#0a0a0a"
type input "#020202"
type input "#000000"
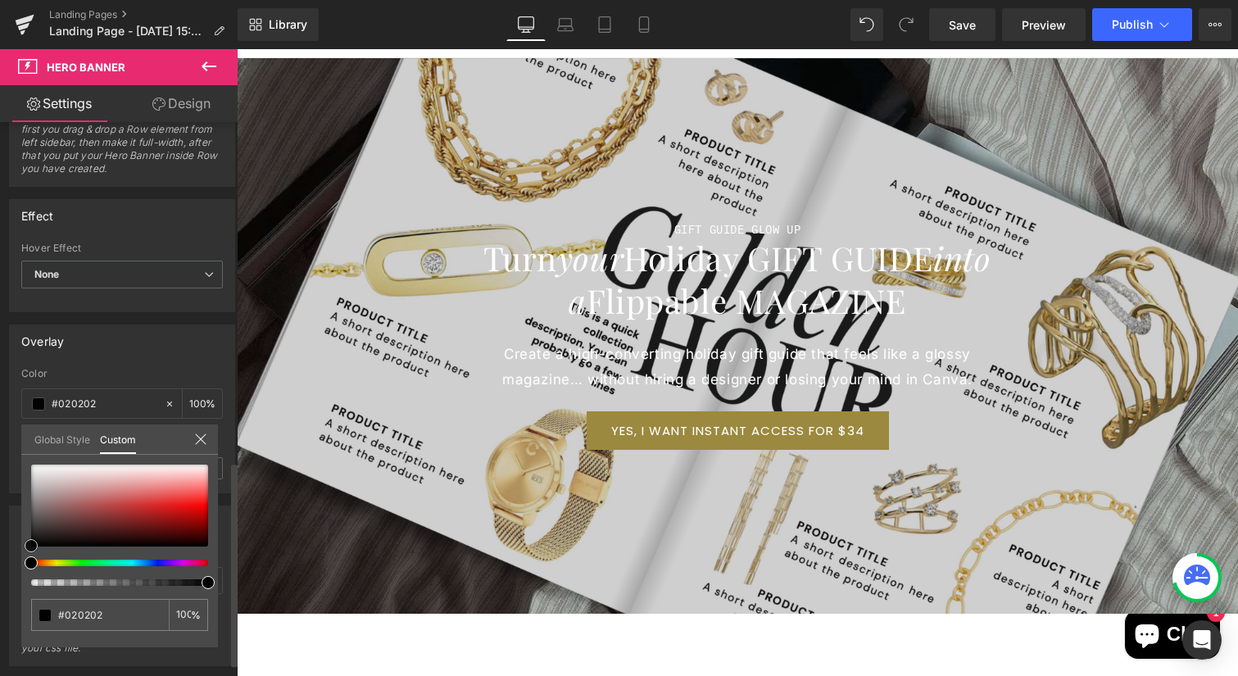
type input "#000000"
drag, startPoint x: 37, startPoint y: 532, endPoint x: 17, endPoint y: 566, distance: 39.6
click at [17, 493] on div "Overlay rgba(0, 0, 0, 1) Color #000000 100 % 0.2 Opacity 0.2 Global Style Custo…" at bounding box center [122, 402] width 245 height 181
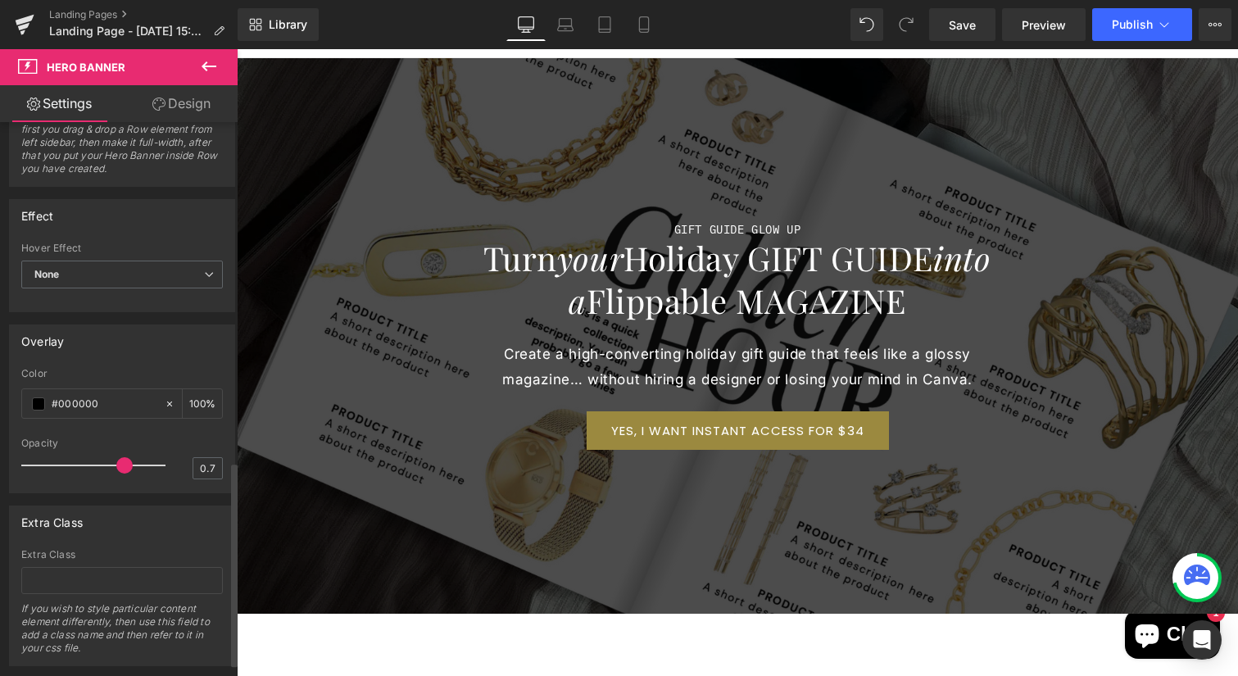
type input "0.8"
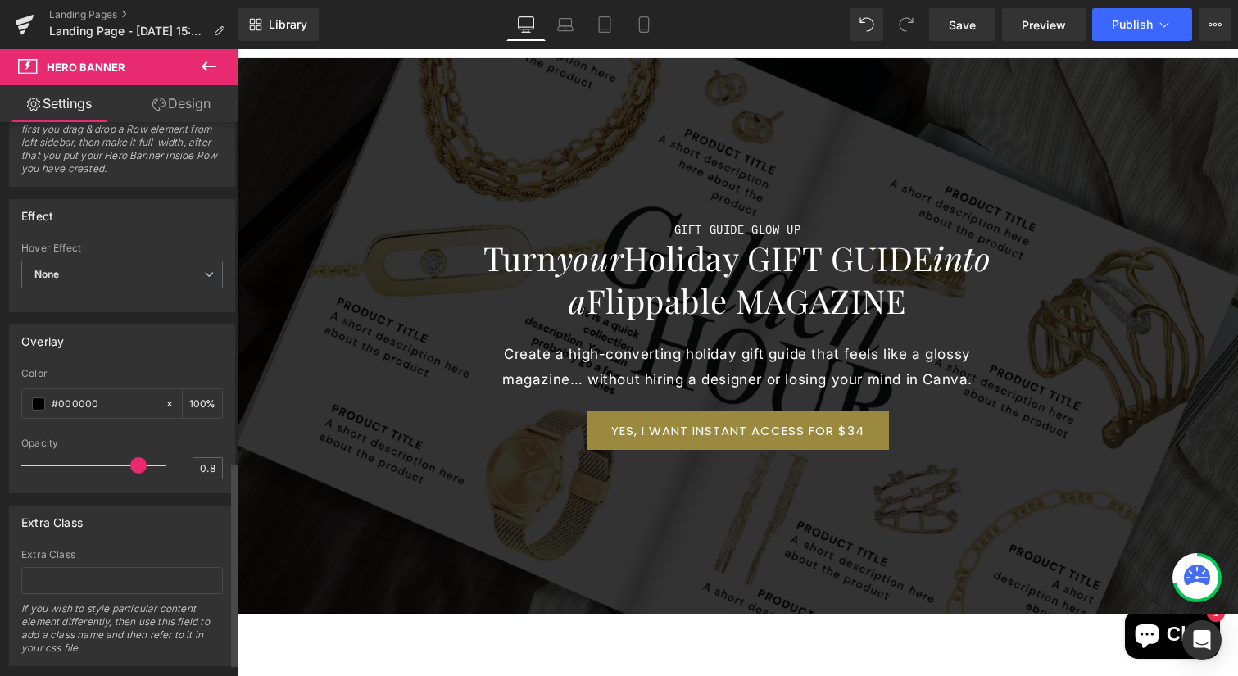
drag, startPoint x: 56, startPoint y: 467, endPoint x: 130, endPoint y: 458, distance: 75.1
click at [130, 458] on span at bounding box center [138, 465] width 16 height 16
click at [872, 297] on body "Skip to content Your cart is empty Continue shopping Have an account? Log in to…" at bounding box center [737, 680] width 1001 height 1464
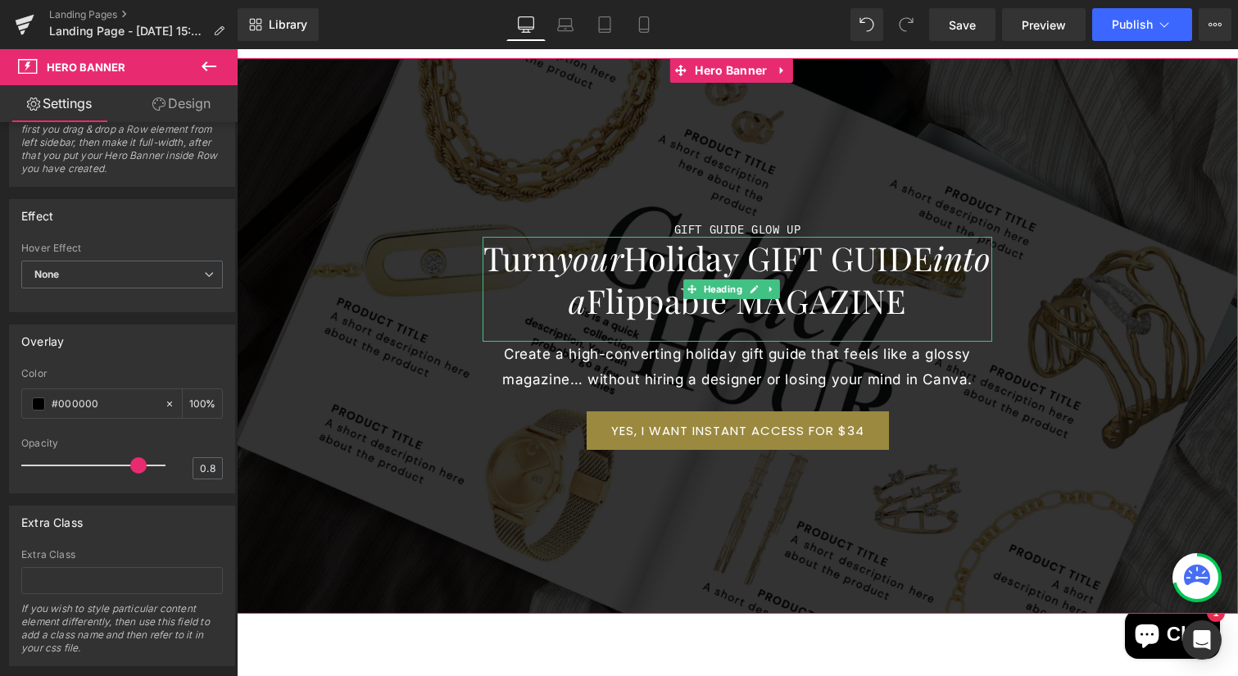
click at [894, 304] on h1 "Turn your Holiday GIFT GUIDE into a Flippable MAGAZINE" at bounding box center [738, 279] width 510 height 85
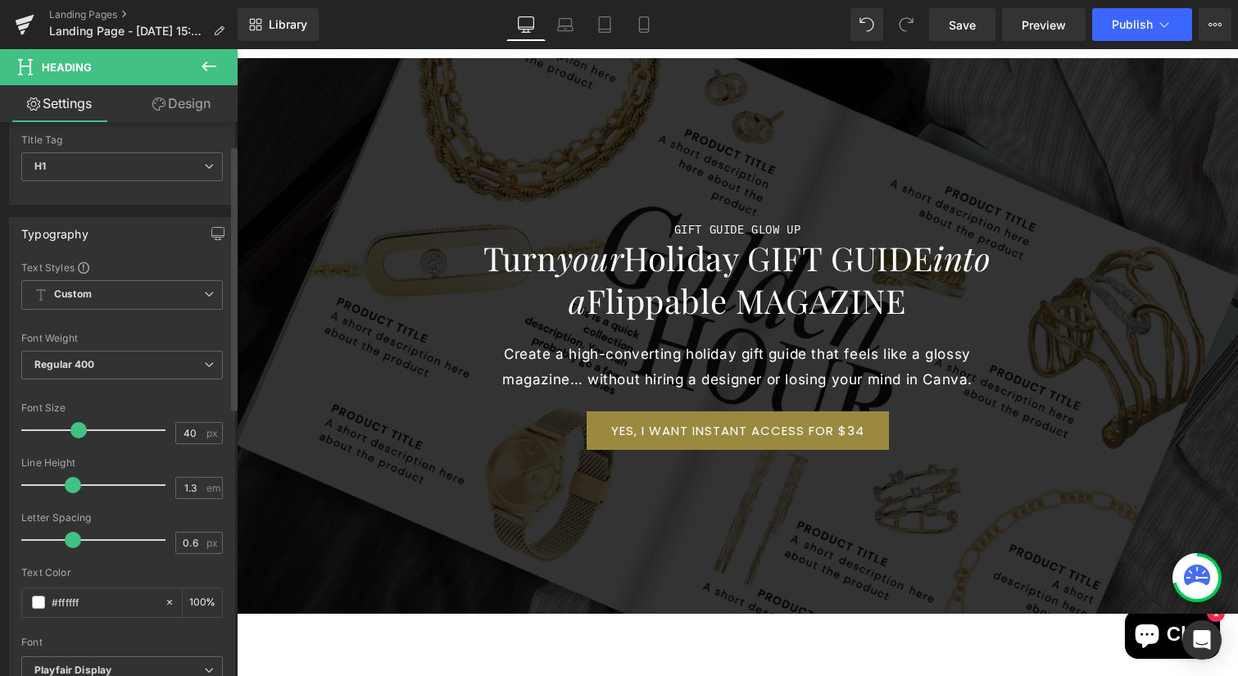
scroll to position [55, 0]
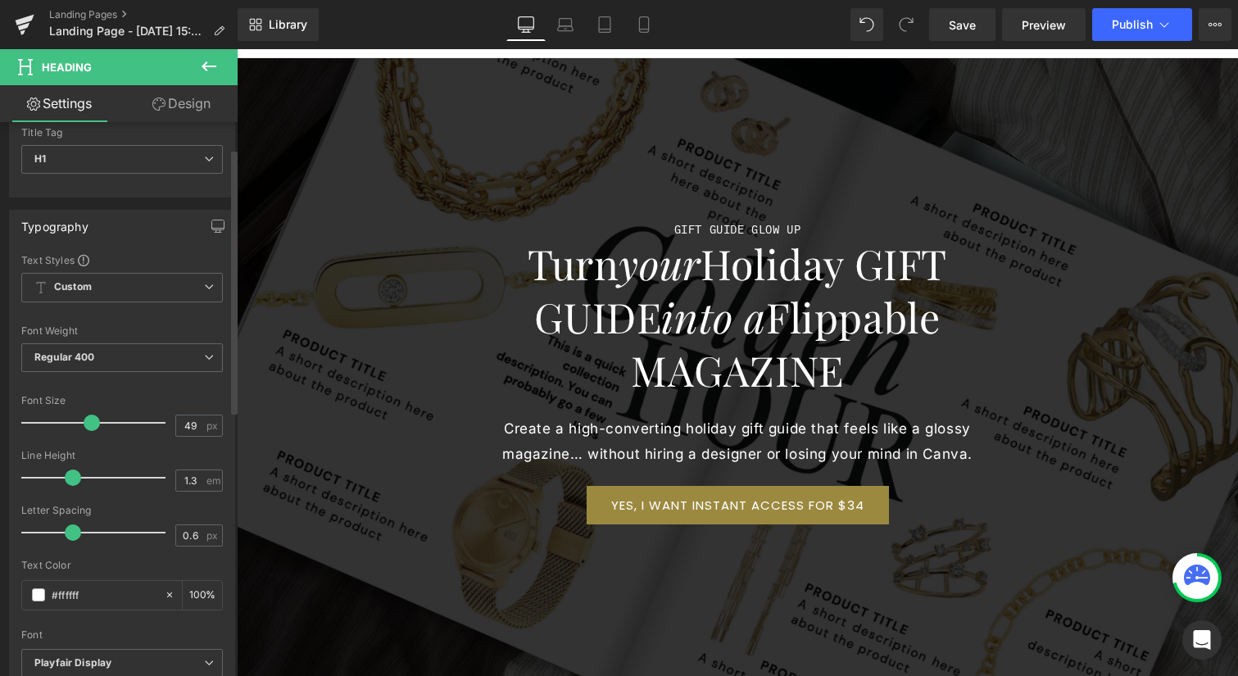
type input "48"
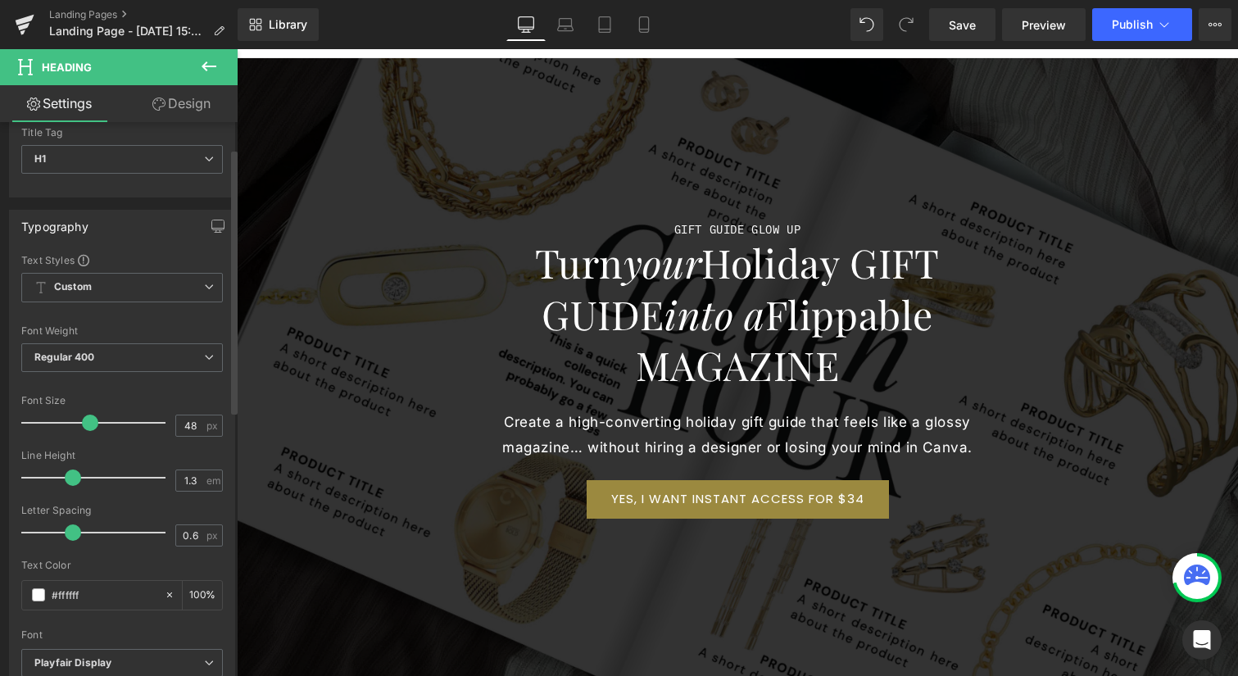
drag, startPoint x: 80, startPoint y: 423, endPoint x: 91, endPoint y: 423, distance: 10.7
click at [91, 423] on span at bounding box center [90, 423] width 16 height 16
click at [188, 110] on link "Design" at bounding box center [181, 103] width 119 height 37
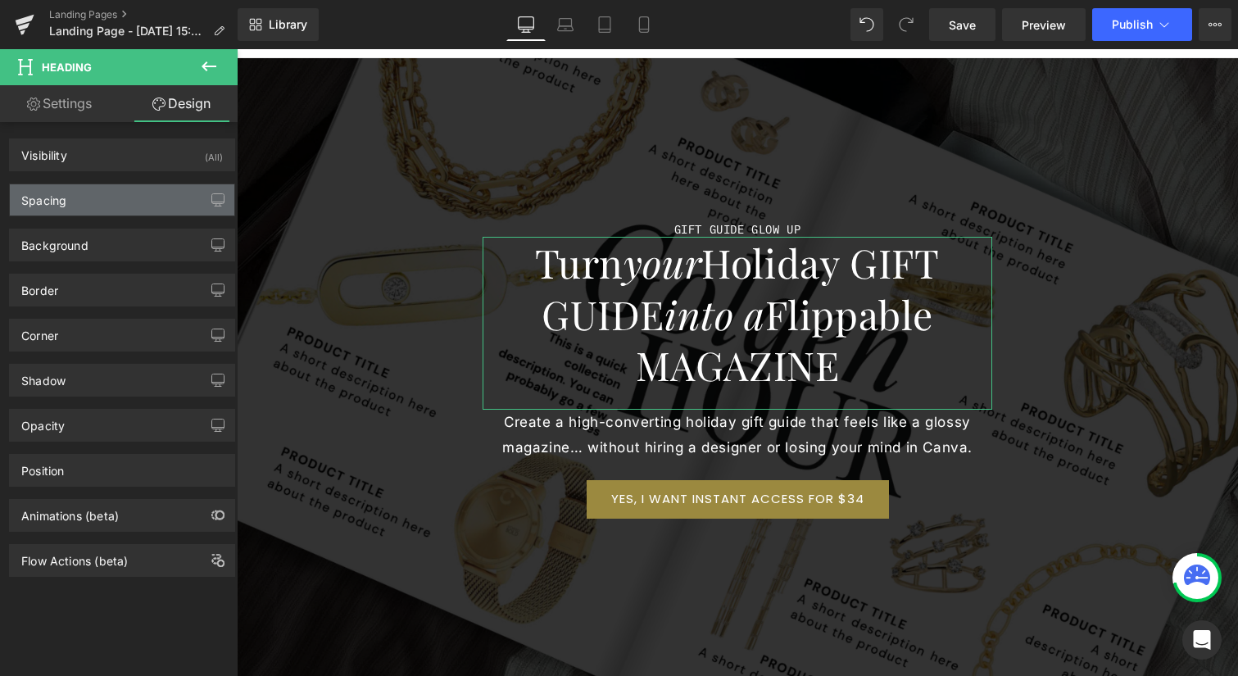
click at [124, 211] on div "Spacing" at bounding box center [122, 199] width 224 height 31
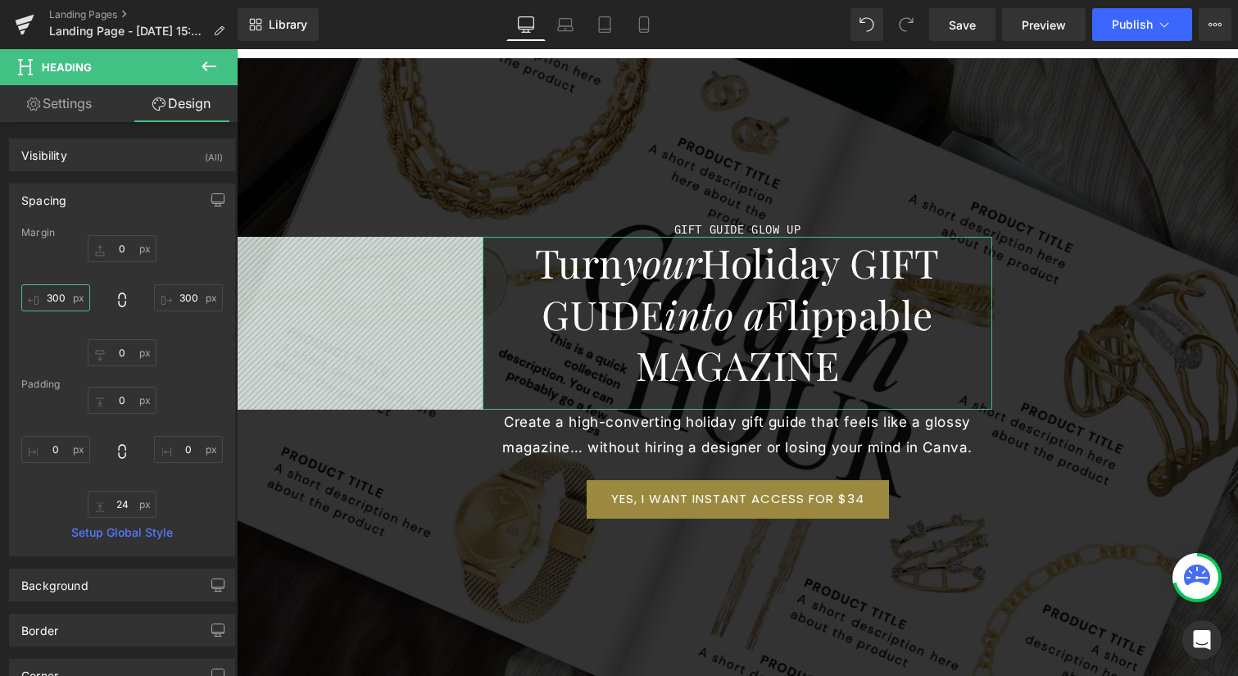
click at [57, 300] on input "300" at bounding box center [55, 297] width 69 height 27
click at [57, 293] on input "300" at bounding box center [55, 297] width 69 height 27
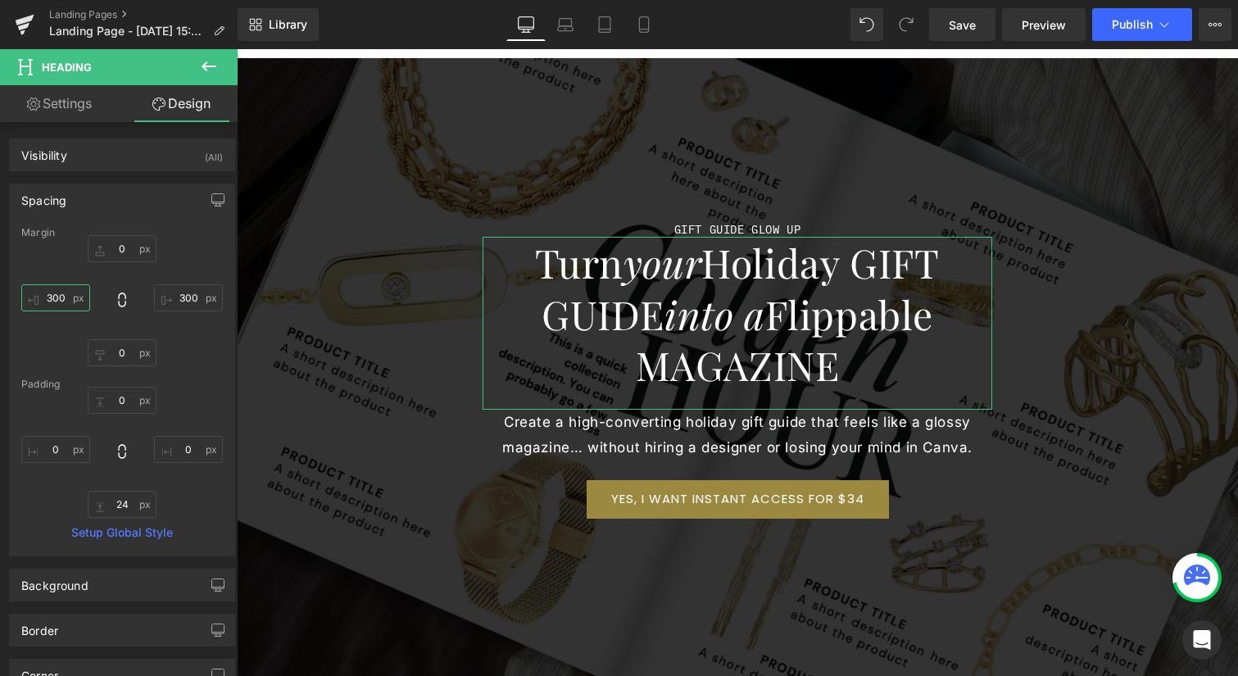
drag, startPoint x: 59, startPoint y: 296, endPoint x: 43, endPoint y: 297, distance: 16.4
click at [43, 297] on input "300" at bounding box center [55, 297] width 69 height 27
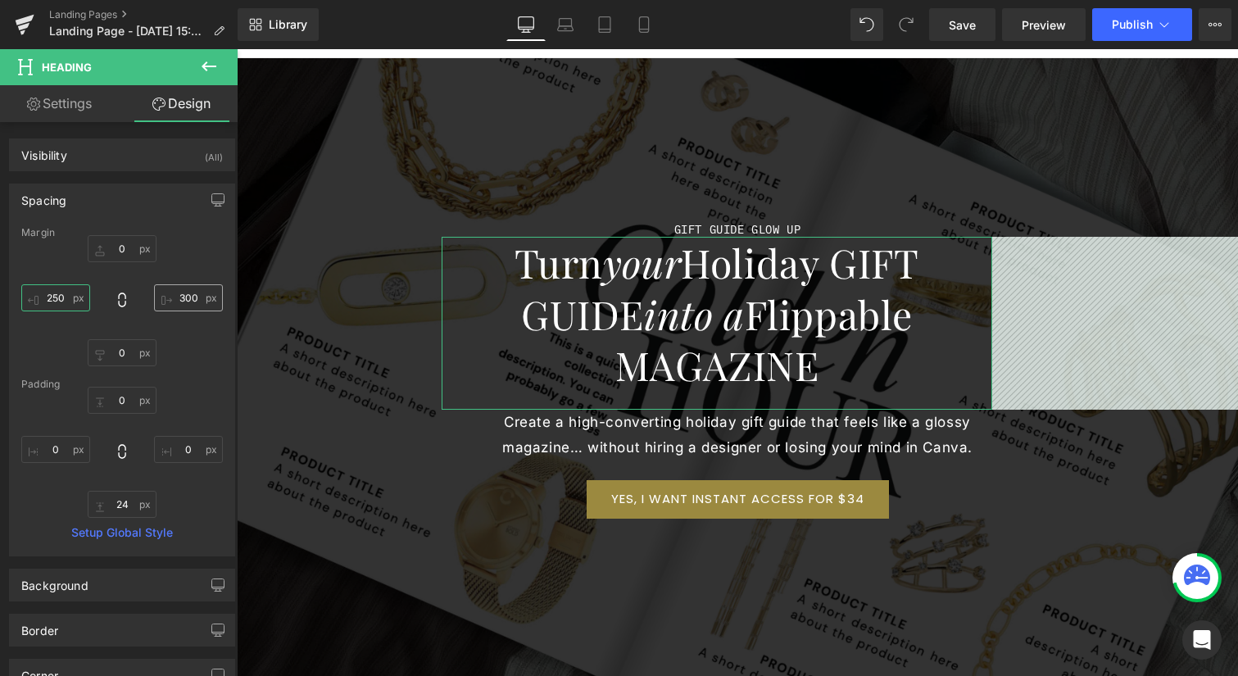
type input "250"
drag, startPoint x: 184, startPoint y: 296, endPoint x: 193, endPoint y: 297, distance: 8.2
click at [184, 296] on input "300" at bounding box center [188, 297] width 69 height 27
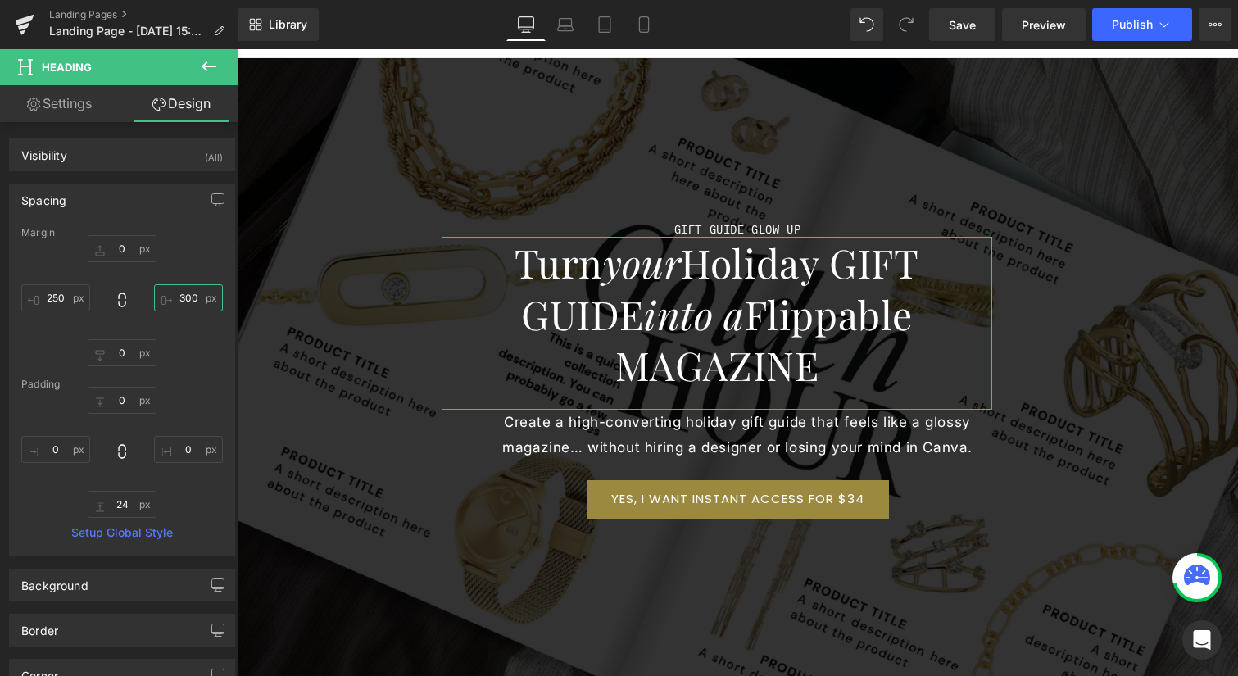
click at [188, 297] on input "300" at bounding box center [188, 297] width 69 height 27
drag, startPoint x: 184, startPoint y: 293, endPoint x: 168, endPoint y: 295, distance: 15.7
click at [169, 292] on input "300" at bounding box center [188, 297] width 69 height 27
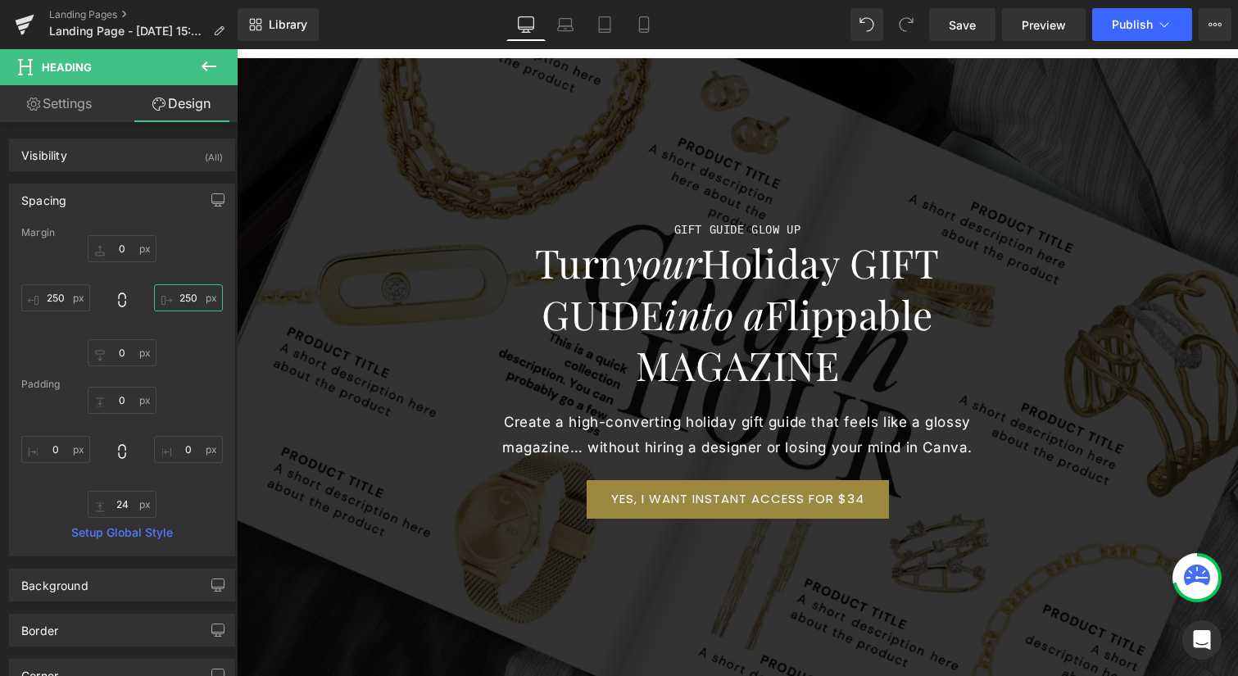
type input "250"
click at [203, 61] on icon at bounding box center [209, 67] width 20 height 20
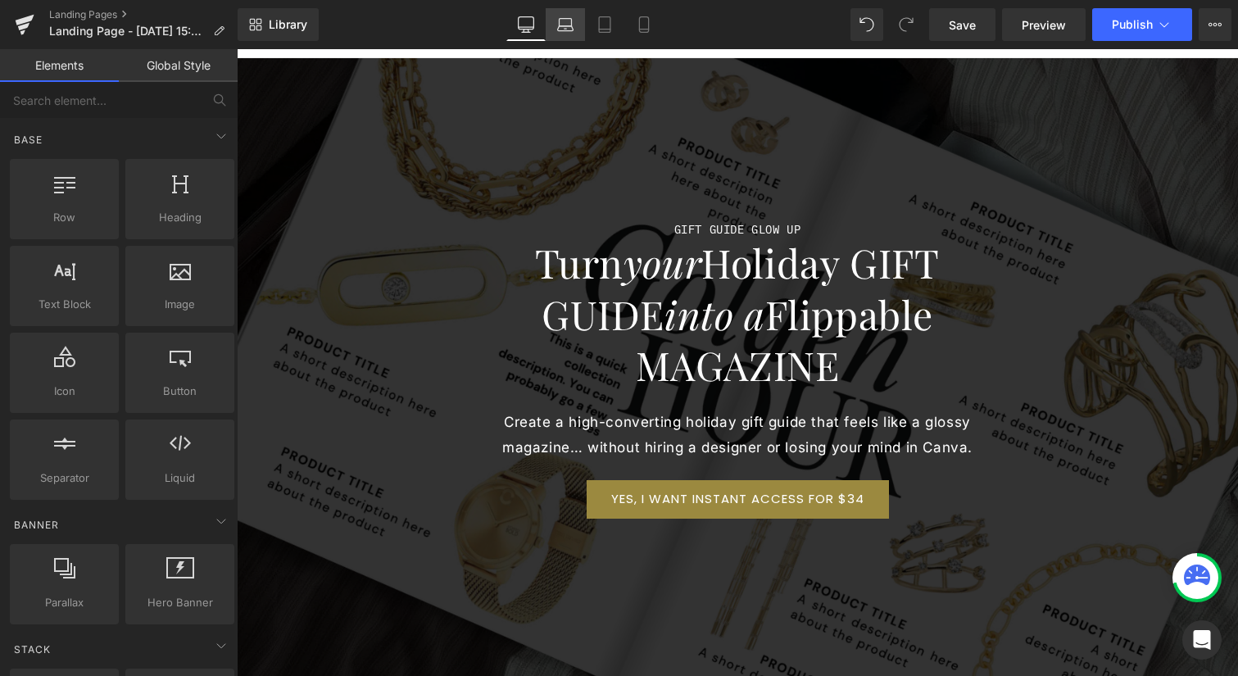
click at [569, 36] on link "Laptop" at bounding box center [565, 24] width 39 height 33
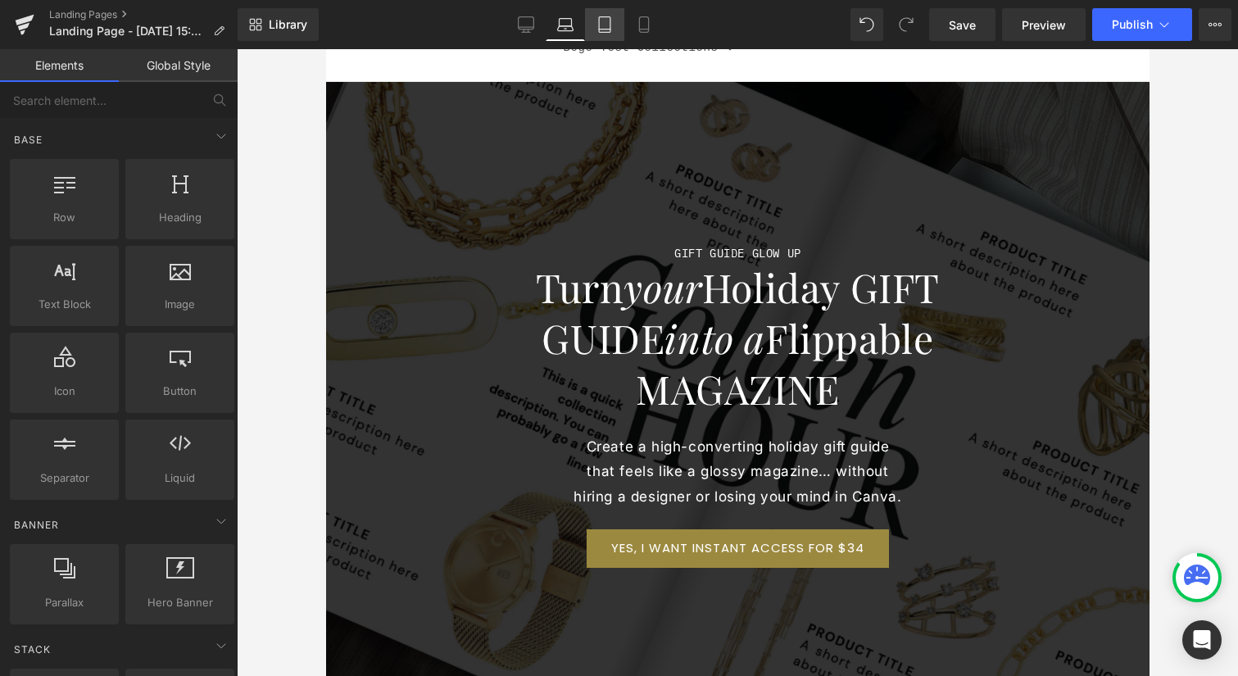
click at [610, 34] on link "Tablet" at bounding box center [604, 24] width 39 height 33
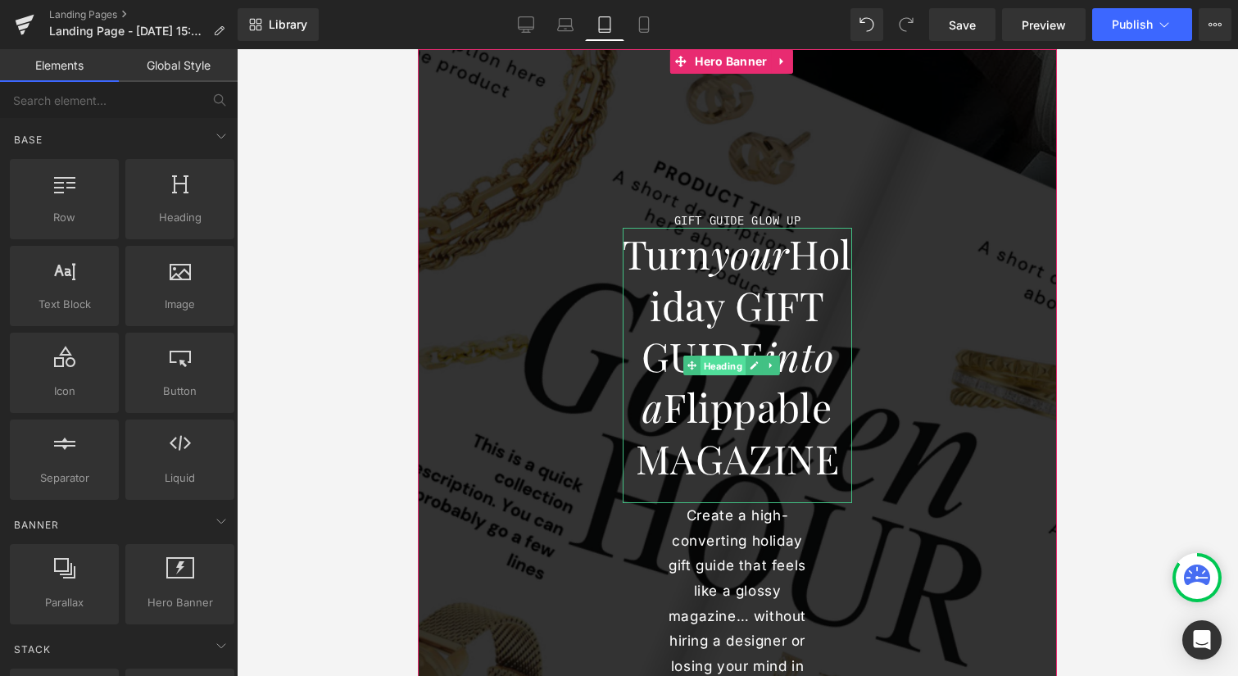
click at [721, 376] on span "Heading" at bounding box center [722, 366] width 45 height 20
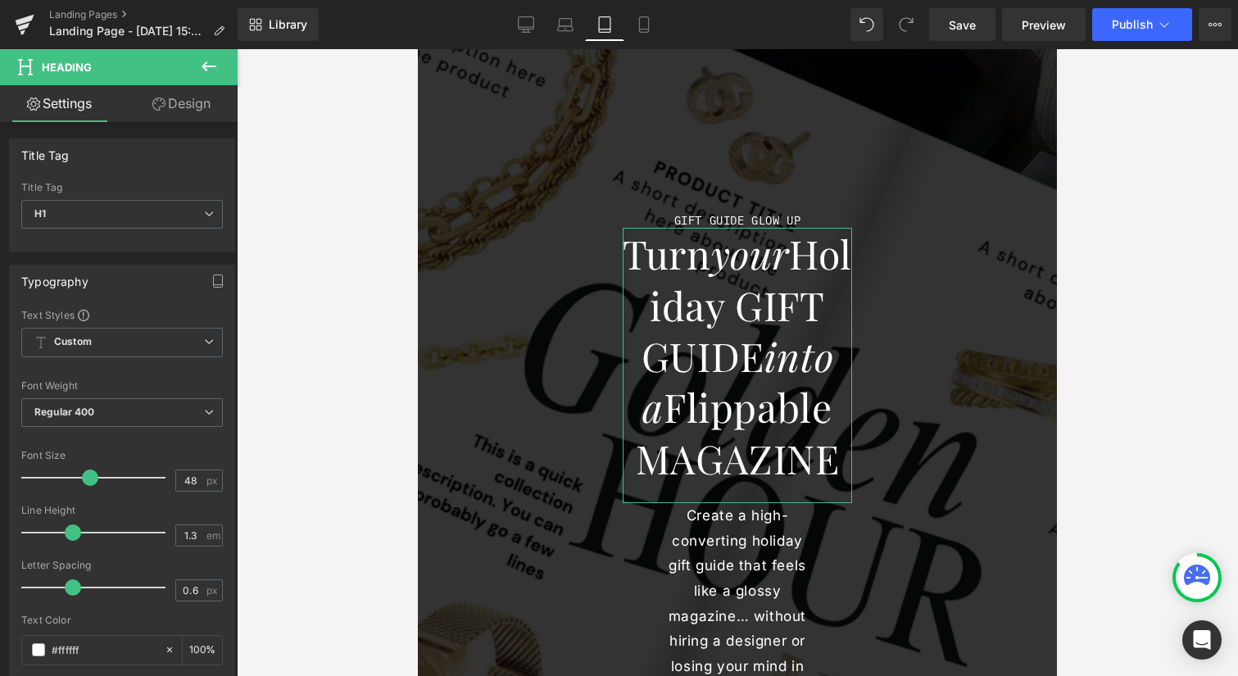
click at [194, 105] on link "Design" at bounding box center [181, 103] width 119 height 37
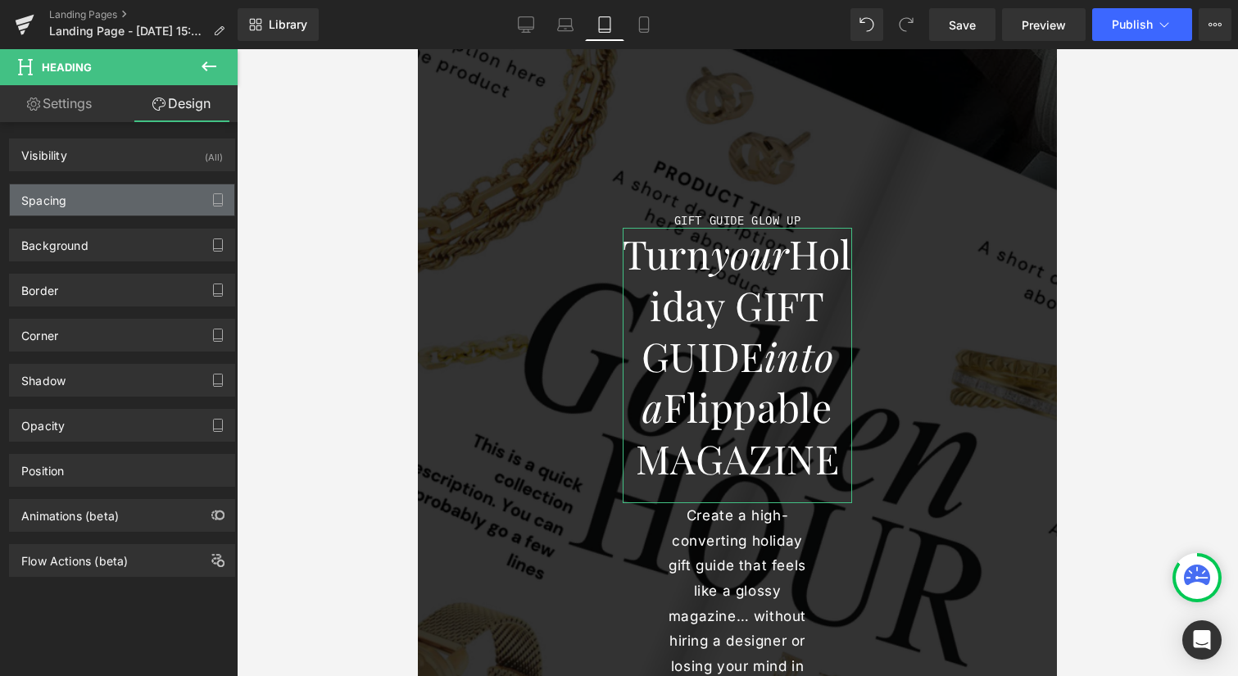
click at [123, 199] on div "Spacing" at bounding box center [122, 199] width 224 height 31
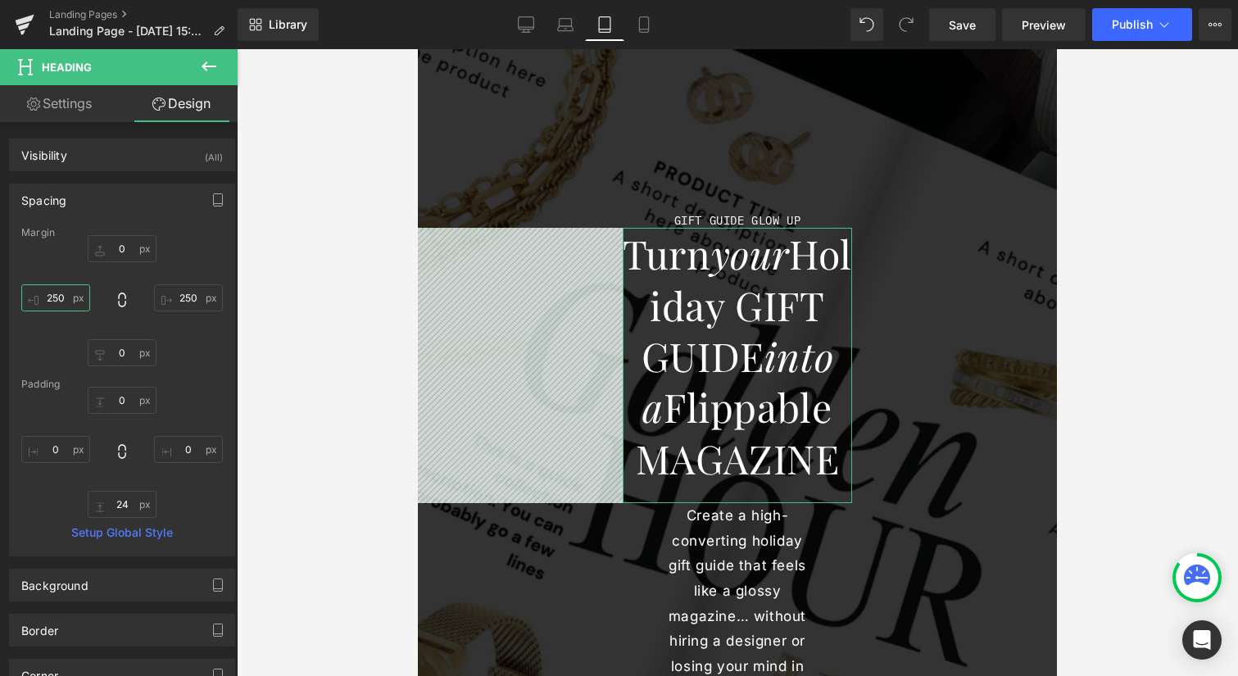
click at [55, 296] on input "250" at bounding box center [55, 297] width 69 height 27
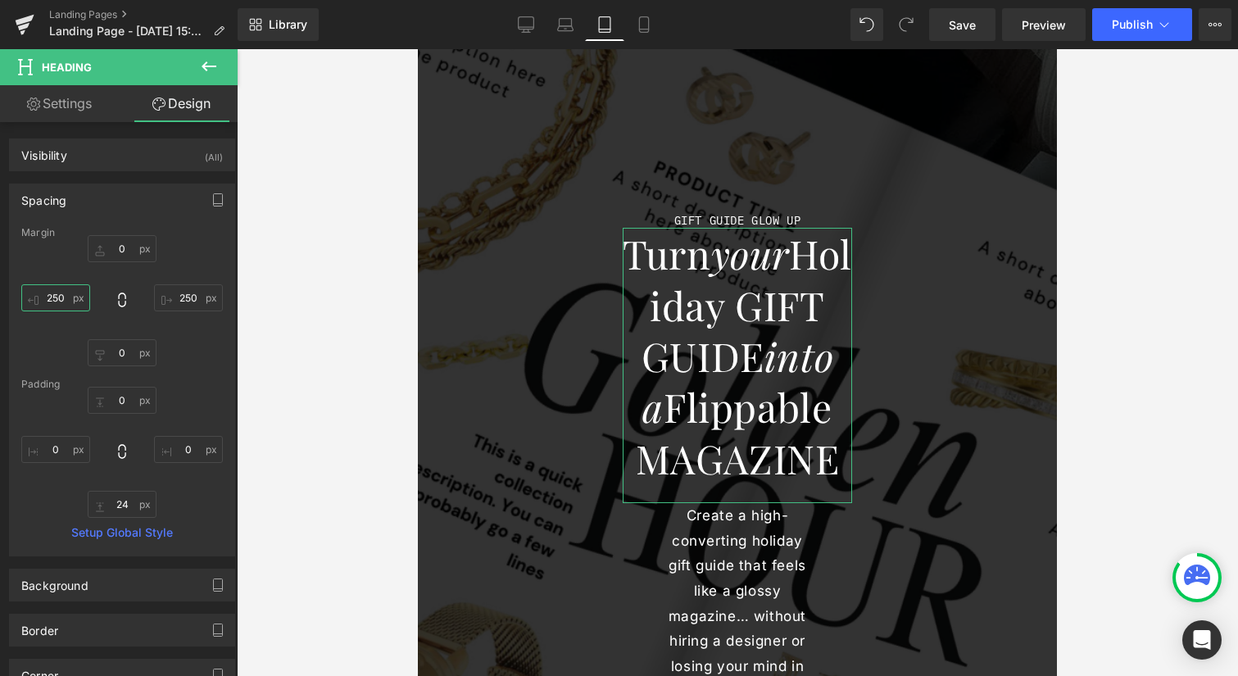
click at [60, 297] on input "250" at bounding box center [55, 297] width 69 height 27
drag, startPoint x: 61, startPoint y: 297, endPoint x: 39, endPoint y: 298, distance: 23.0
click at [39, 298] on input "250" at bounding box center [55, 297] width 69 height 27
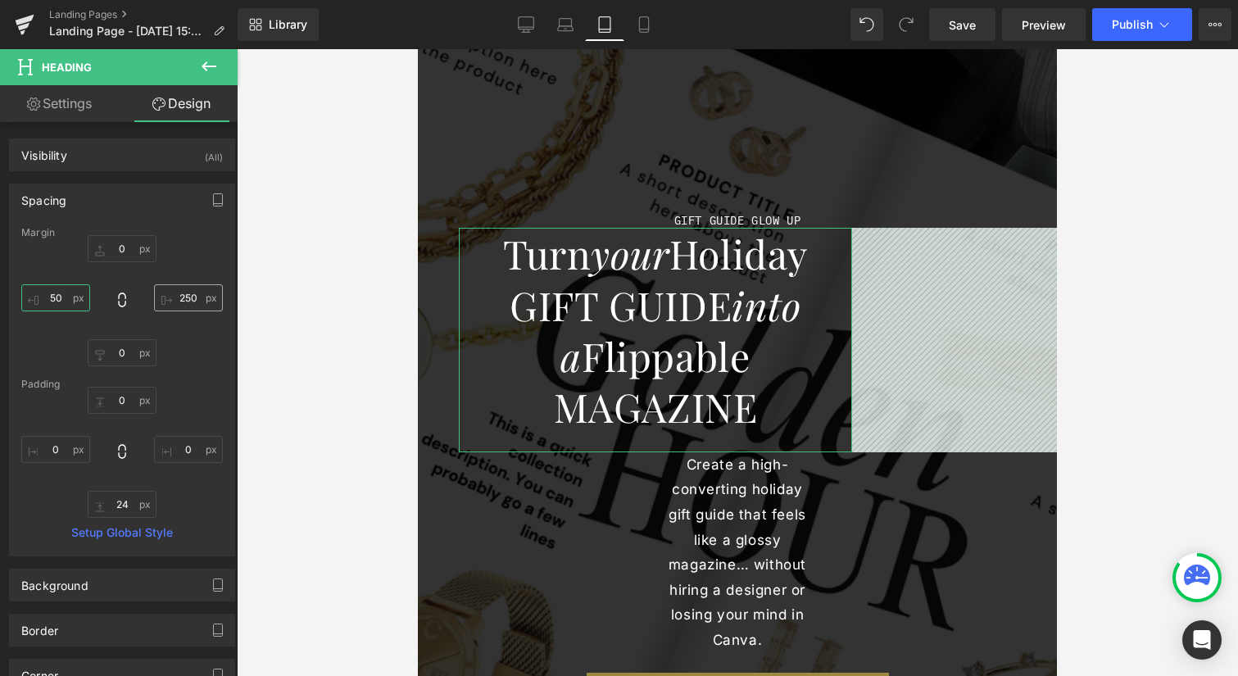
type input "50"
click at [184, 298] on input "250" at bounding box center [188, 297] width 69 height 27
type input "50"
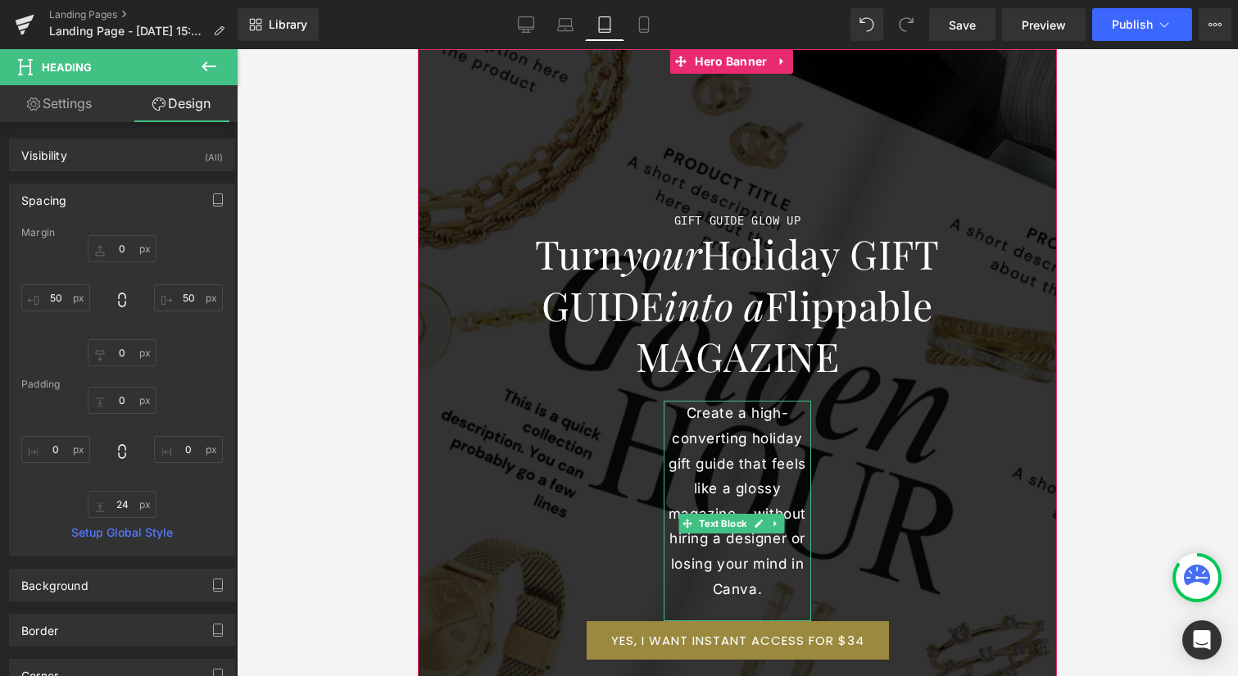
click at [732, 487] on p "Create a high-converting holiday gift guide that feels like a glossy magazine… …" at bounding box center [737, 501] width 147 height 201
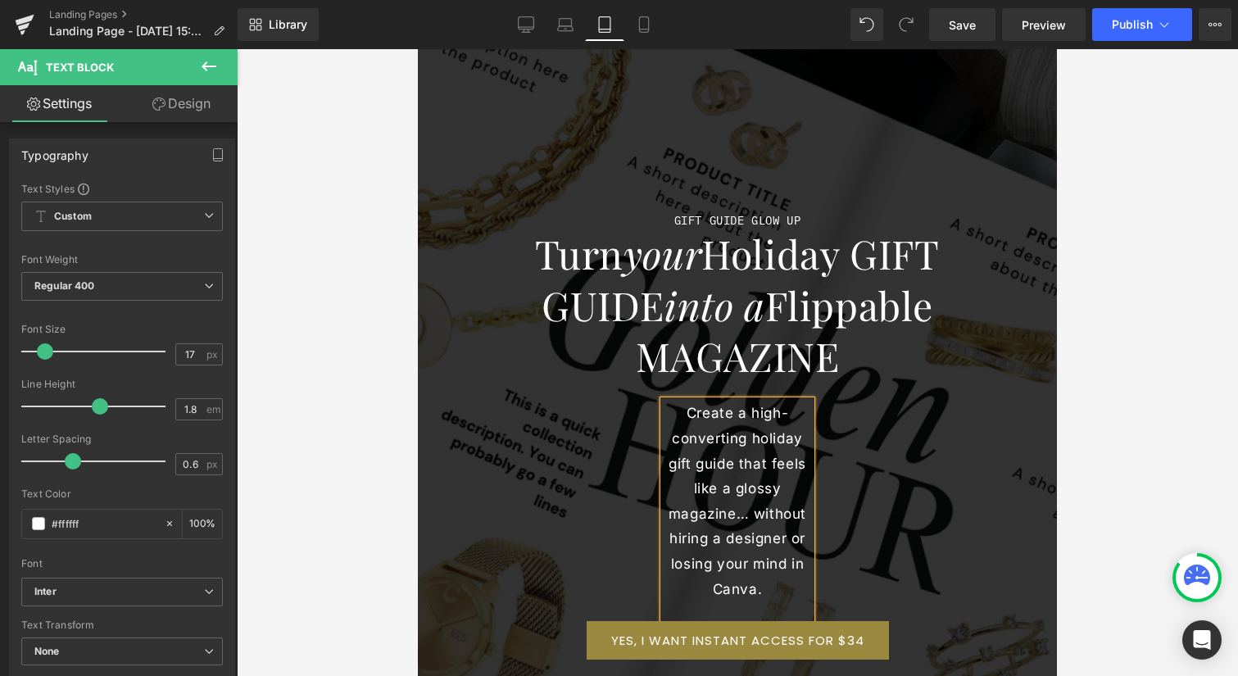
drag, startPoint x: 181, startPoint y: 102, endPoint x: 203, endPoint y: 134, distance: 38.9
click at [181, 102] on link "Design" at bounding box center [181, 103] width 119 height 37
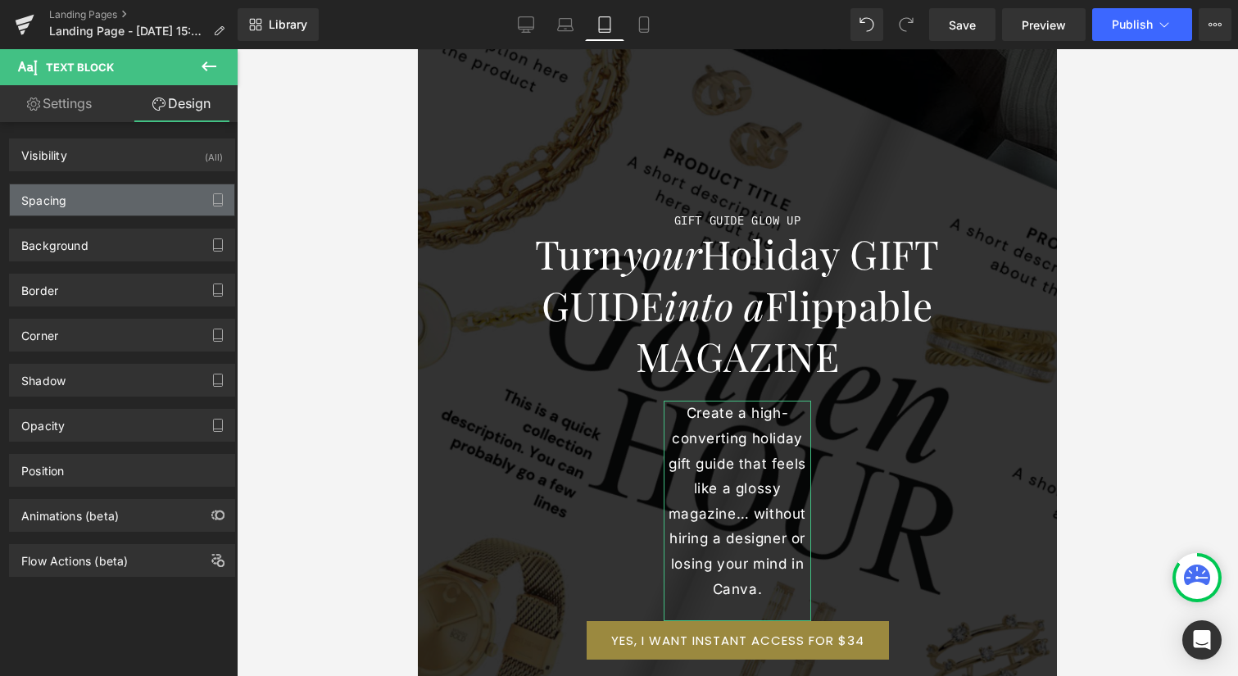
click at [142, 197] on div "Spacing" at bounding box center [122, 199] width 224 height 31
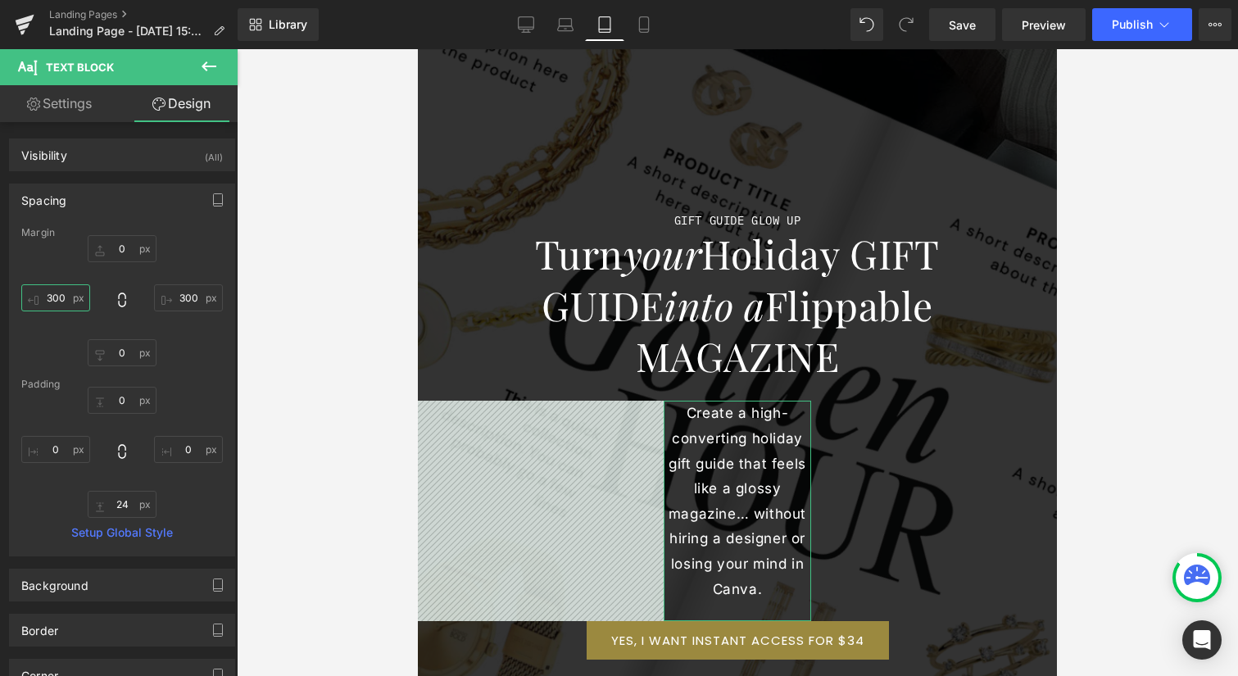
click at [60, 294] on input "300" at bounding box center [55, 297] width 69 height 27
drag, startPoint x: 58, startPoint y: 293, endPoint x: 62, endPoint y: 302, distance: 9.9
click at [58, 293] on input "300" at bounding box center [55, 297] width 69 height 27
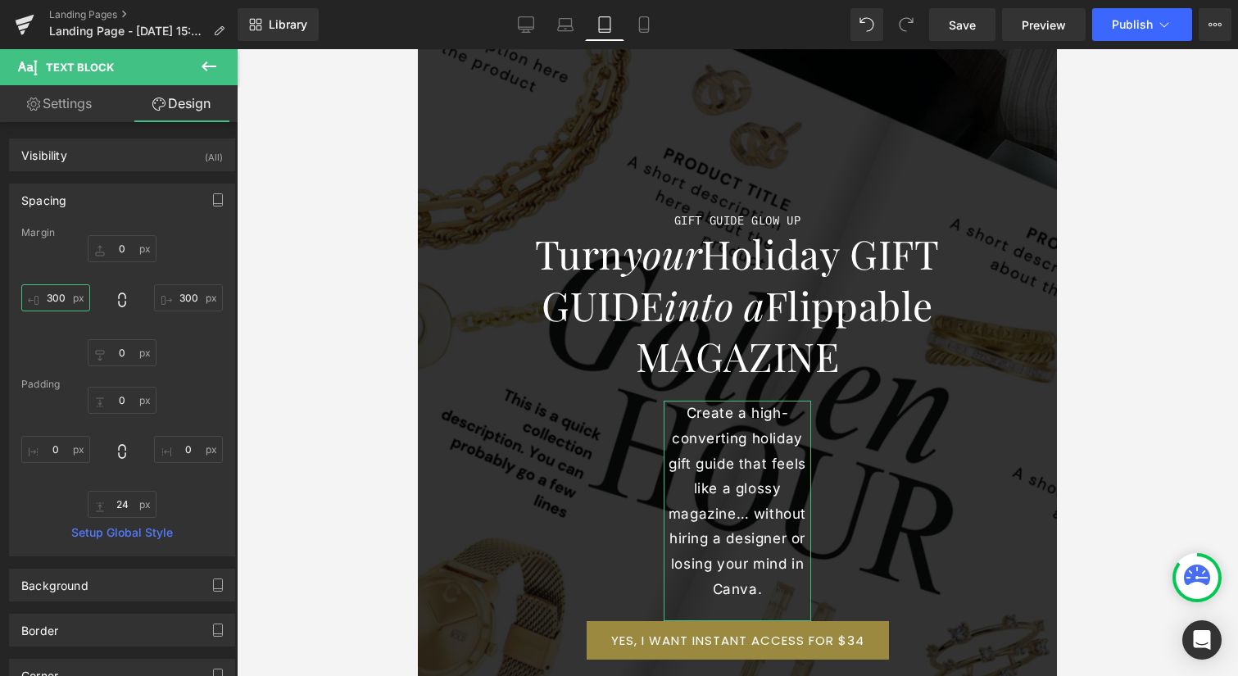
drag, startPoint x: 62, startPoint y: 296, endPoint x: 35, endPoint y: 297, distance: 27.0
click at [35, 297] on input "300" at bounding box center [55, 297] width 69 height 27
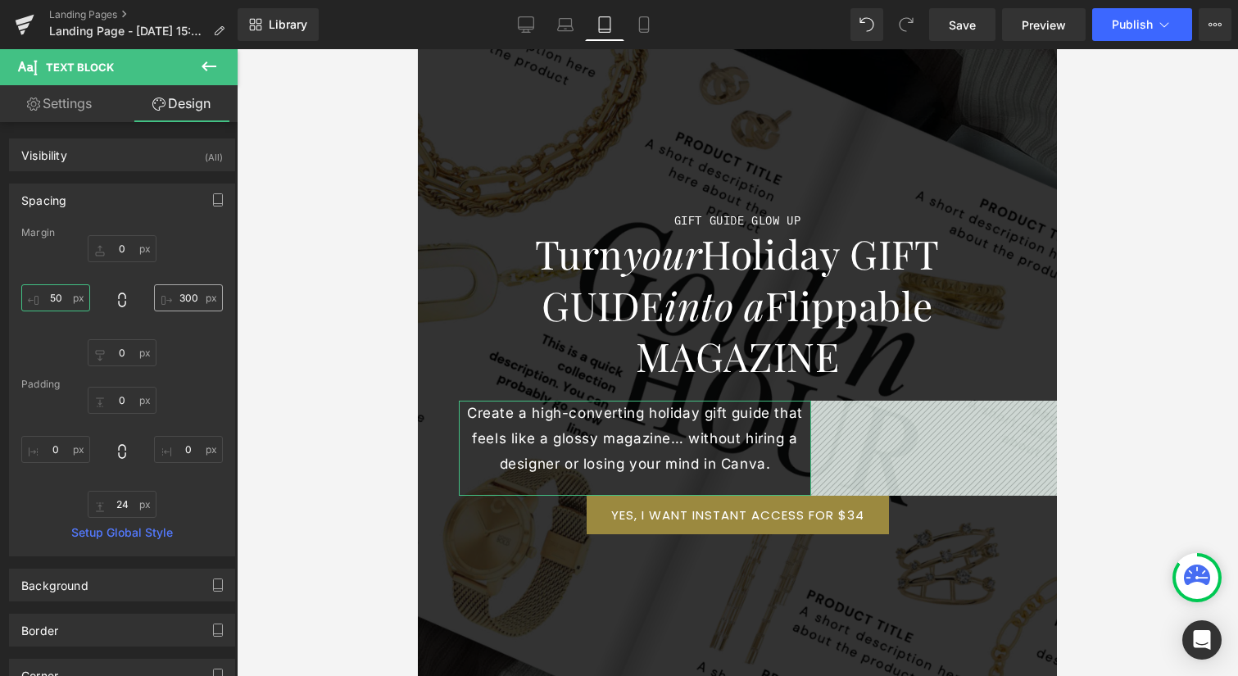
type input "50"
click at [188, 296] on input "300" at bounding box center [188, 297] width 69 height 27
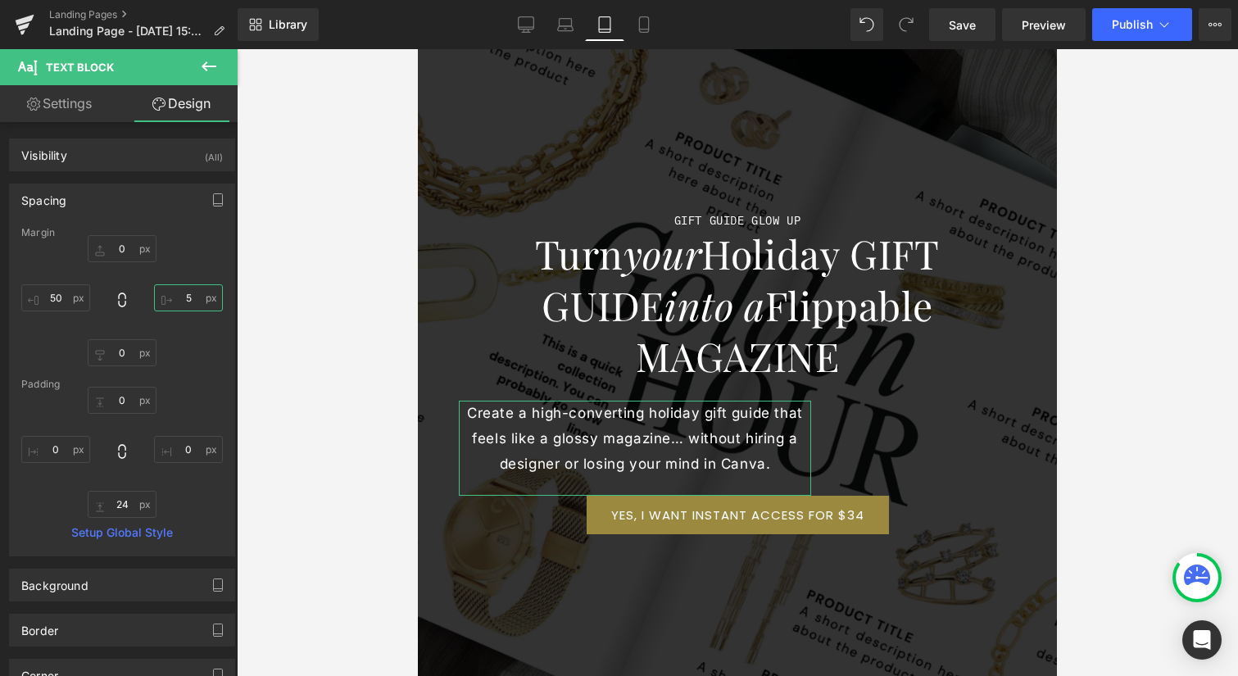
type input "50"
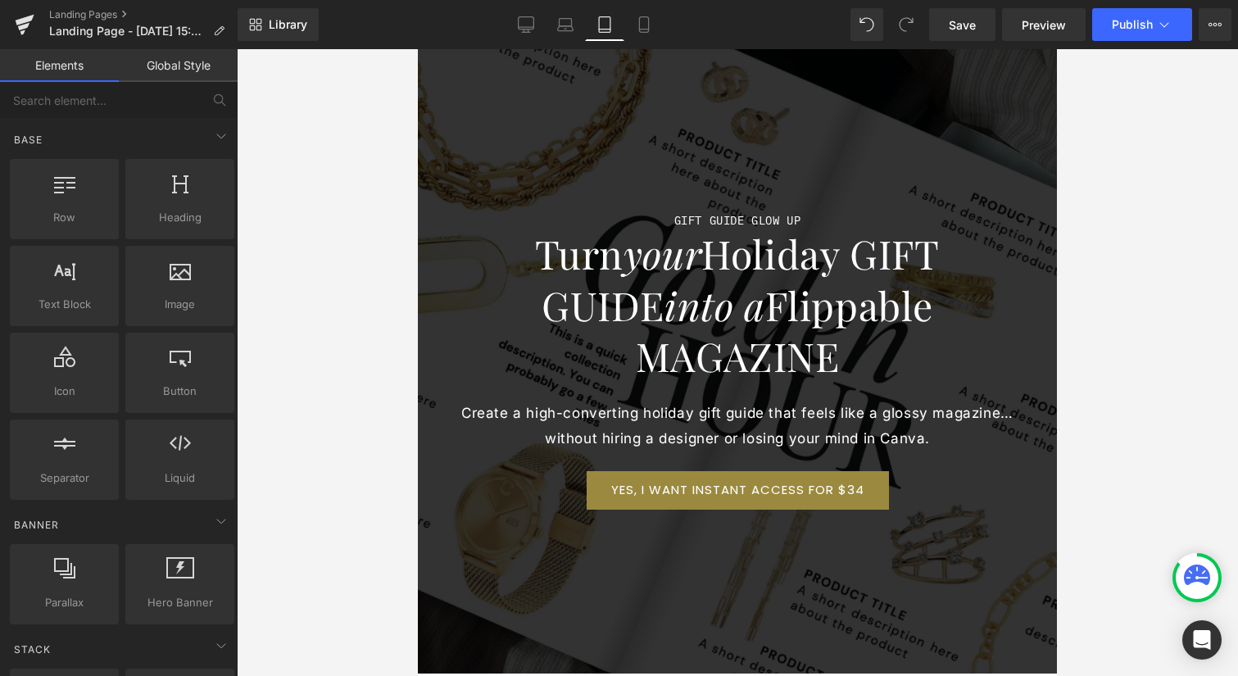
click at [1113, 397] on div at bounding box center [737, 362] width 1001 height 627
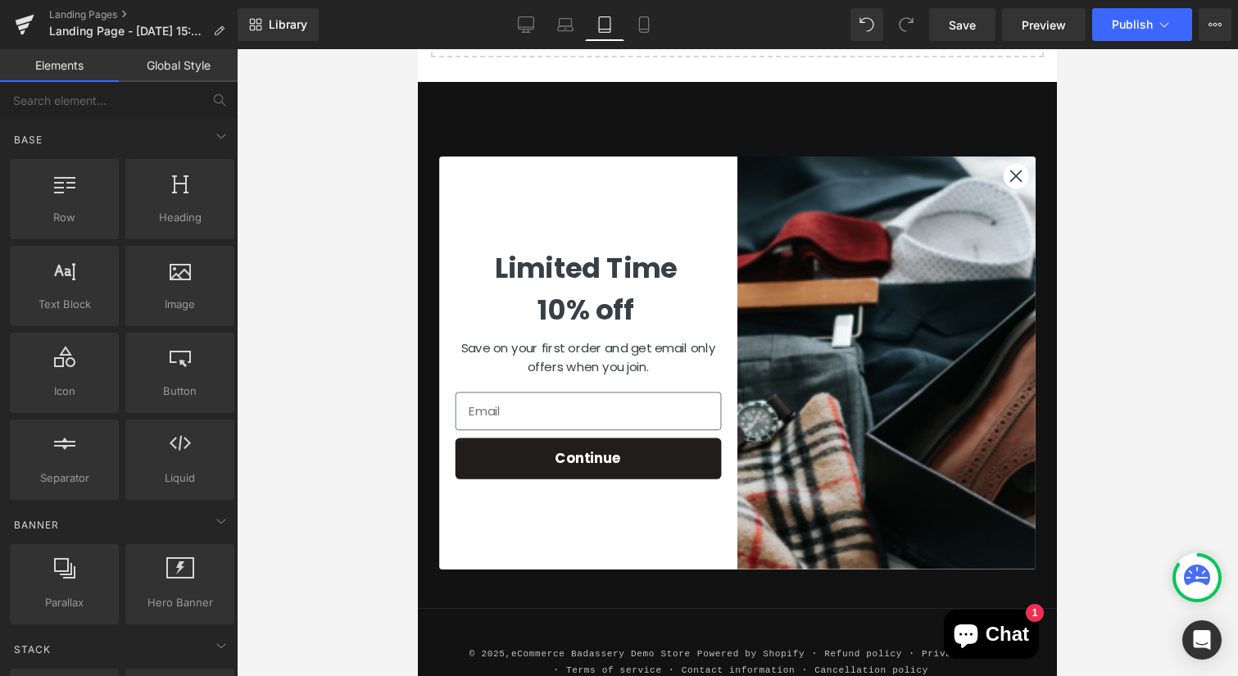
scroll to position [937, 0]
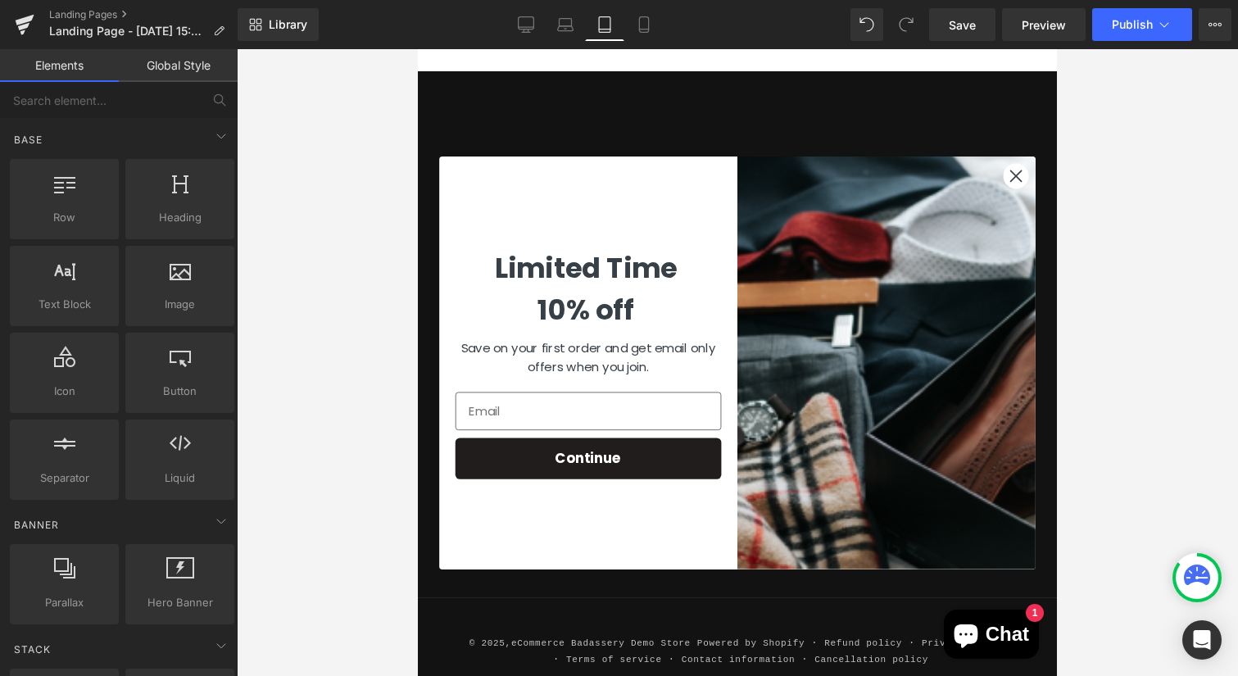
click at [1011, 180] on icon "Close dialog" at bounding box center [1016, 175] width 11 height 11
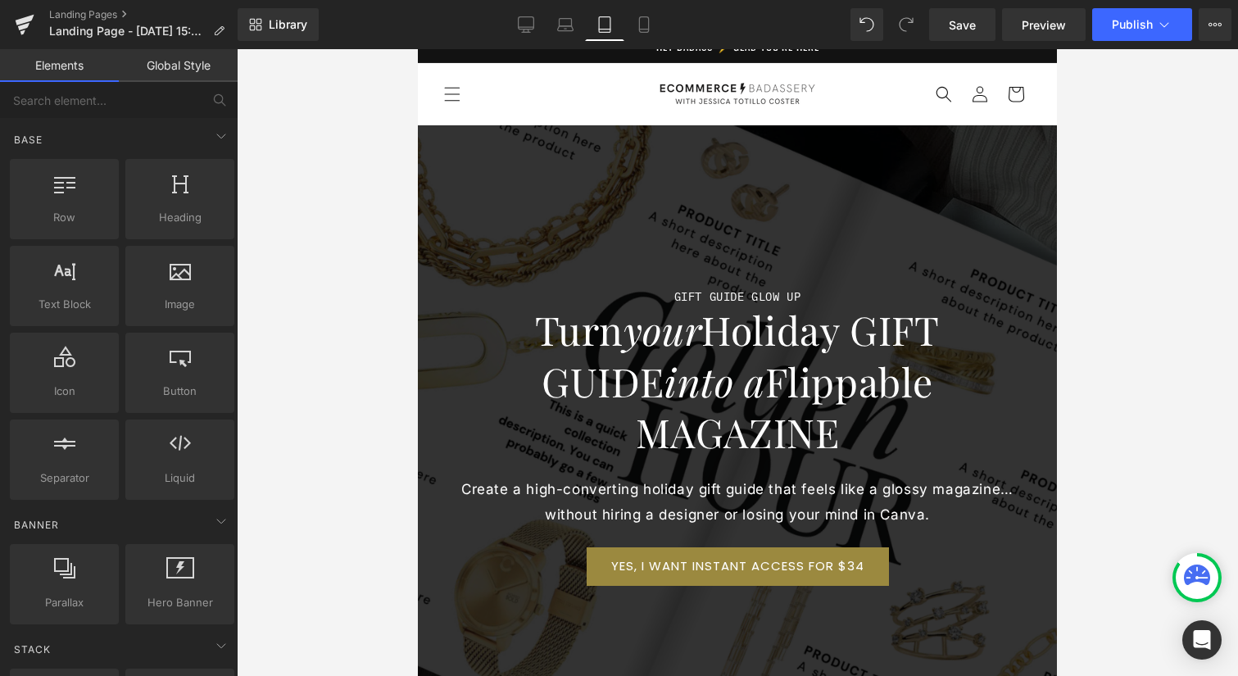
scroll to position [0, 0]
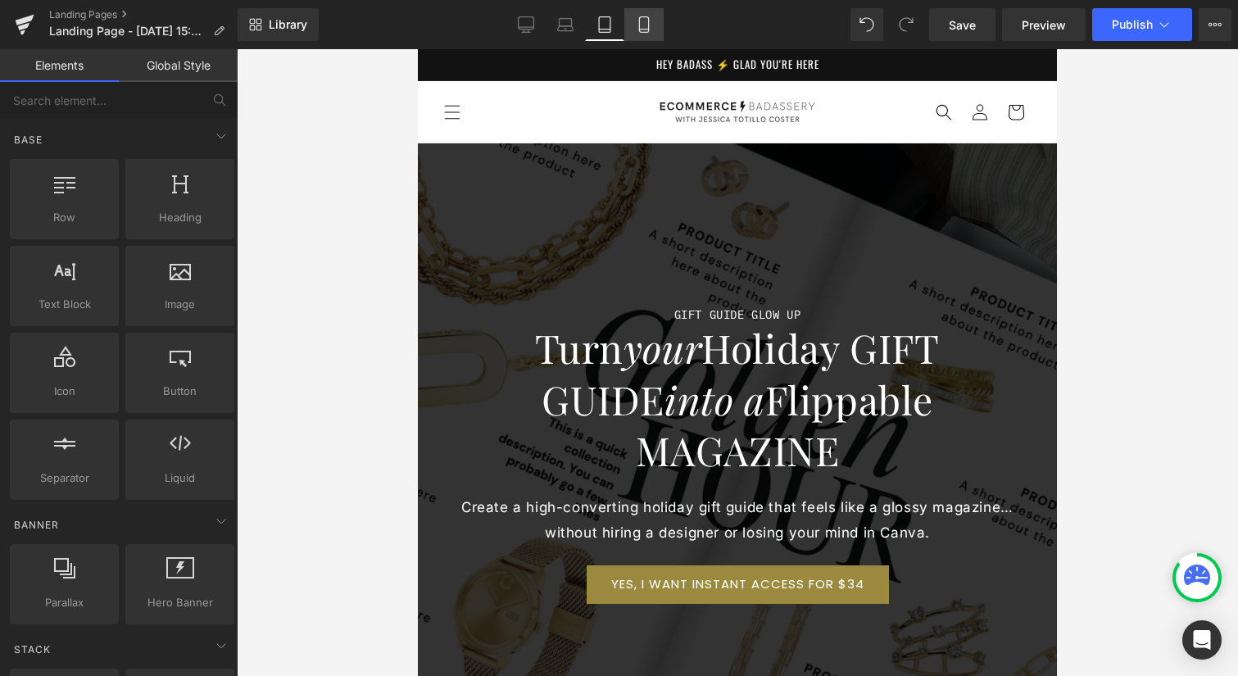
click at [649, 28] on icon at bounding box center [644, 24] width 16 height 16
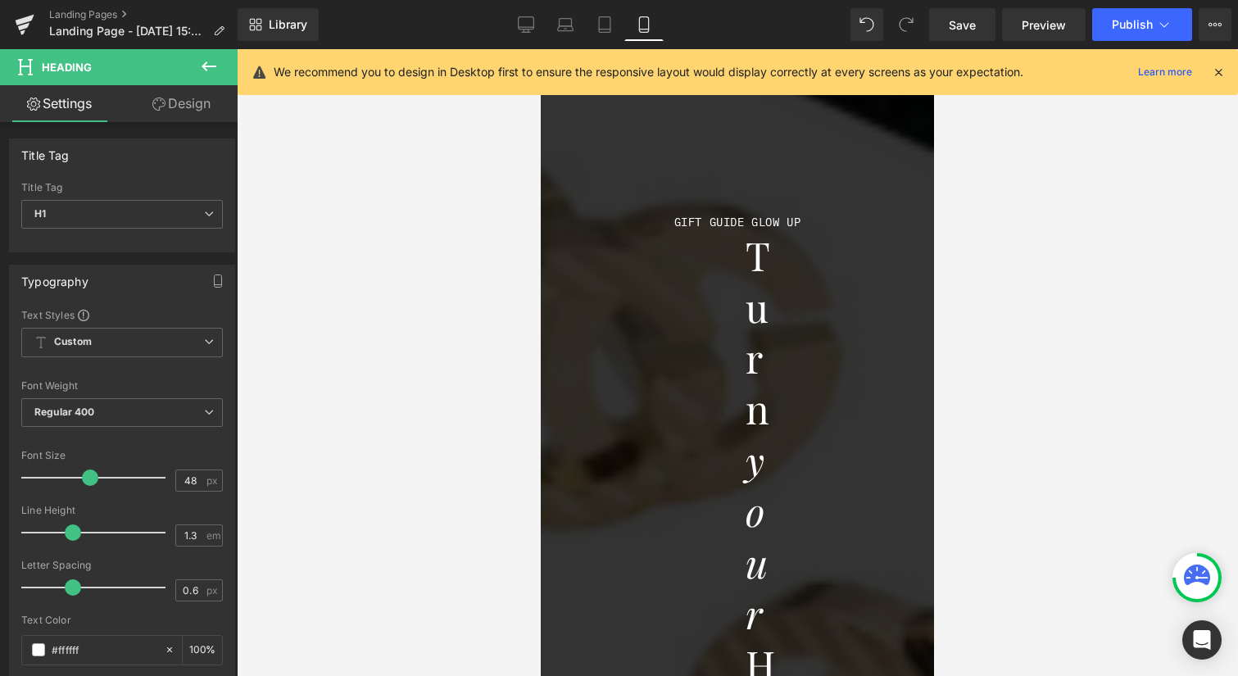
click at [161, 100] on icon at bounding box center [158, 103] width 13 height 13
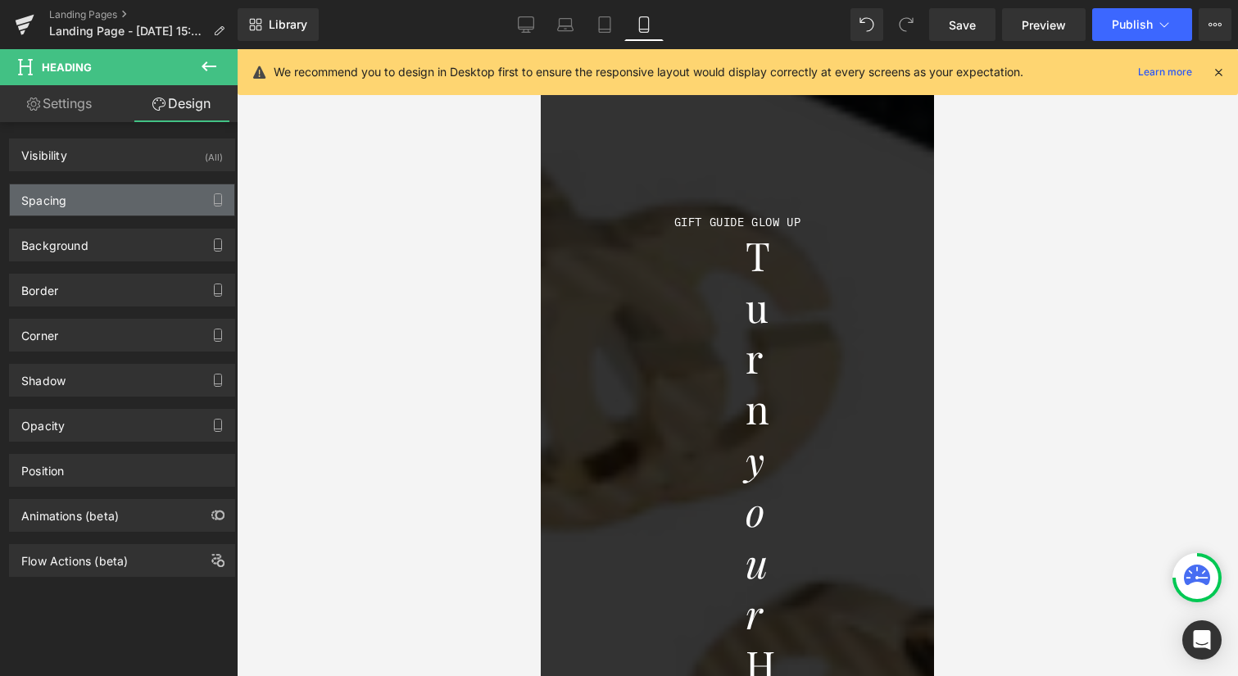
click at [97, 191] on div "Spacing" at bounding box center [122, 199] width 224 height 31
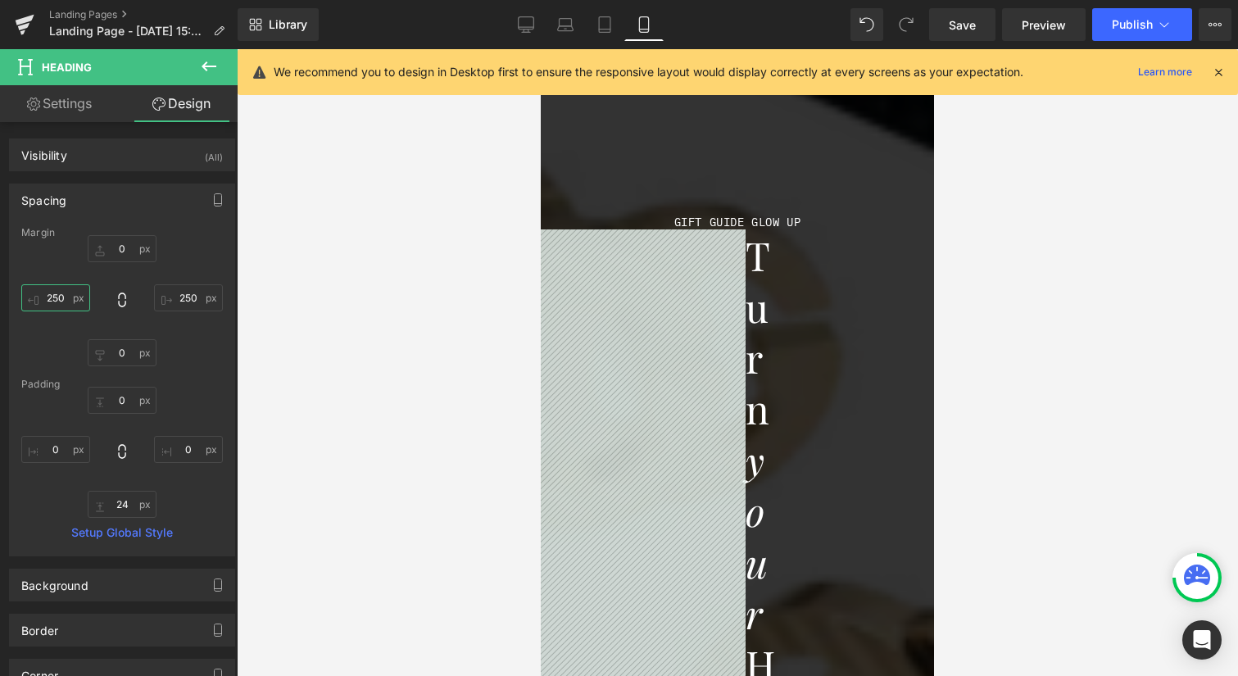
click at [59, 297] on input "250" at bounding box center [55, 297] width 69 height 27
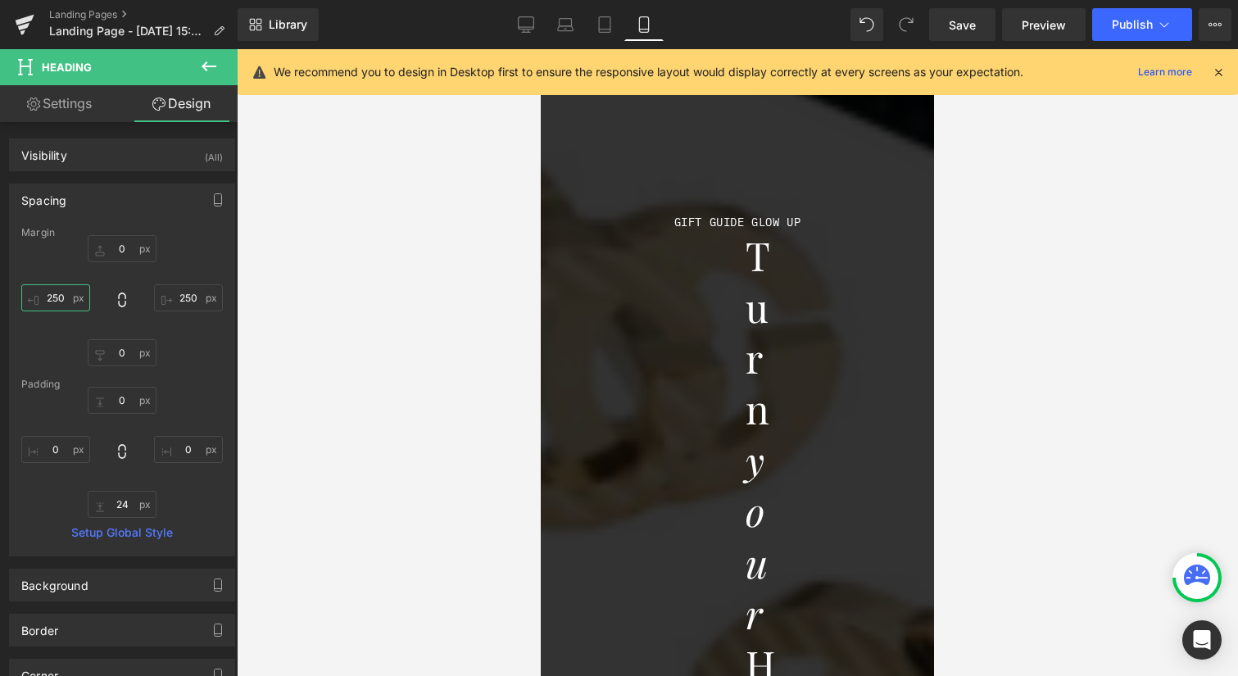
click at [61, 297] on input "250" at bounding box center [55, 297] width 69 height 27
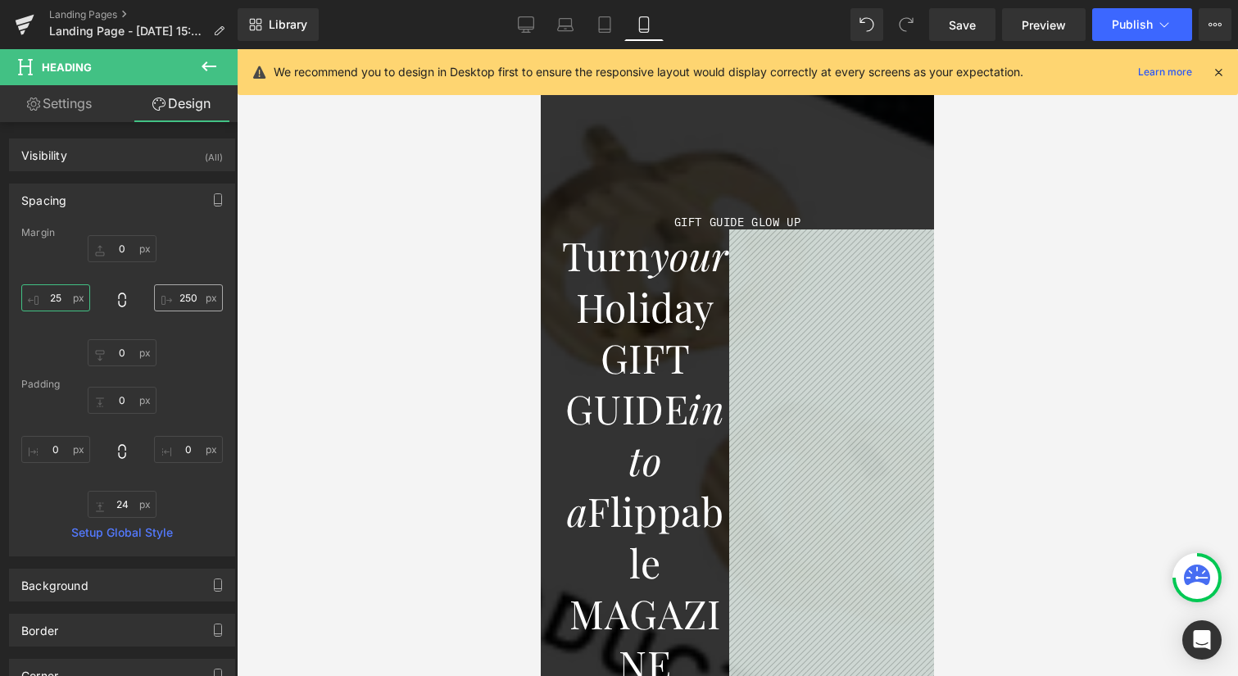
type input "25"
click at [184, 298] on input "250" at bounding box center [188, 297] width 69 height 27
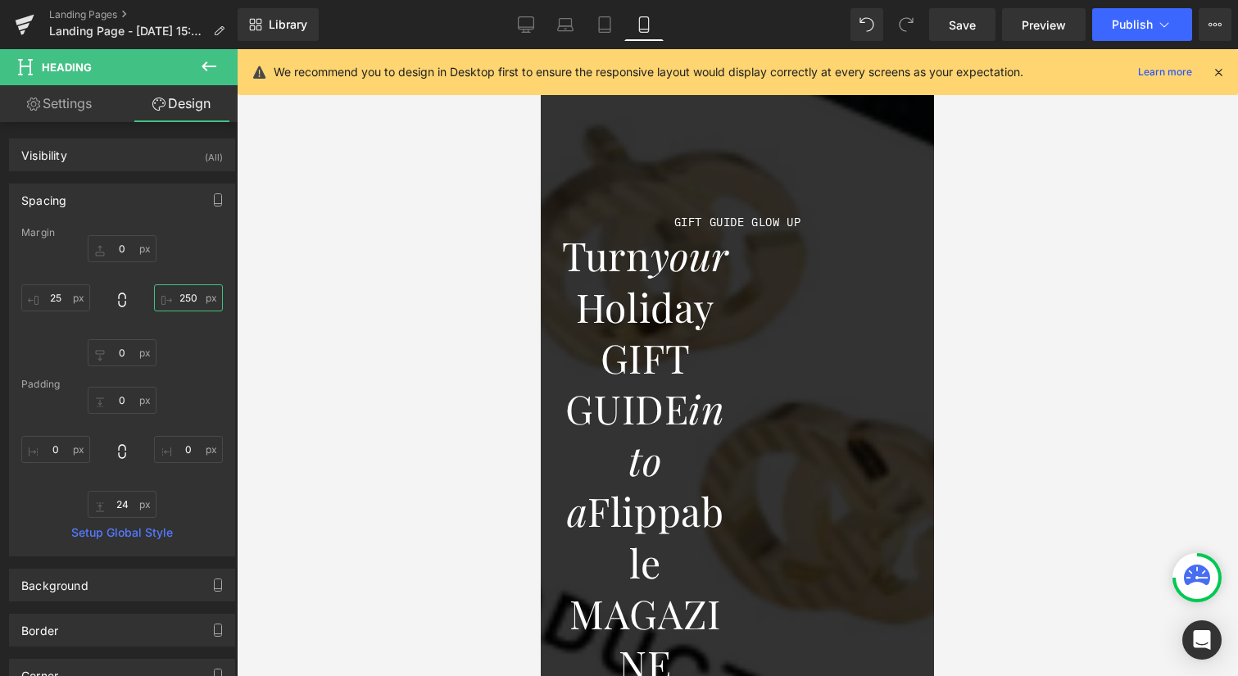
type input "25"
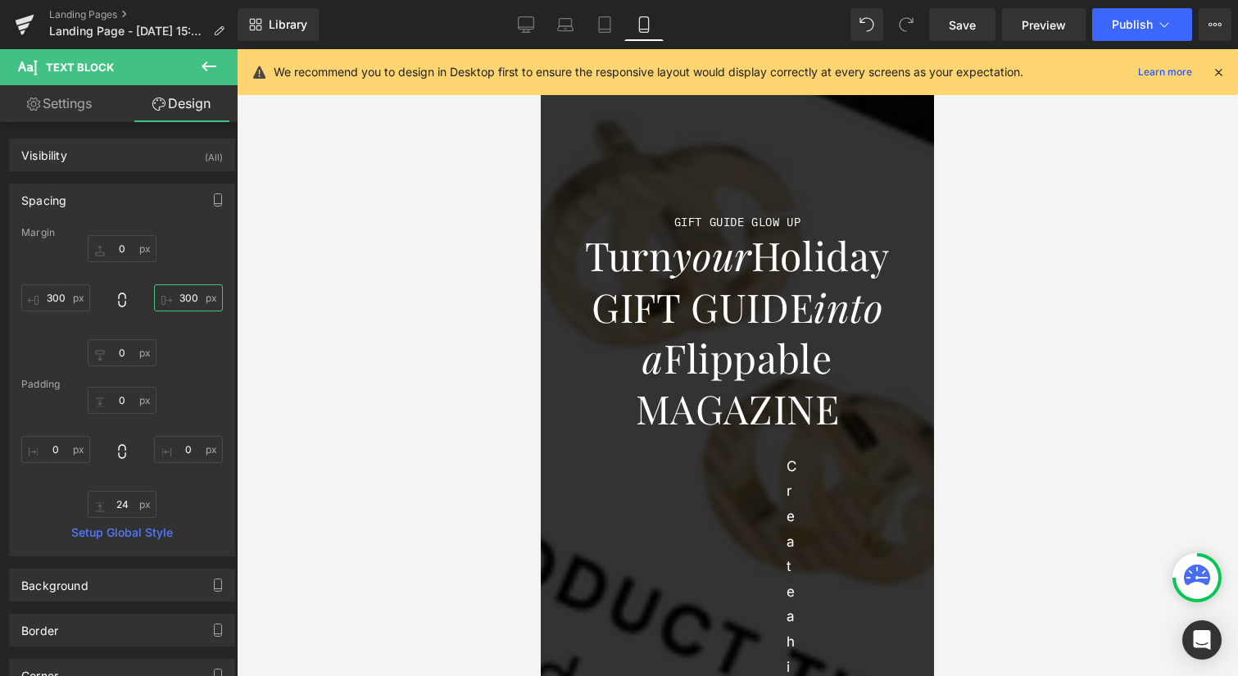
click at [183, 296] on input "300" at bounding box center [188, 297] width 69 height 27
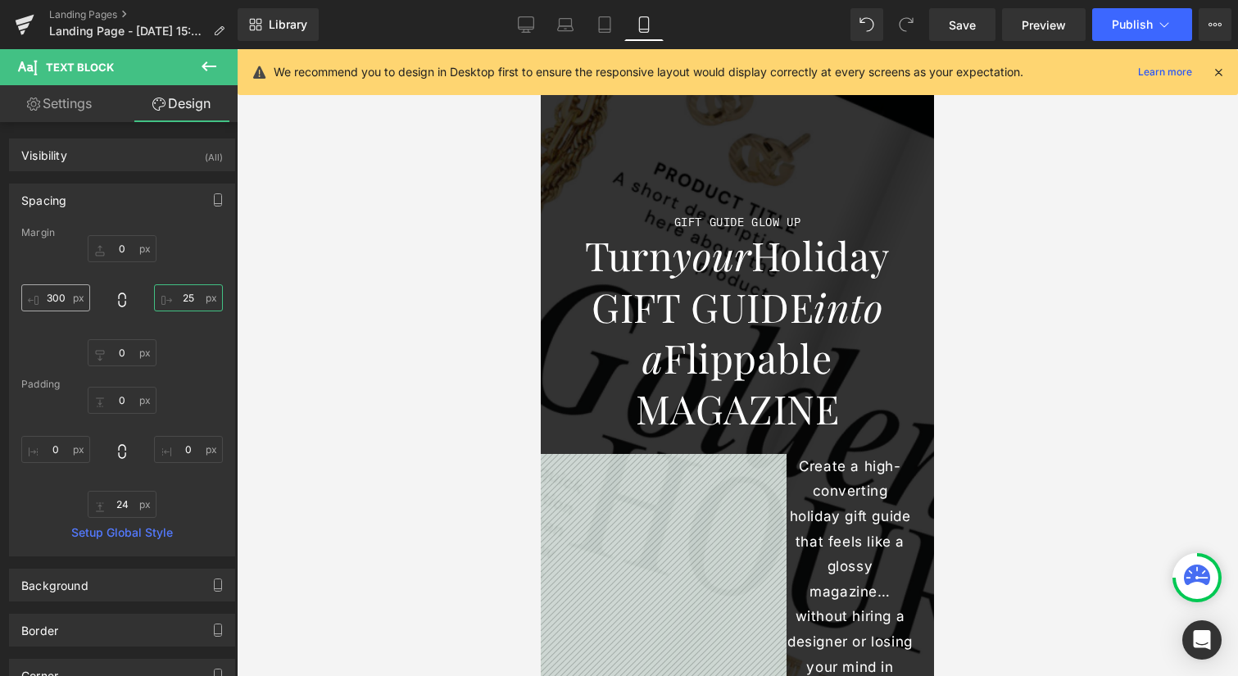
type input "25"
click at [59, 294] on input "300" at bounding box center [55, 297] width 69 height 27
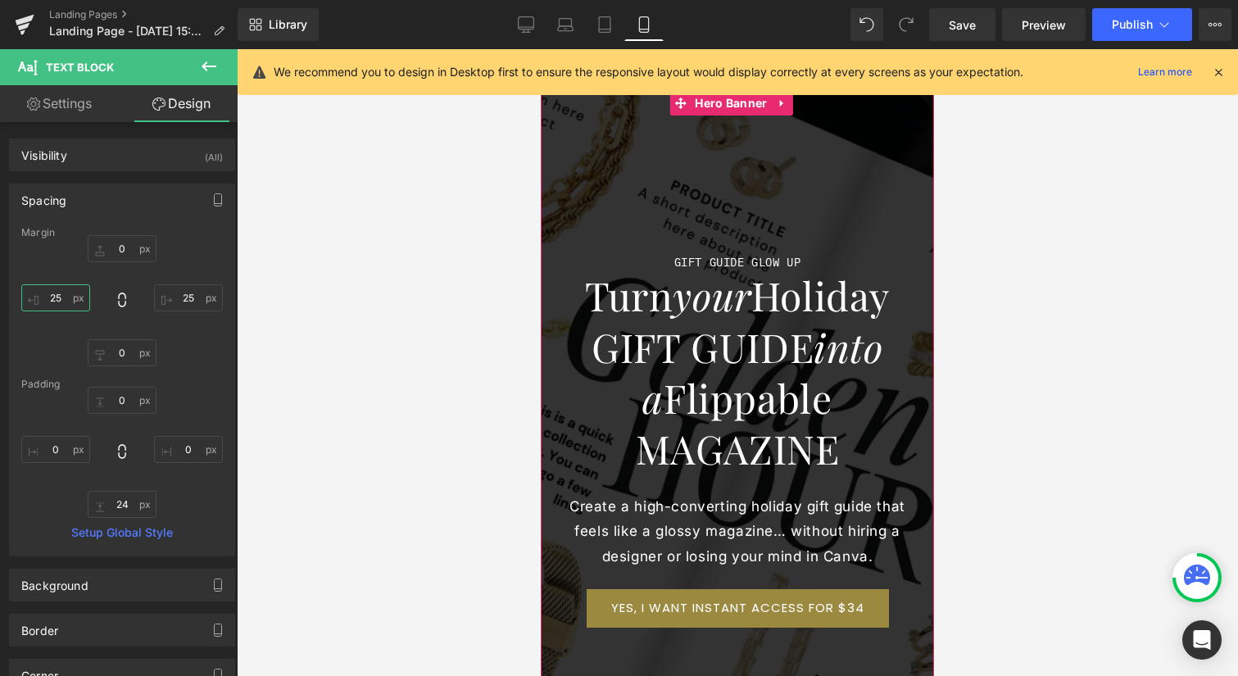
scroll to position [0, 0]
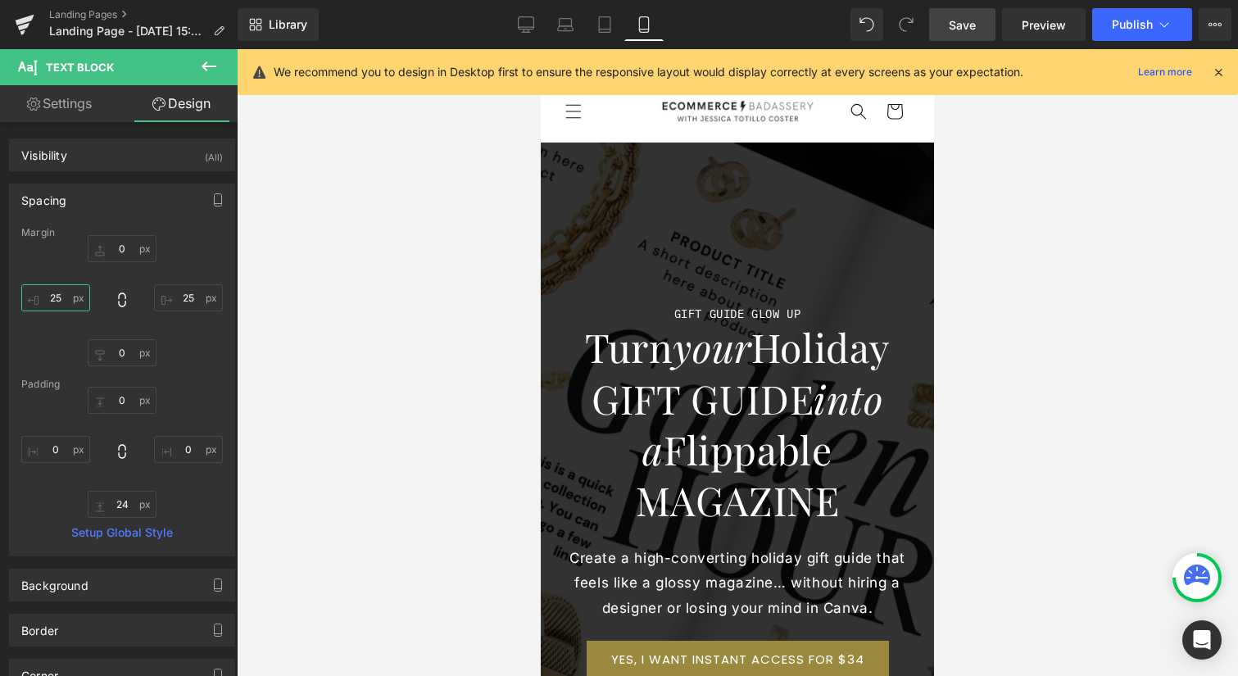
type input "25"
click at [965, 26] on span "Save" at bounding box center [962, 24] width 27 height 17
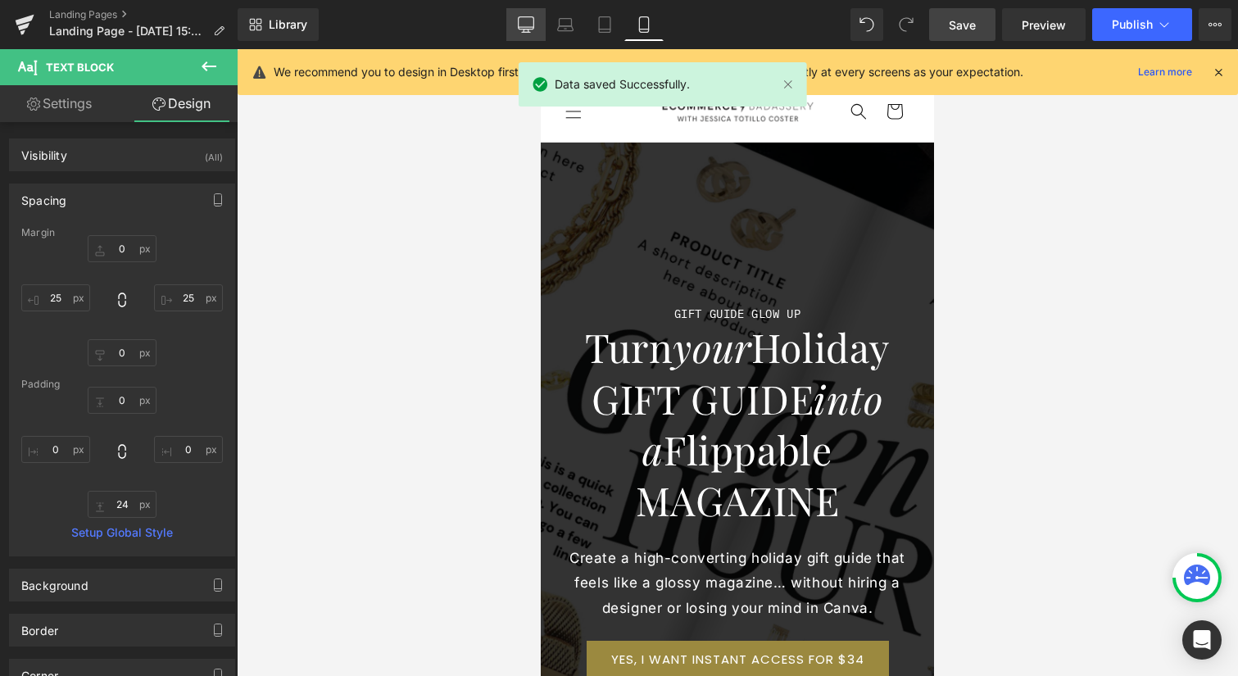
click at [524, 32] on icon at bounding box center [526, 32] width 8 height 0
type input "0"
type input "300"
type input "0"
type input "300"
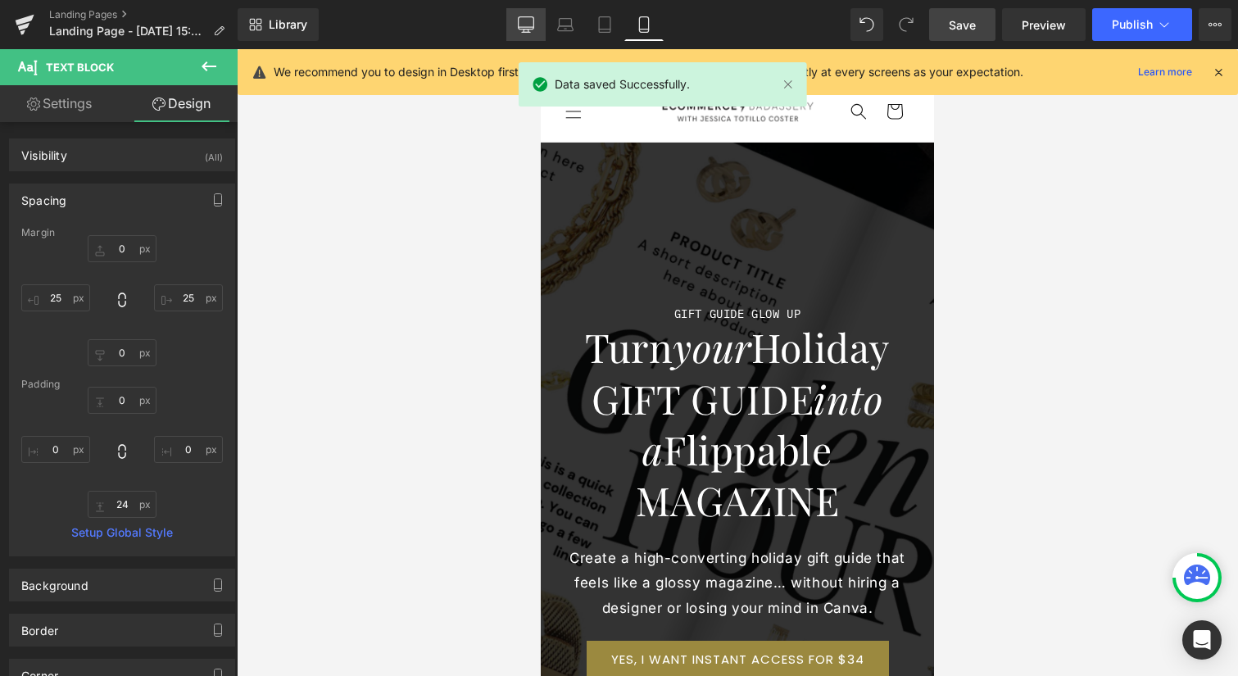
type input "0"
type input "24"
type input "0"
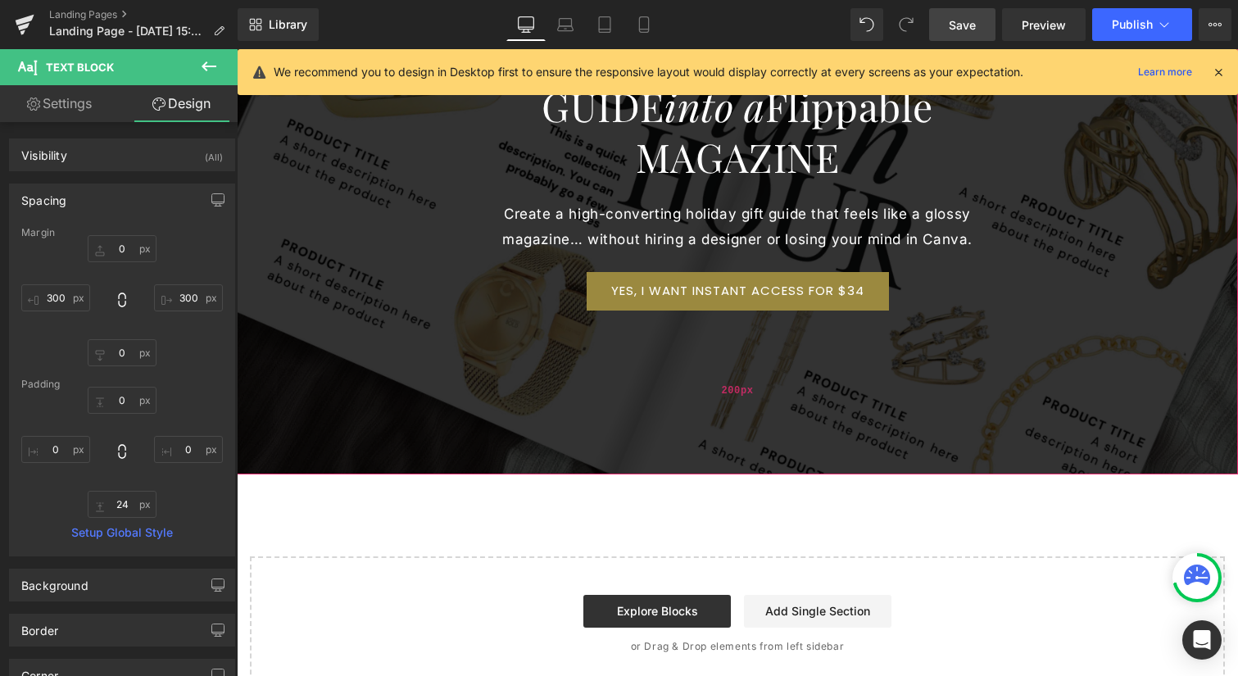
scroll to position [322, 0]
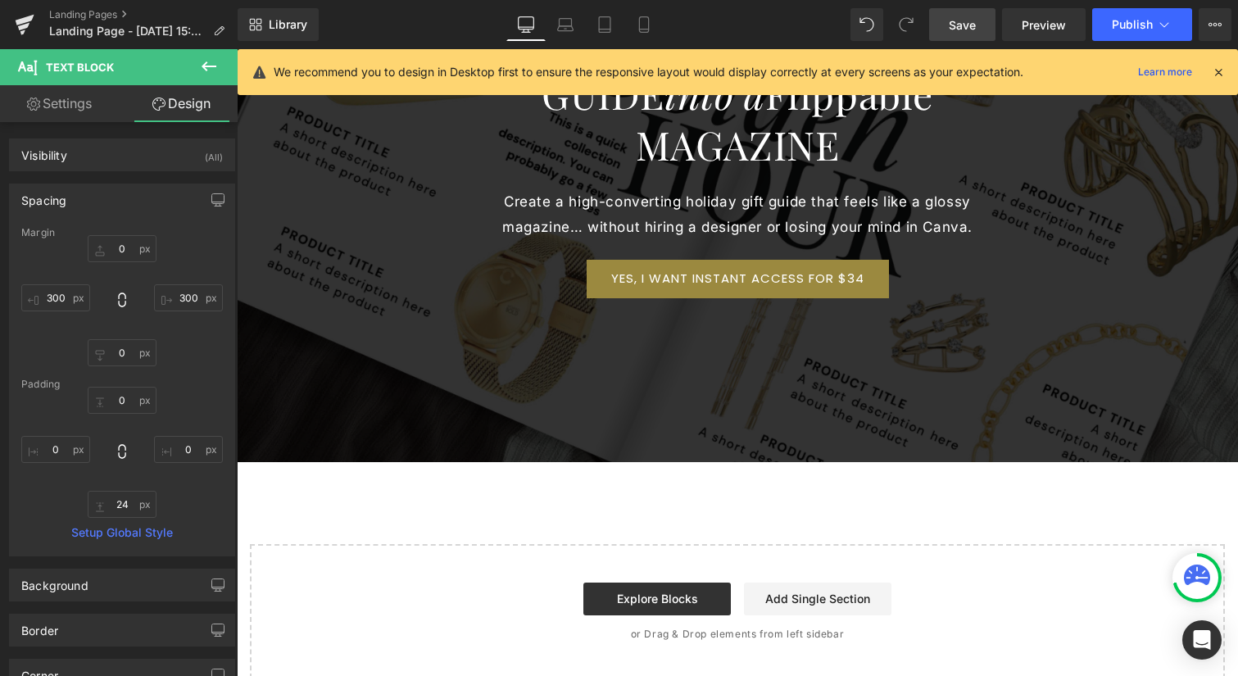
click at [203, 66] on icon at bounding box center [209, 66] width 15 height 10
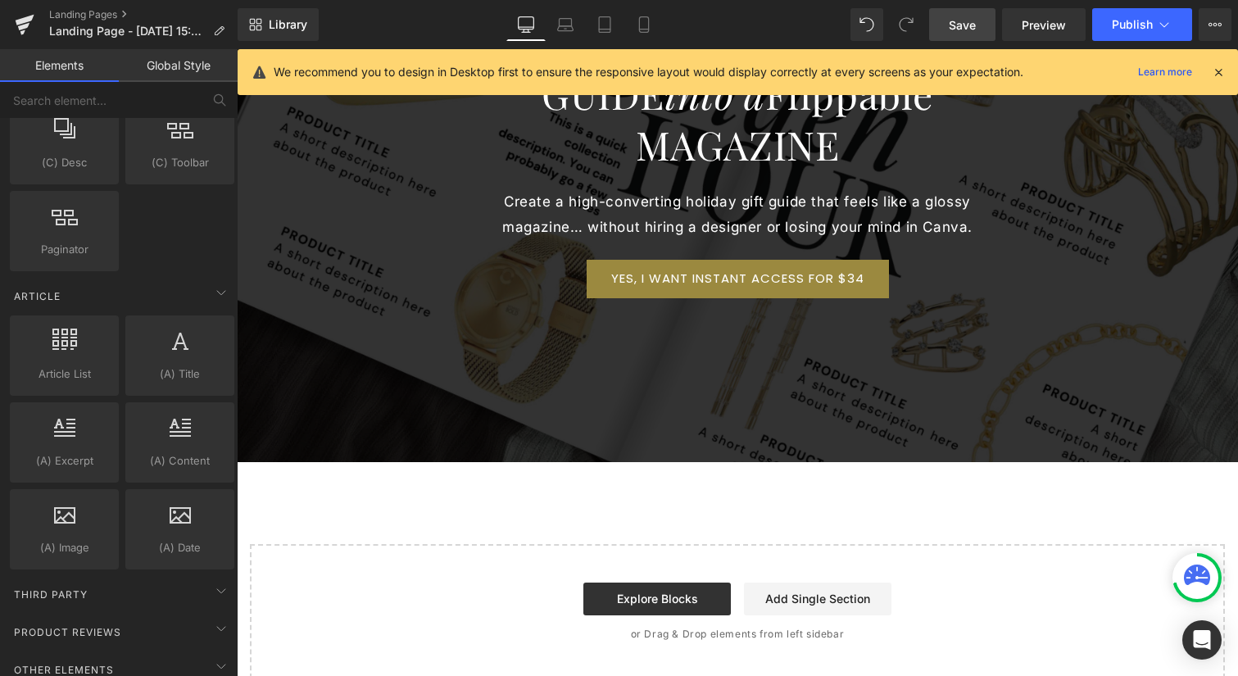
scroll to position [2969, 0]
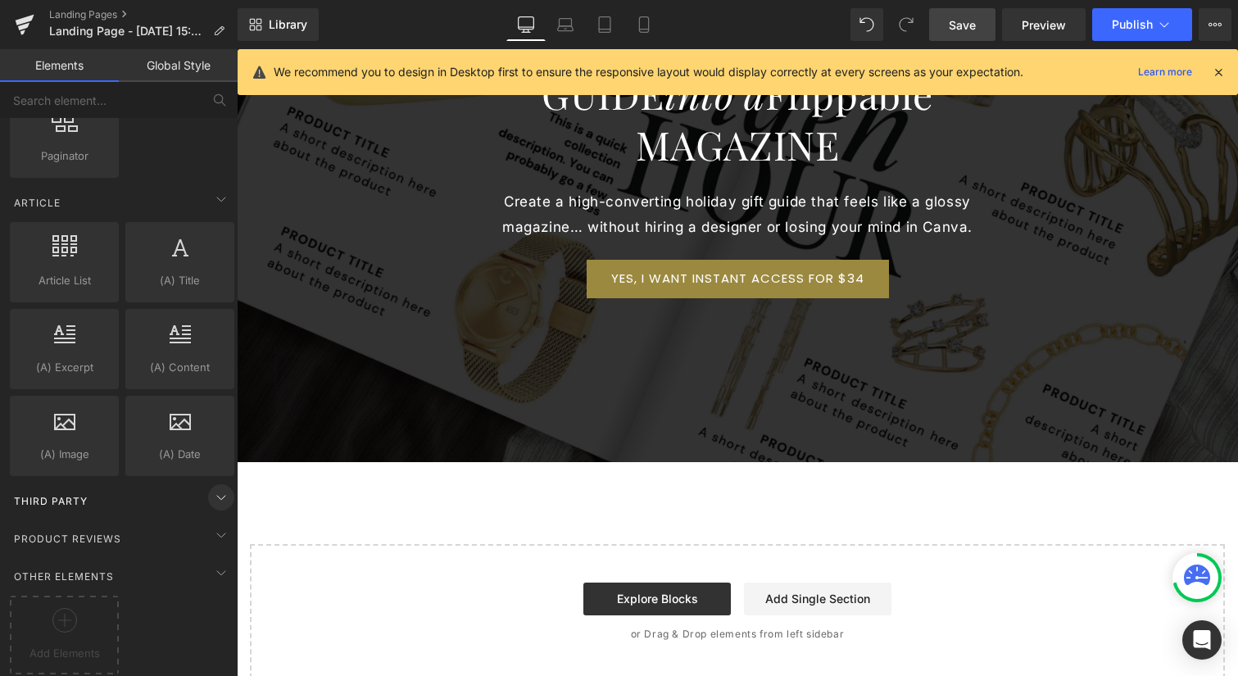
click at [211, 487] on icon at bounding box center [221, 497] width 20 height 20
click at [218, 525] on icon at bounding box center [221, 535] width 20 height 20
click at [215, 563] on icon at bounding box center [221, 573] width 20 height 20
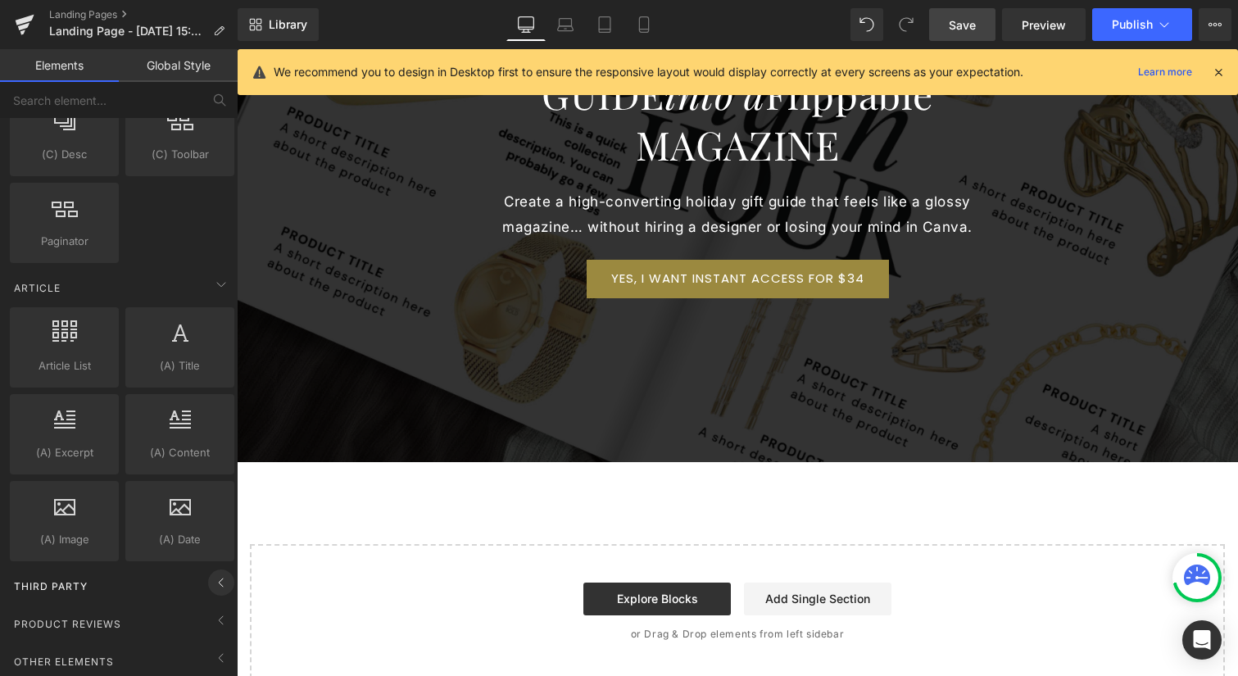
scroll to position [2884, 0]
click at [211, 573] on icon at bounding box center [221, 583] width 20 height 20
click at [217, 573] on icon at bounding box center [221, 583] width 20 height 20
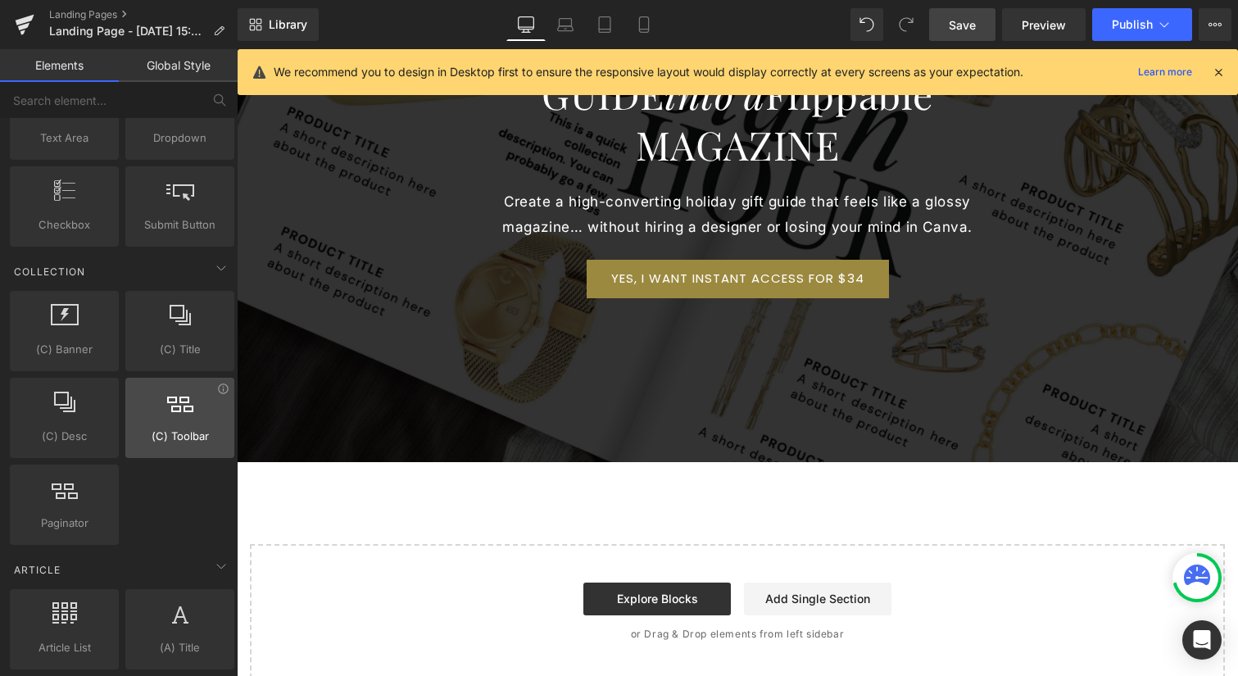
scroll to position [2591, 0]
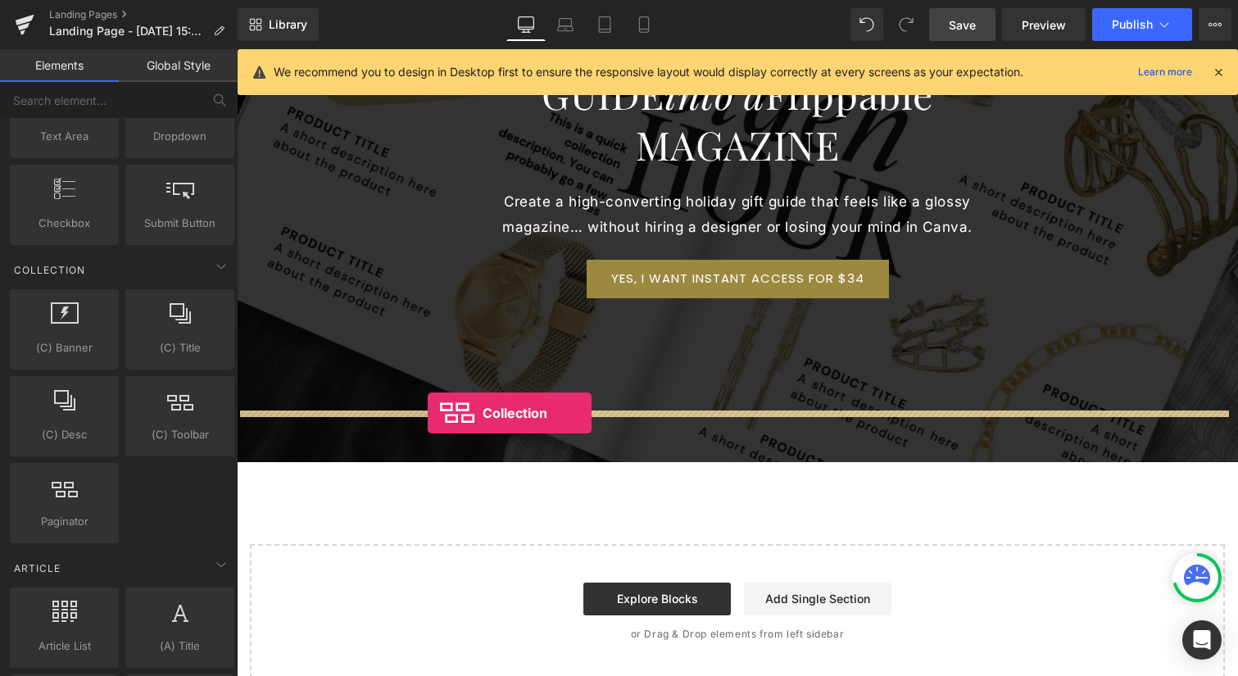
drag, startPoint x: 400, startPoint y: 471, endPoint x: 428, endPoint y: 413, distance: 64.5
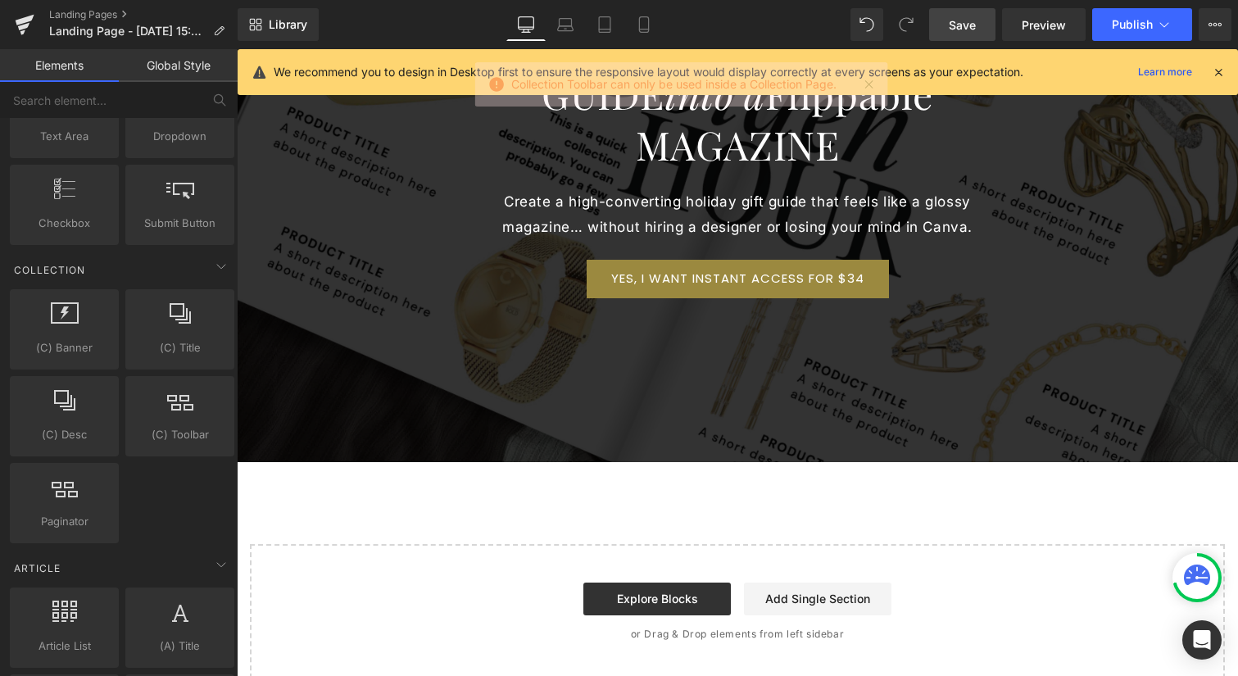
drag, startPoint x: 867, startPoint y: 83, endPoint x: 860, endPoint y: 88, distance: 8.7
click at [867, 83] on link at bounding box center [868, 84] width 18 height 18
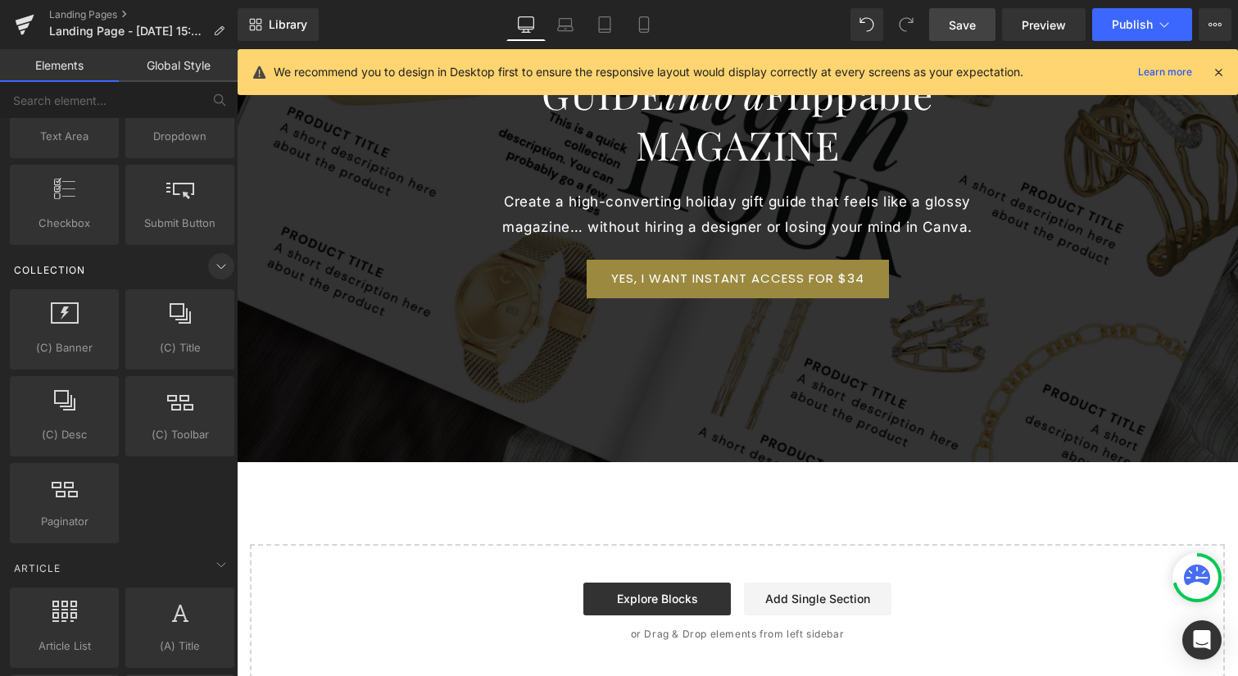
click at [212, 265] on icon at bounding box center [221, 266] width 20 height 20
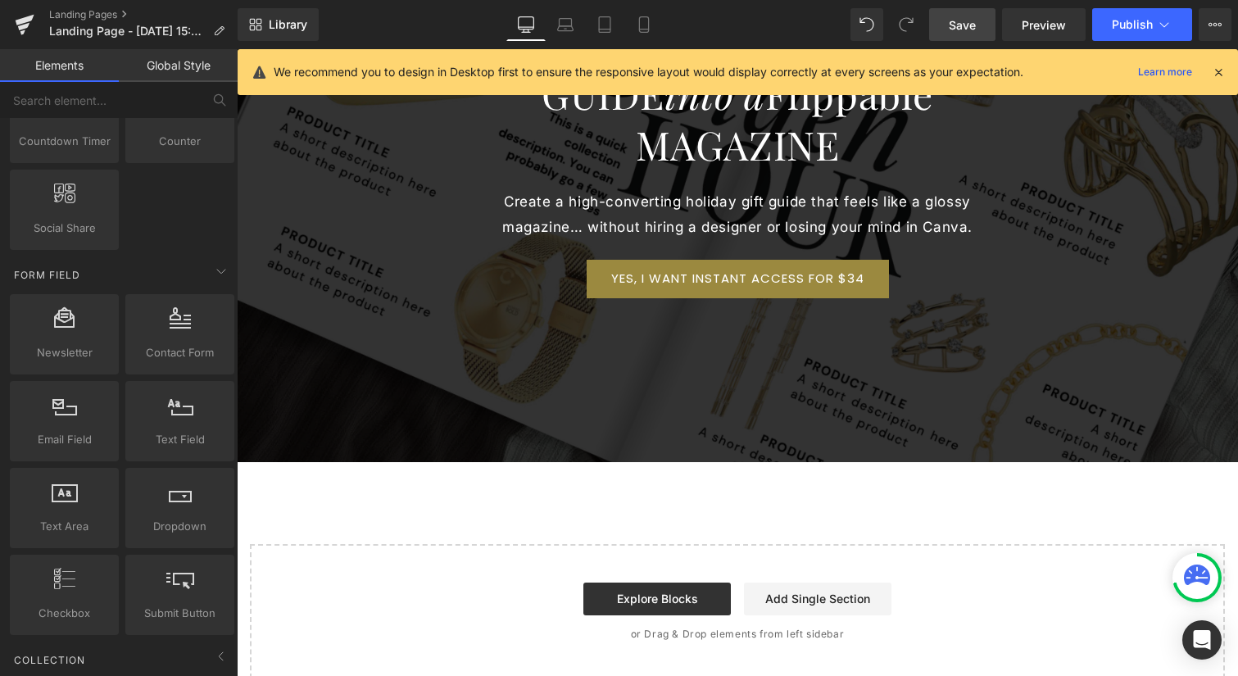
scroll to position [2192, 0]
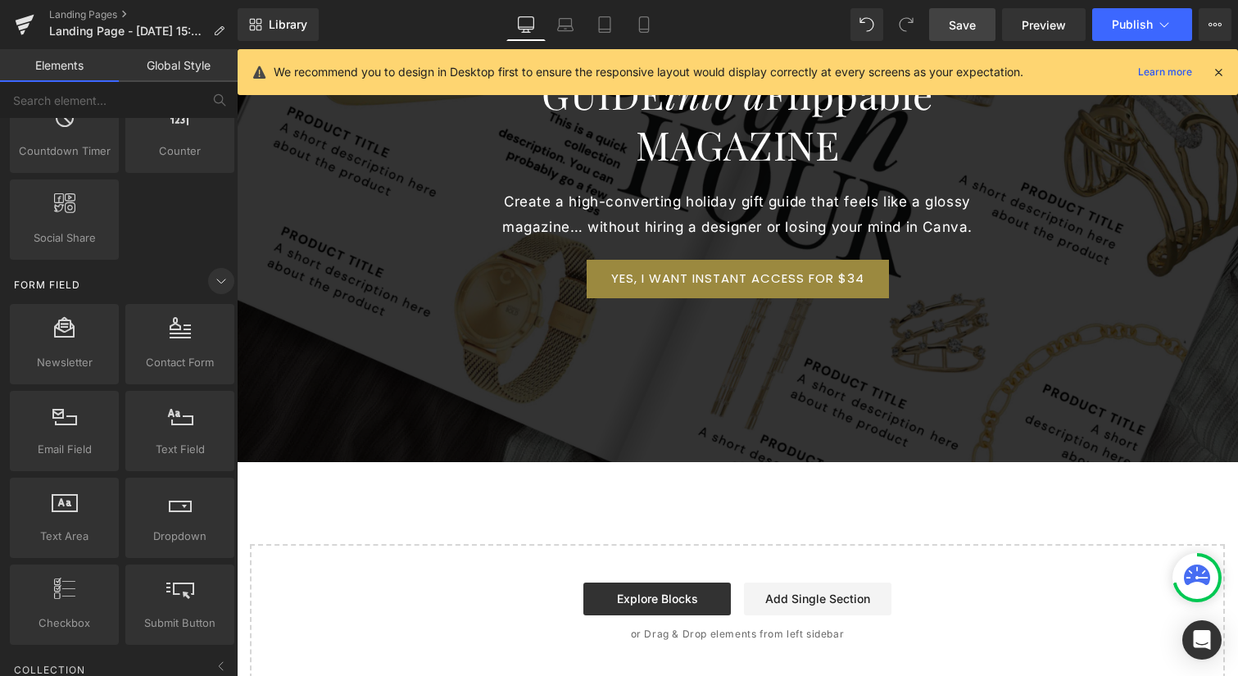
click at [217, 282] on icon at bounding box center [221, 281] width 20 height 20
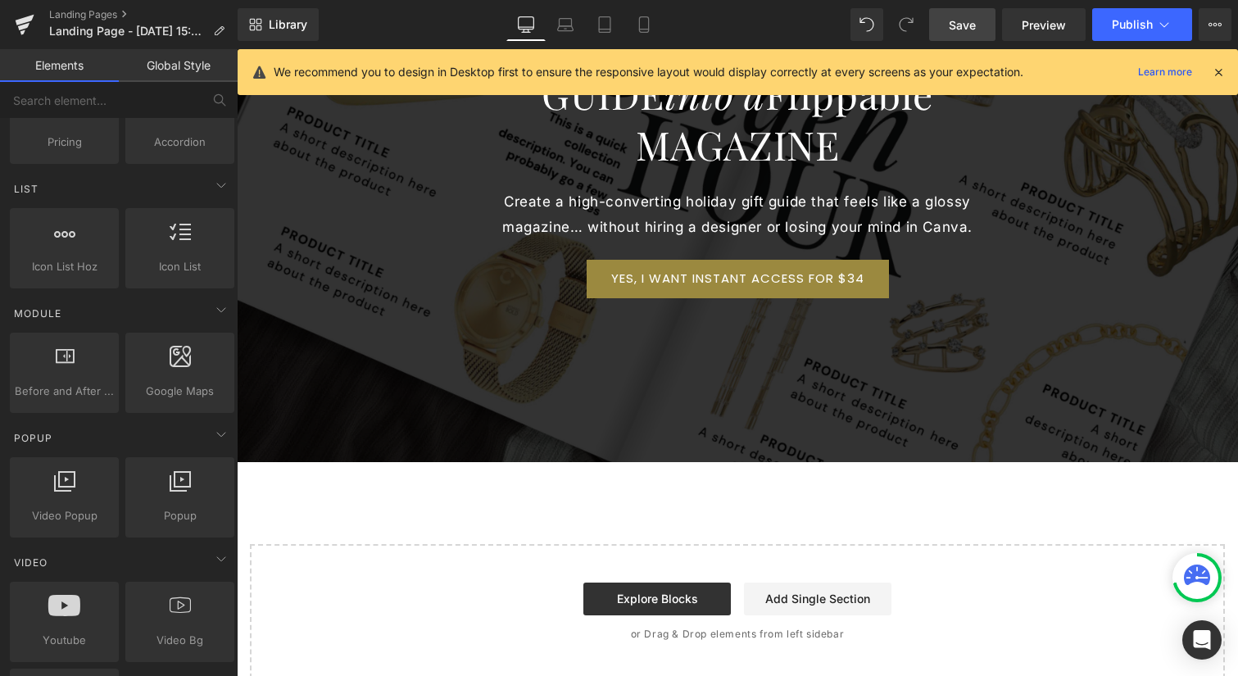
scroll to position [669, 0]
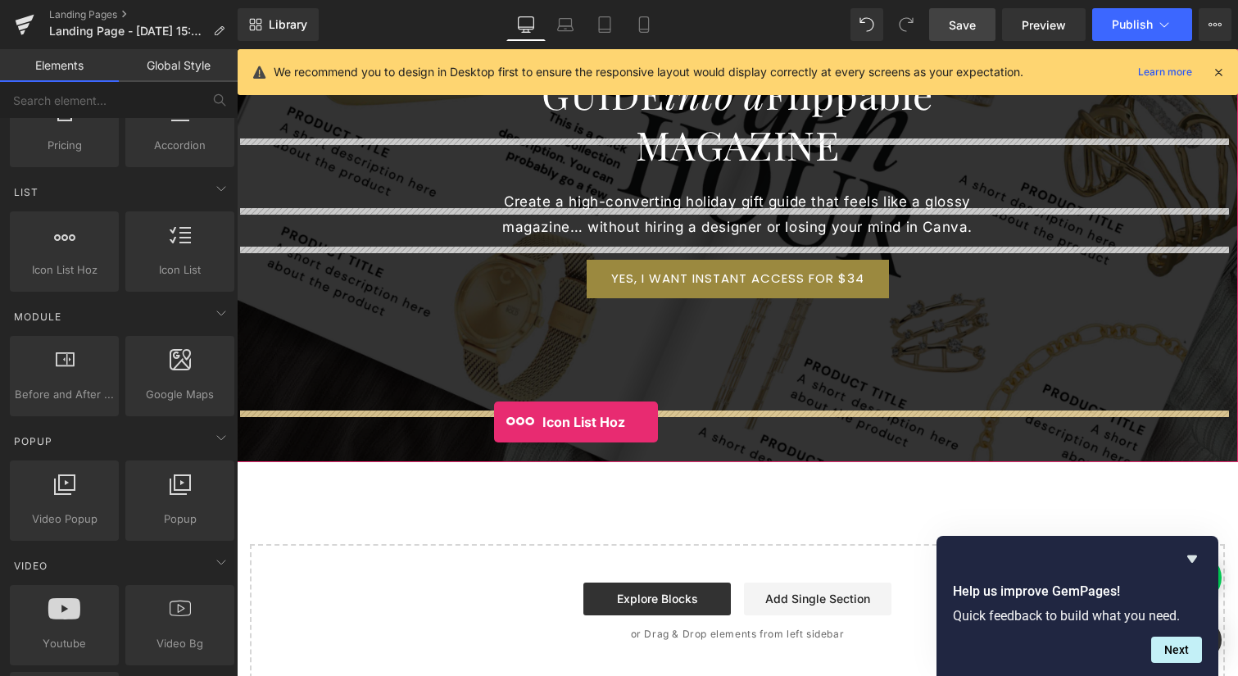
drag, startPoint x: 294, startPoint y: 315, endPoint x: 493, endPoint y: 422, distance: 225.8
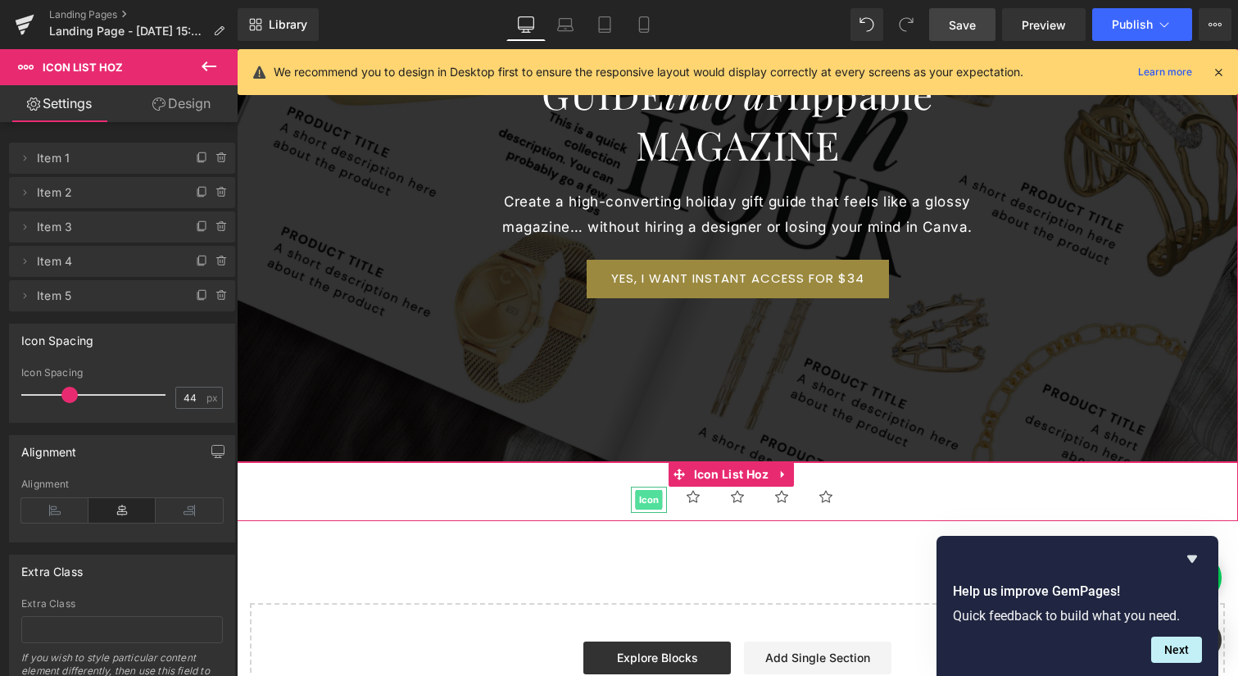
click at [643, 490] on span "Icon" at bounding box center [648, 500] width 27 height 20
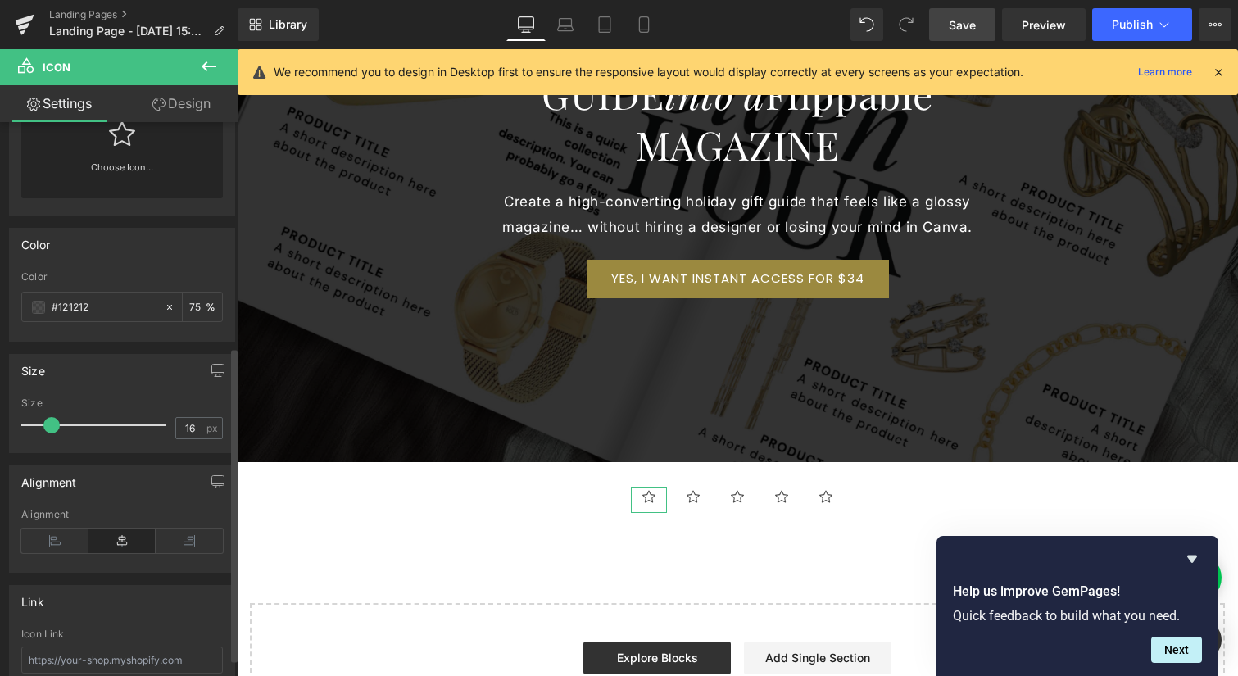
scroll to position [0, 0]
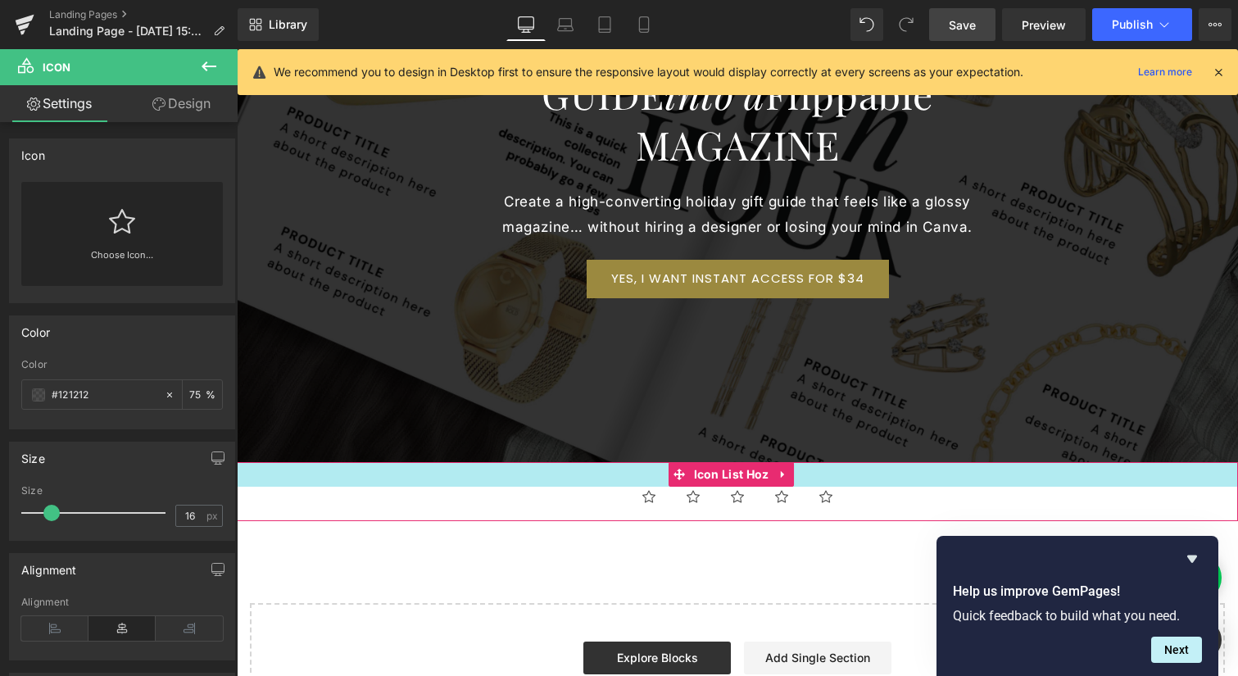
click at [888, 462] on div at bounding box center [737, 474] width 1001 height 25
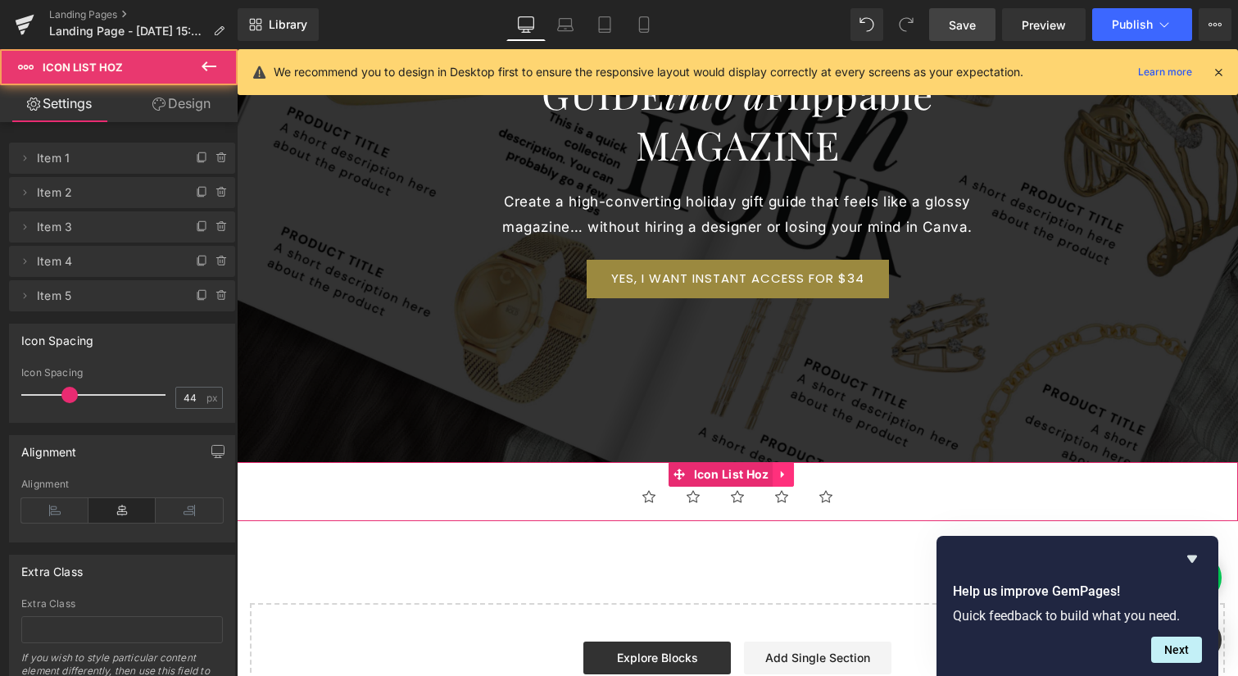
click at [781, 470] on icon at bounding box center [782, 473] width 3 height 7
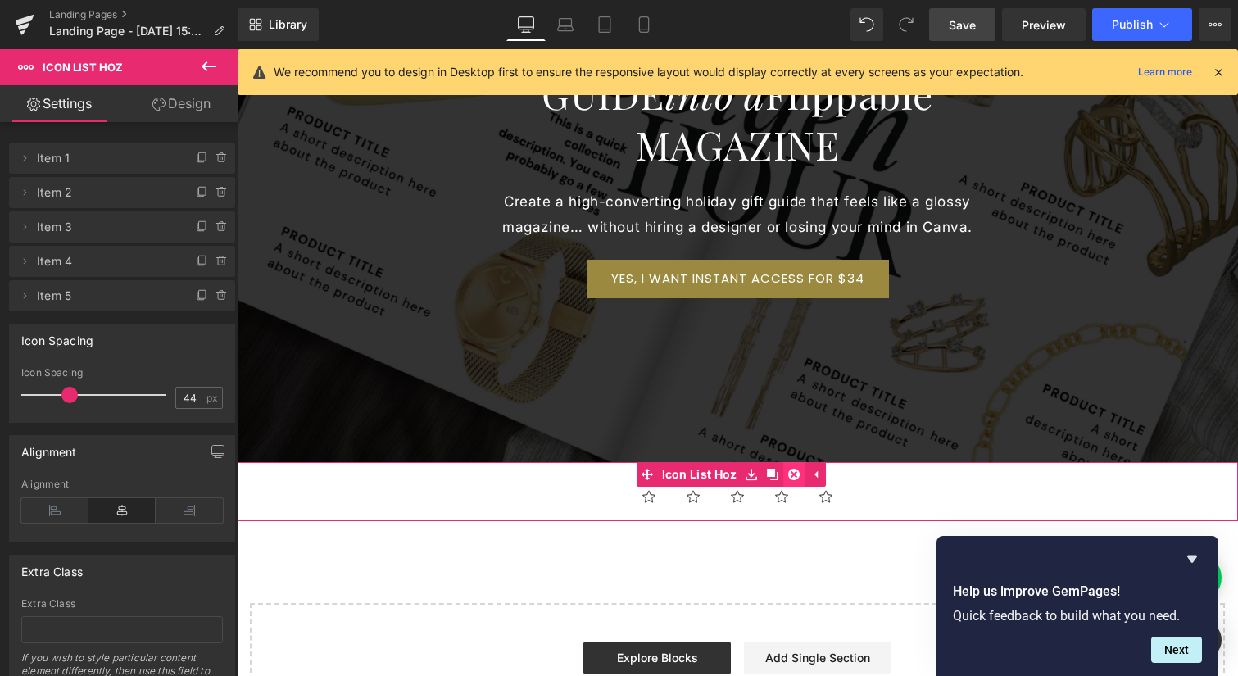
click at [793, 468] on icon at bounding box center [793, 474] width 11 height 12
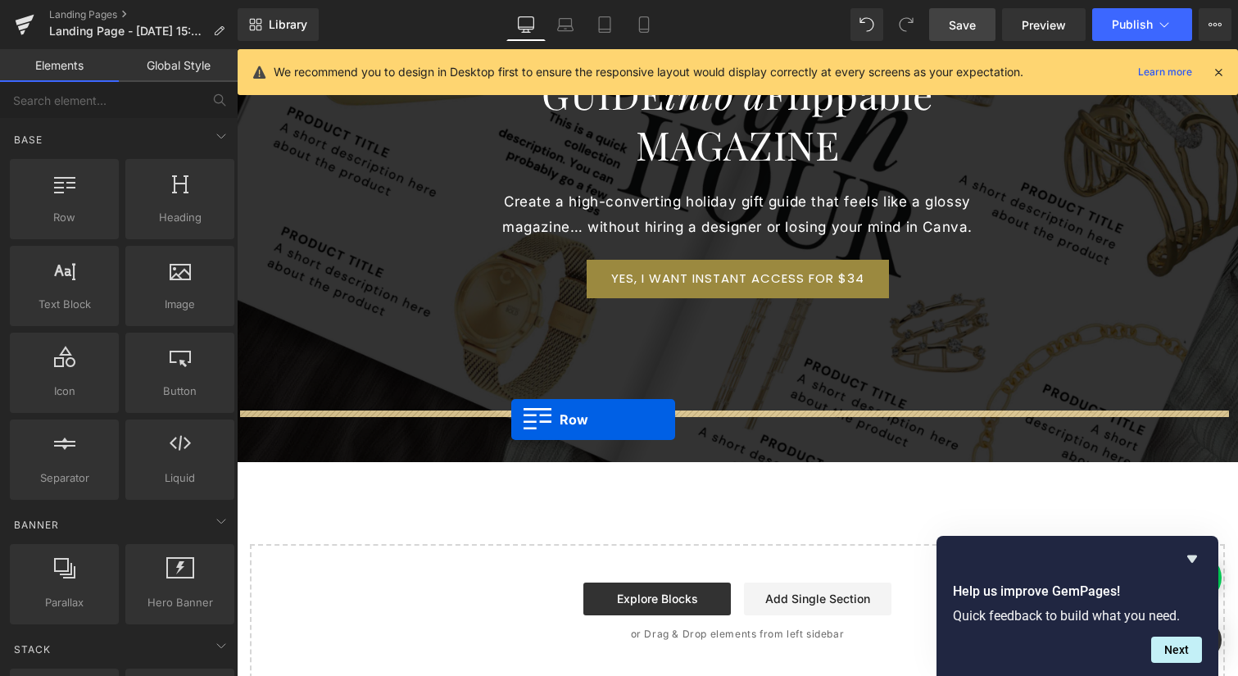
drag, startPoint x: 295, startPoint y: 254, endPoint x: 511, endPoint y: 419, distance: 272.3
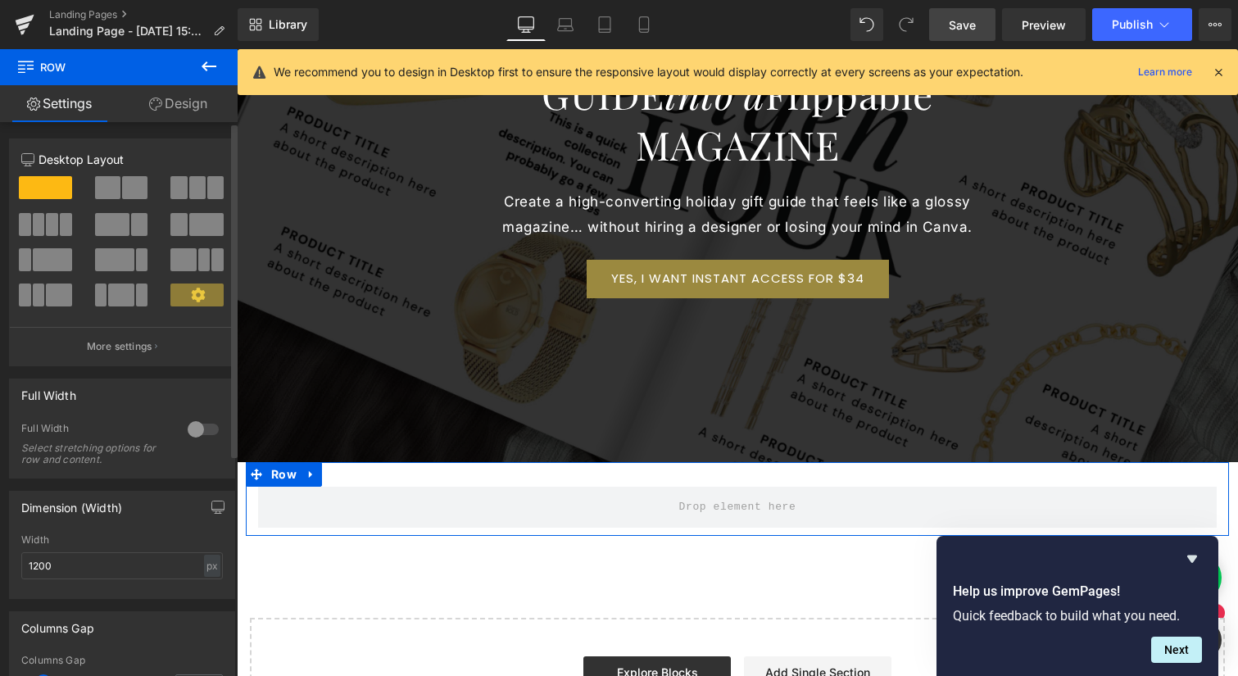
click at [189, 193] on span at bounding box center [197, 187] width 16 height 23
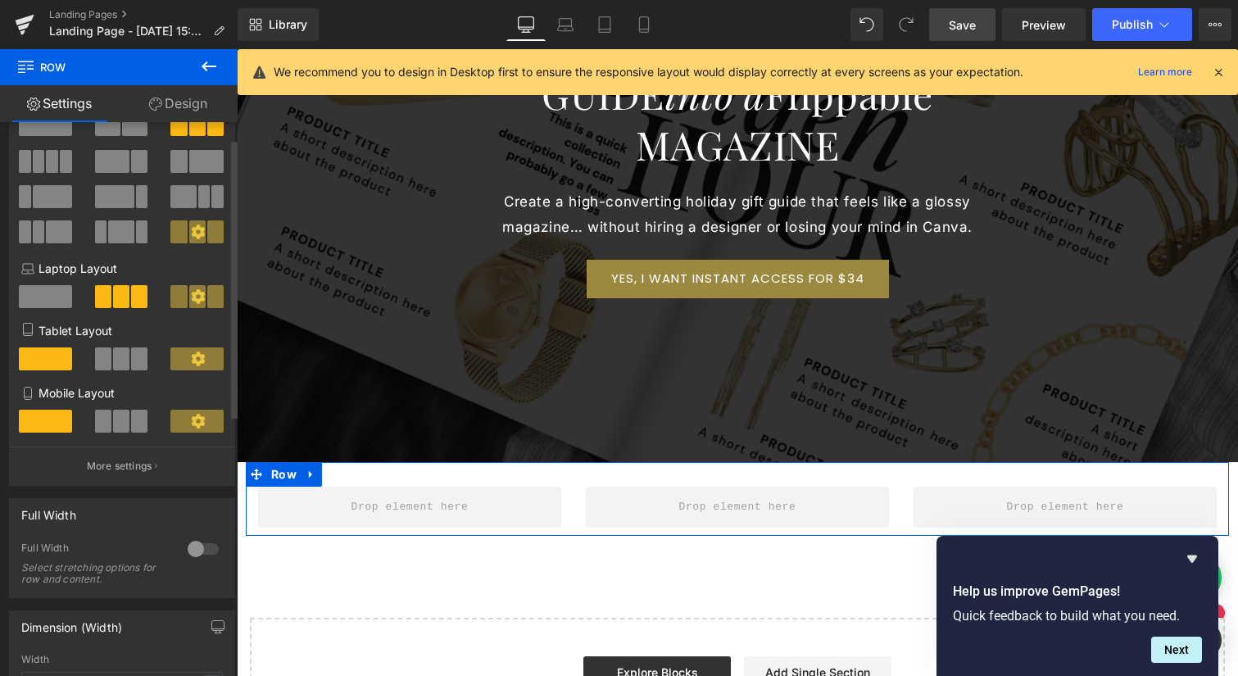
scroll to position [70, 0]
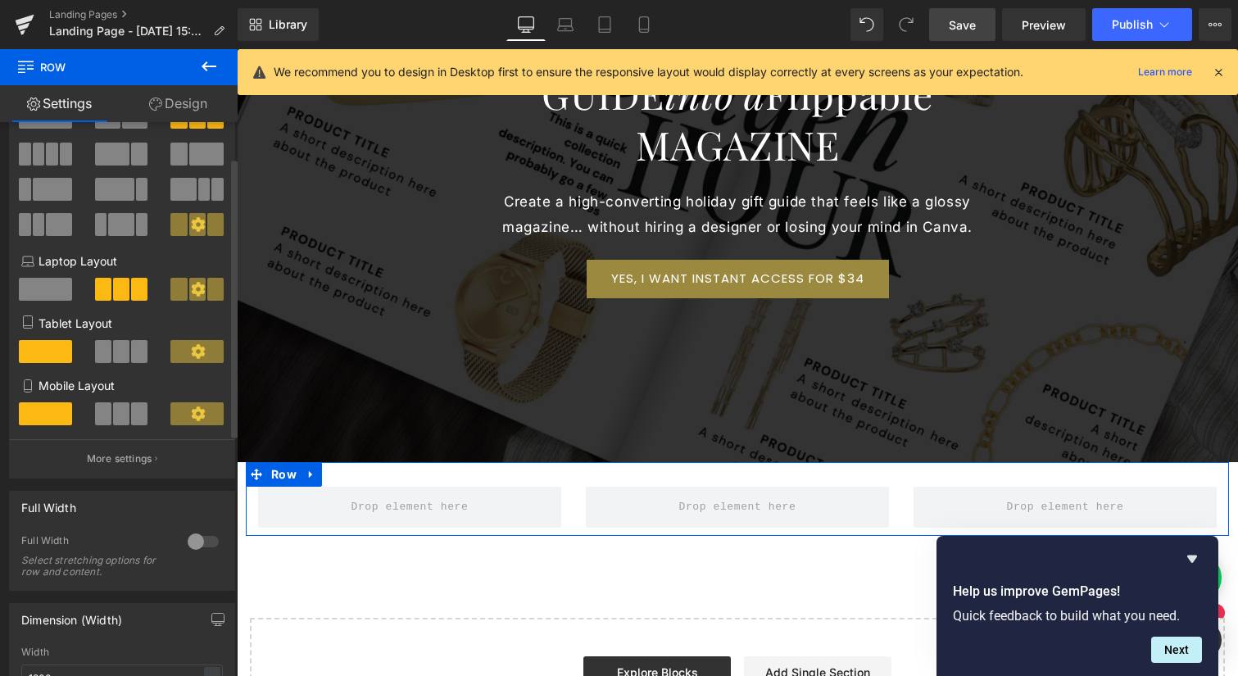
click at [117, 356] on span at bounding box center [121, 351] width 16 height 23
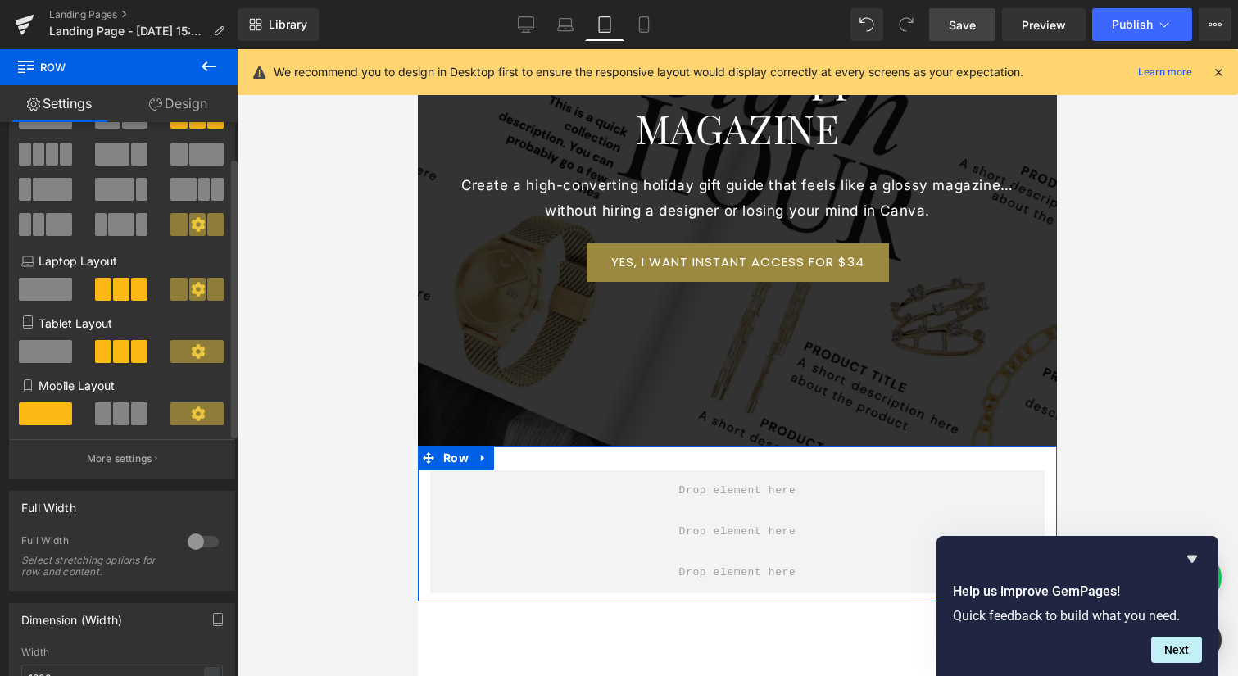
scroll to position [356, 0]
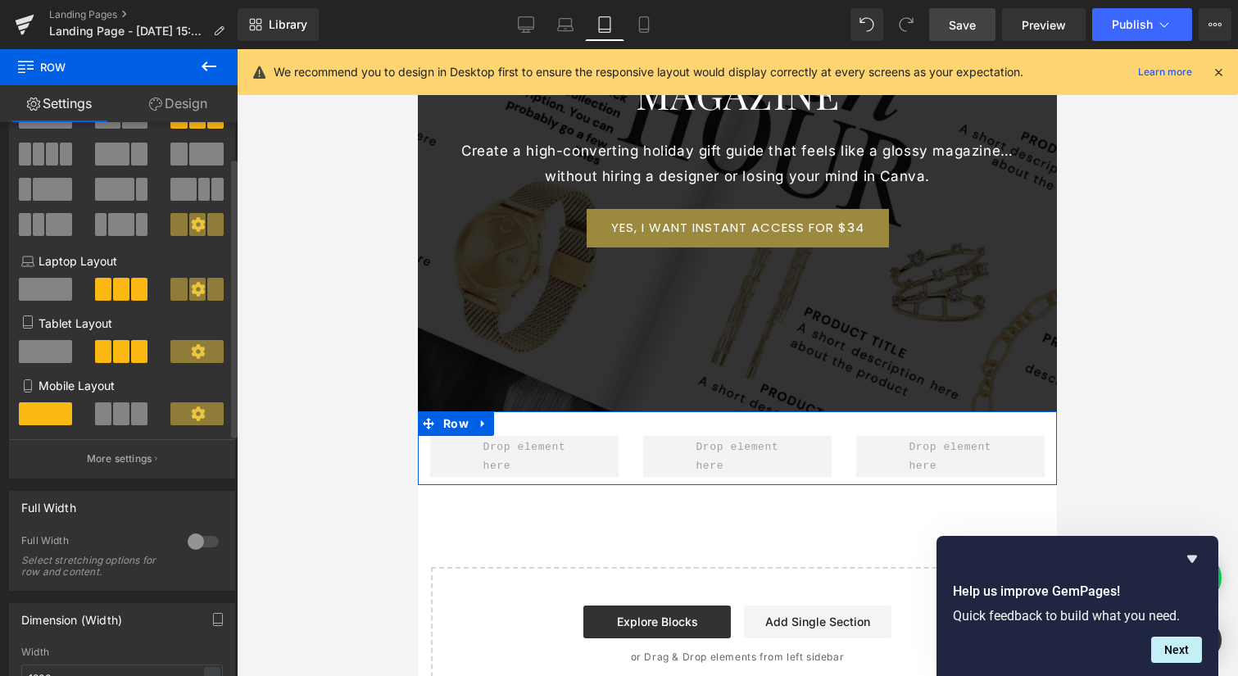
click at [115, 420] on span at bounding box center [121, 413] width 16 height 23
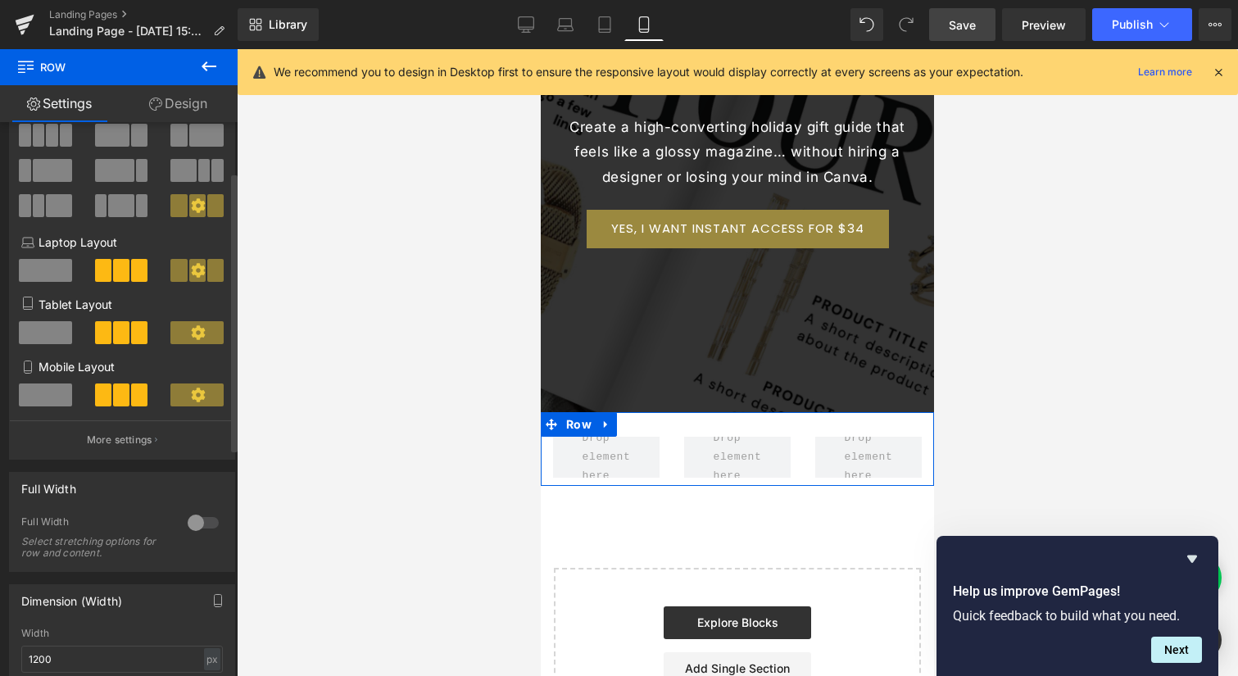
scroll to position [99, 0]
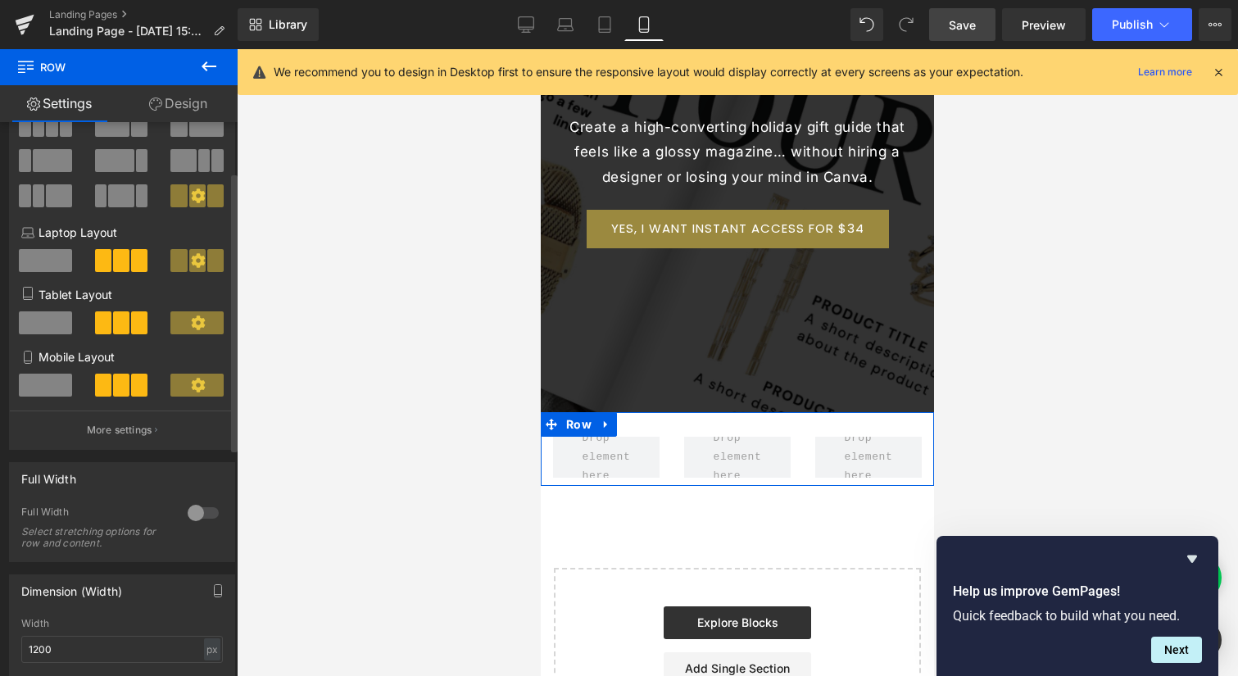
click at [147, 441] on button "More settings" at bounding box center [122, 429] width 224 height 39
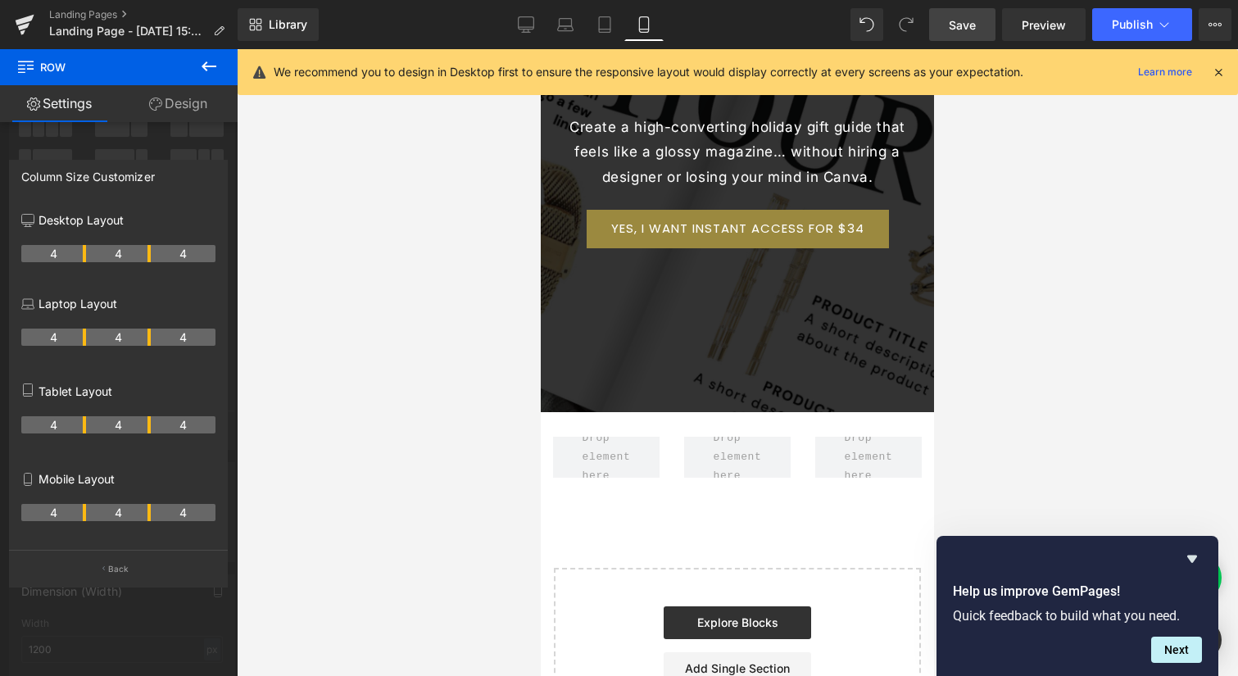
click at [213, 67] on icon at bounding box center [209, 67] width 20 height 20
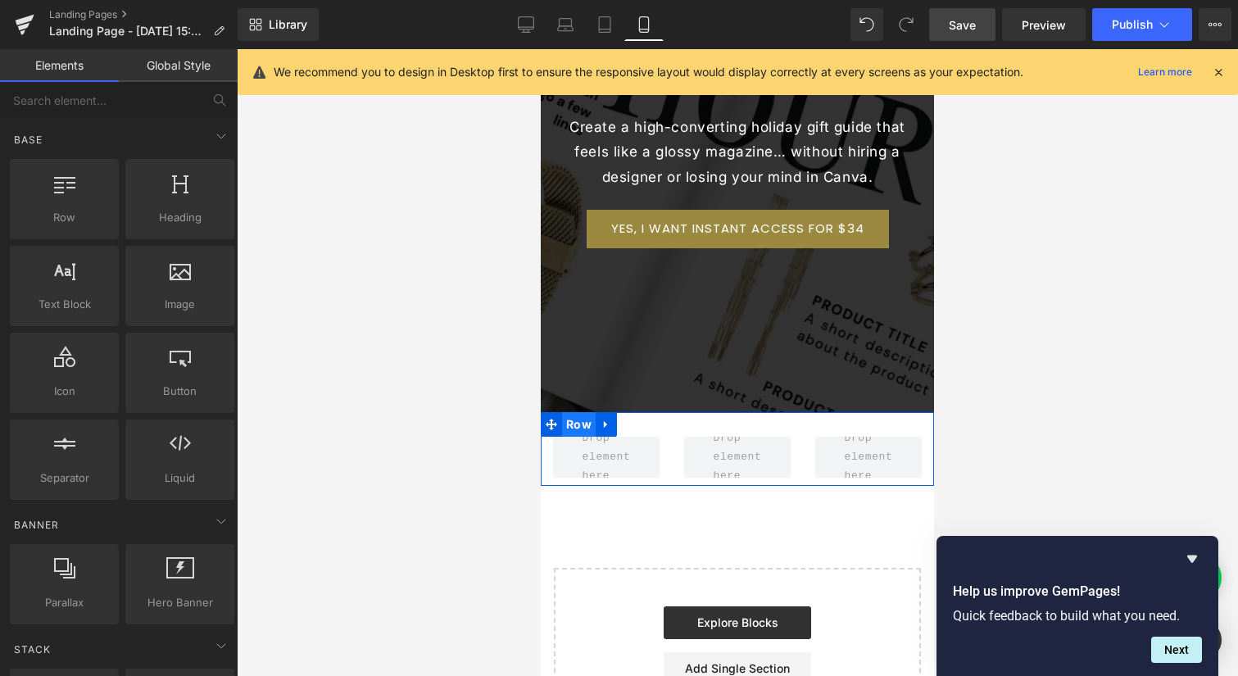
click at [577, 419] on span "Row" at bounding box center [579, 424] width 34 height 25
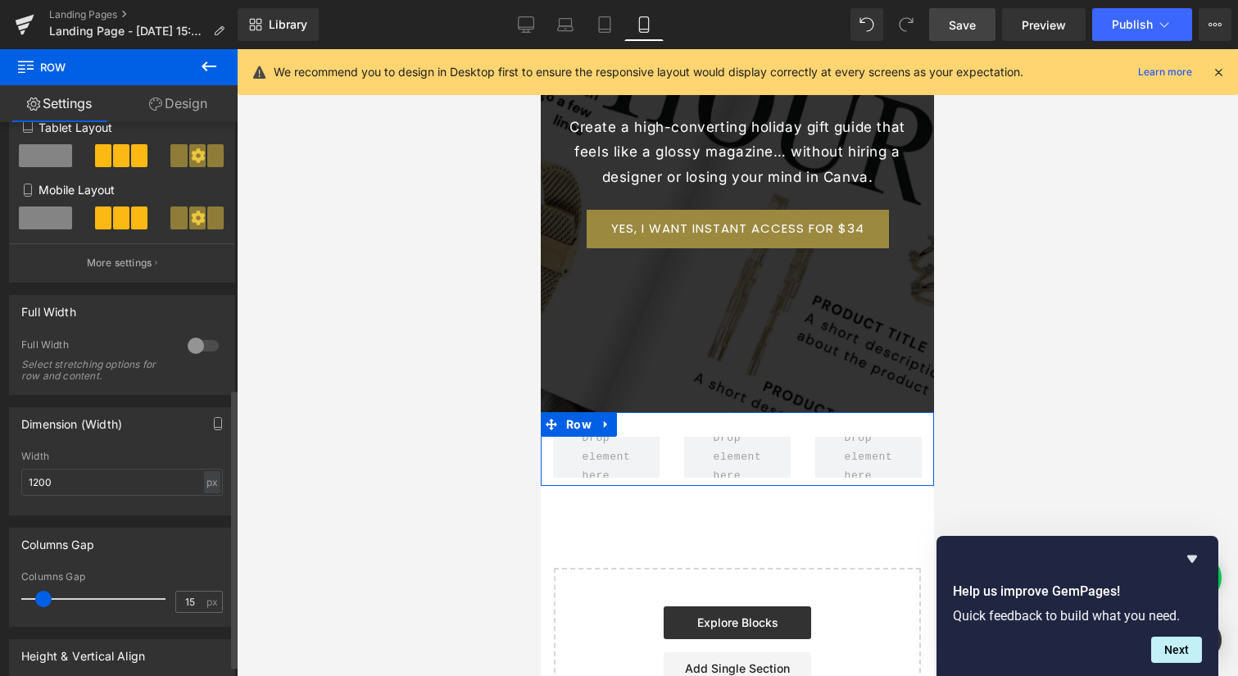
scroll to position [0, 0]
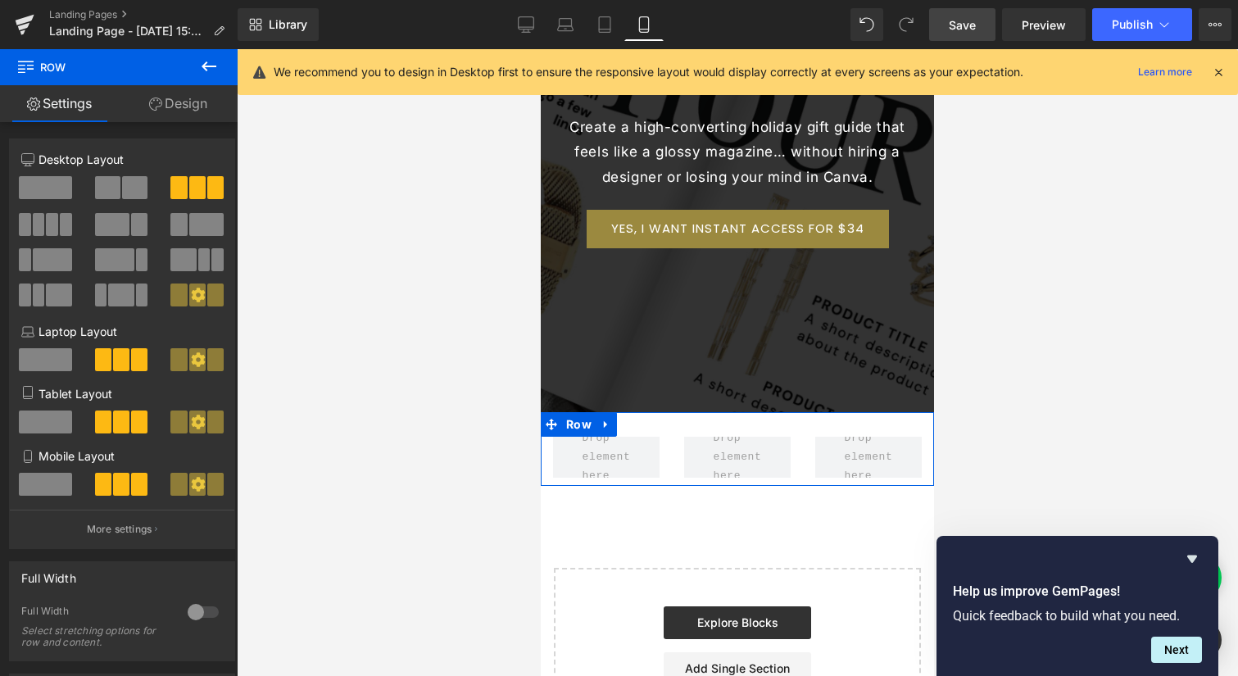
click at [165, 109] on link "Design" at bounding box center [178, 103] width 119 height 37
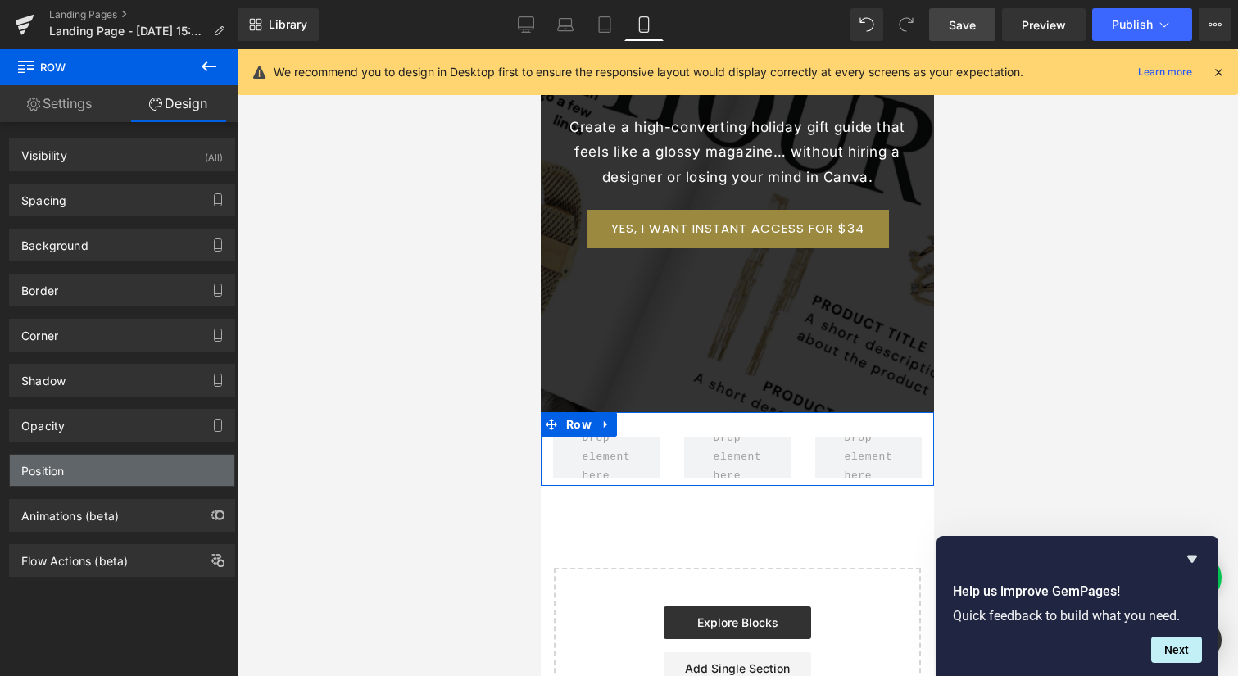
click at [140, 480] on div "Position" at bounding box center [122, 470] width 224 height 31
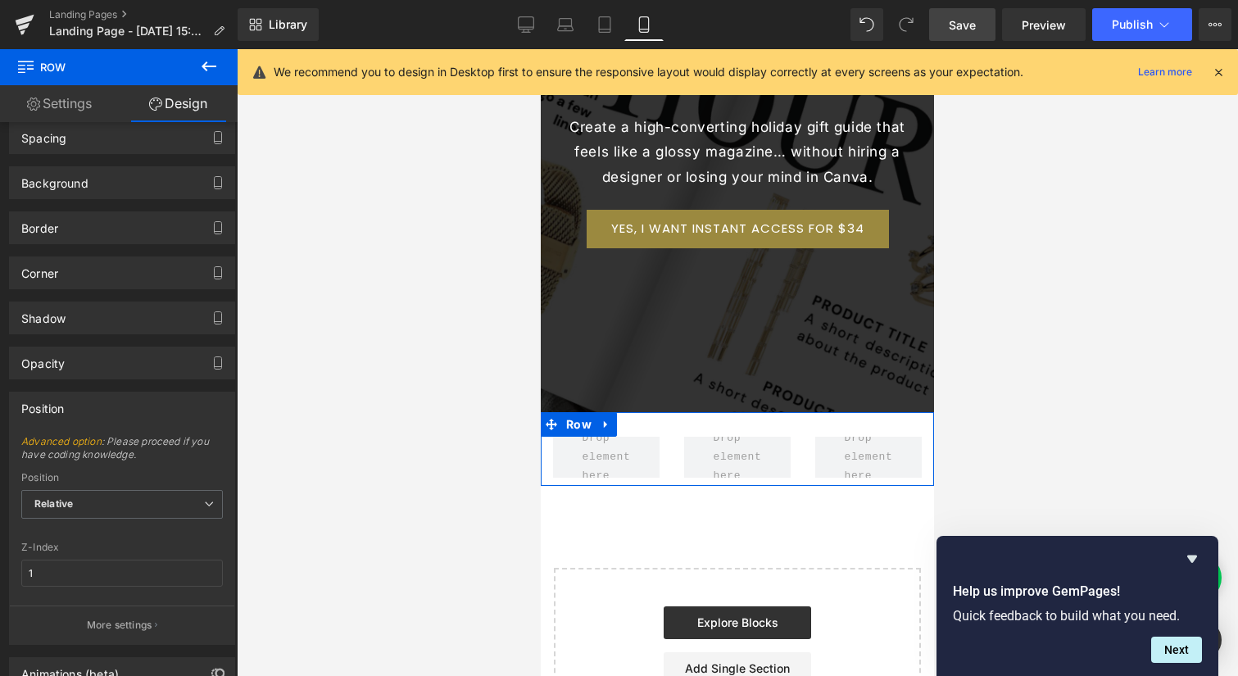
scroll to position [166, 0]
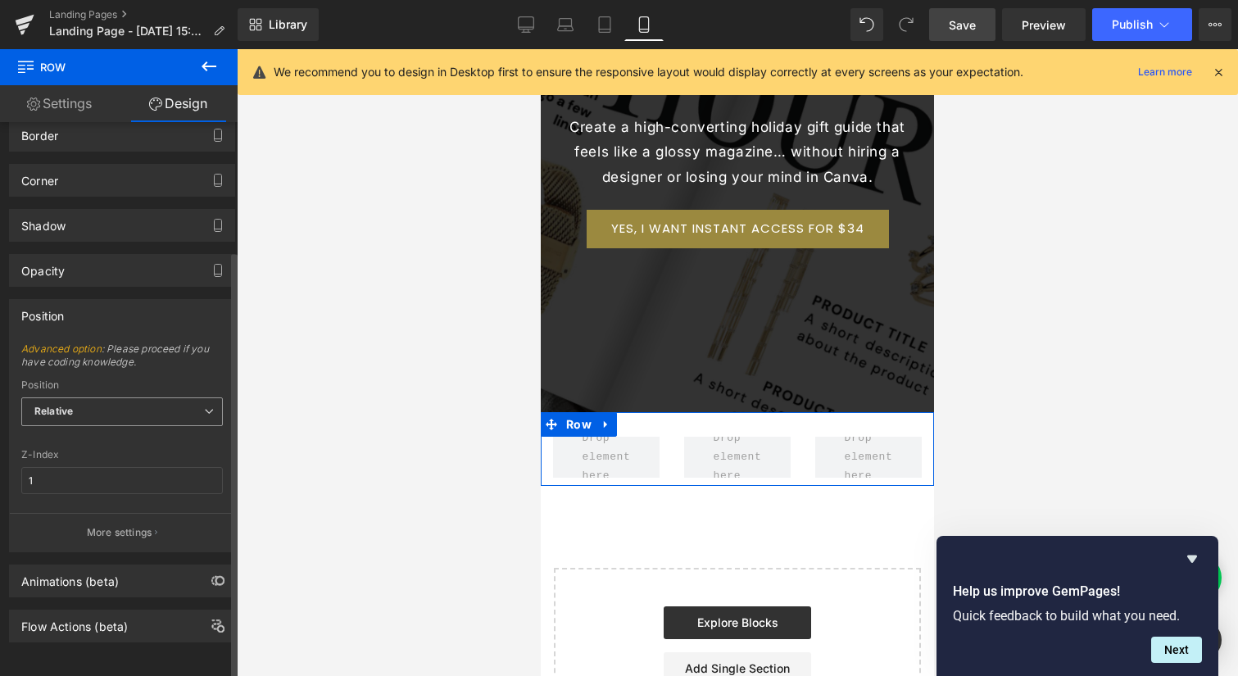
click at [126, 397] on span "Relative" at bounding box center [122, 411] width 202 height 29
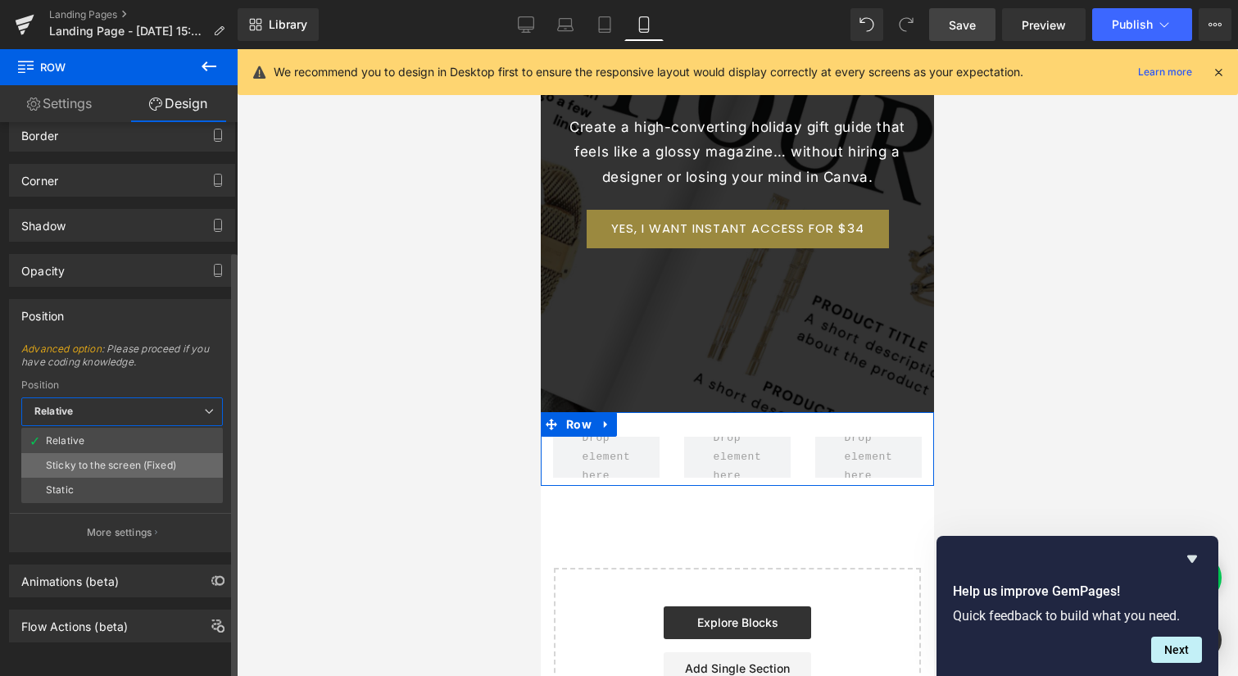
click at [138, 460] on div "Sticky to the screen (Fixed)" at bounding box center [111, 465] width 130 height 11
type input "99"
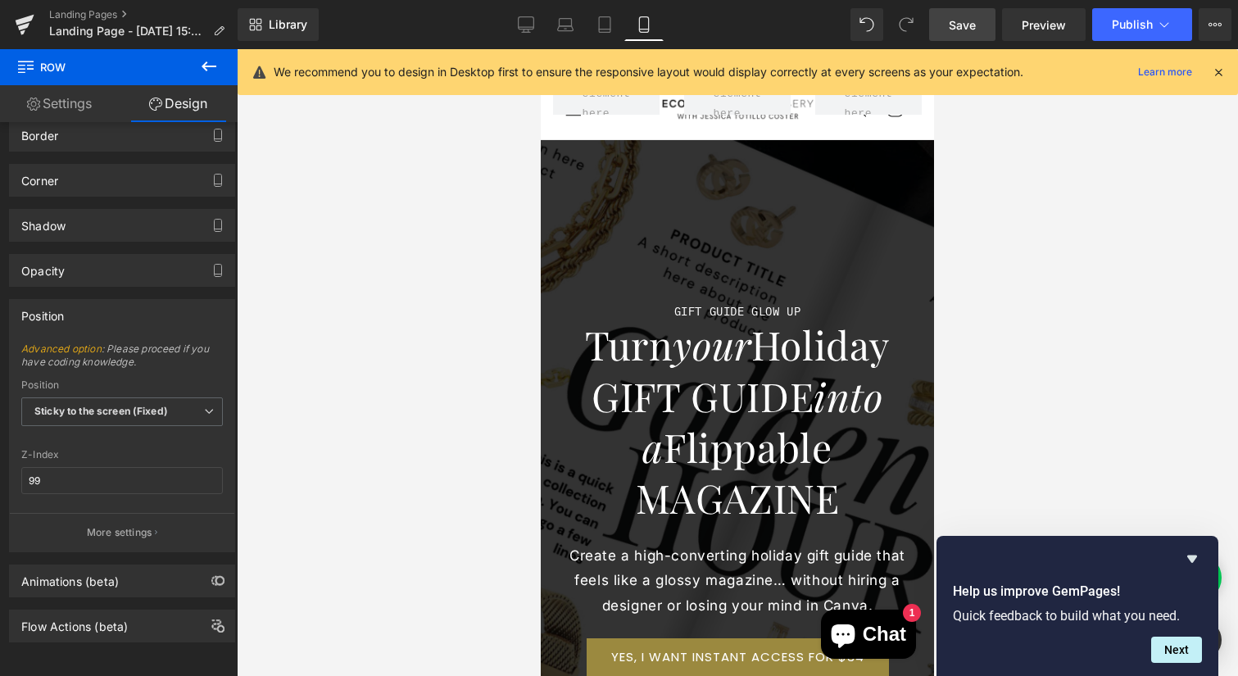
scroll to position [2, 0]
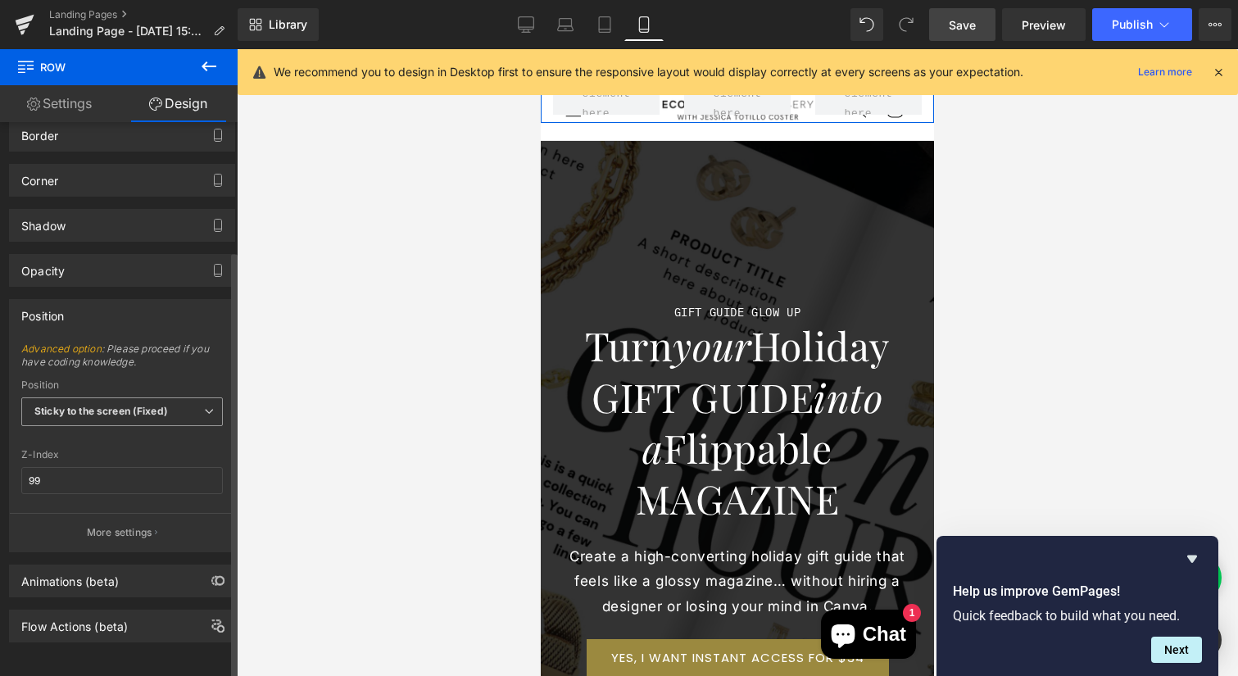
click at [54, 405] on b "Sticky to the screen (Fixed)" at bounding box center [101, 411] width 134 height 12
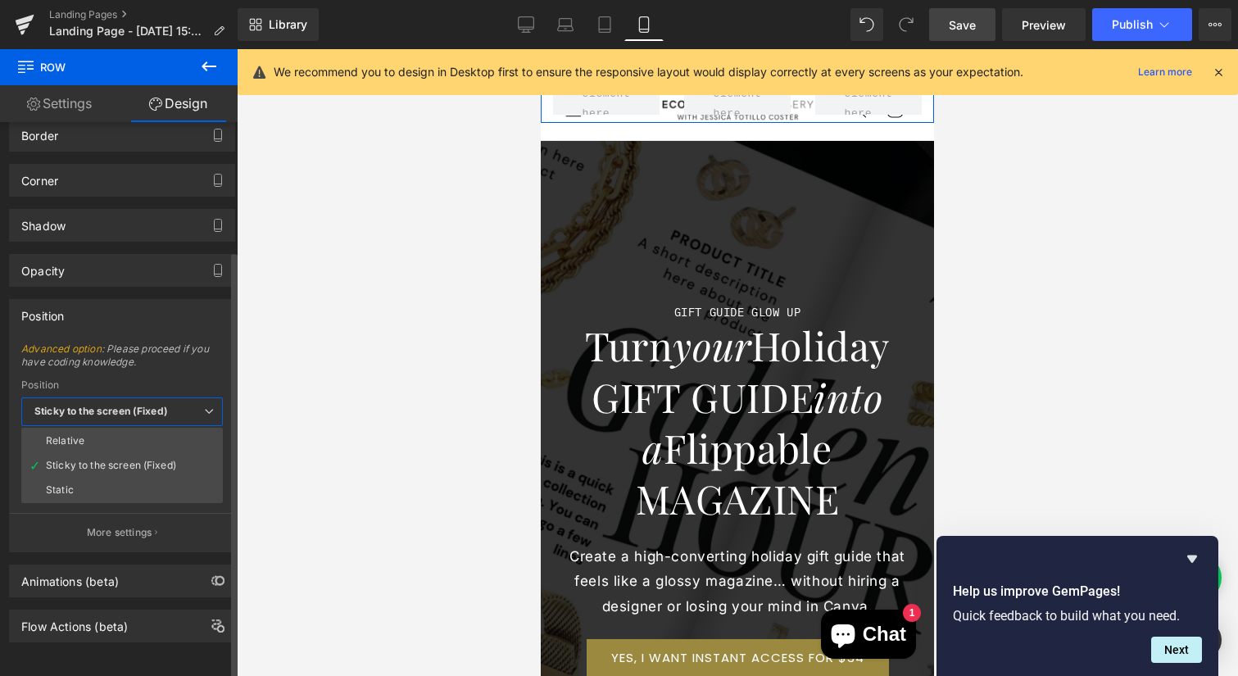
click at [77, 478] on li "Static" at bounding box center [122, 490] width 202 height 25
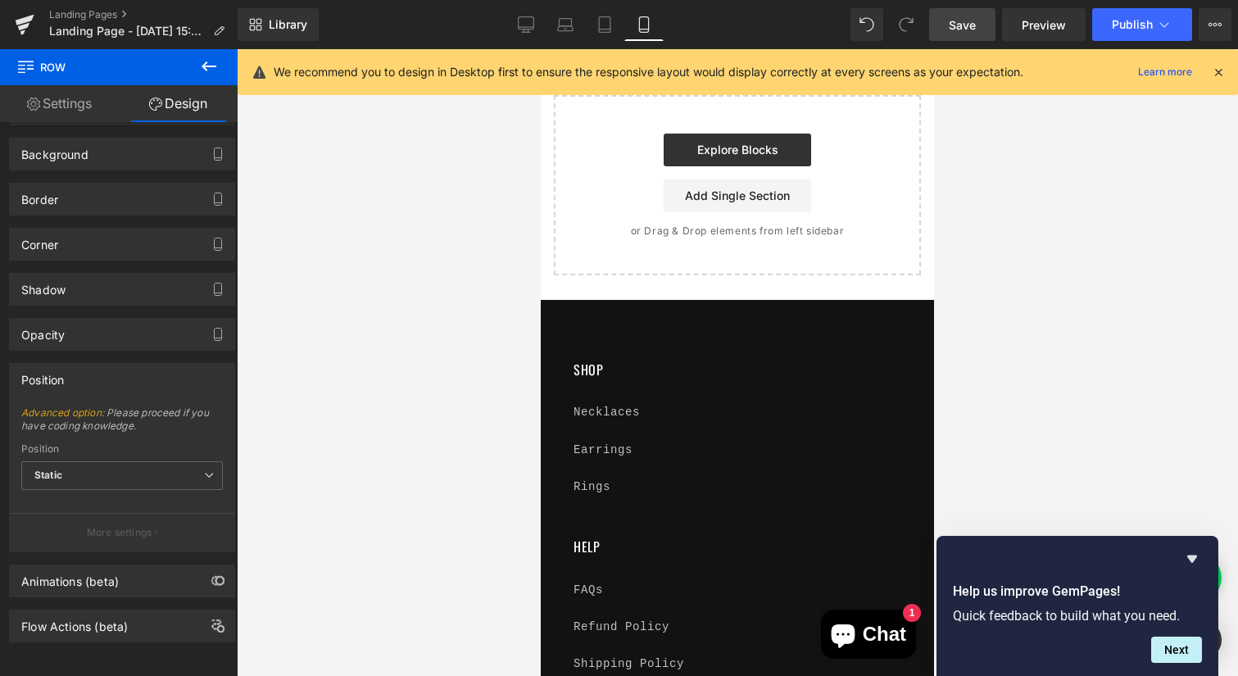
scroll to position [925, 0]
